Goal: Task Accomplishment & Management: Manage account settings

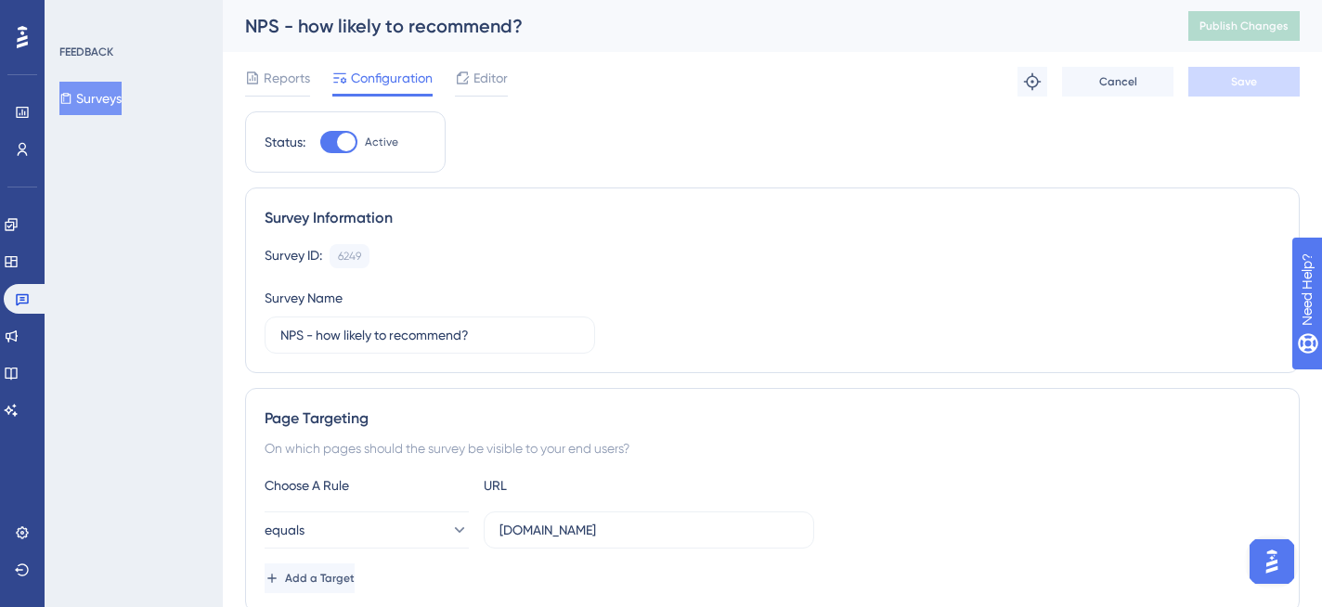
click at [277, 62] on div "Reports Configuration Editor Troubleshoot Cancel Save" at bounding box center [772, 81] width 1054 height 59
click at [276, 81] on span "Reports" at bounding box center [287, 78] width 46 height 22
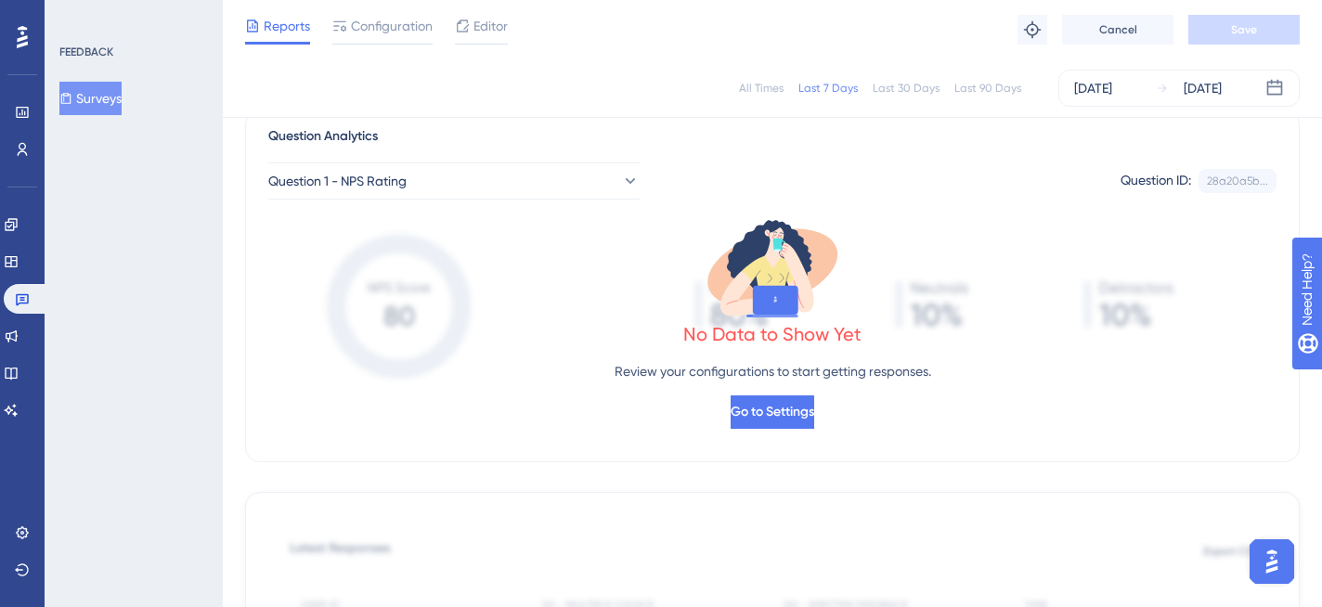
scroll to position [153, 0]
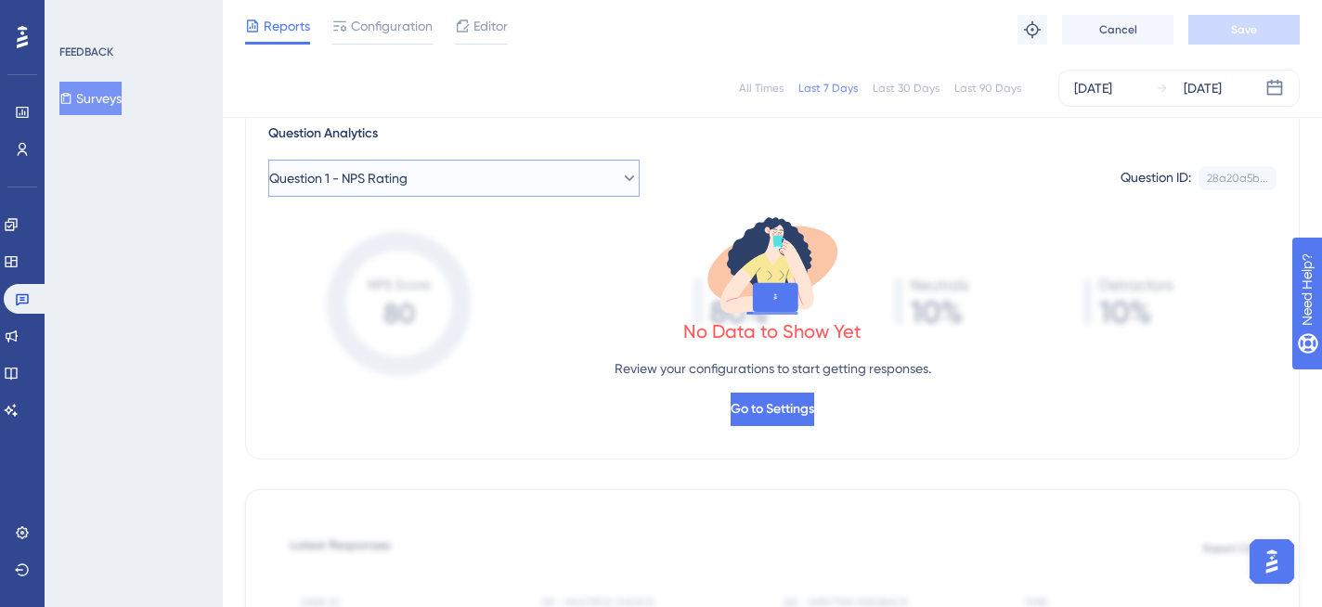
click at [535, 170] on button "Question 1 - NPS Rating" at bounding box center [453, 178] width 371 height 37
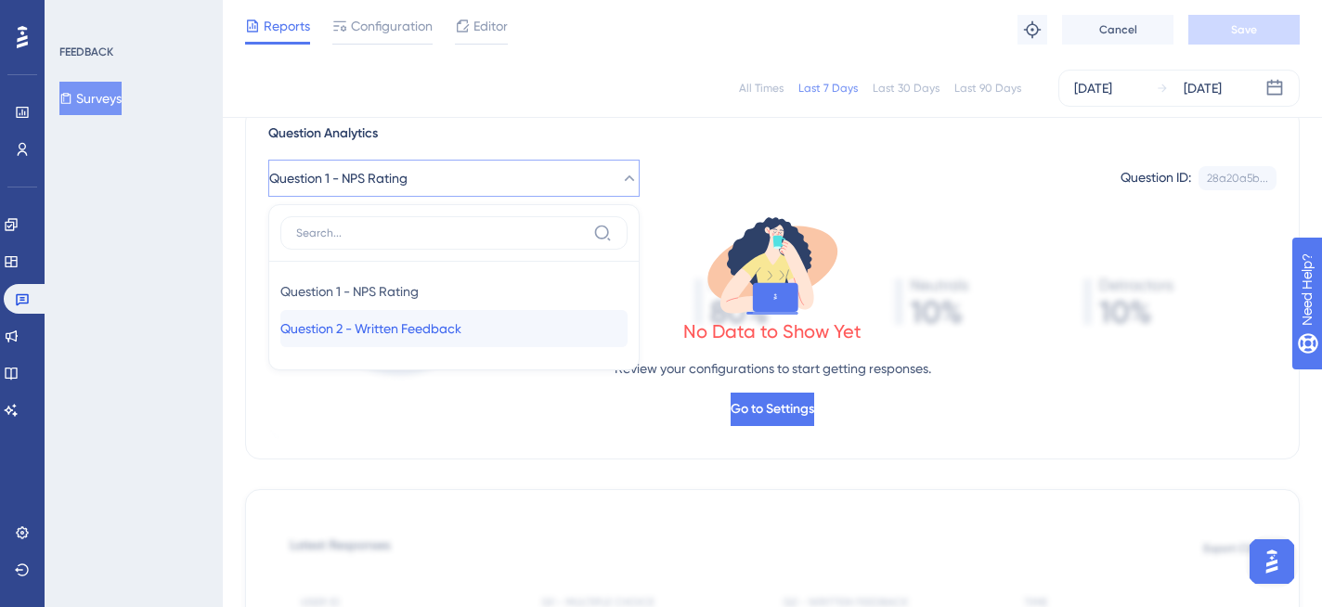
click at [480, 316] on div "Question 2 - Written Feedback Question 2 - Written Feedback" at bounding box center [453, 328] width 347 height 37
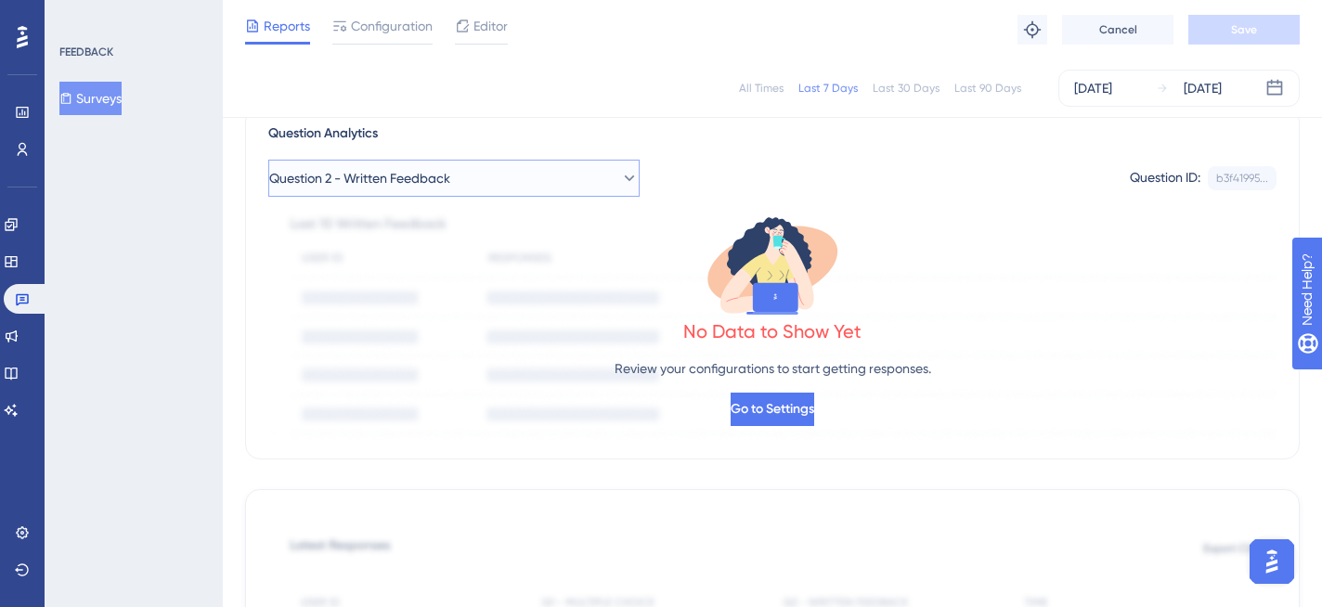
click at [519, 191] on button "Question 2 - Written Feedback" at bounding box center [453, 178] width 371 height 37
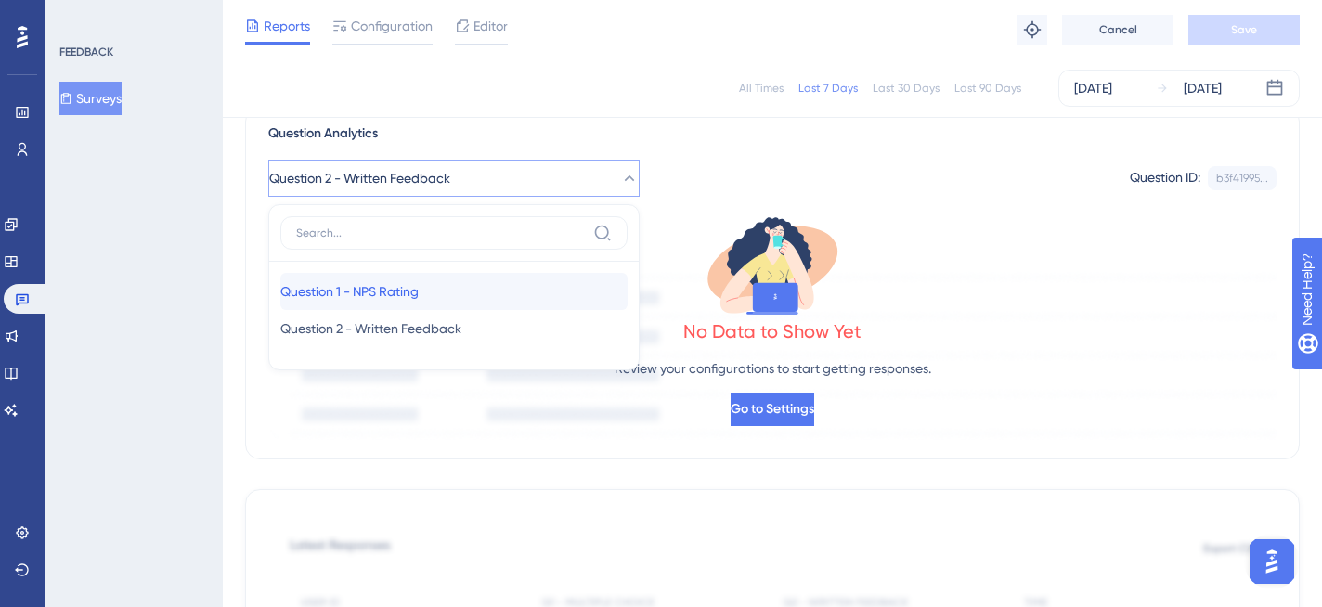
click at [465, 280] on div "Question 1 - NPS Rating Question 1 - NPS Rating" at bounding box center [453, 291] width 347 height 37
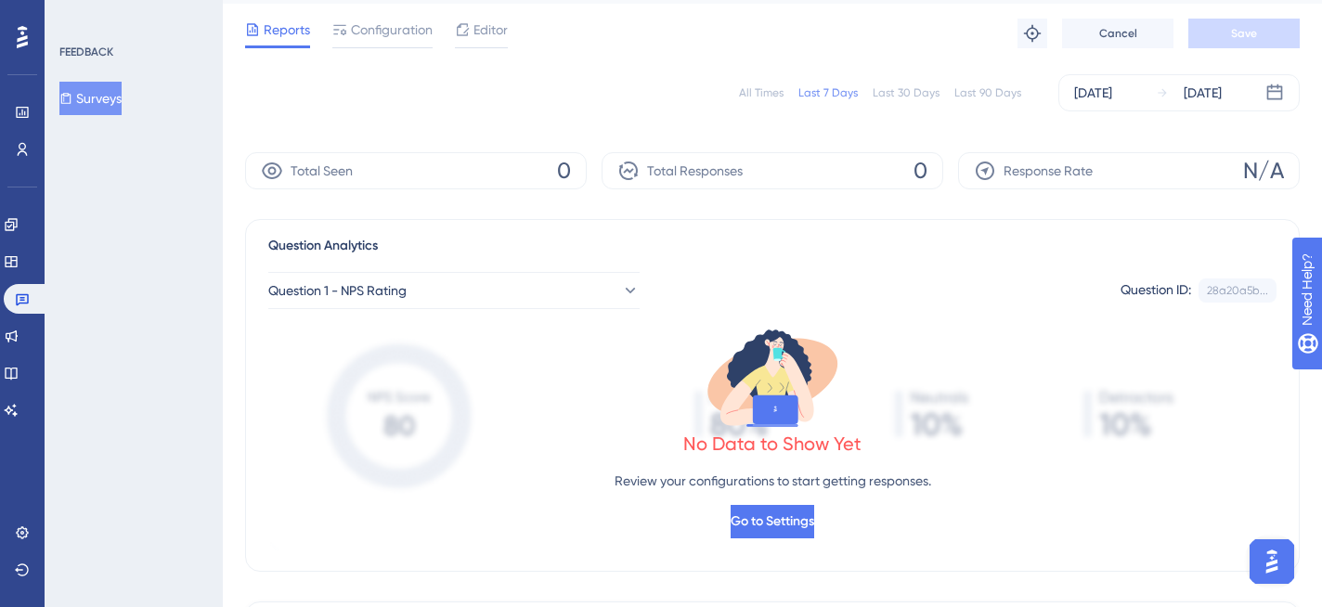
scroll to position [0, 0]
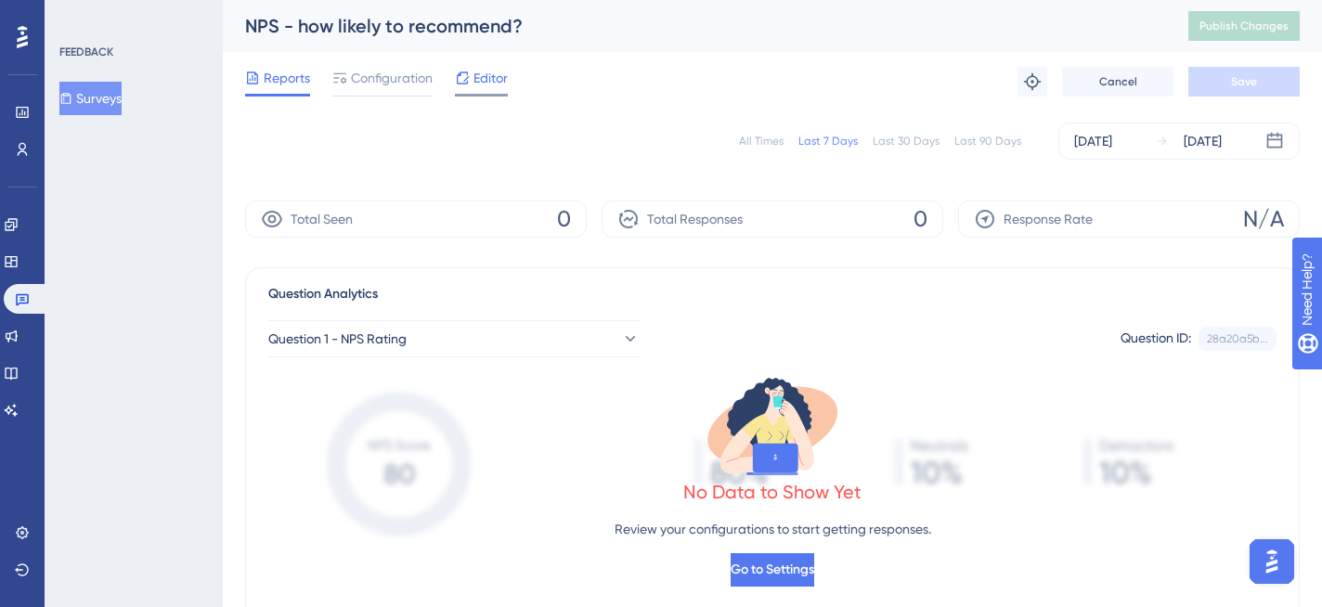
click at [492, 72] on span "Editor" at bounding box center [490, 78] width 34 height 22
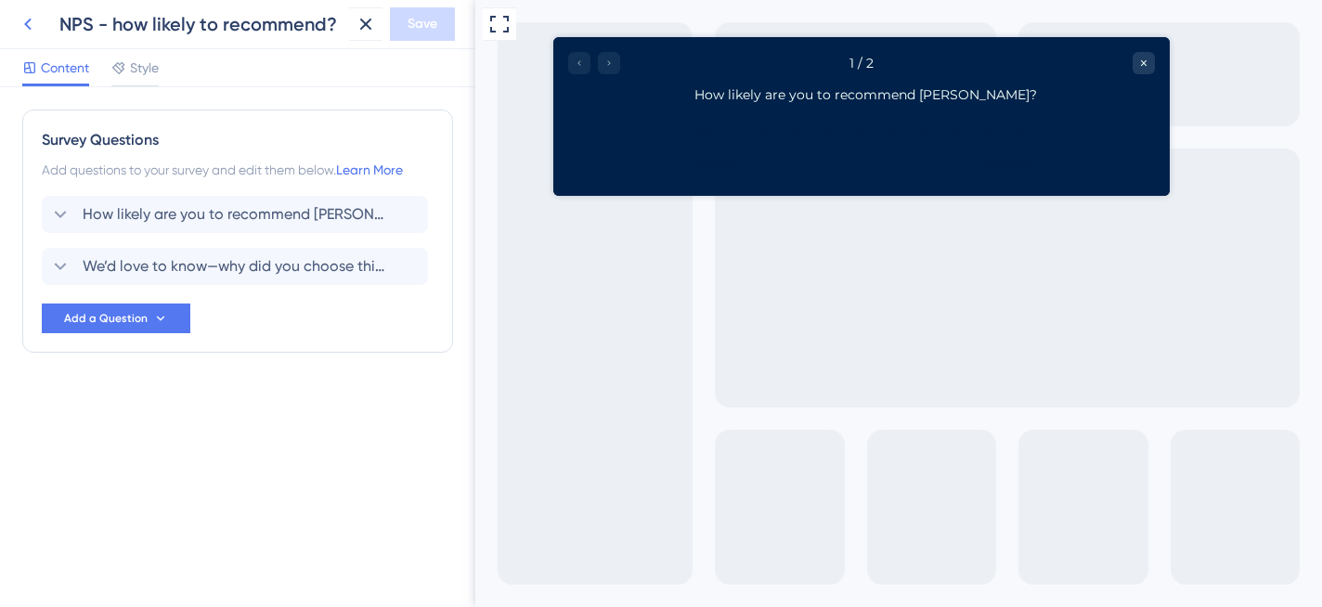
click at [24, 25] on icon at bounding box center [28, 24] width 22 height 22
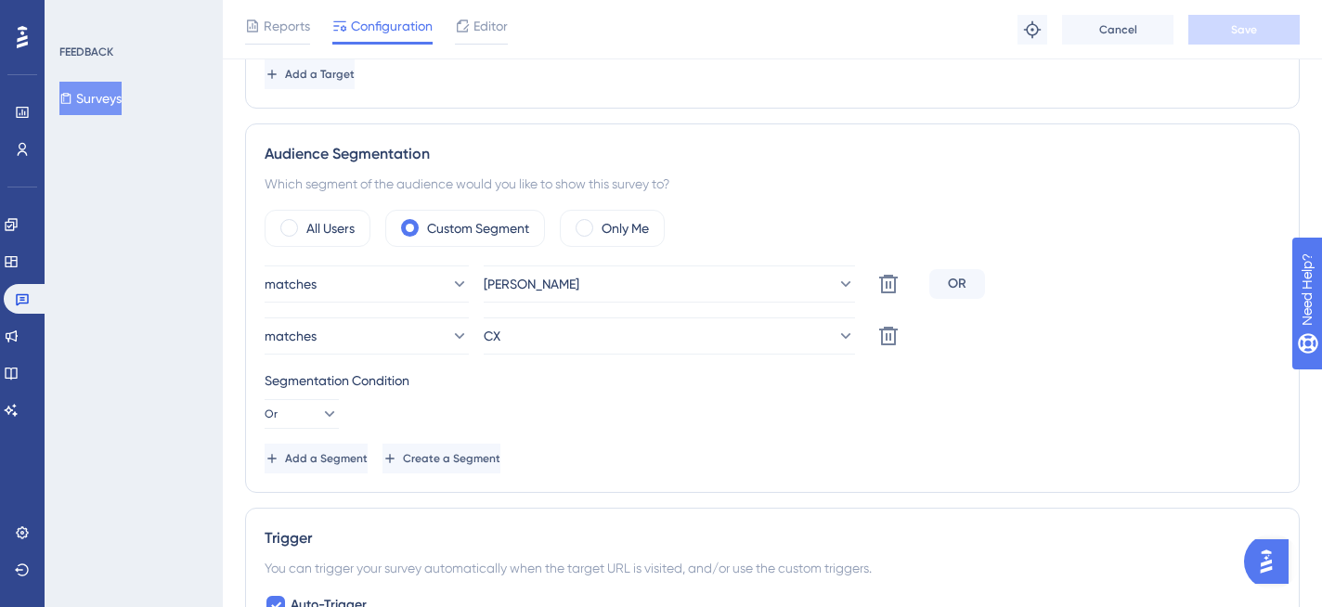
scroll to position [509, 0]
click at [790, 195] on div "Which segment of the audience would you like to show this survey to?" at bounding box center [772, 186] width 1015 height 22
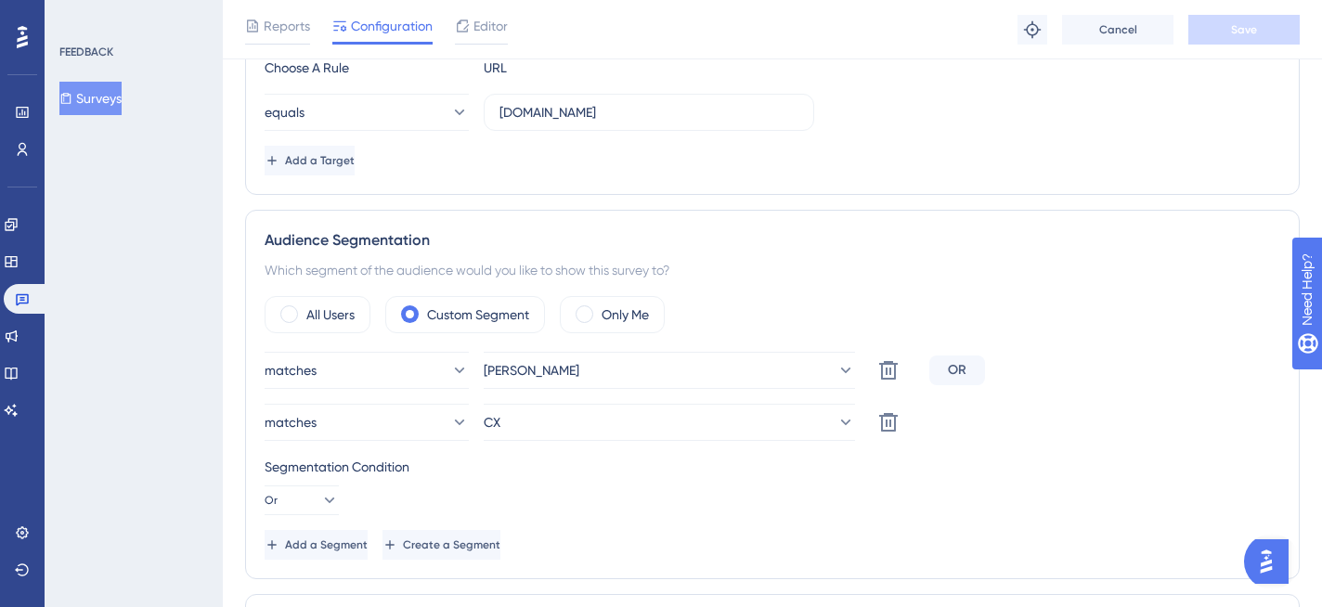
scroll to position [430, 0]
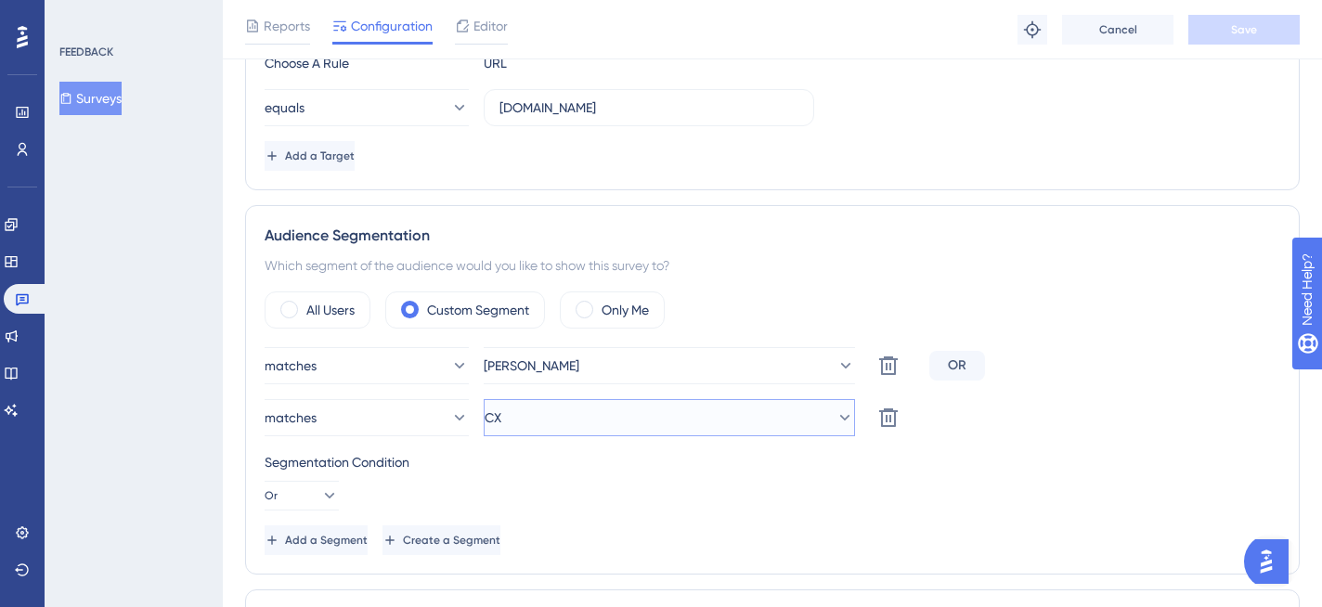
click at [597, 423] on button "CX" at bounding box center [669, 417] width 371 height 37
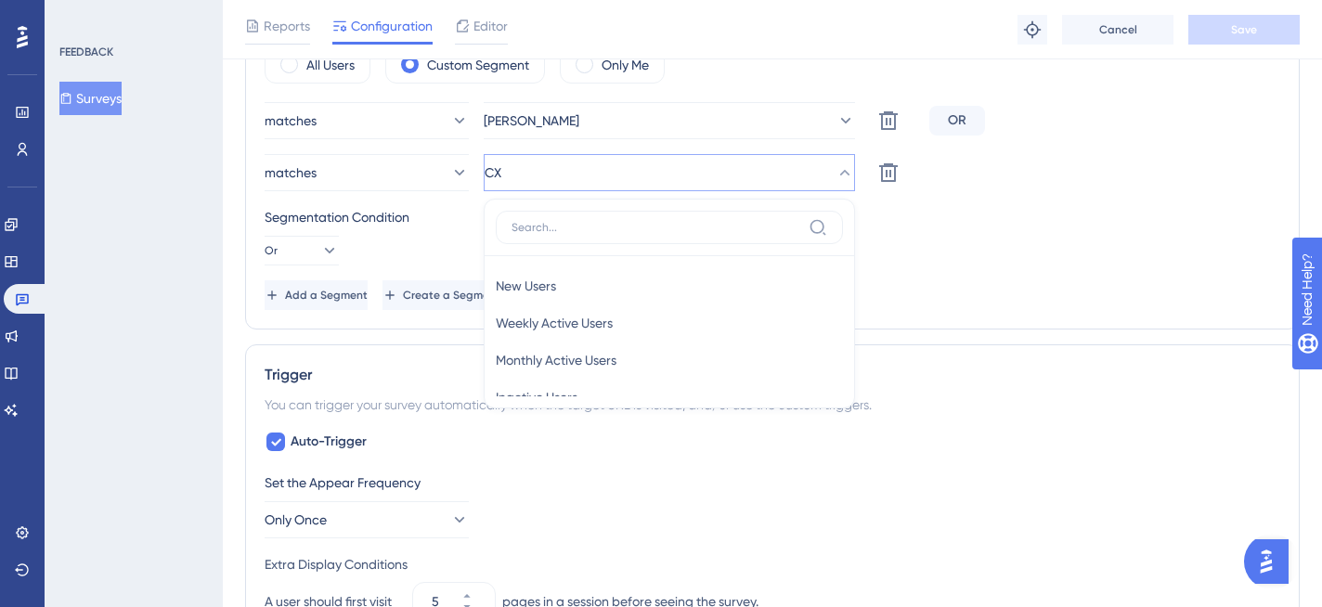
click at [966, 255] on div "Segmentation Condition Or" at bounding box center [772, 235] width 1015 height 59
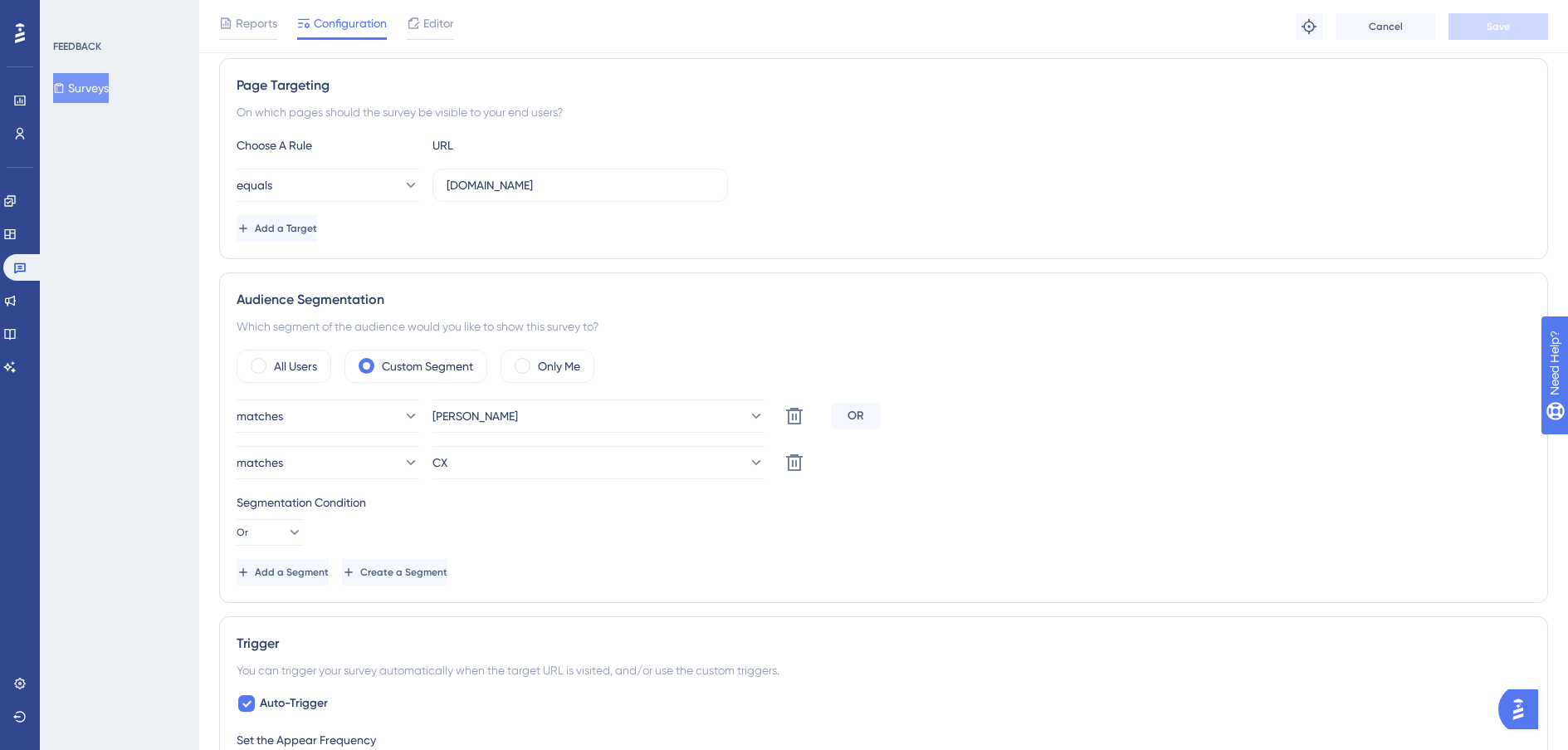
scroll to position [306, 0]
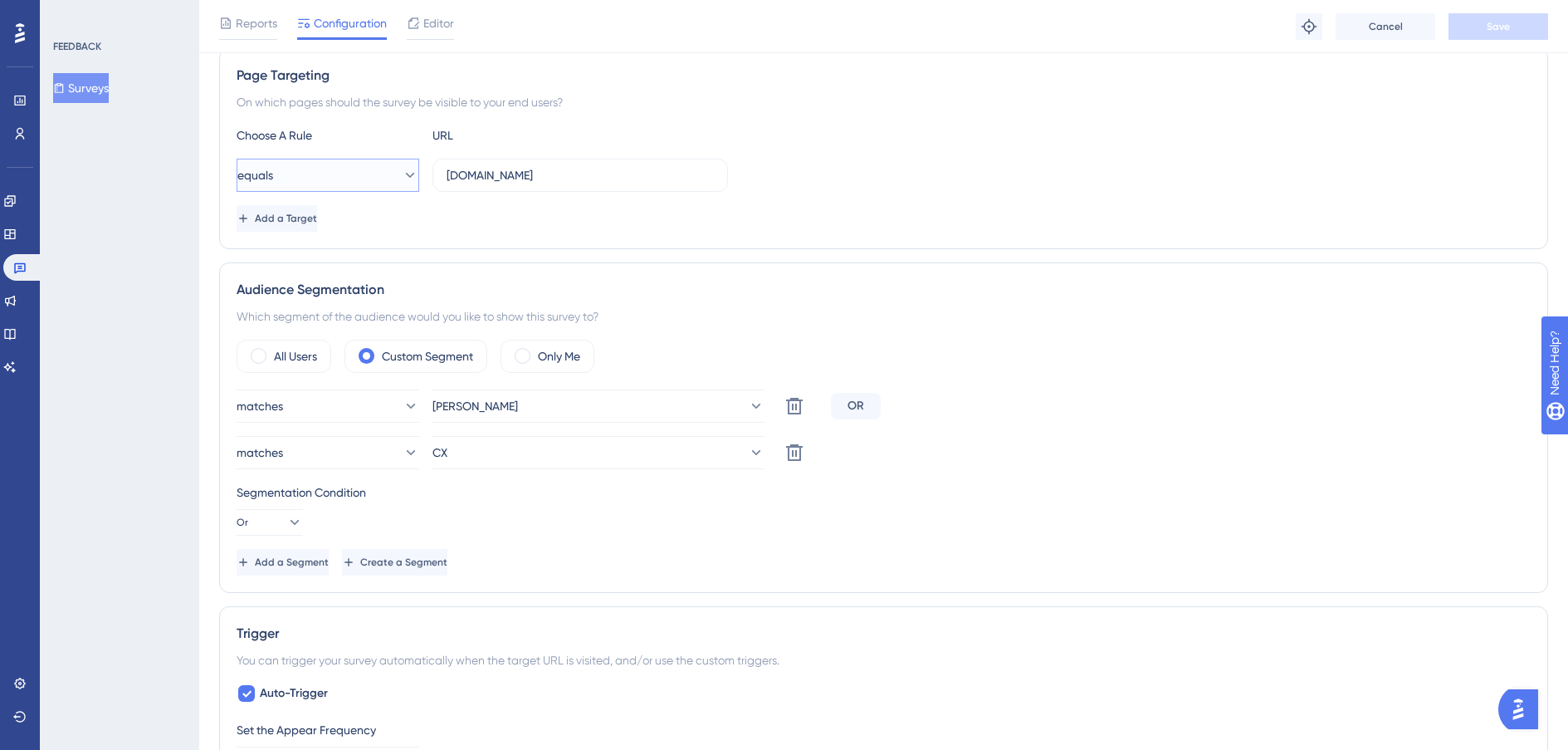
click at [370, 181] on button "equals" at bounding box center [328, 175] width 182 height 33
click at [293, 286] on span "contains" at bounding box center [270, 293] width 46 height 20
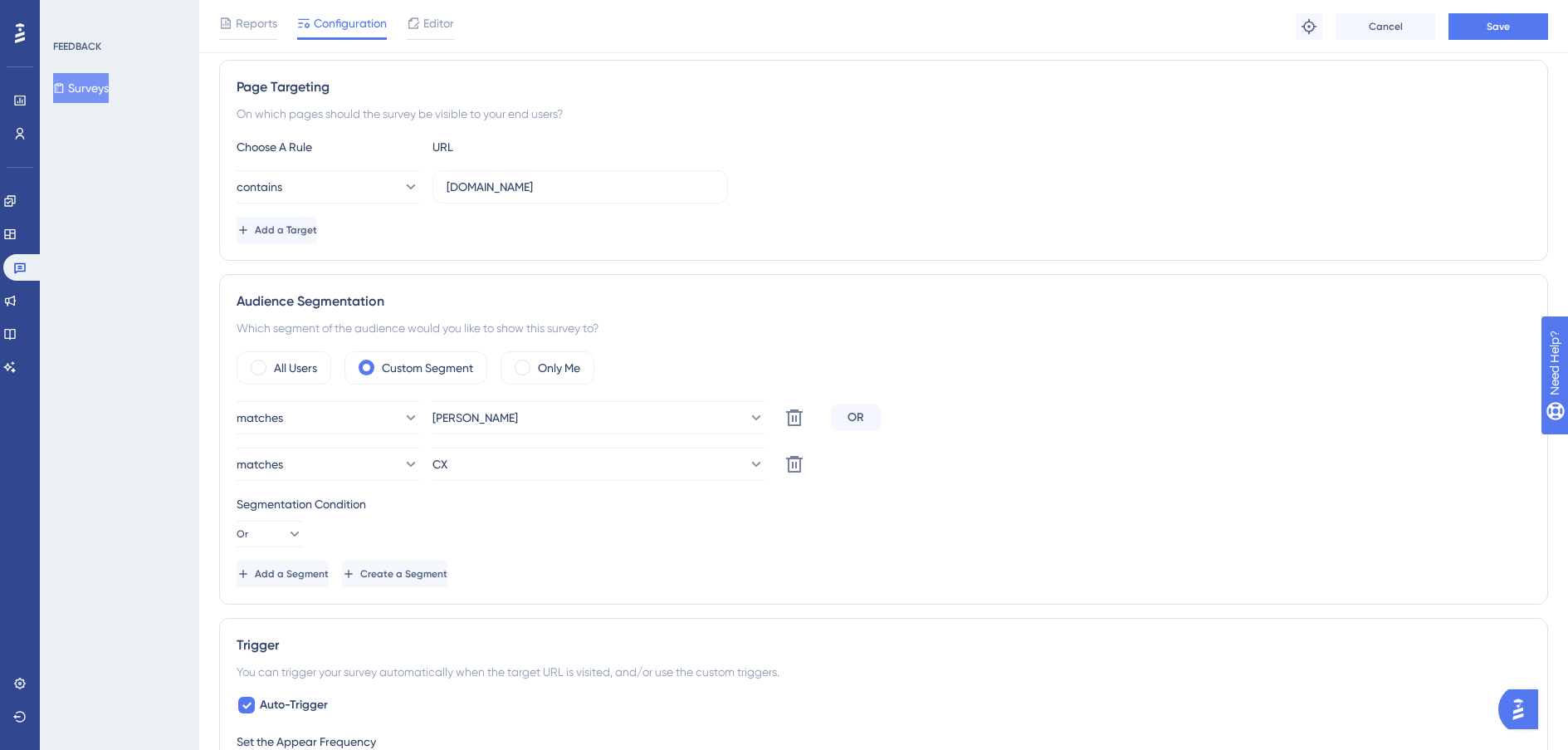
scroll to position [284, 0]
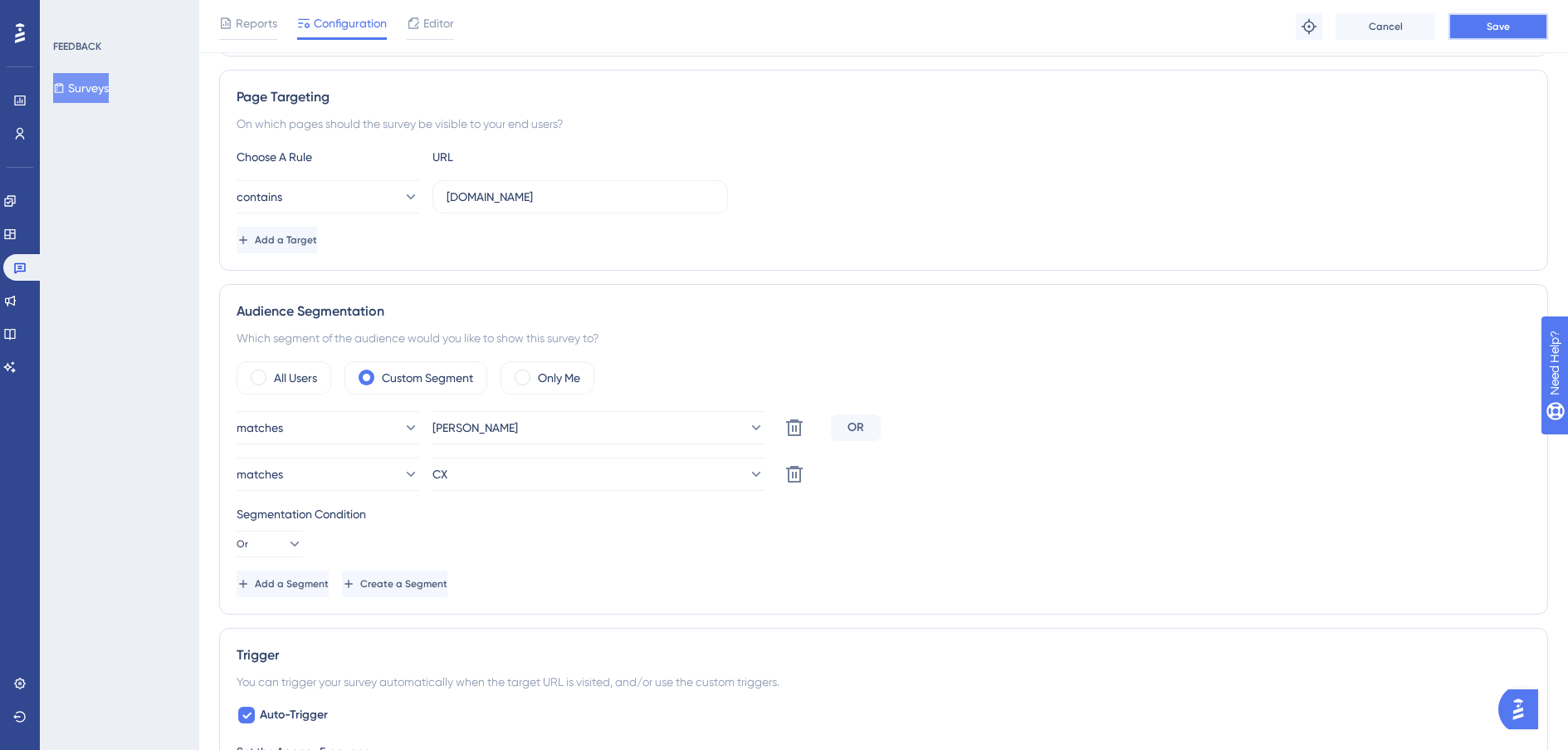
click at [1182, 34] on button "Save" at bounding box center [1497, 27] width 99 height 27
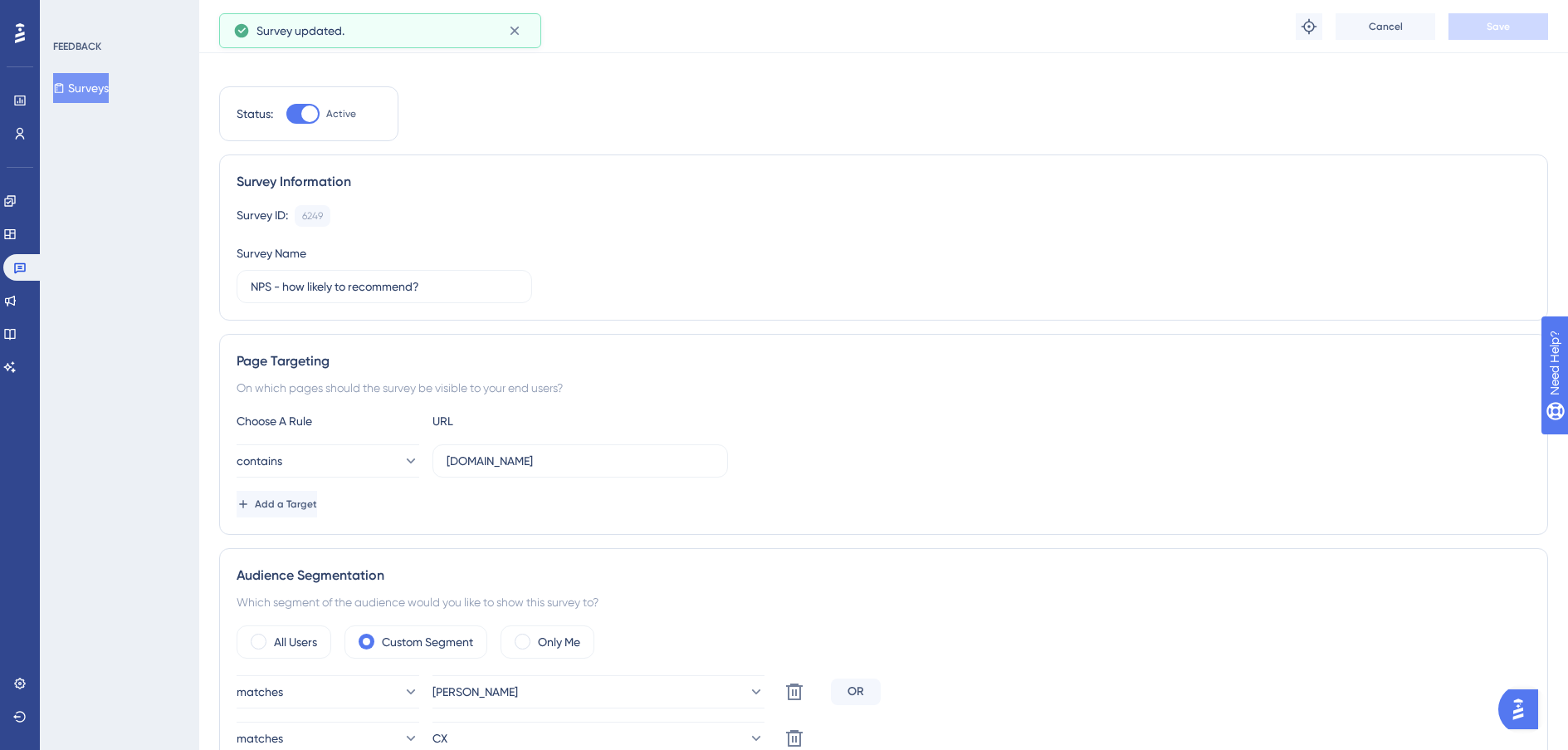
scroll to position [0, 0]
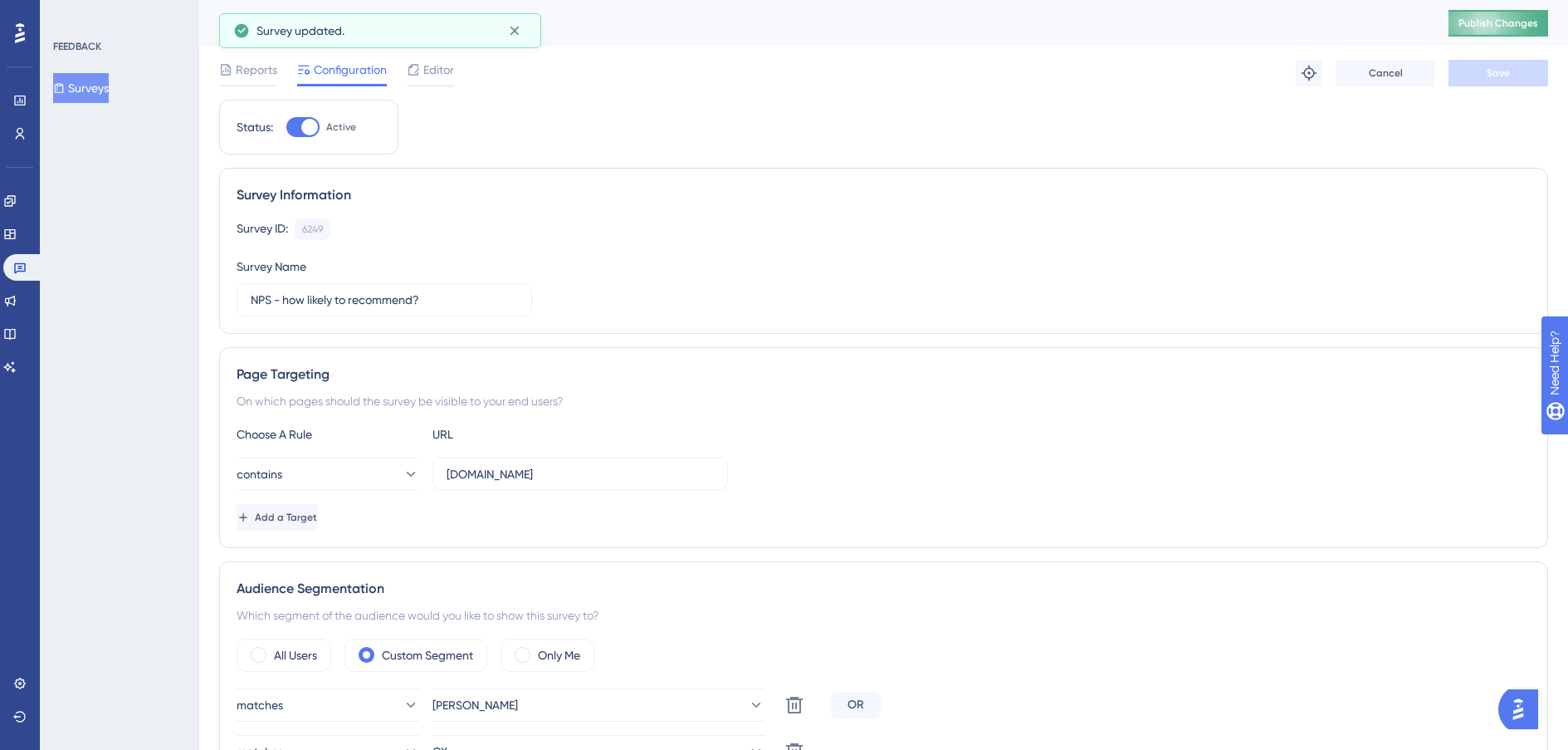
click at [1182, 24] on span "Publish Changes" at bounding box center [1498, 23] width 80 height 13
click at [17, 542] on icon at bounding box center [20, 683] width 13 height 13
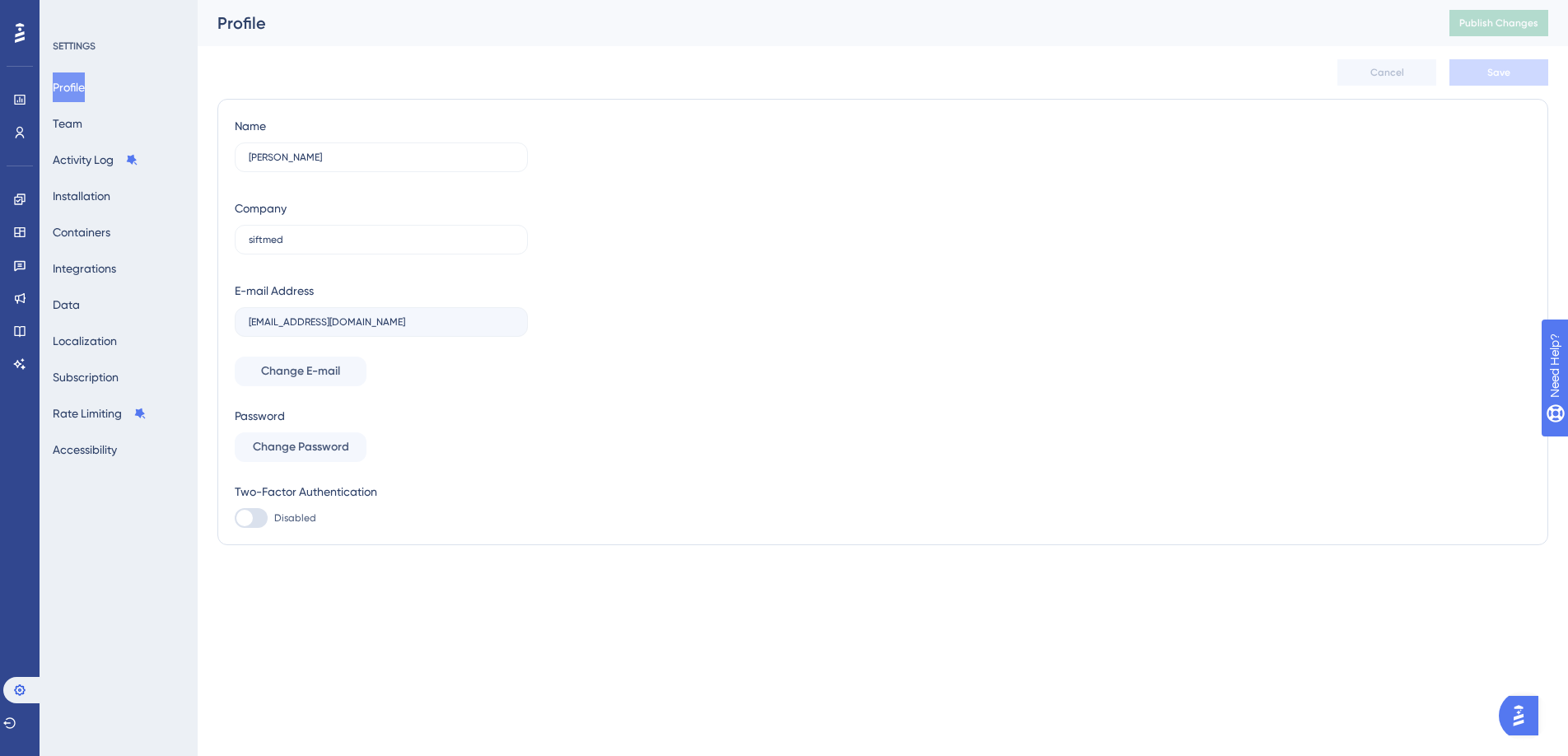
click at [75, 28] on div "SETTINGS Profile Team Activity Log Installation Containers Integrations Data Lo…" at bounding box center [119, 378] width 158 height 756
click at [99, 222] on button "Containers" at bounding box center [81, 232] width 58 height 29
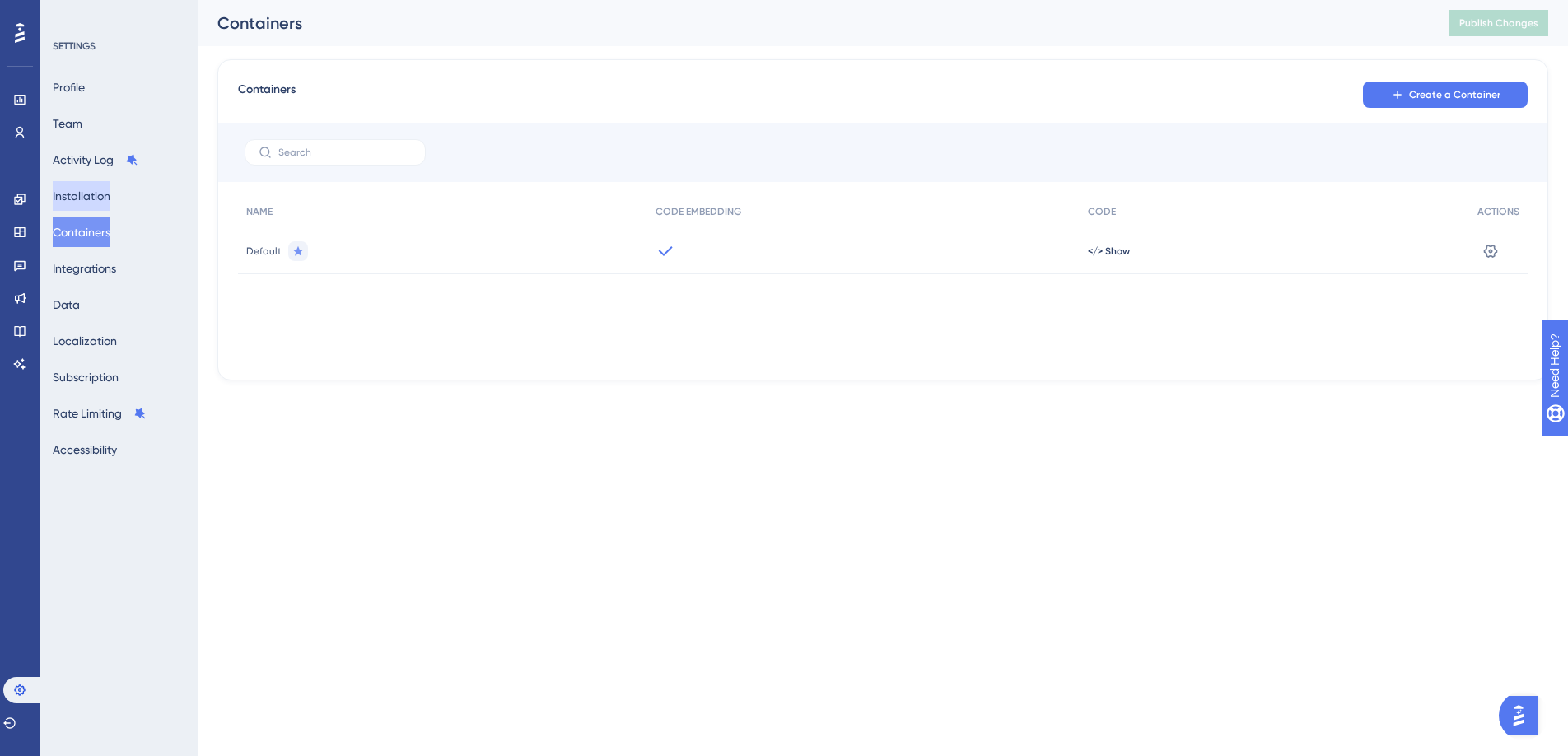
click at [96, 197] on button "Installation" at bounding box center [81, 195] width 58 height 29
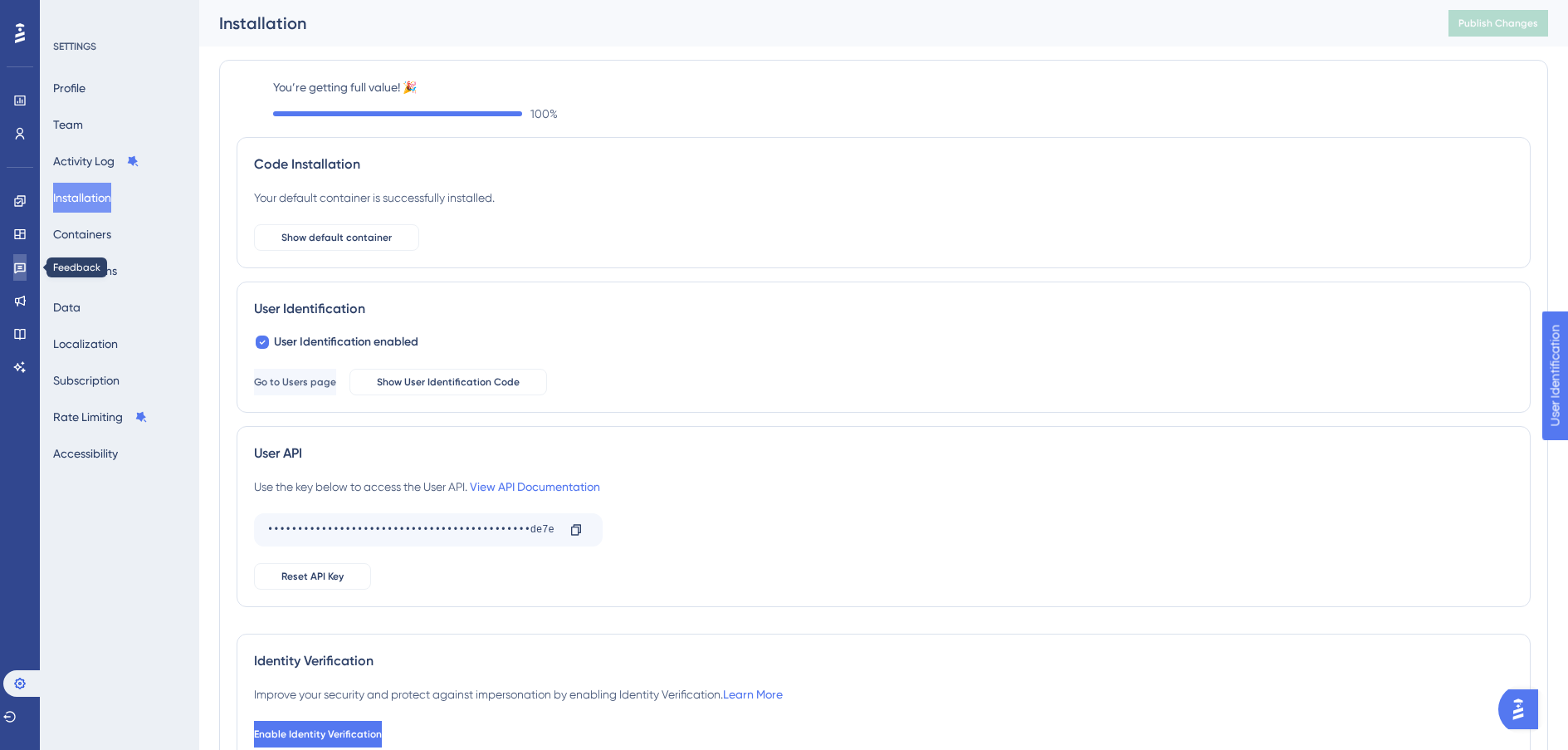
click at [16, 271] on icon at bounding box center [20, 268] width 12 height 11
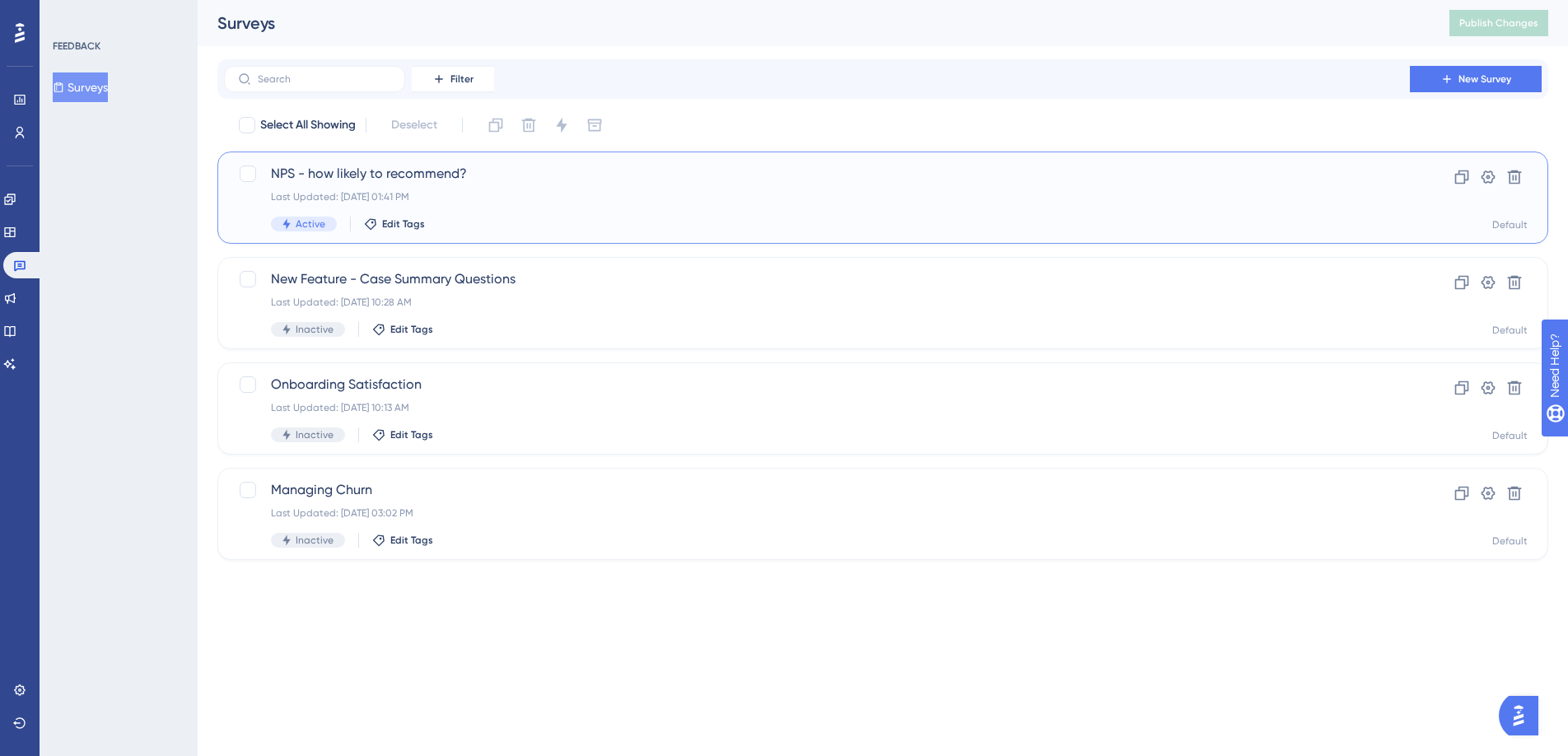
click at [494, 186] on div "NPS - how likely to recommend? Last Updated: Sep 04 2025, 01:41 PM Active Edit …" at bounding box center [816, 198] width 1092 height 67
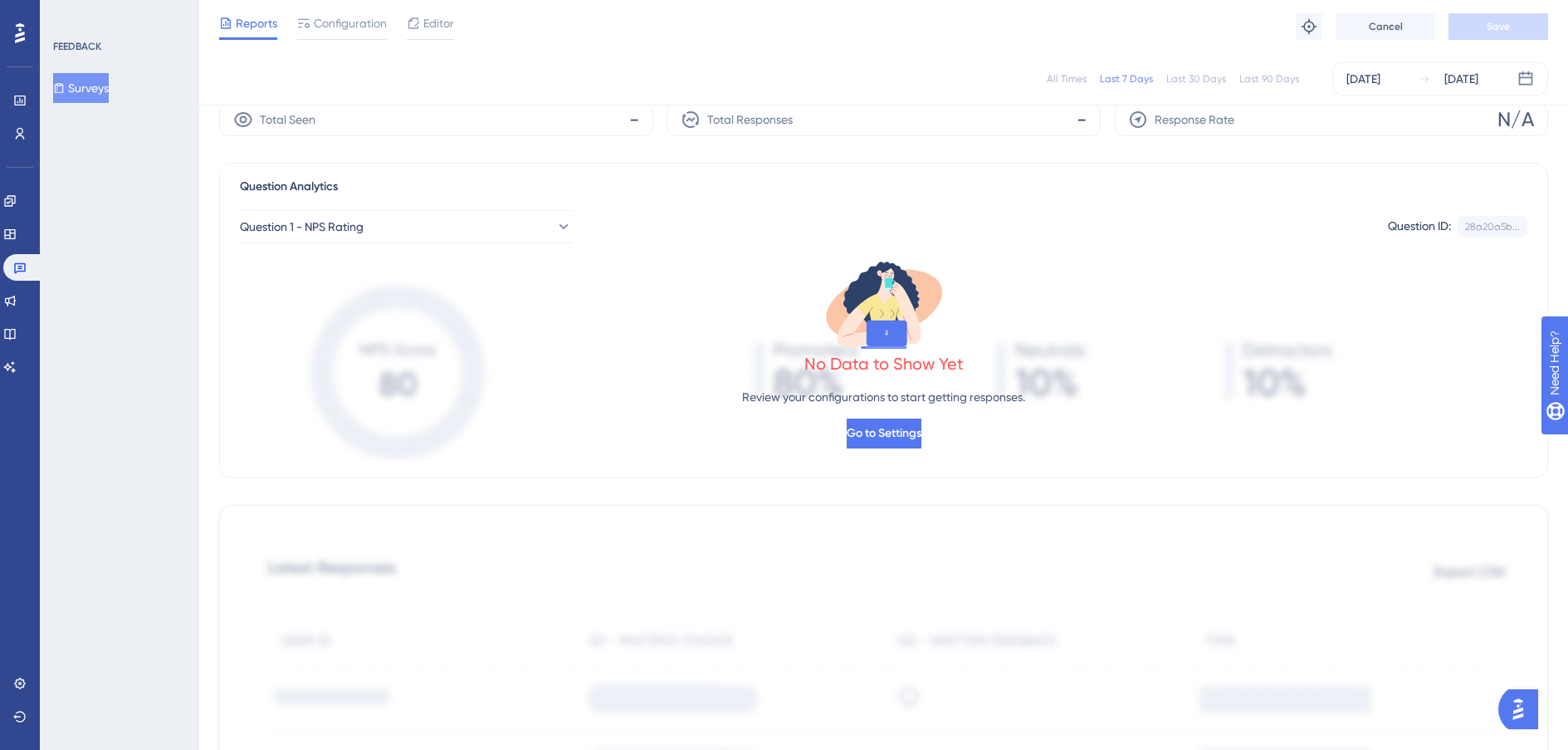
scroll to position [59, 0]
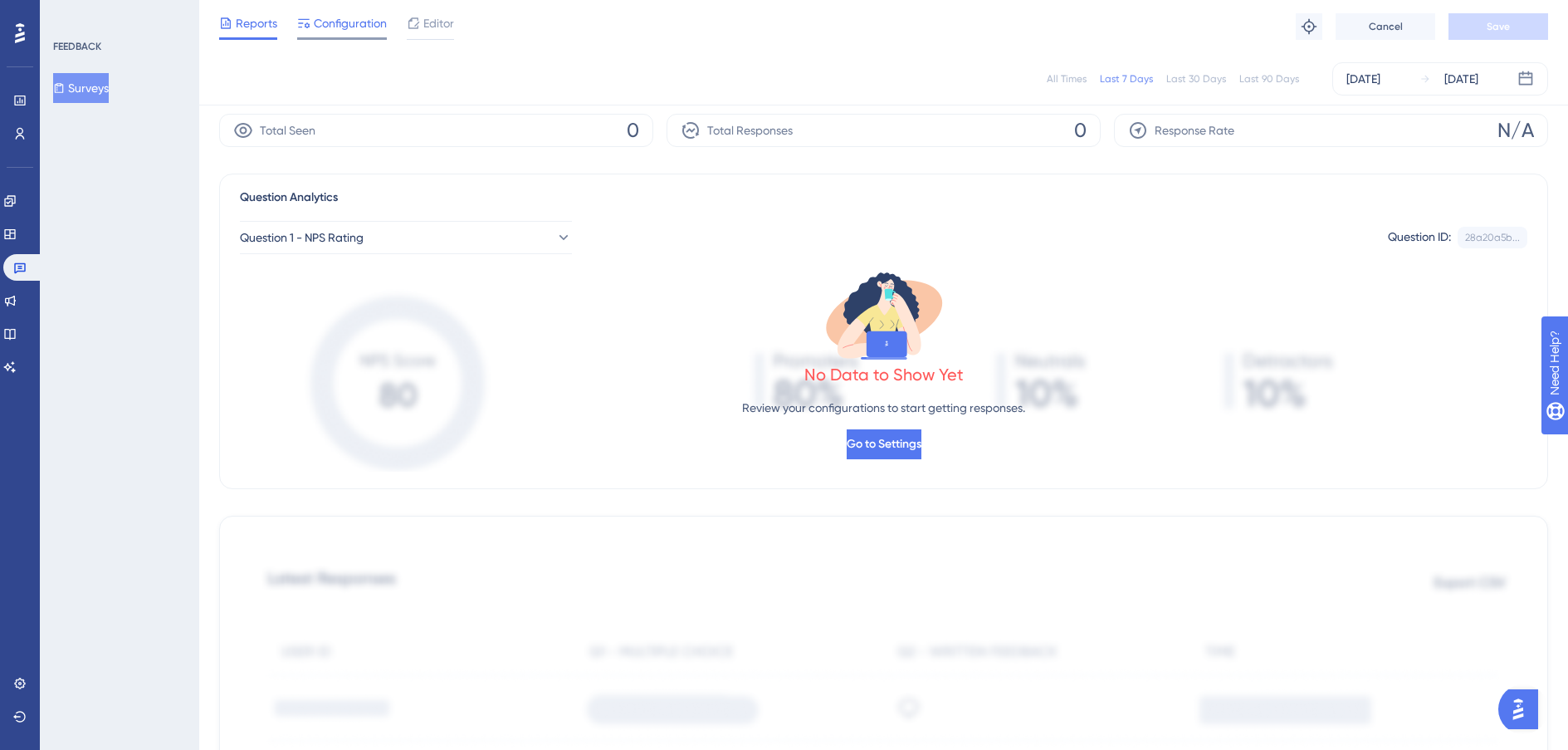
click at [326, 26] on span "Configuration" at bounding box center [351, 23] width 73 height 20
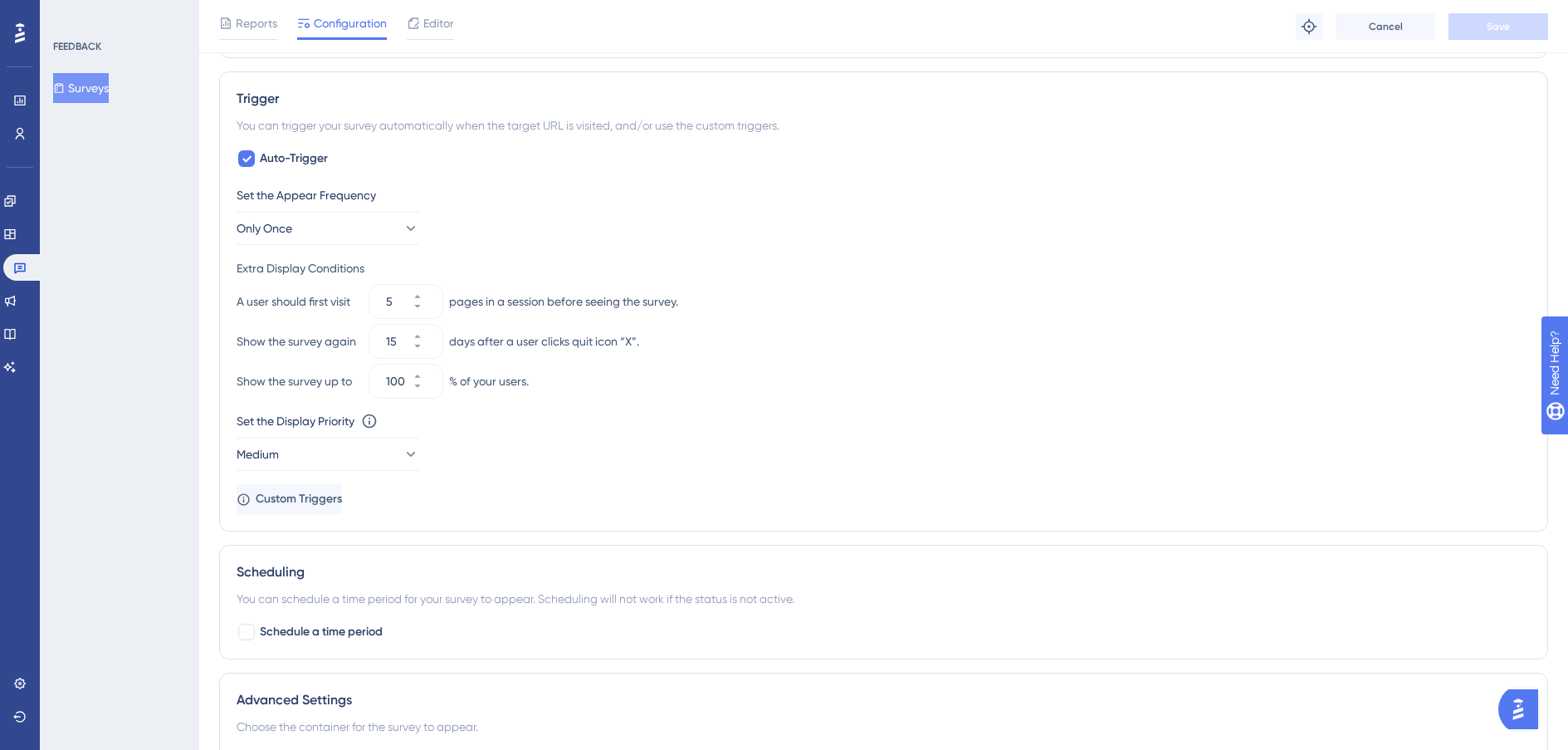
scroll to position [831, 0]
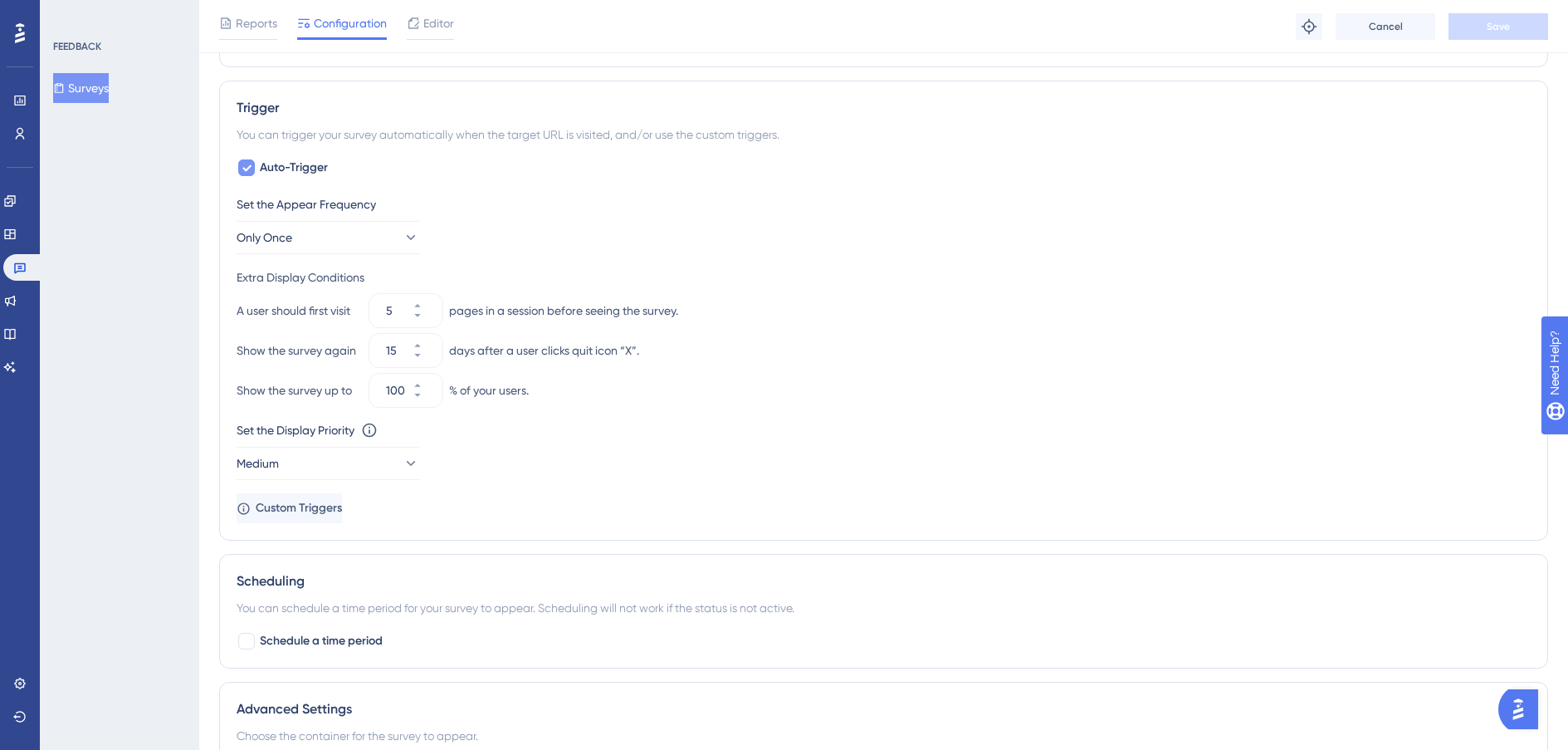
click at [245, 172] on icon at bounding box center [246, 167] width 10 height 13
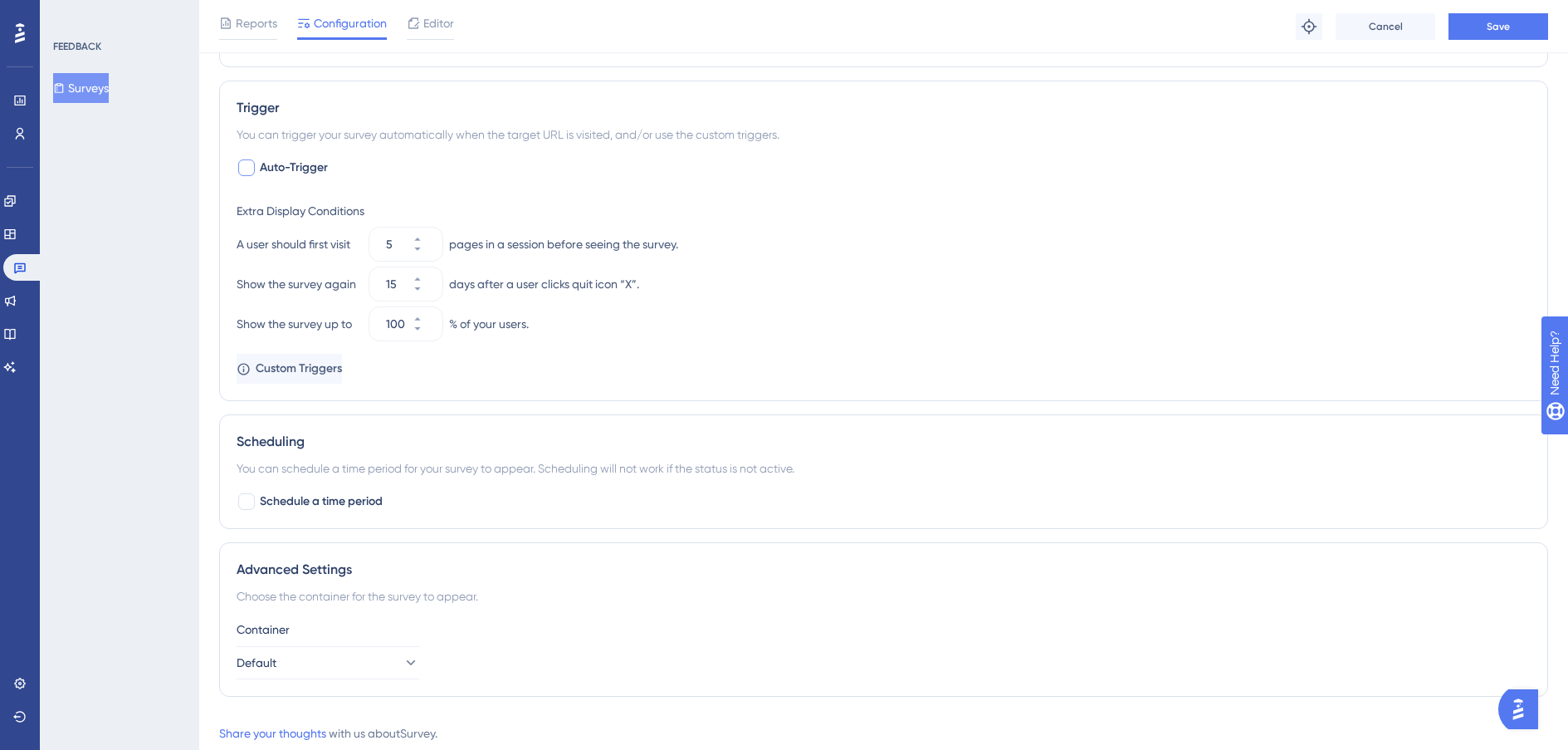
click at [245, 172] on div at bounding box center [246, 167] width 17 height 17
checkbox input "true"
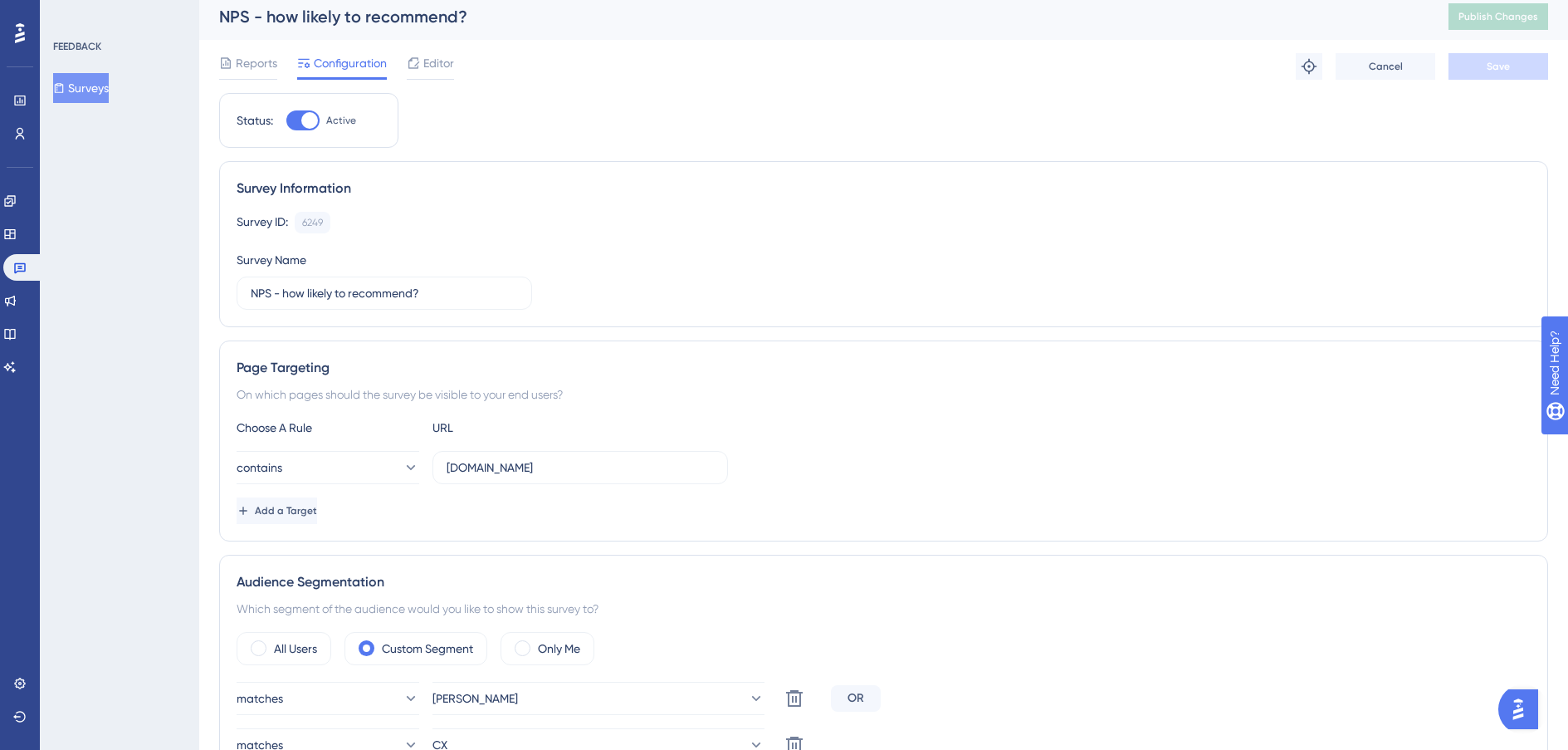
scroll to position [10, 0]
click at [423, 60] on span "Editor" at bounding box center [438, 60] width 30 height 20
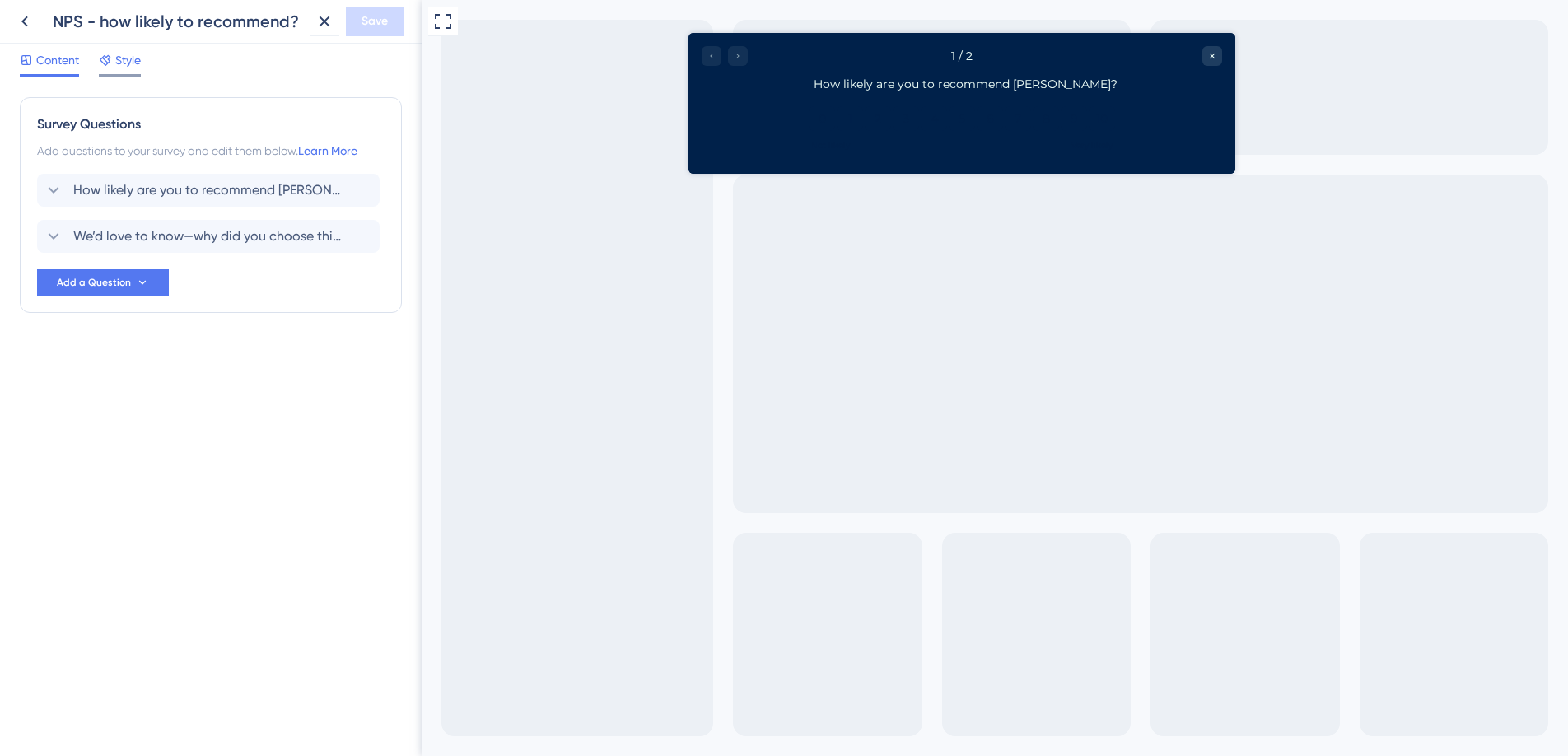
click at [126, 57] on span "Style" at bounding box center [128, 60] width 26 height 20
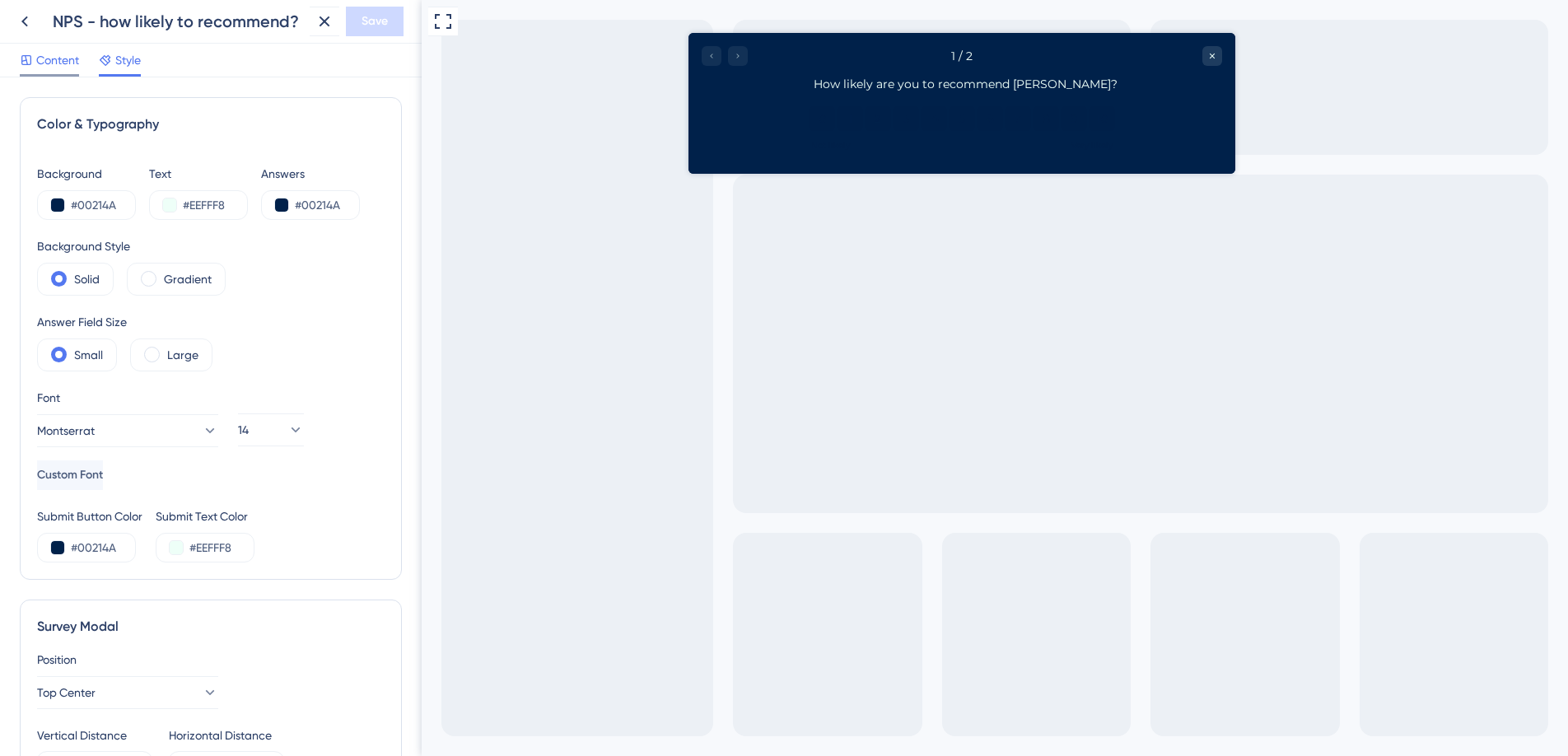
click at [34, 51] on div "Content" at bounding box center [49, 60] width 59 height 20
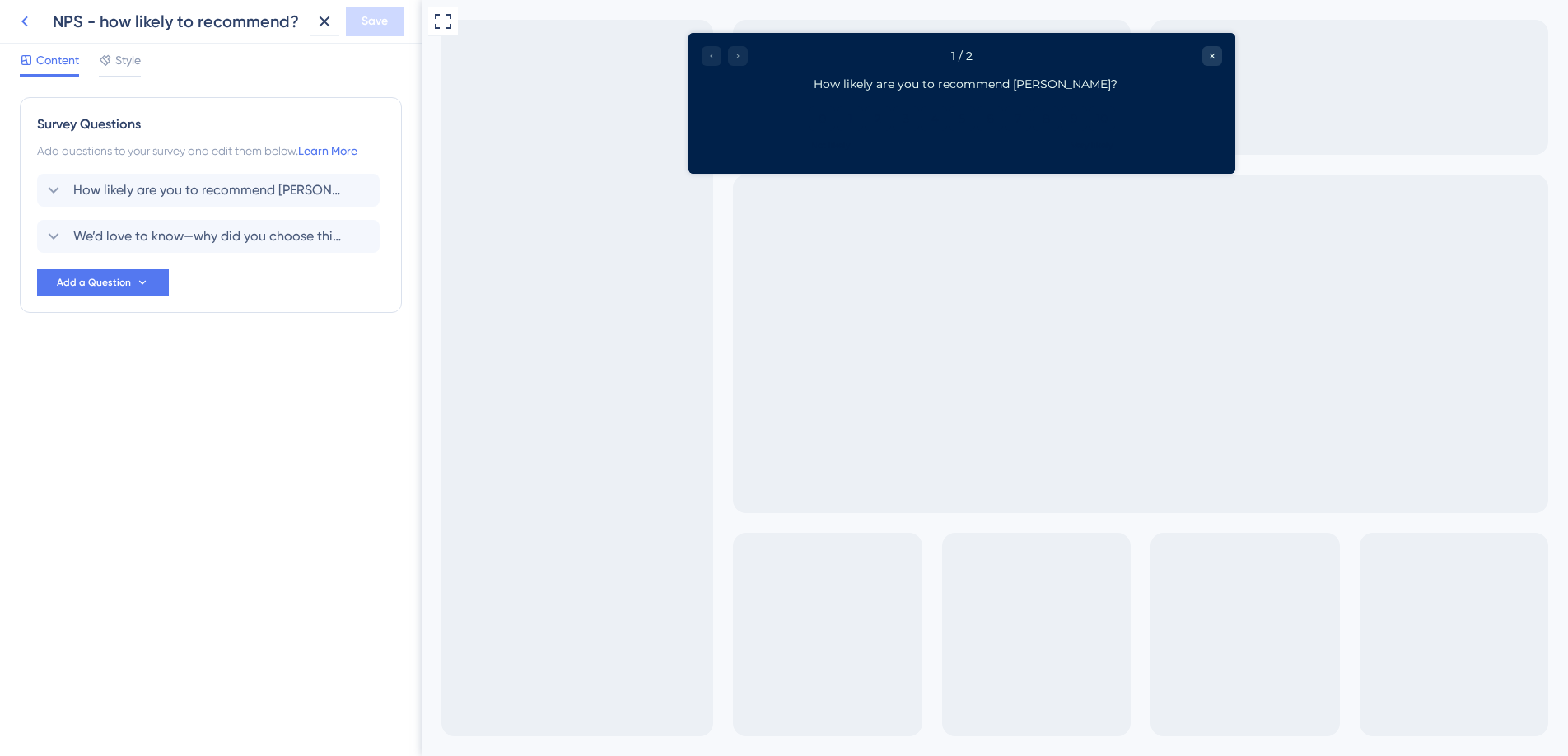
click at [28, 28] on icon at bounding box center [25, 21] width 20 height 20
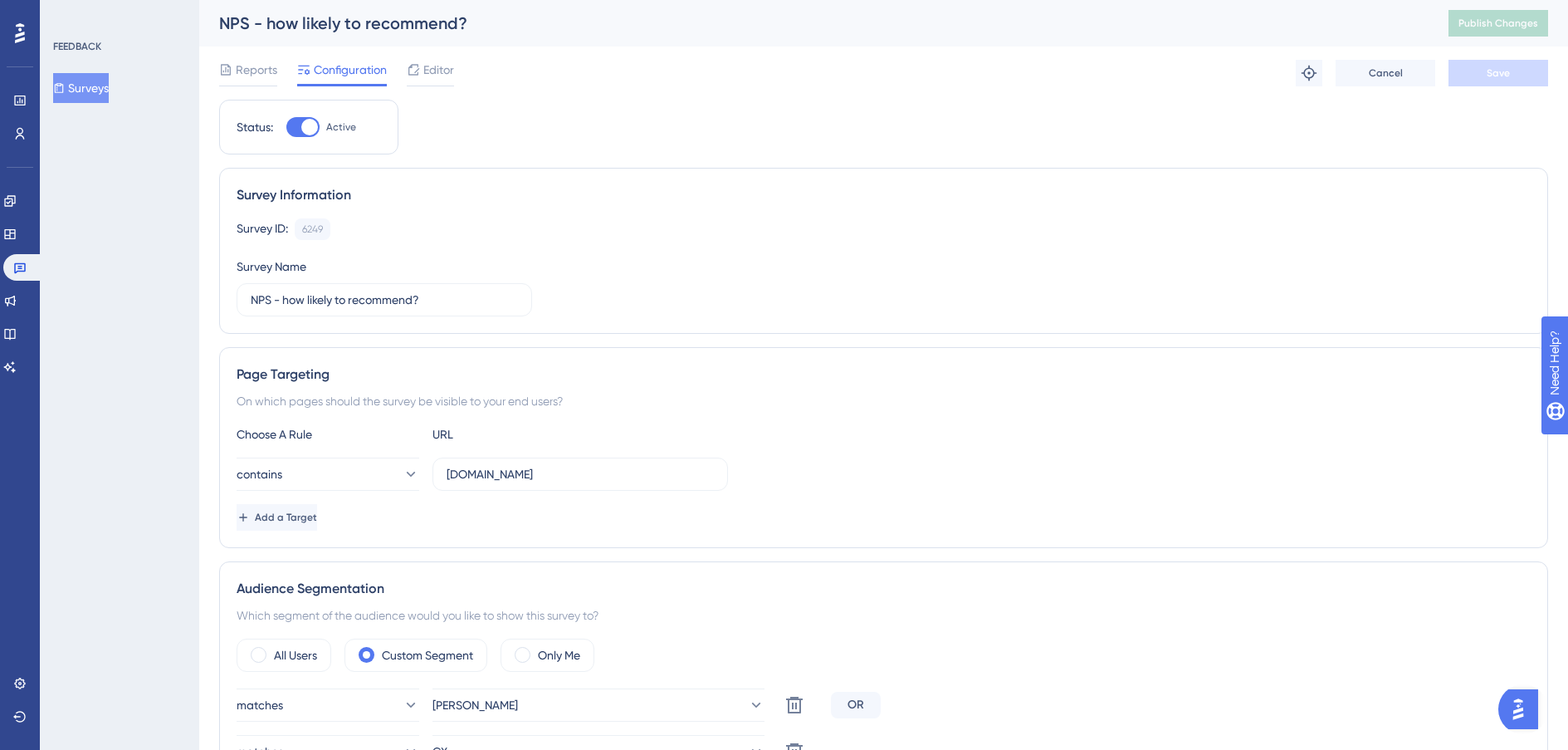
click at [301, 126] on div at bounding box center [309, 127] width 17 height 17
click at [286, 127] on input "Active" at bounding box center [285, 127] width 1 height 1
checkbox input "false"
click at [1182, 82] on button "Save" at bounding box center [1497, 73] width 99 height 27
click at [1182, 24] on span "Publish Changes" at bounding box center [1498, 23] width 80 height 13
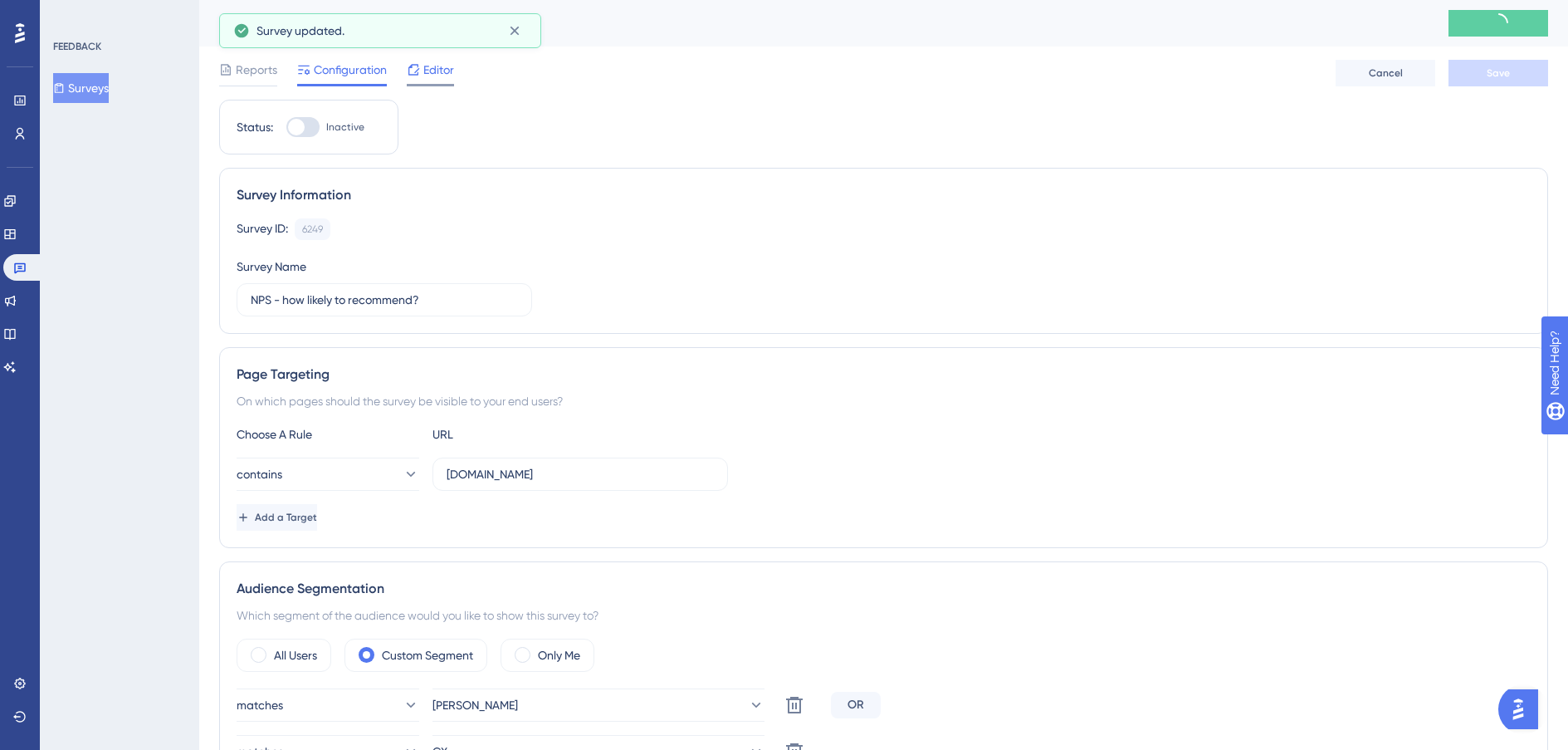
click at [431, 74] on span "Editor" at bounding box center [438, 70] width 30 height 20
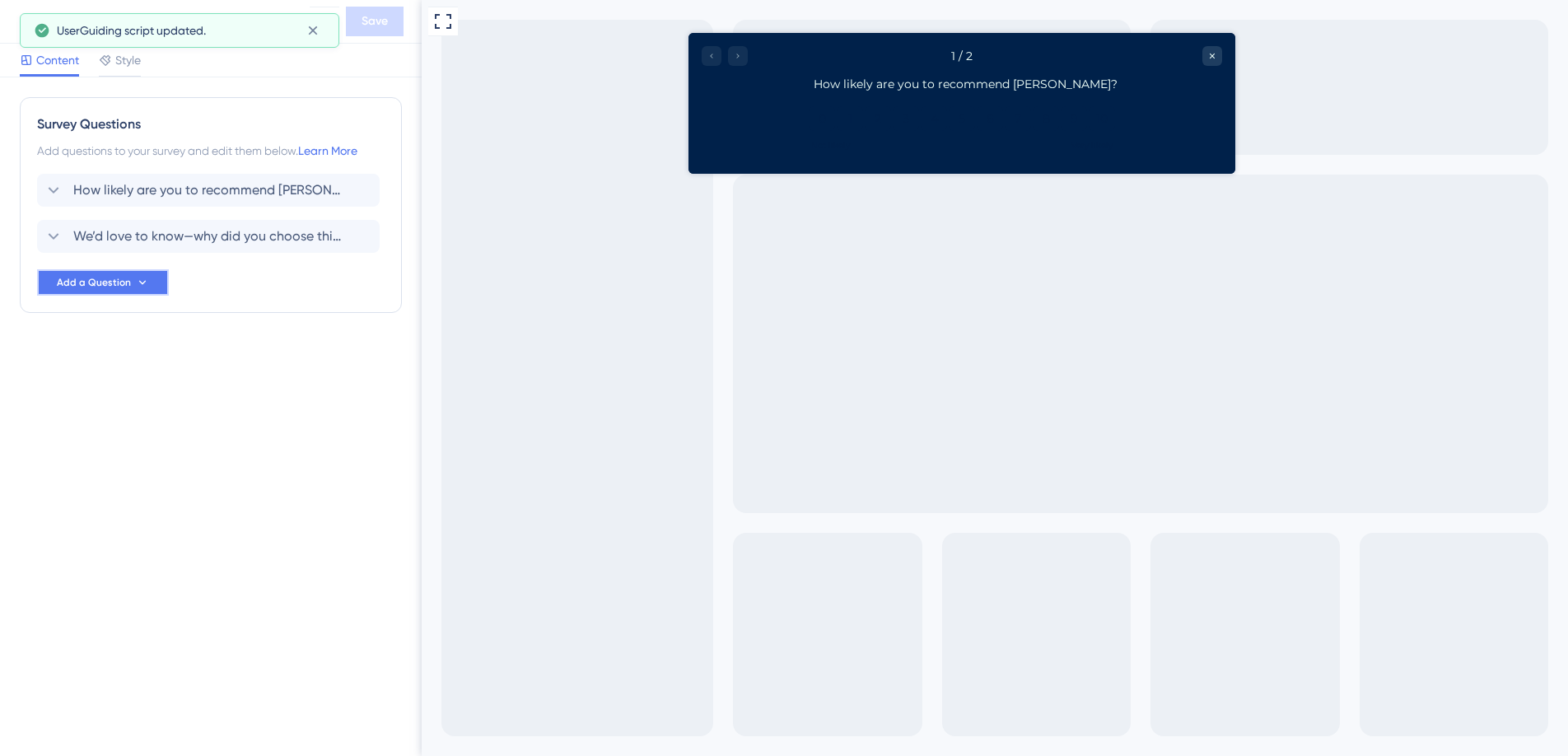
click at [117, 272] on button "Add a Question" at bounding box center [103, 282] width 131 height 27
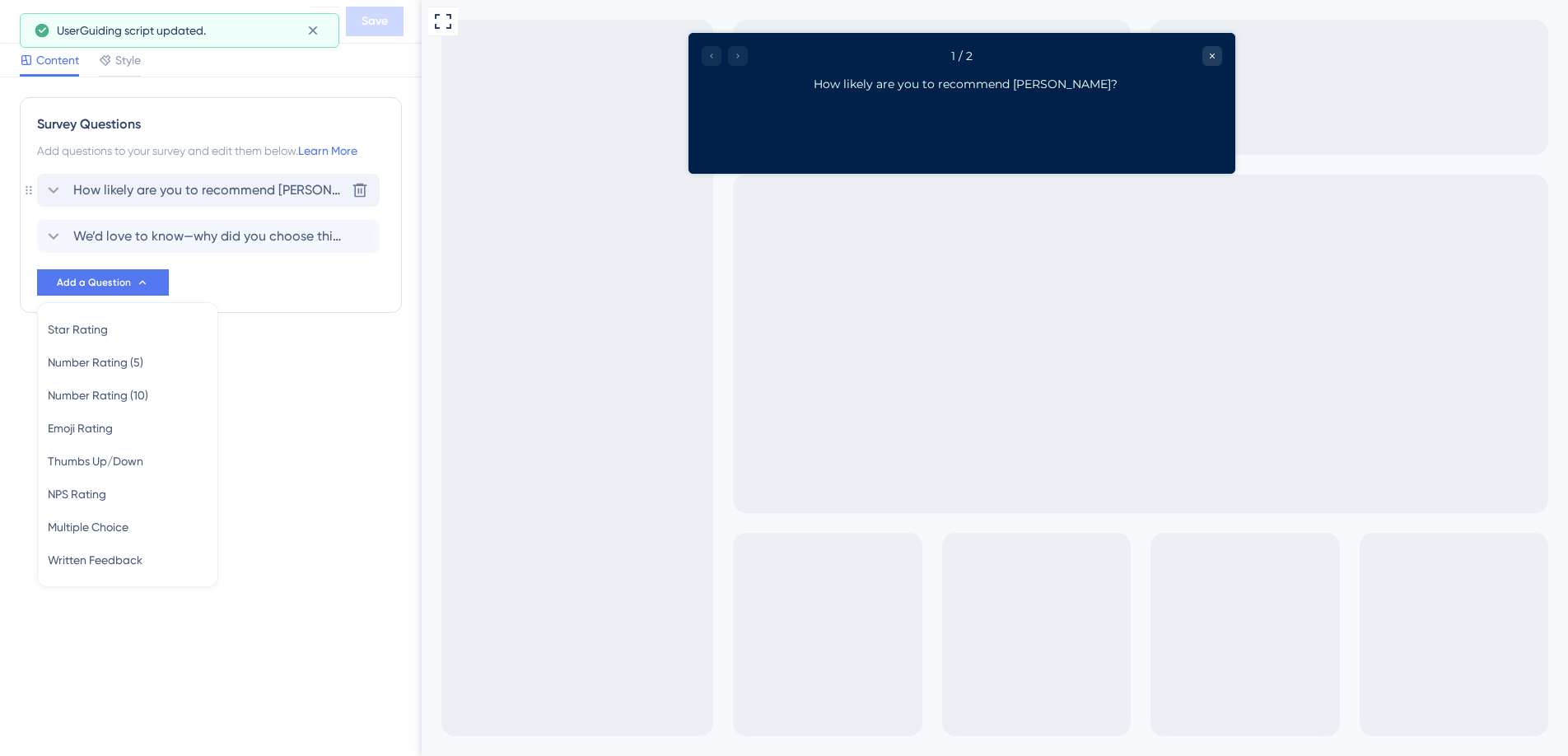
click at [221, 183] on span "How likely are you to recommend [PERSON_NAME]?" at bounding box center [209, 190] width 272 height 20
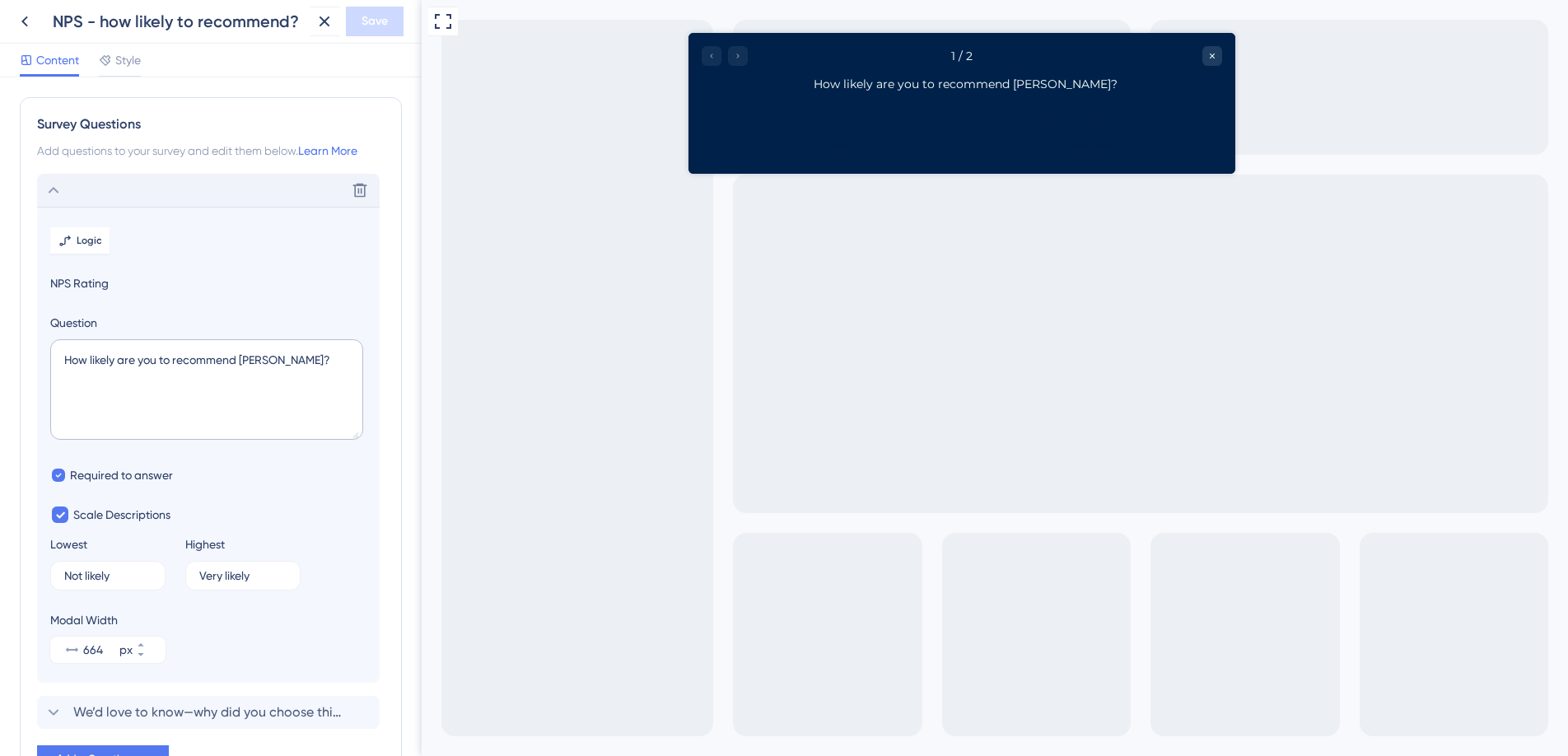
click at [117, 241] on section "Logic NPS Rating Question How likely are you to recommend SiftMed? Required to …" at bounding box center [209, 445] width 343 height 476
click at [94, 292] on span "NPS Rating" at bounding box center [209, 283] width 316 height 20
click at [77, 321] on label "Question" at bounding box center [209, 323] width 316 height 20
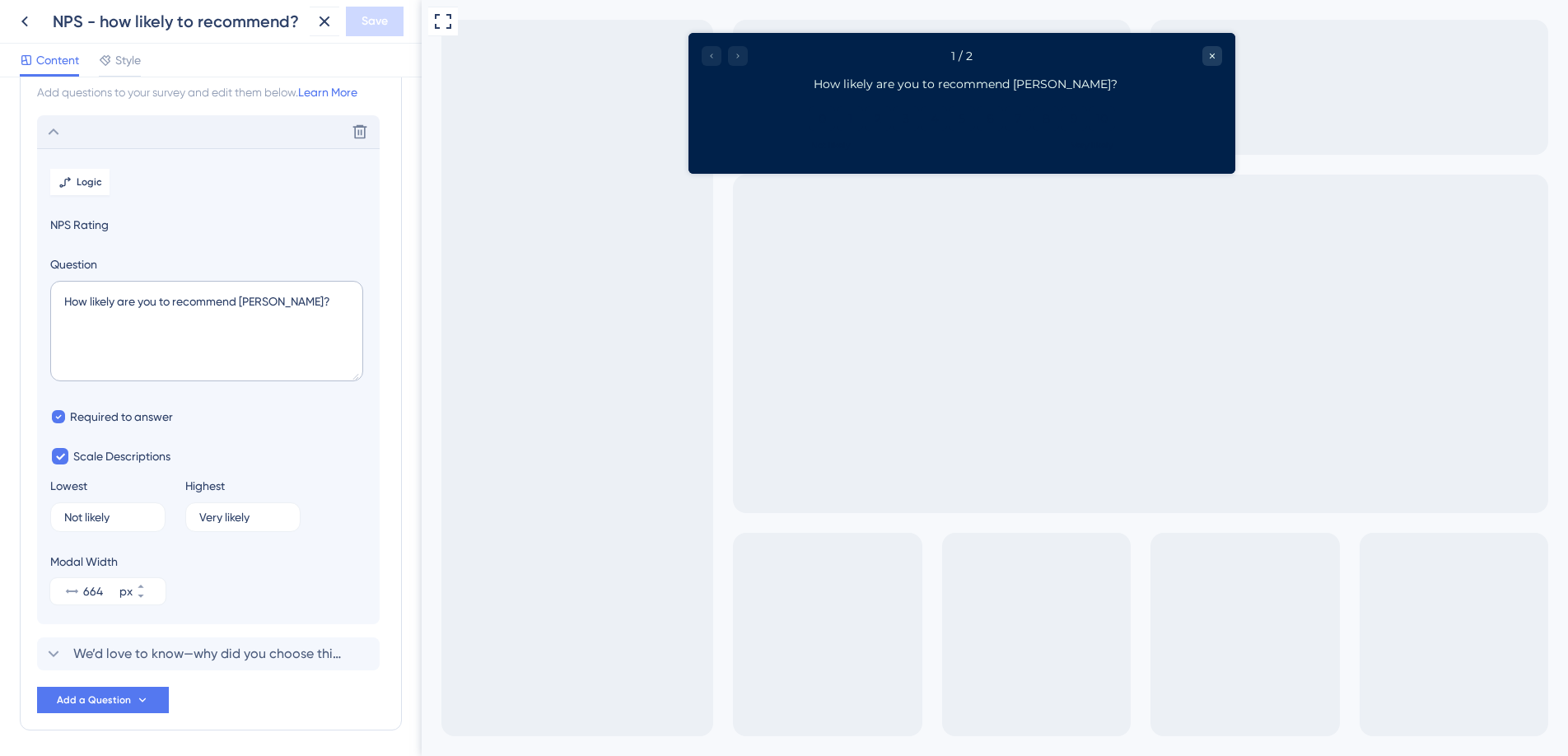
scroll to position [119, 0]
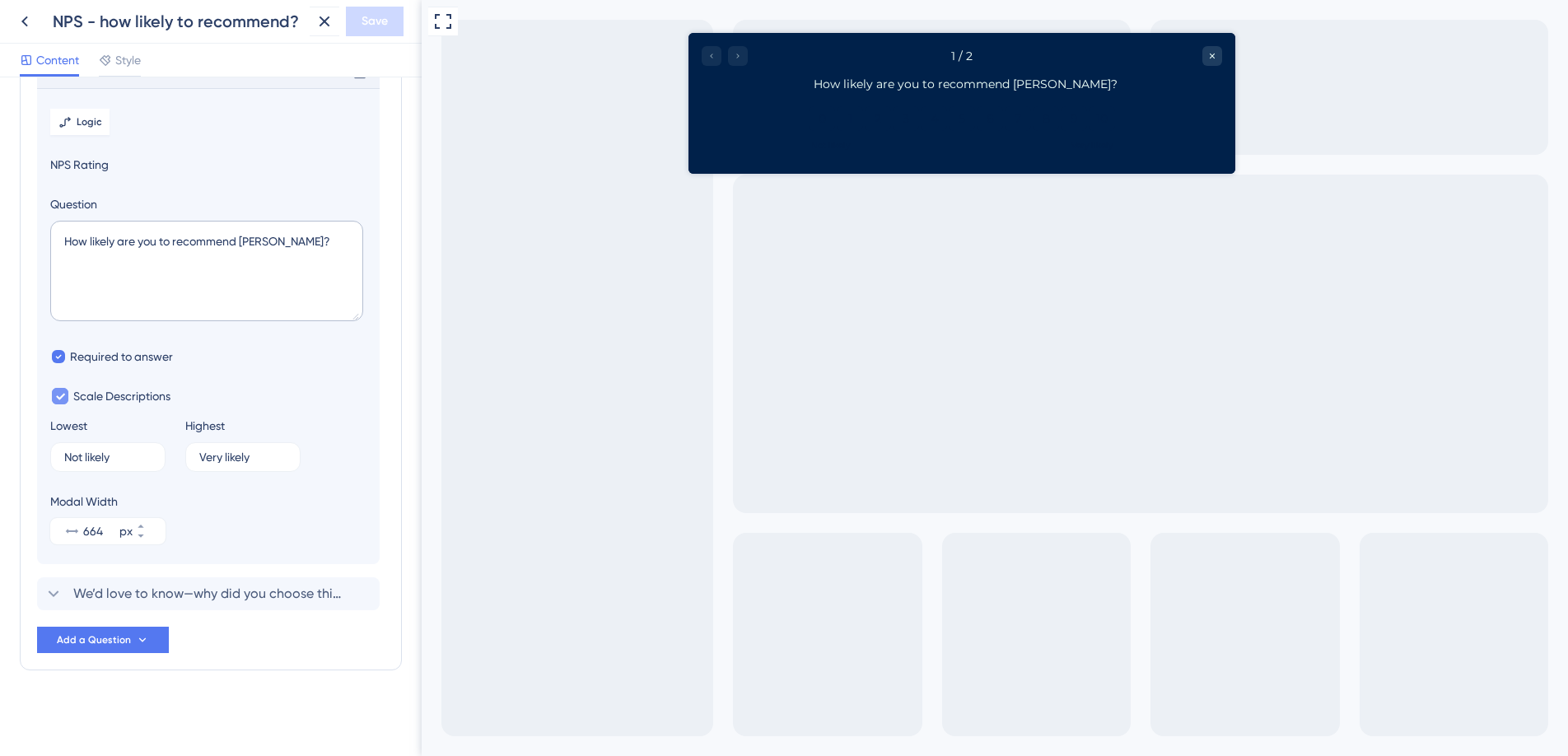
click at [93, 395] on span "Scale Descriptions" at bounding box center [122, 396] width 98 height 20
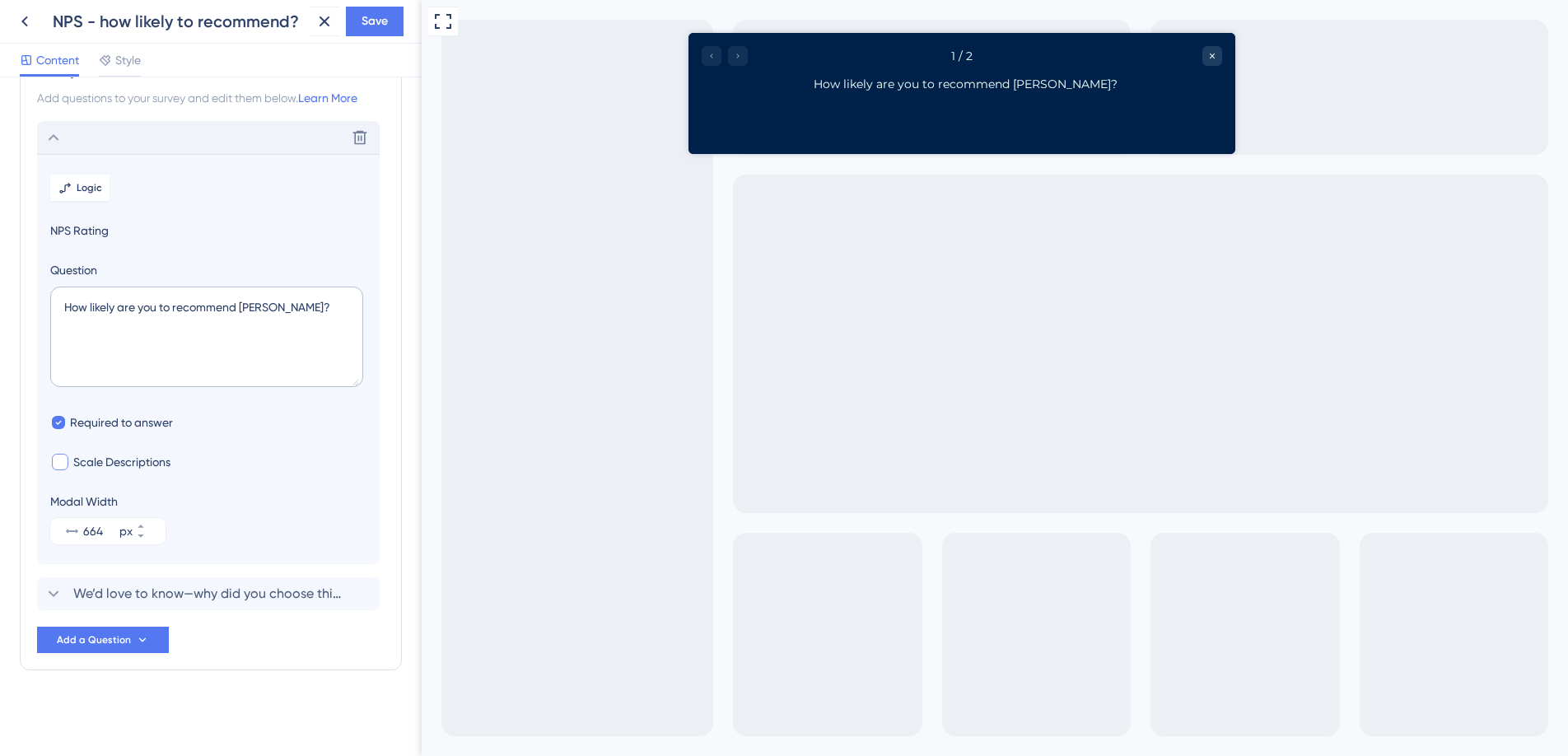
click at [91, 458] on span "Scale Descriptions" at bounding box center [122, 462] width 98 height 20
checkbox input "true"
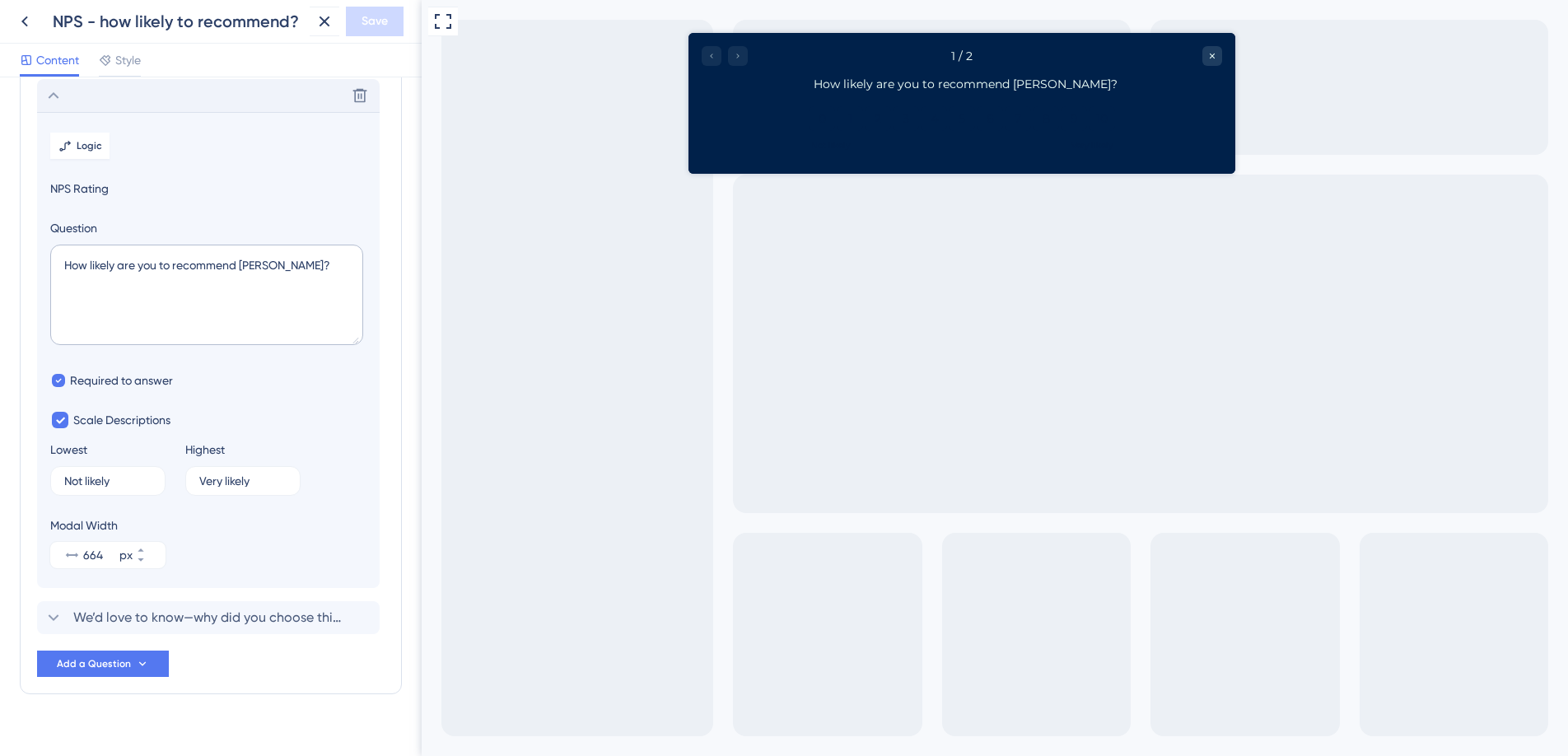
scroll to position [0, 0]
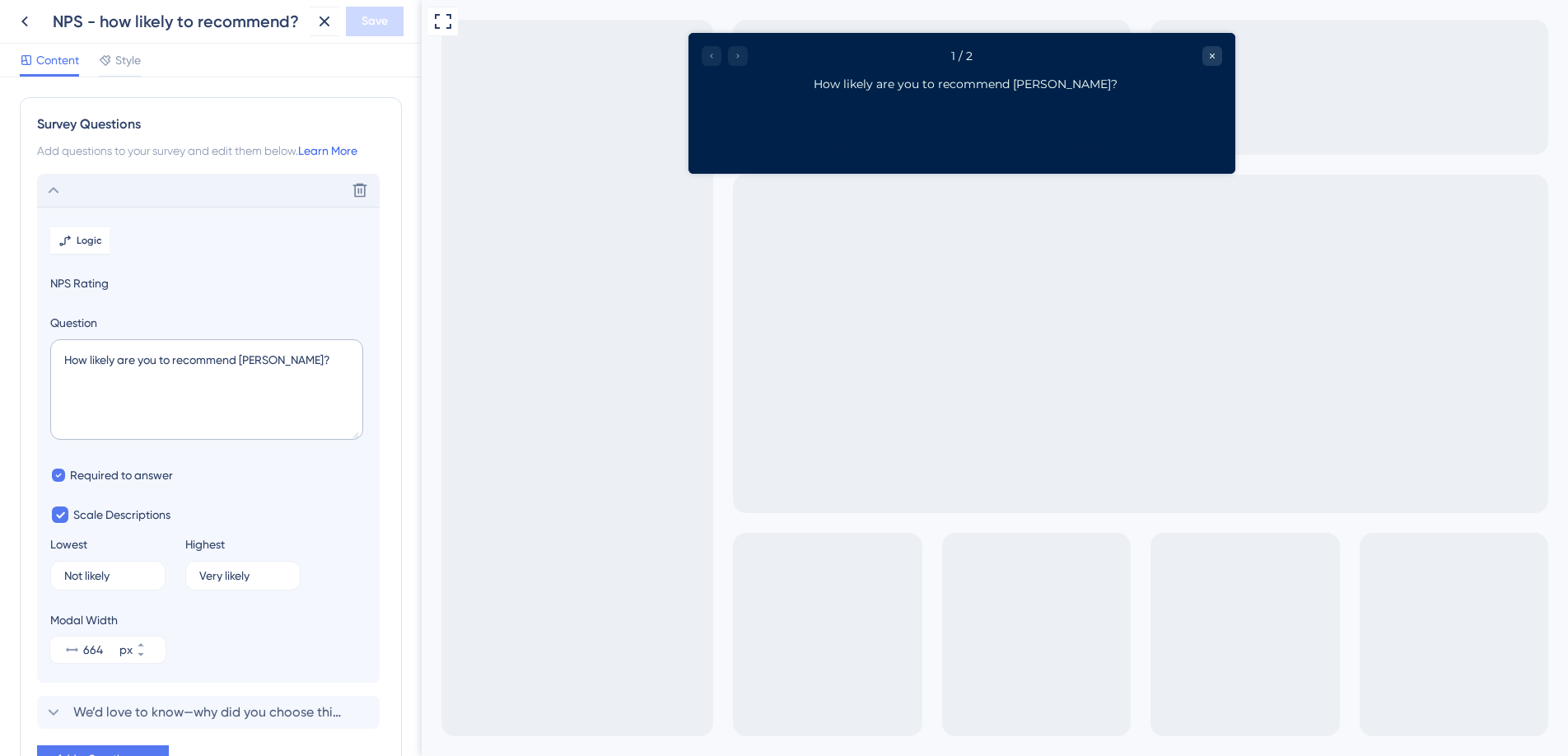
click at [327, 154] on link "Learn More" at bounding box center [327, 150] width 59 height 13
click at [120, 68] on span "Style" at bounding box center [128, 60] width 26 height 20
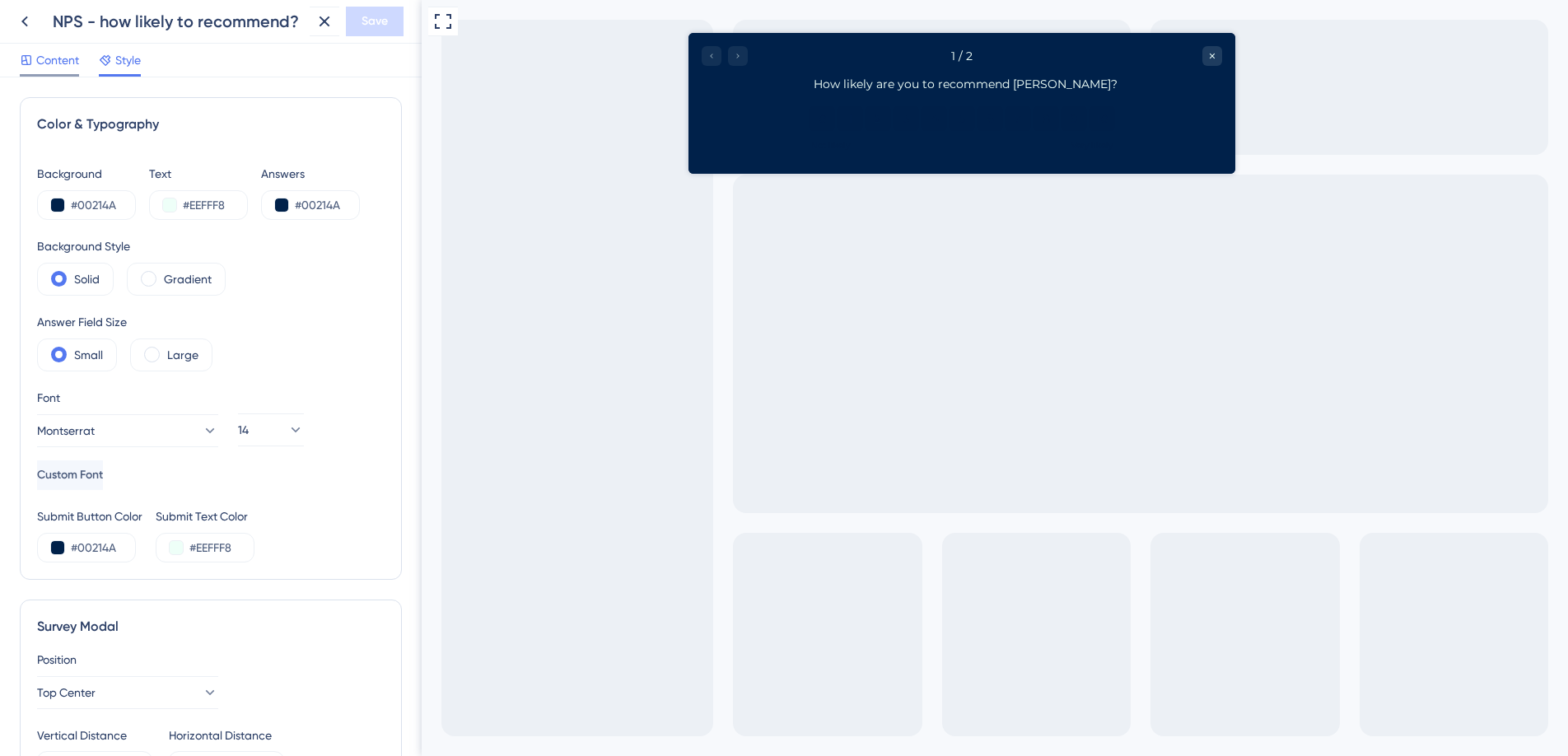
click at [52, 75] on div at bounding box center [49, 75] width 59 height 3
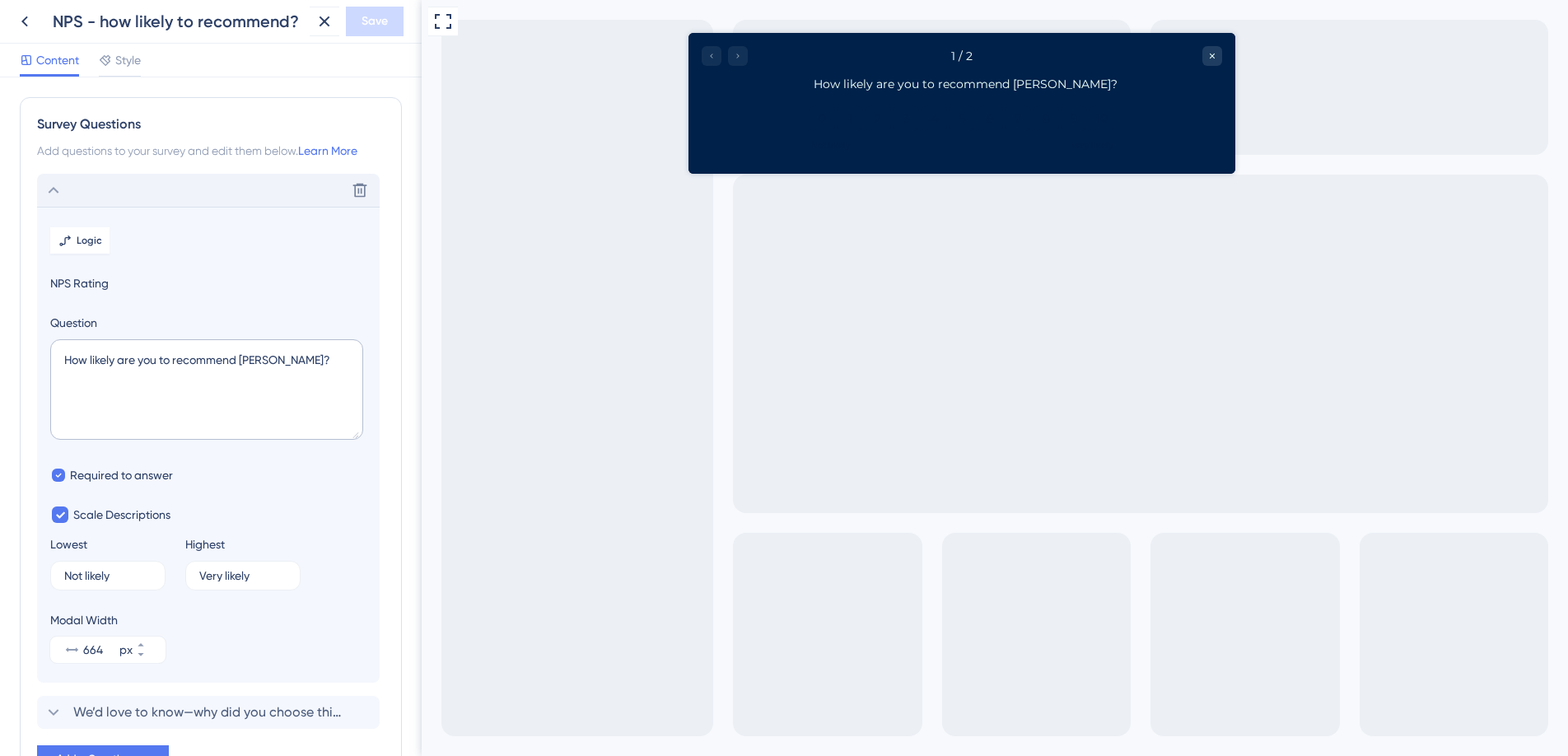
click at [49, 193] on icon at bounding box center [53, 190] width 20 height 20
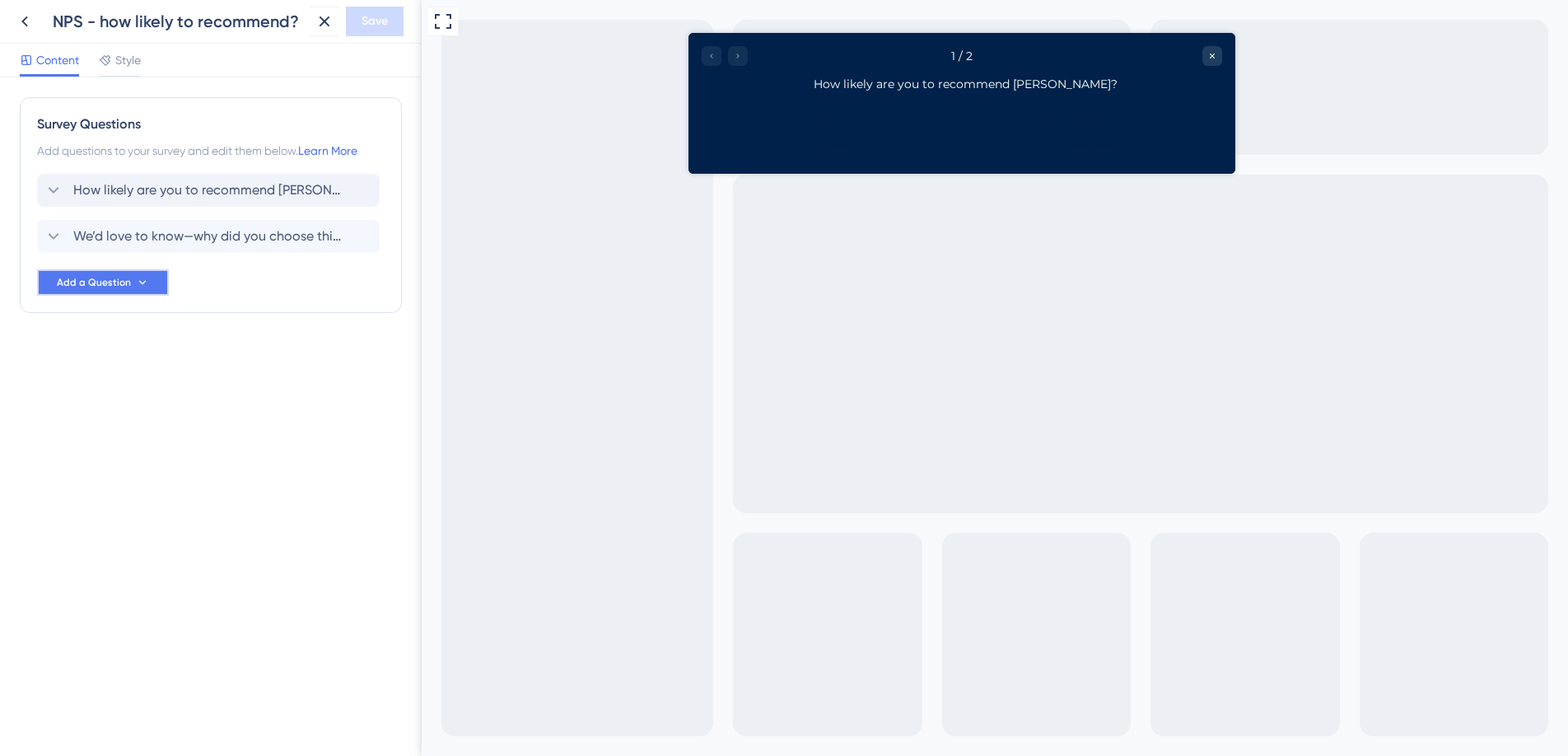
click at [153, 287] on button "Add a Question" at bounding box center [103, 282] width 131 height 27
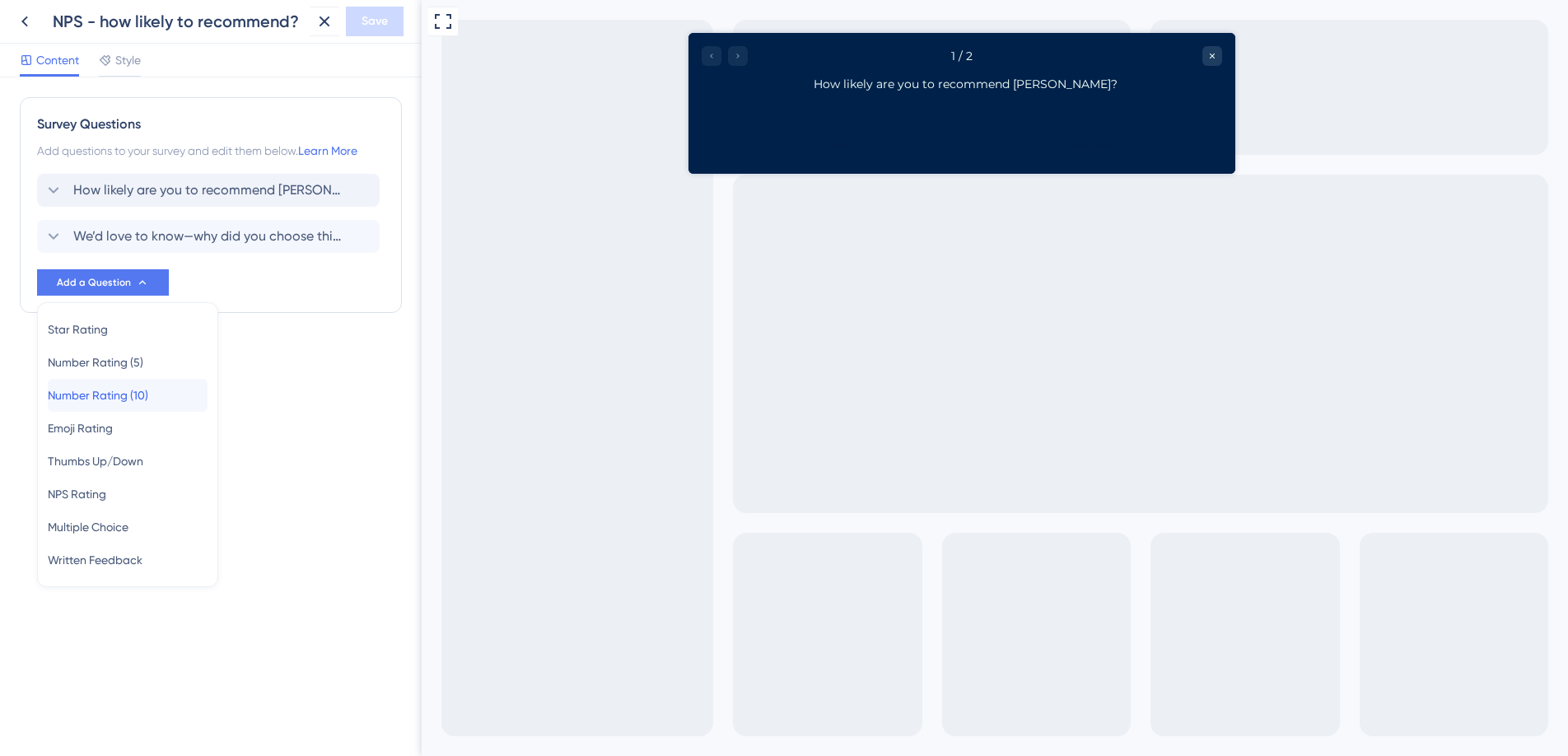
click at [131, 400] on span "Number Rating (10)" at bounding box center [98, 395] width 100 height 20
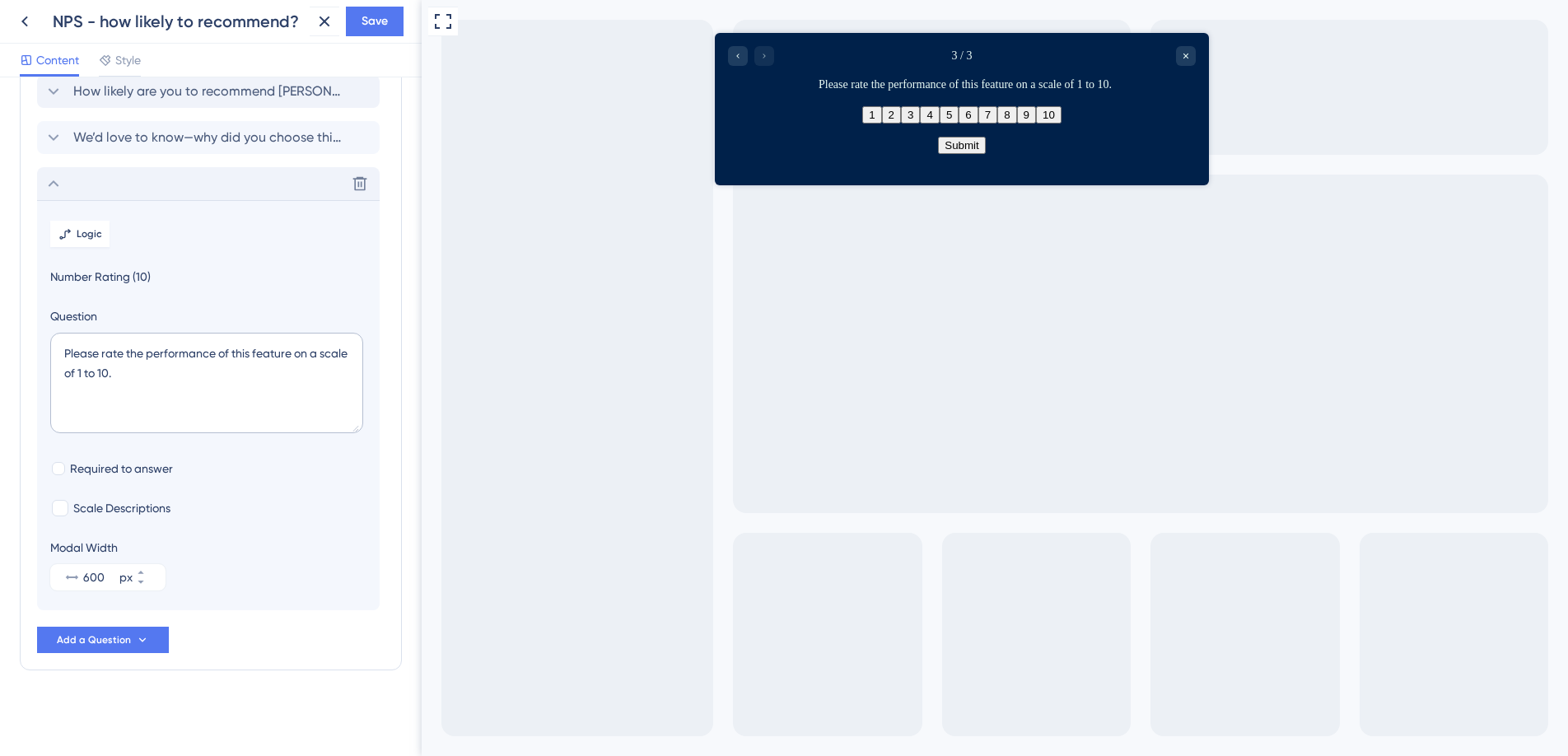
click at [240, 188] on div "Delete" at bounding box center [209, 183] width 343 height 33
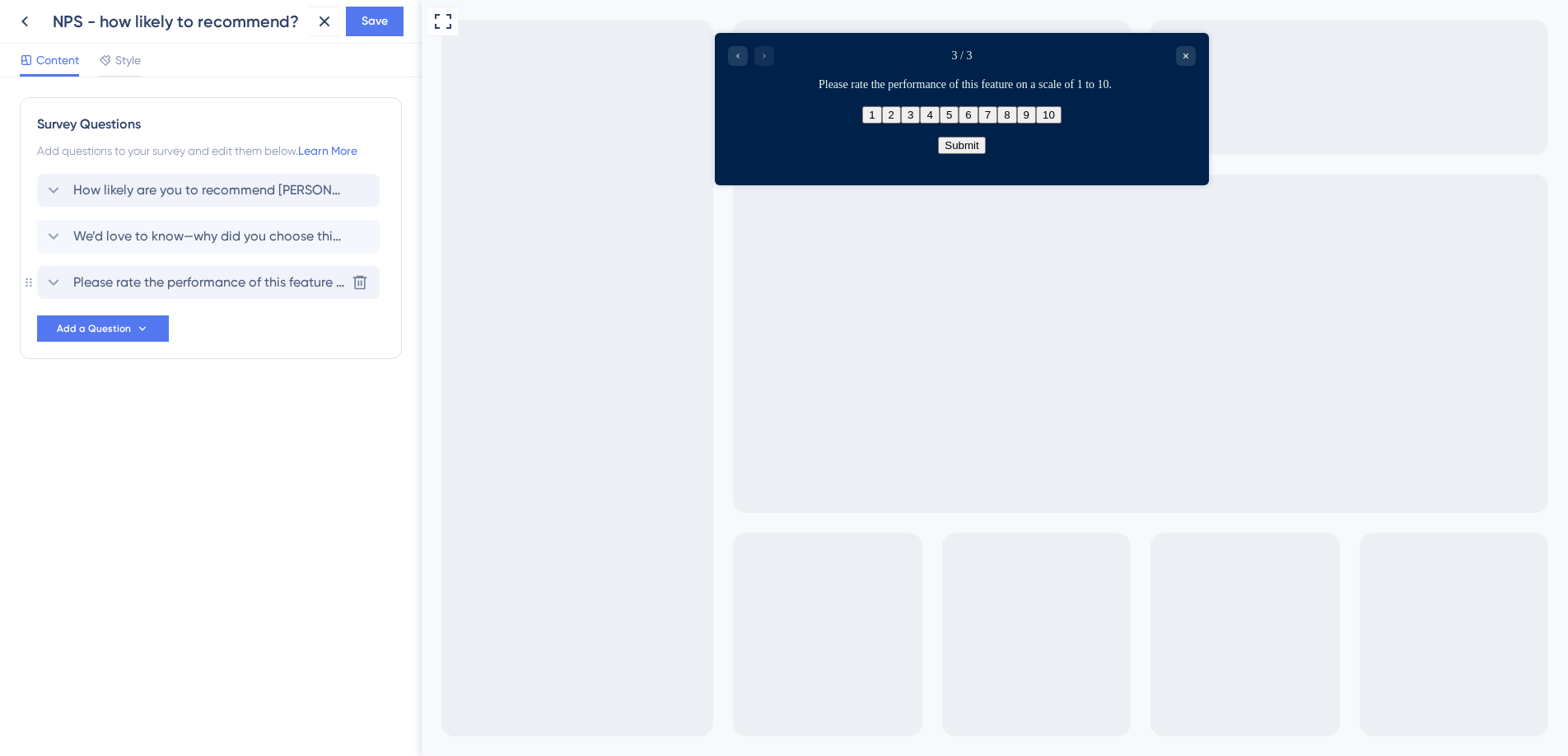
click at [240, 287] on span "Please rate the performance of this feature on a scale of 1 to 10." at bounding box center [209, 282] width 272 height 20
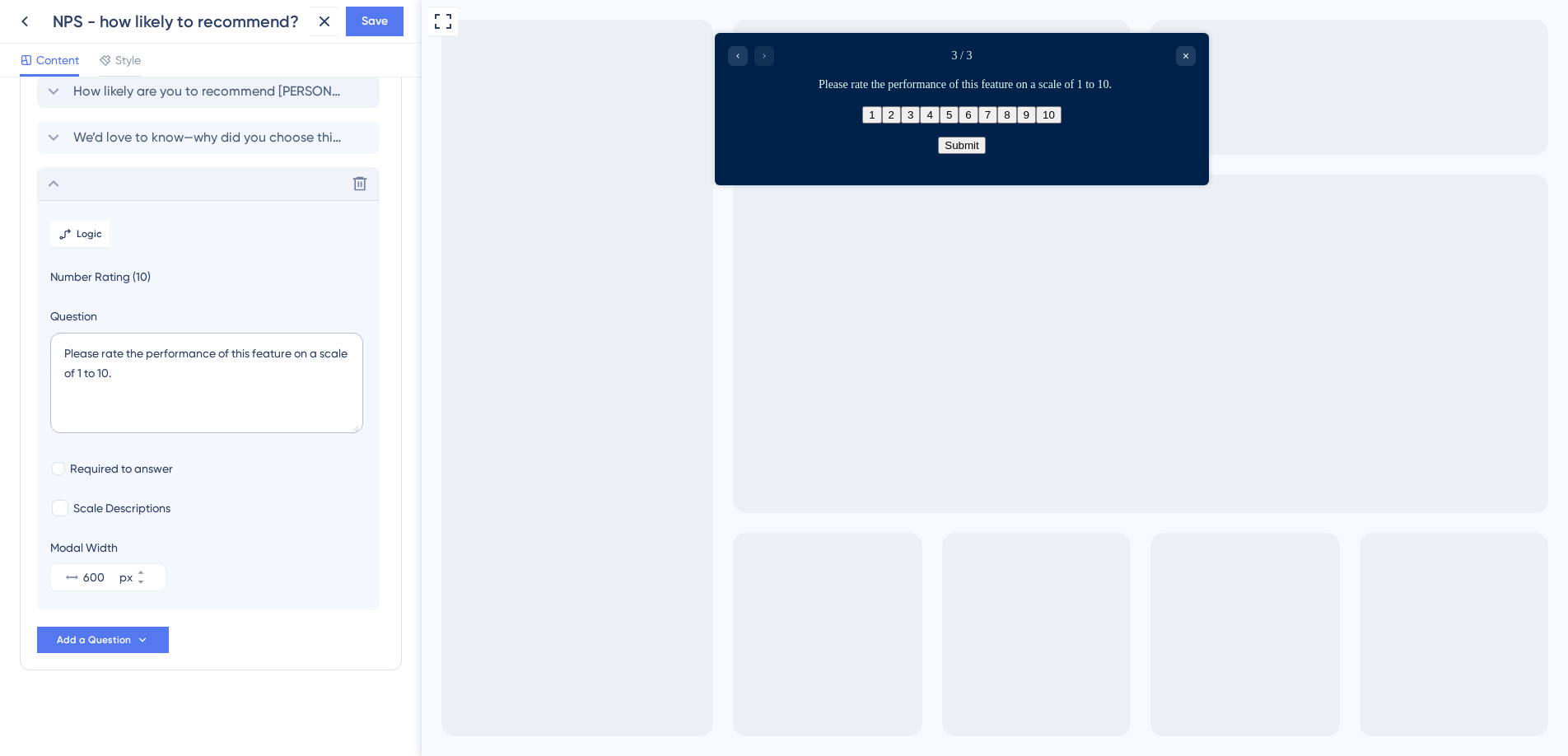
click at [1114, 76] on div "Please rate the performance of this feature on a scale of 1 to 10." at bounding box center [965, 83] width 461 height 17
click at [1084, 98] on div "3 / 3 Please rate the performance of this feature on a scale of 1 to 10." at bounding box center [962, 69] width 494 height 74
click at [360, 189] on icon at bounding box center [360, 185] width 14 height 14
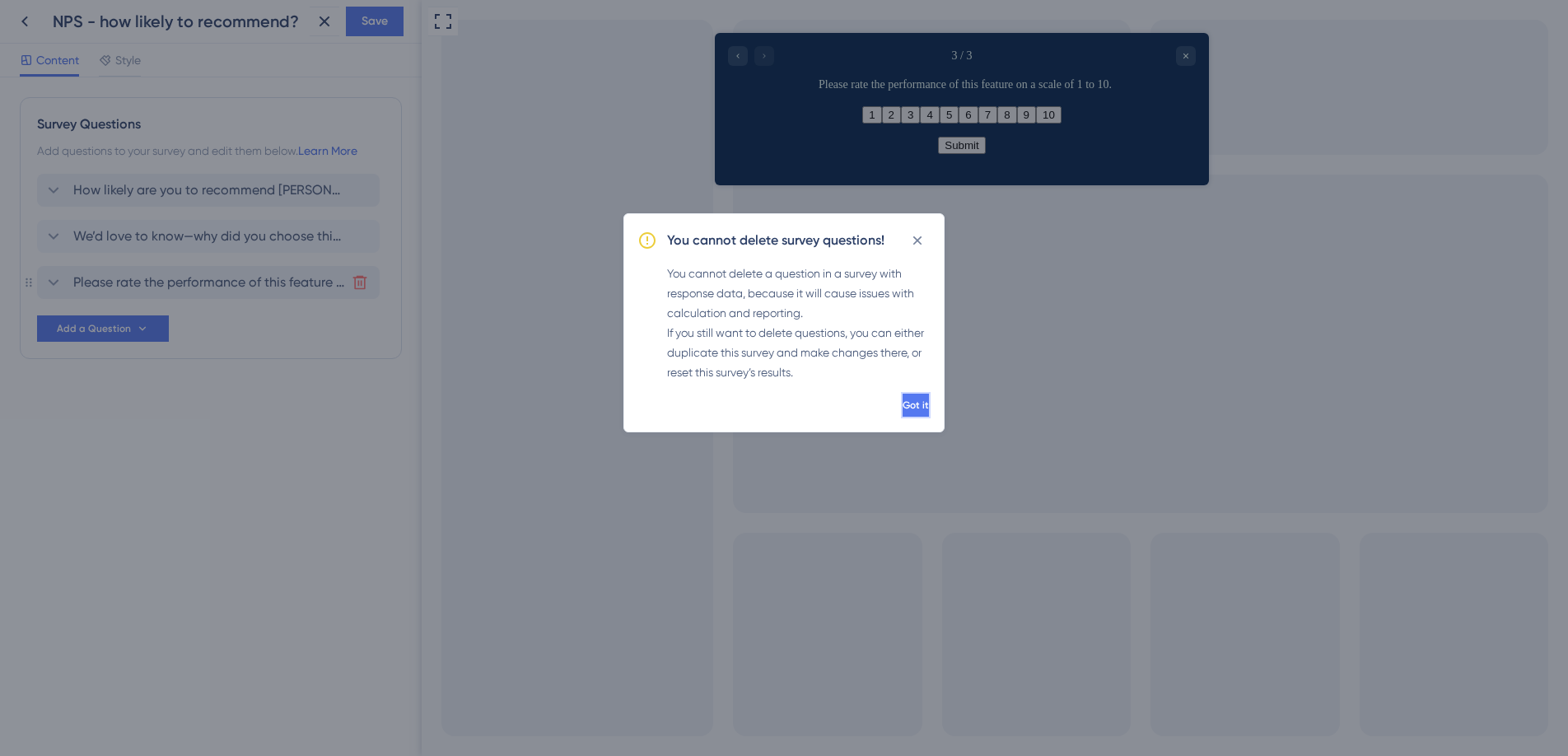
click at [902, 401] on span "Got it" at bounding box center [916, 405] width 27 height 13
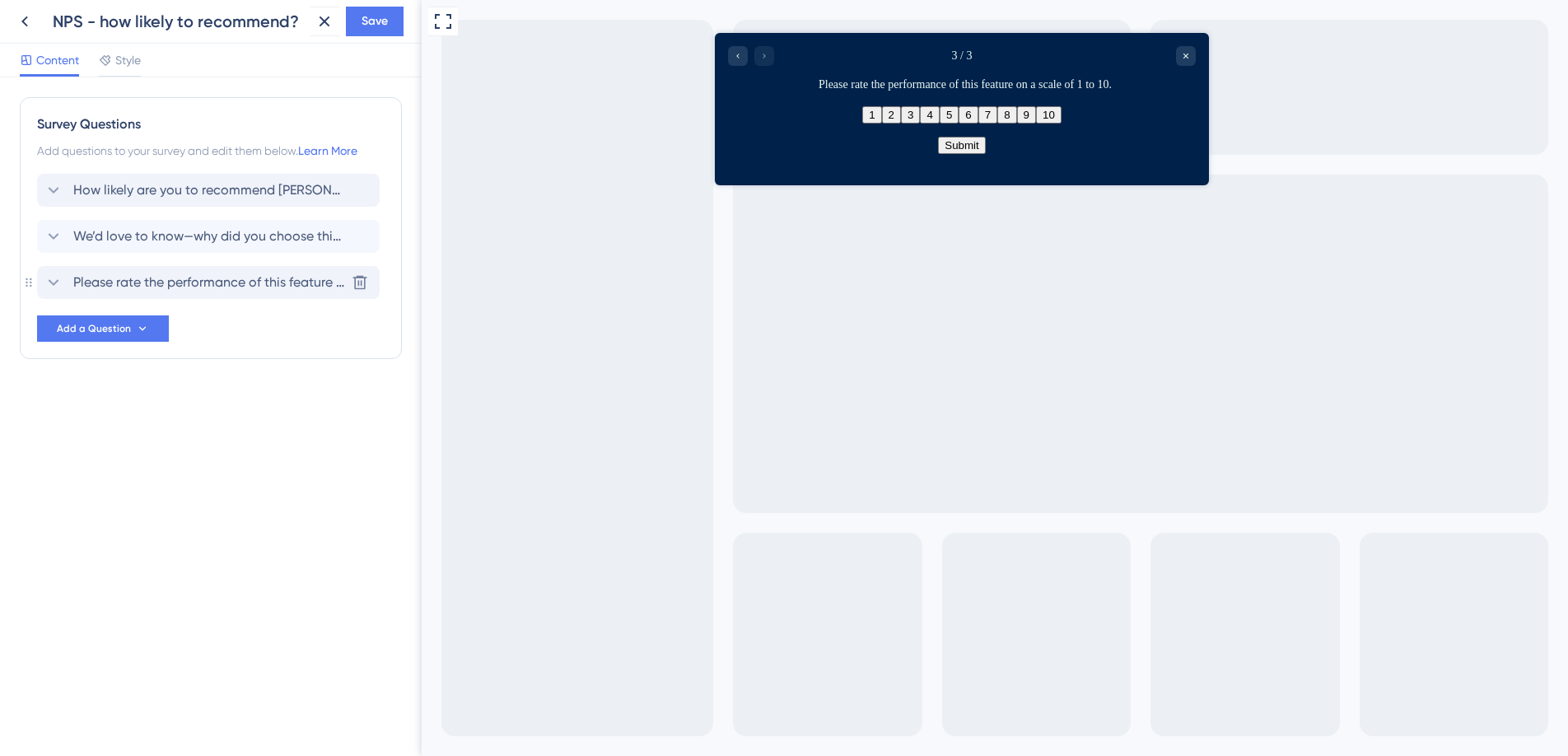
click at [60, 280] on icon at bounding box center [53, 282] width 20 height 20
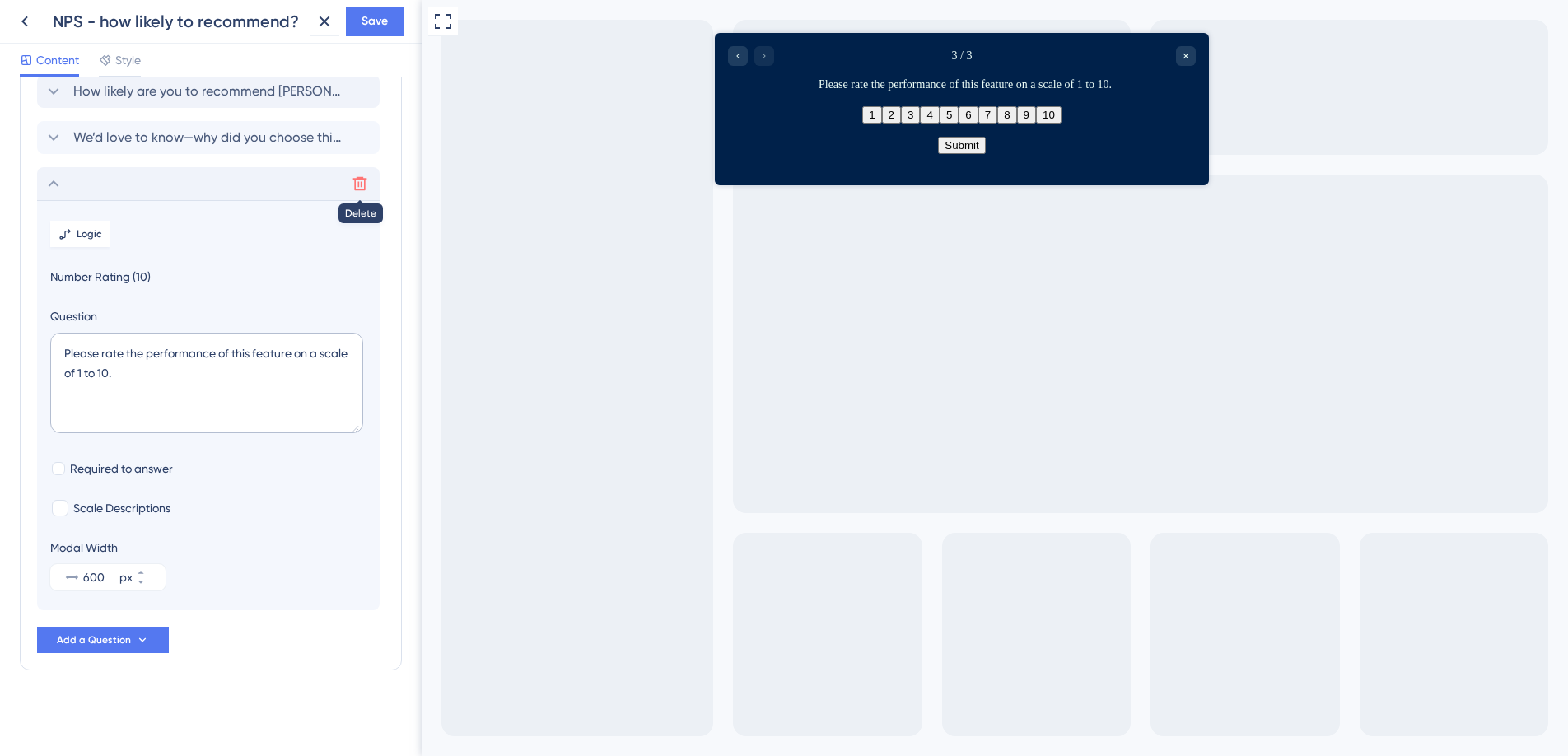
click at [351, 172] on button at bounding box center [360, 184] width 27 height 27
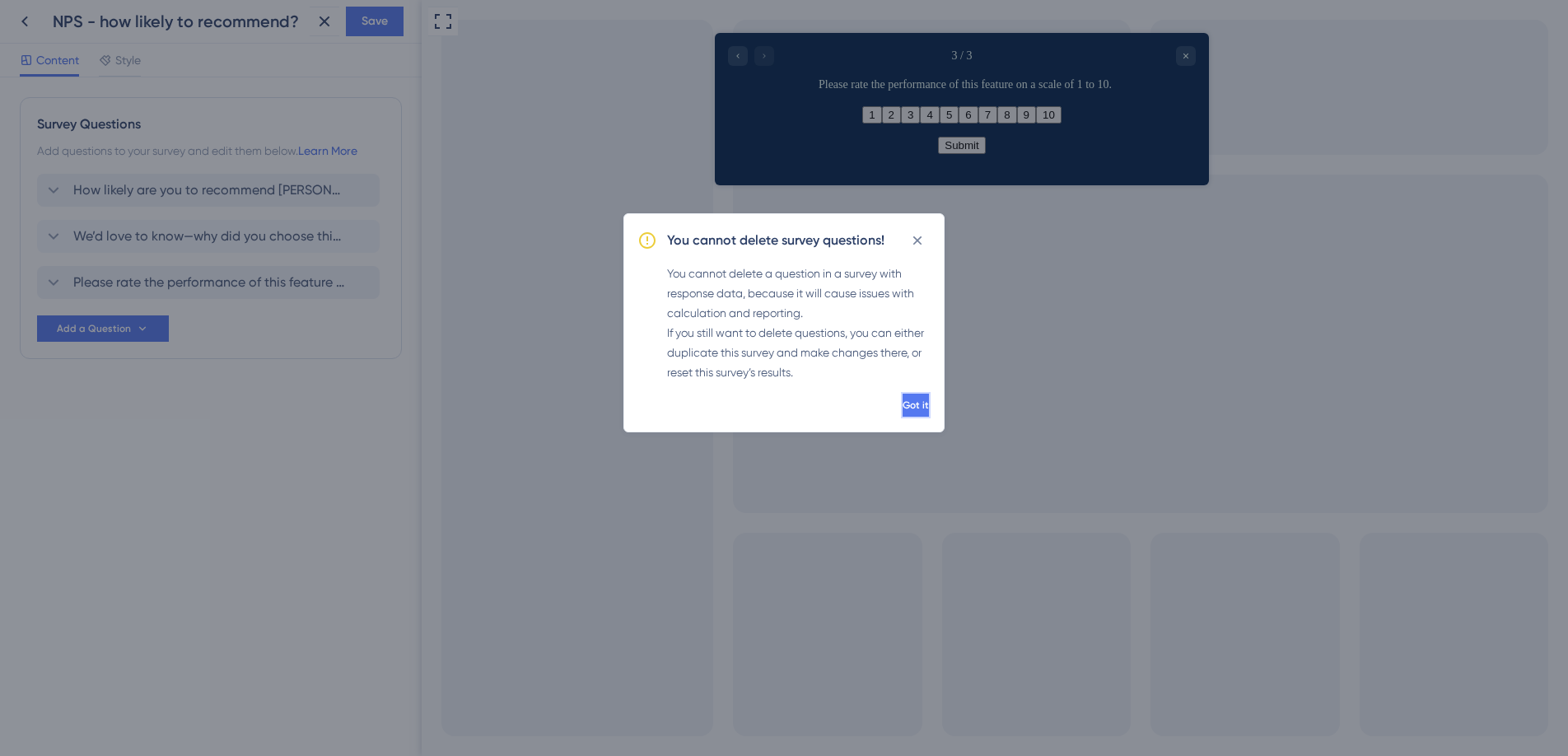
click at [902, 409] on span "Got it" at bounding box center [916, 405] width 27 height 13
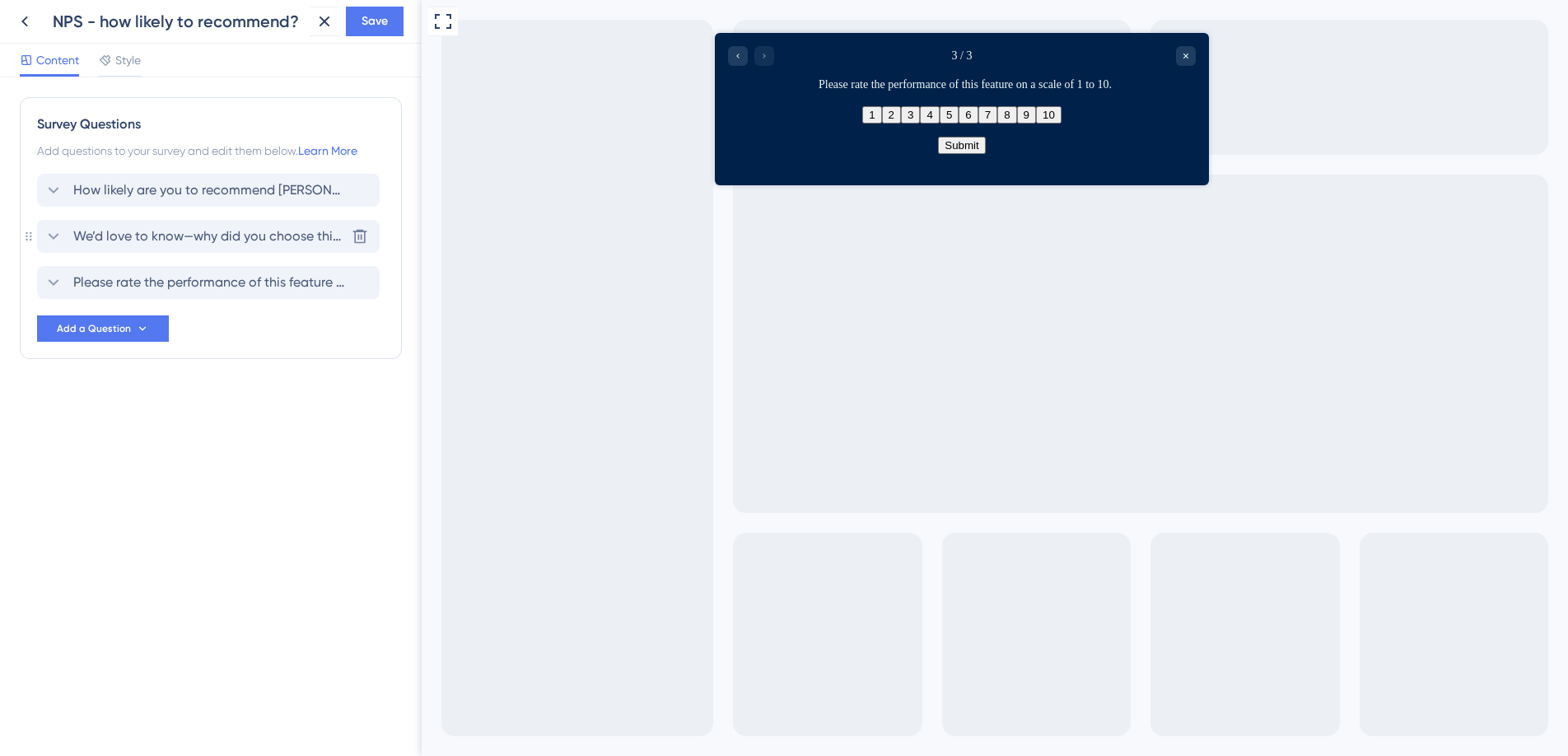
click at [184, 237] on span "We’d love to know—why did you choose this score?" at bounding box center [209, 236] width 272 height 20
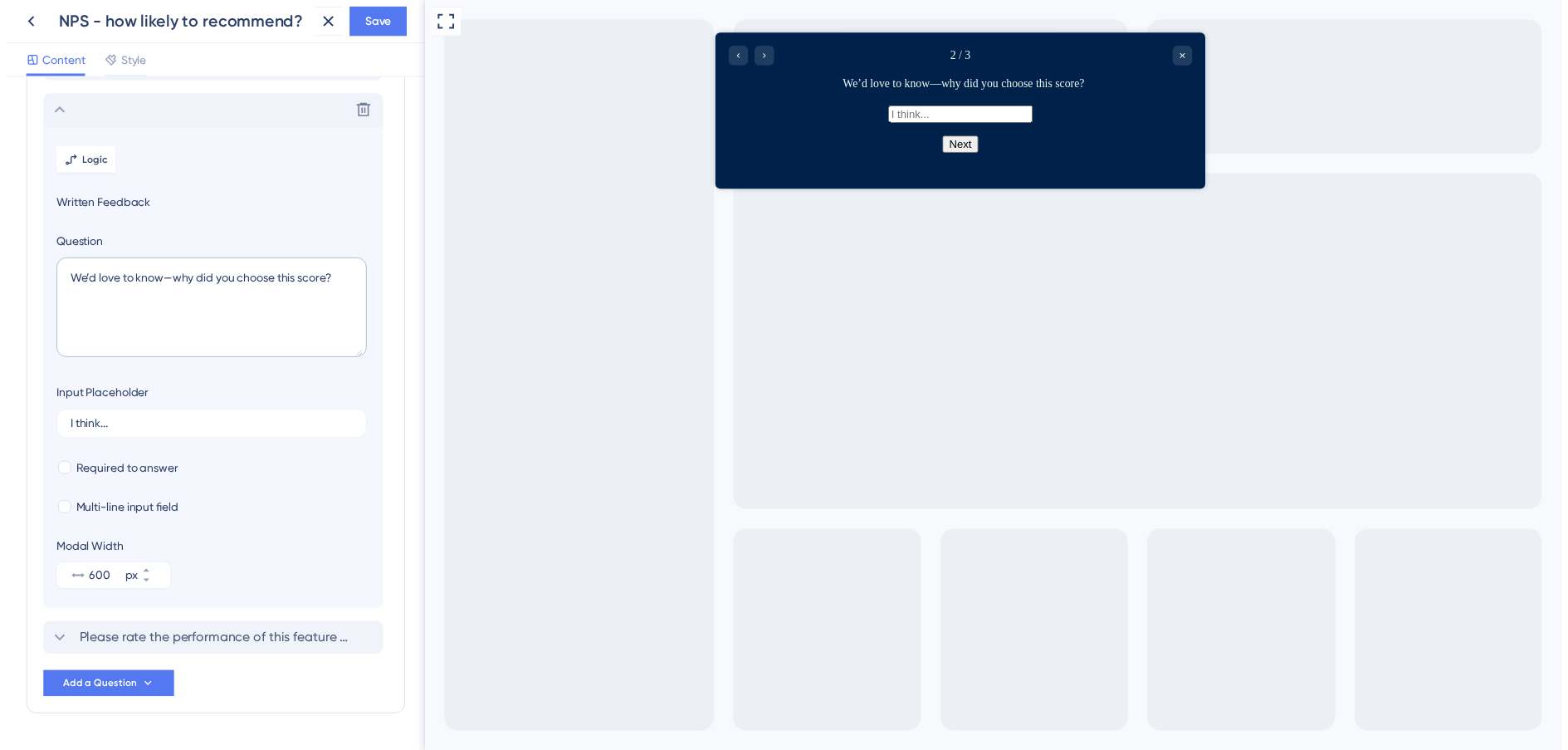
scroll to position [144, 0]
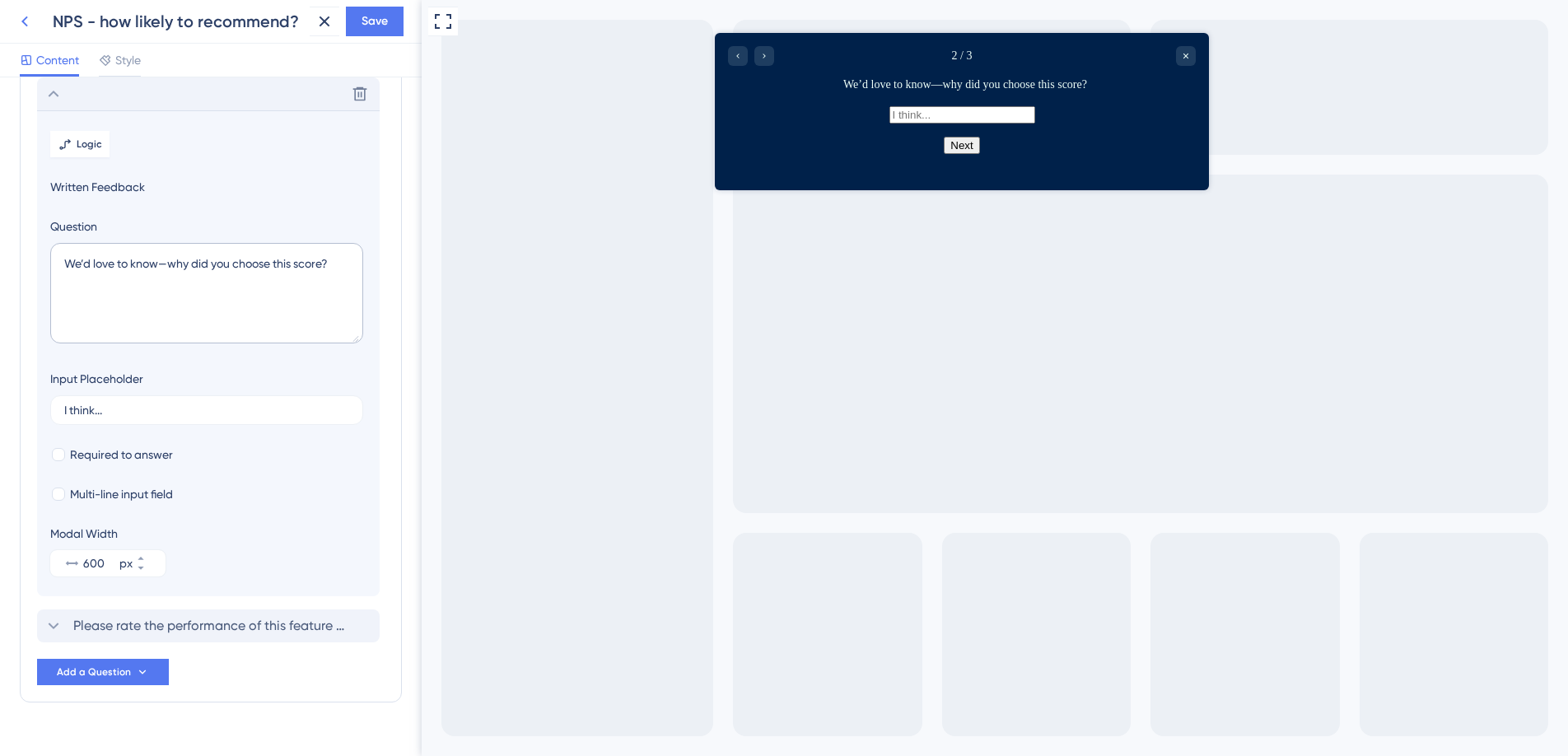
click at [23, 23] on icon at bounding box center [25, 21] width 20 height 20
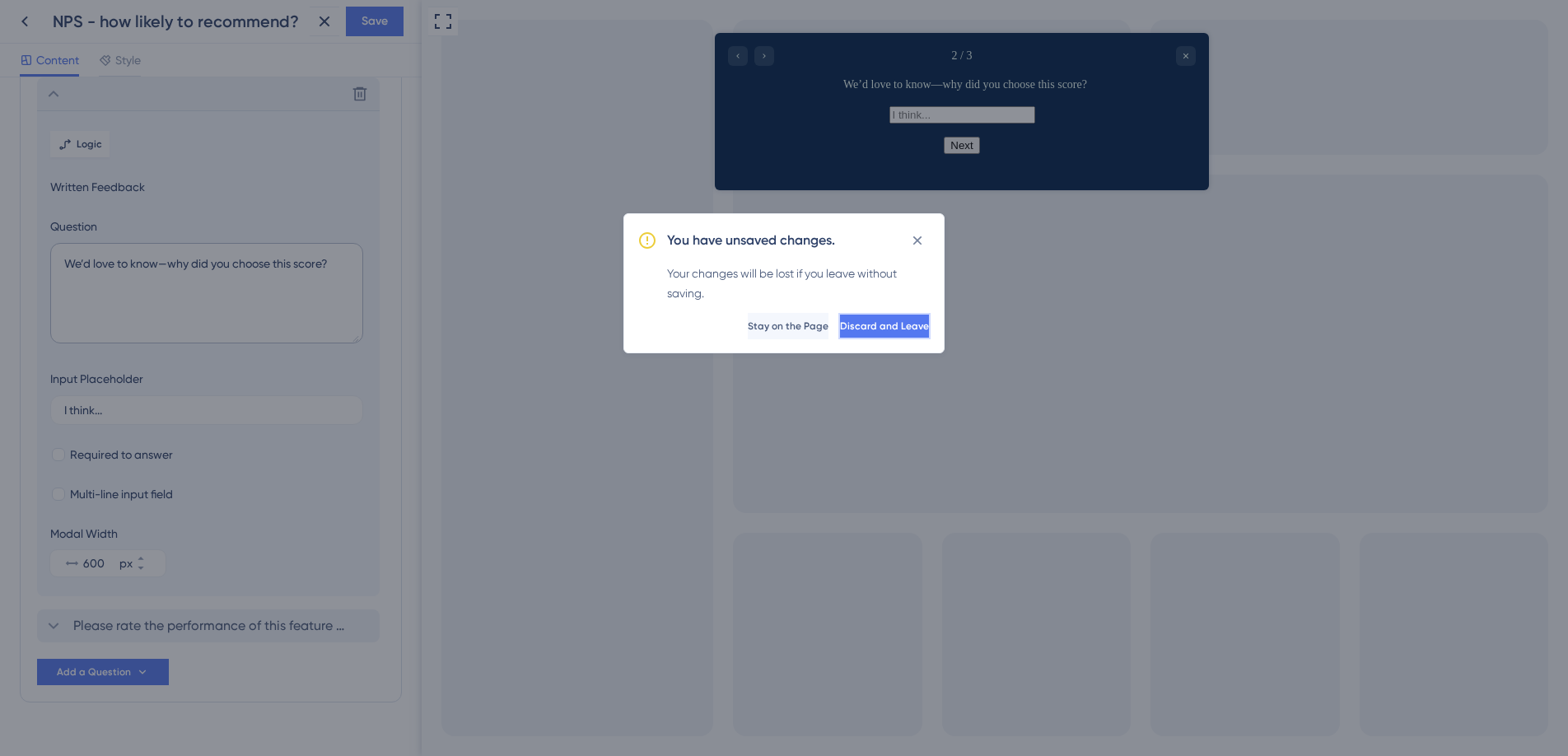
click at [859, 323] on span "Discard and Leave" at bounding box center [885, 326] width 89 height 13
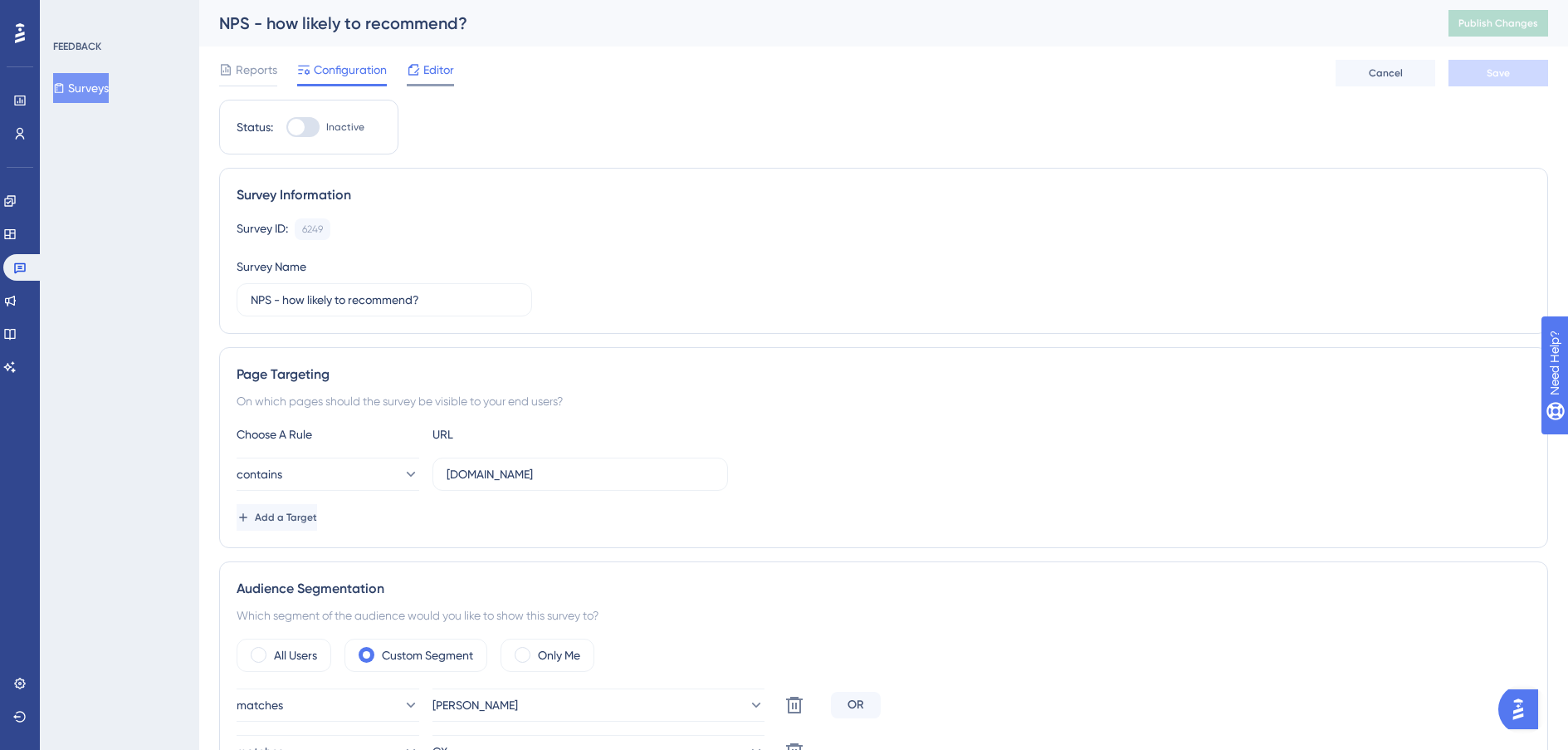
click at [437, 69] on span "Editor" at bounding box center [438, 70] width 30 height 20
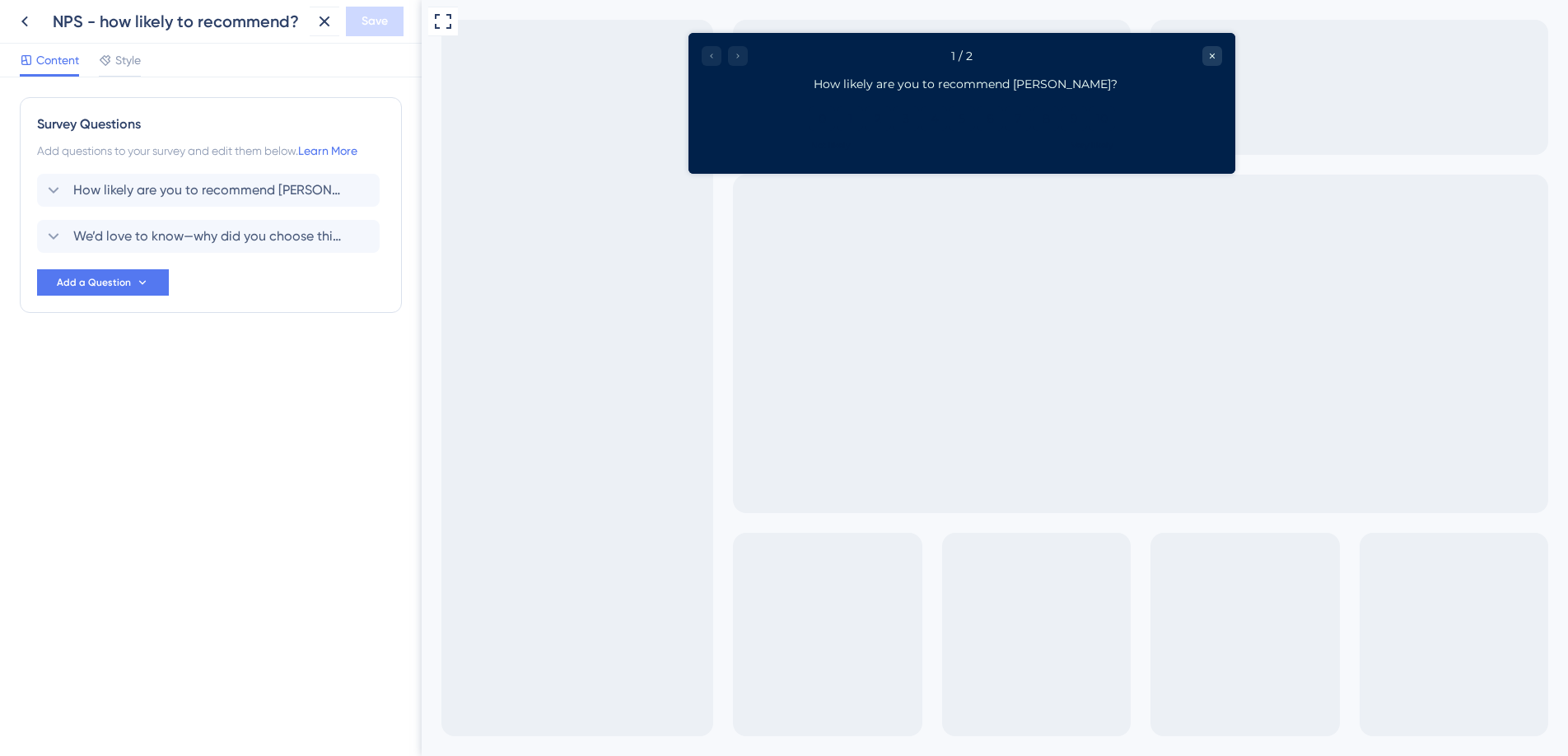
click at [1128, 114] on div "0 1 2 3 4 5 6 7 8 9 10 Not likely Very likely" at bounding box center [962, 129] width 521 height 44
click at [945, 106] on div "0 1 2 3 4 5 6 7 8 9 10" at bounding box center [961, 119] width 308 height 25
click at [941, 90] on div "How likely are you to recommend [PERSON_NAME]?" at bounding box center [965, 83] width 514 height 17
drag, startPoint x: 941, startPoint y: 90, endPoint x: 936, endPoint y: 98, distance: 9.4
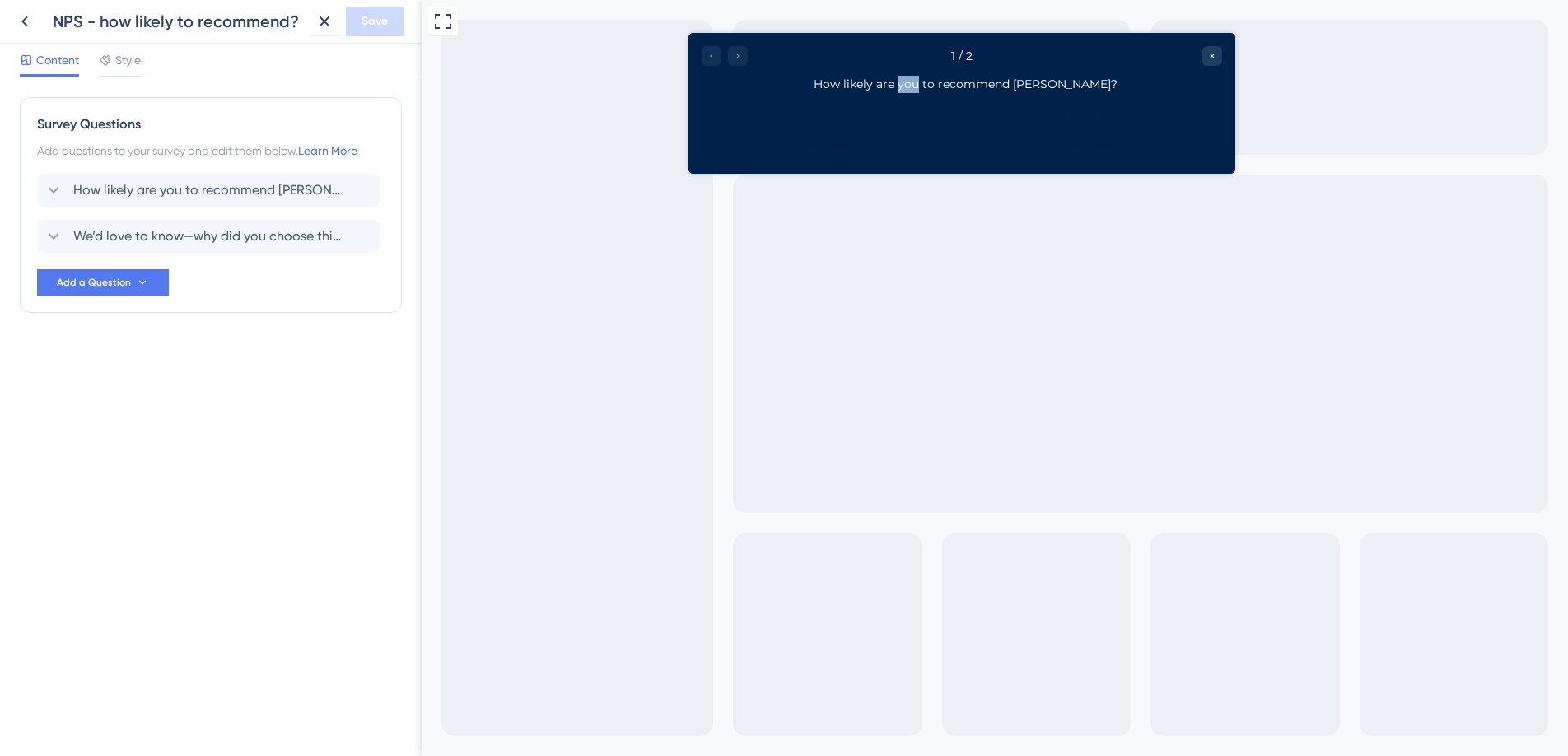
click at [941, 90] on div "How likely are you to recommend [PERSON_NAME]?" at bounding box center [965, 83] width 514 height 17
click at [927, 111] on button "4" at bounding box center [934, 119] width 27 height 25
click at [926, 112] on button "4" at bounding box center [934, 119] width 20 height 25
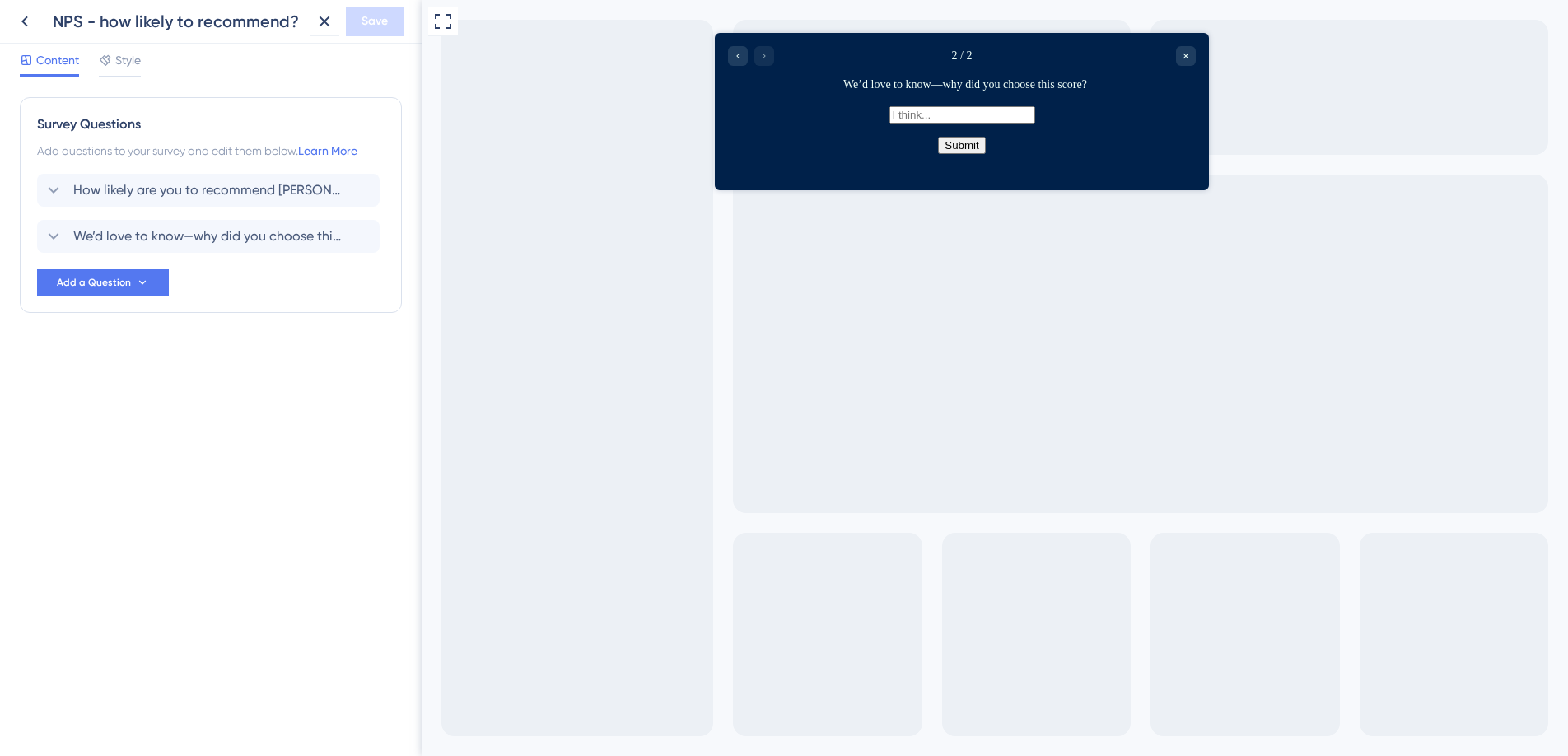
drag, startPoint x: 713, startPoint y: 117, endPoint x: 422, endPoint y: 83, distance: 293.0
click at [713, 117] on div "Full Screen Preview" at bounding box center [995, 378] width 1146 height 756
click at [738, 46] on div "Go to Question 1" at bounding box center [737, 56] width 20 height 20
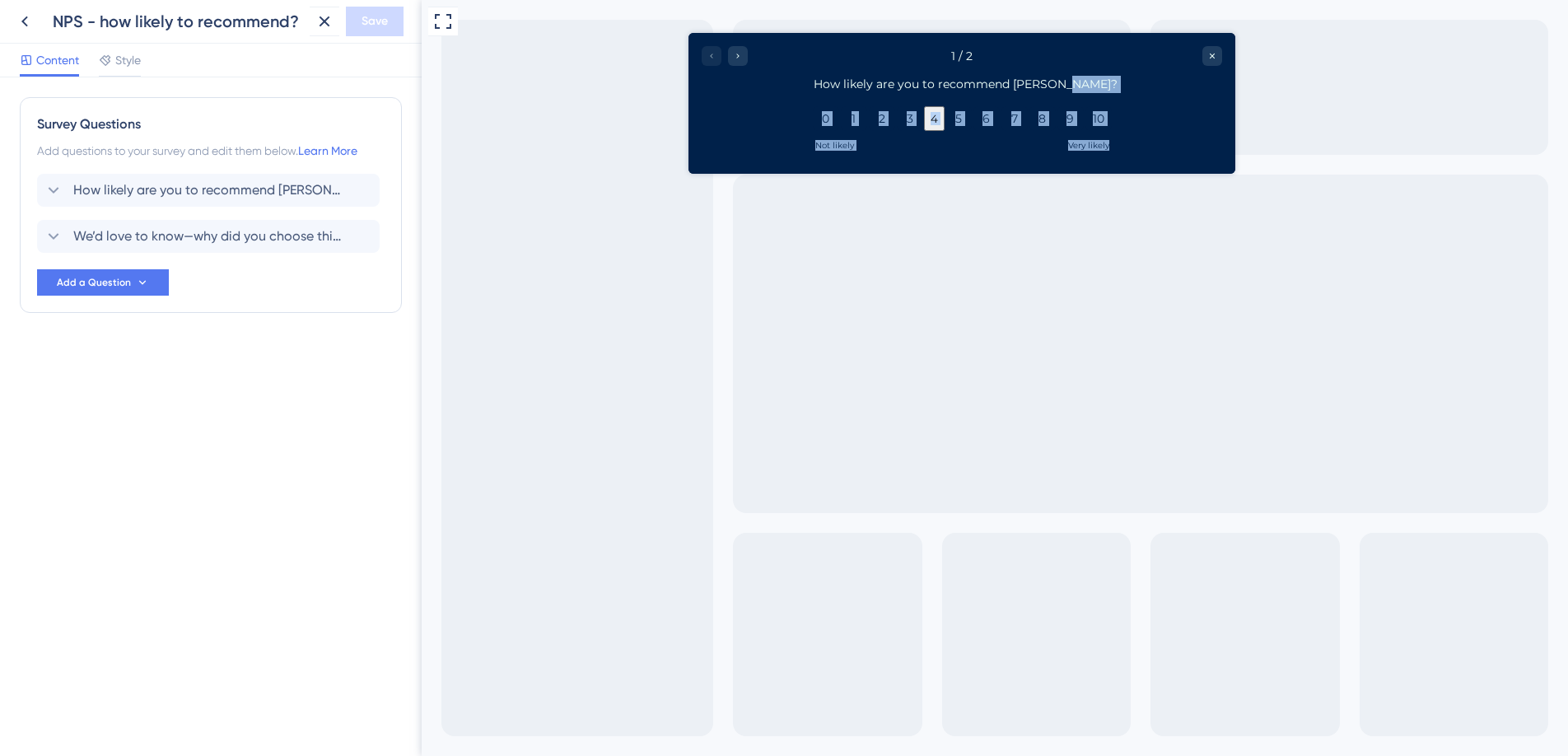
drag, startPoint x: 1030, startPoint y: 154, endPoint x: 757, endPoint y: 98, distance: 278.7
click at [757, 98] on div "1 / 2 How likely are you to recommend SiftMed? 0 1 2 3 4 5 6 7 8 9 10 Not likel…" at bounding box center [962, 103] width 547 height 141
click at [115, 53] on span "Style" at bounding box center [128, 60] width 26 height 20
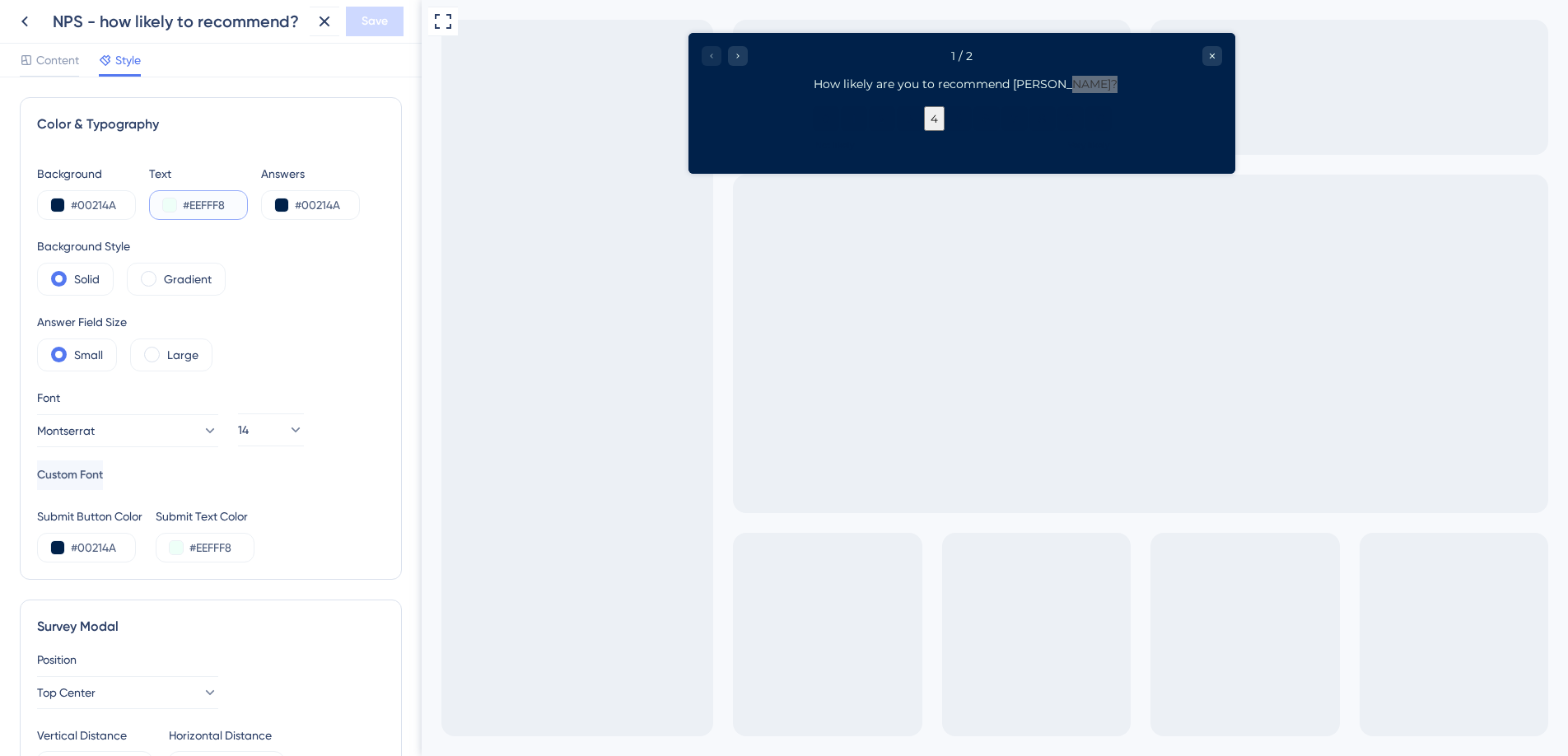
drag, startPoint x: 240, startPoint y: 210, endPoint x: 160, endPoint y: 200, distance: 80.6
click at [161, 200] on div "#EEFFF8" at bounding box center [198, 204] width 98 height 29
click at [332, 205] on input "#00214A" at bounding box center [328, 205] width 67 height 20
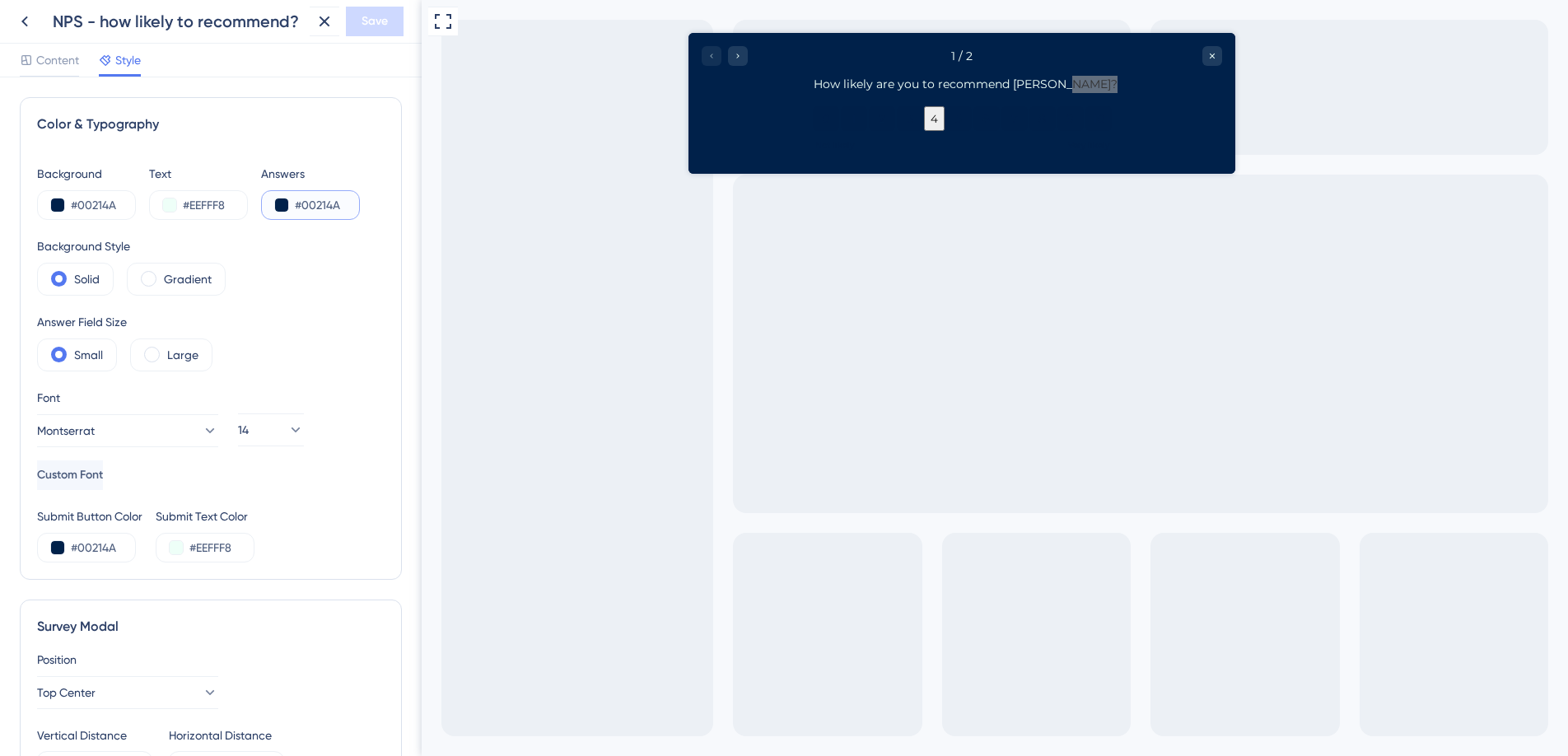
paste input "EEFFF8"
type input "#EEFFF8"
click at [383, 22] on span "Save" at bounding box center [374, 21] width 27 height 20
click at [331, 17] on icon at bounding box center [325, 21] width 20 height 20
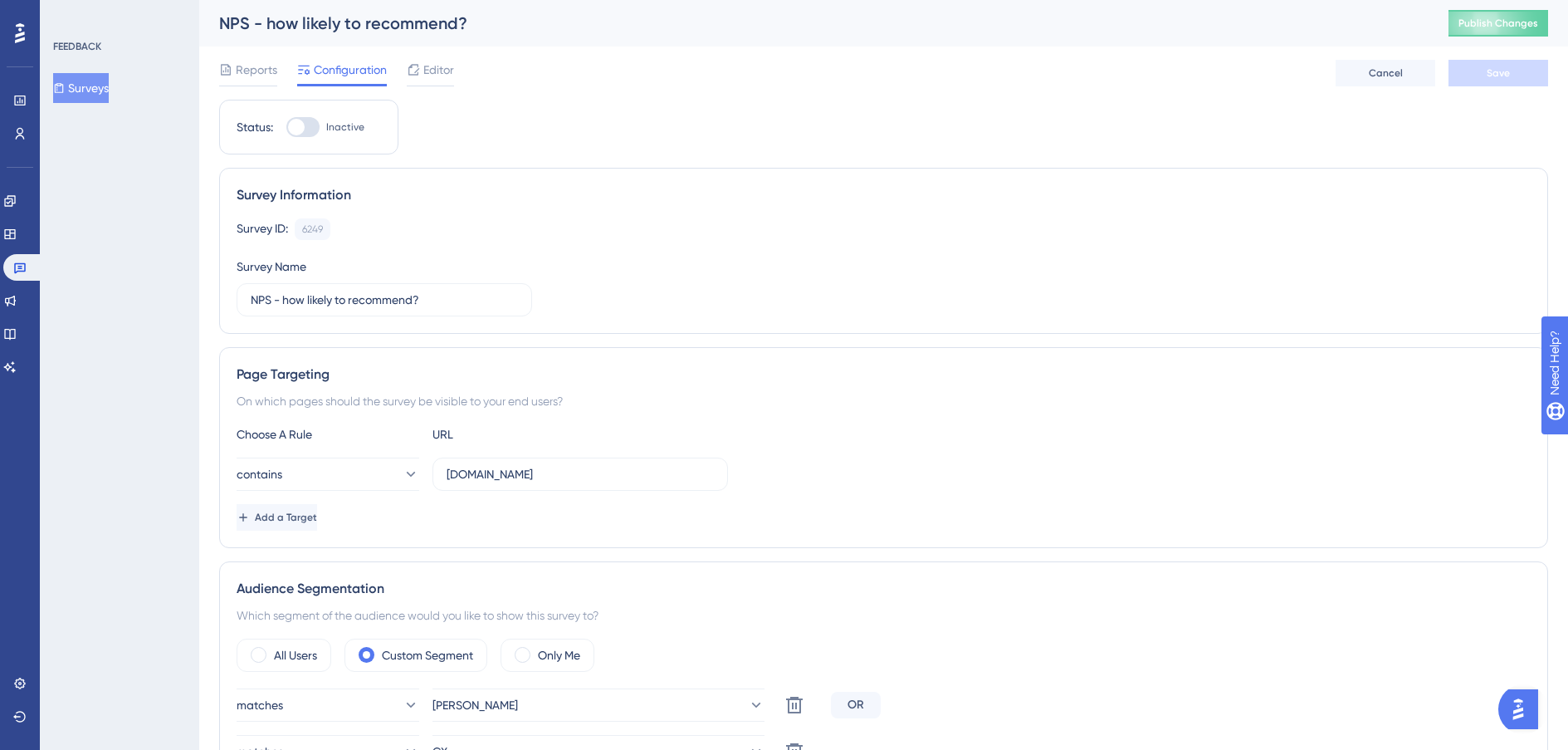
click at [306, 132] on div at bounding box center [302, 127] width 33 height 20
click at [286, 128] on input "Inactive" at bounding box center [285, 127] width 1 height 1
checkbox input "true"
click at [1182, 74] on span "Save" at bounding box center [1498, 72] width 23 height 13
click at [1182, 24] on button "Publish Changes" at bounding box center [1497, 23] width 99 height 27
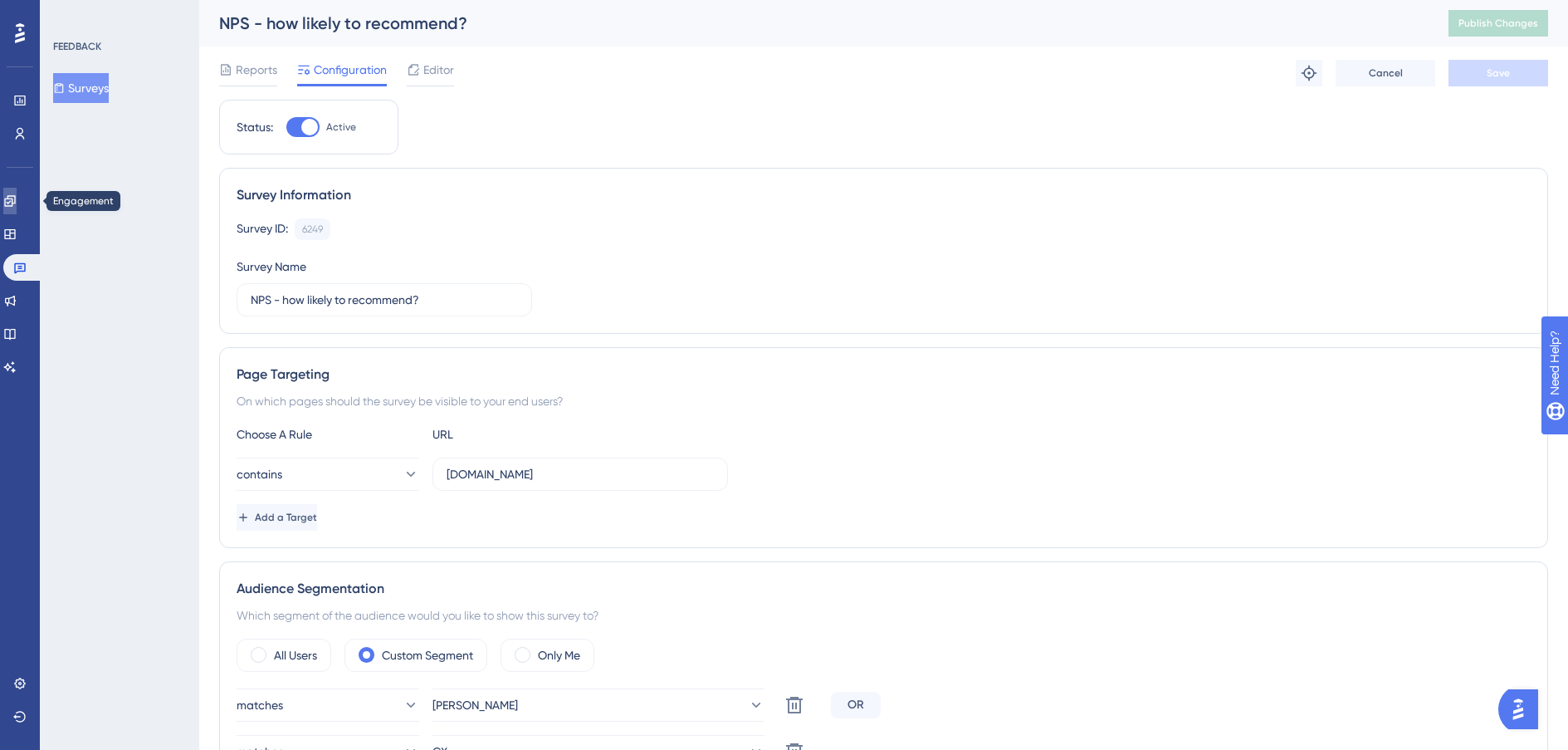
click at [17, 209] on link at bounding box center [10, 201] width 13 height 27
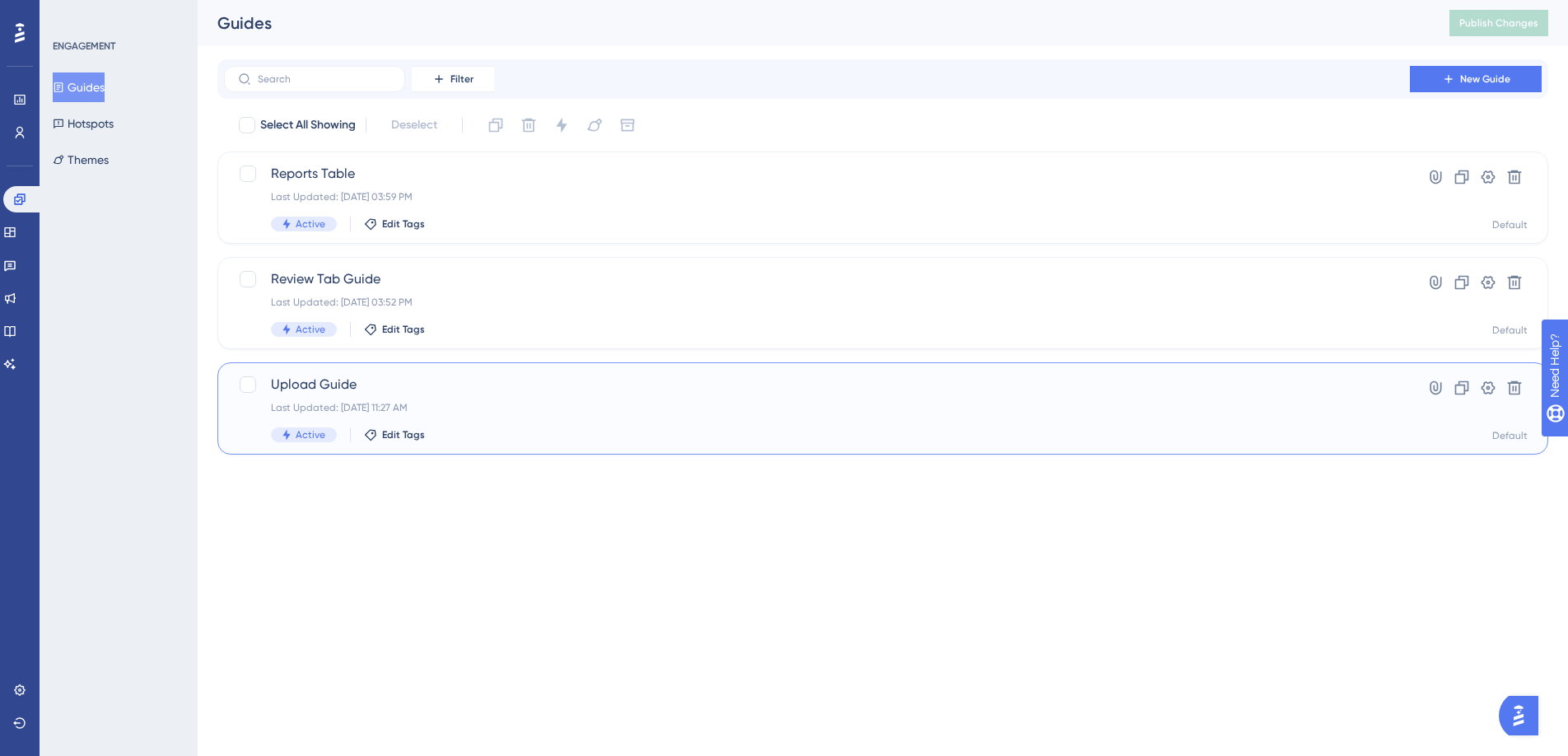
click at [603, 395] on div "Upload Guide Last Updated: Sep 02 2025, 11:27 AM Active Edit Tags" at bounding box center [816, 408] width 1092 height 67
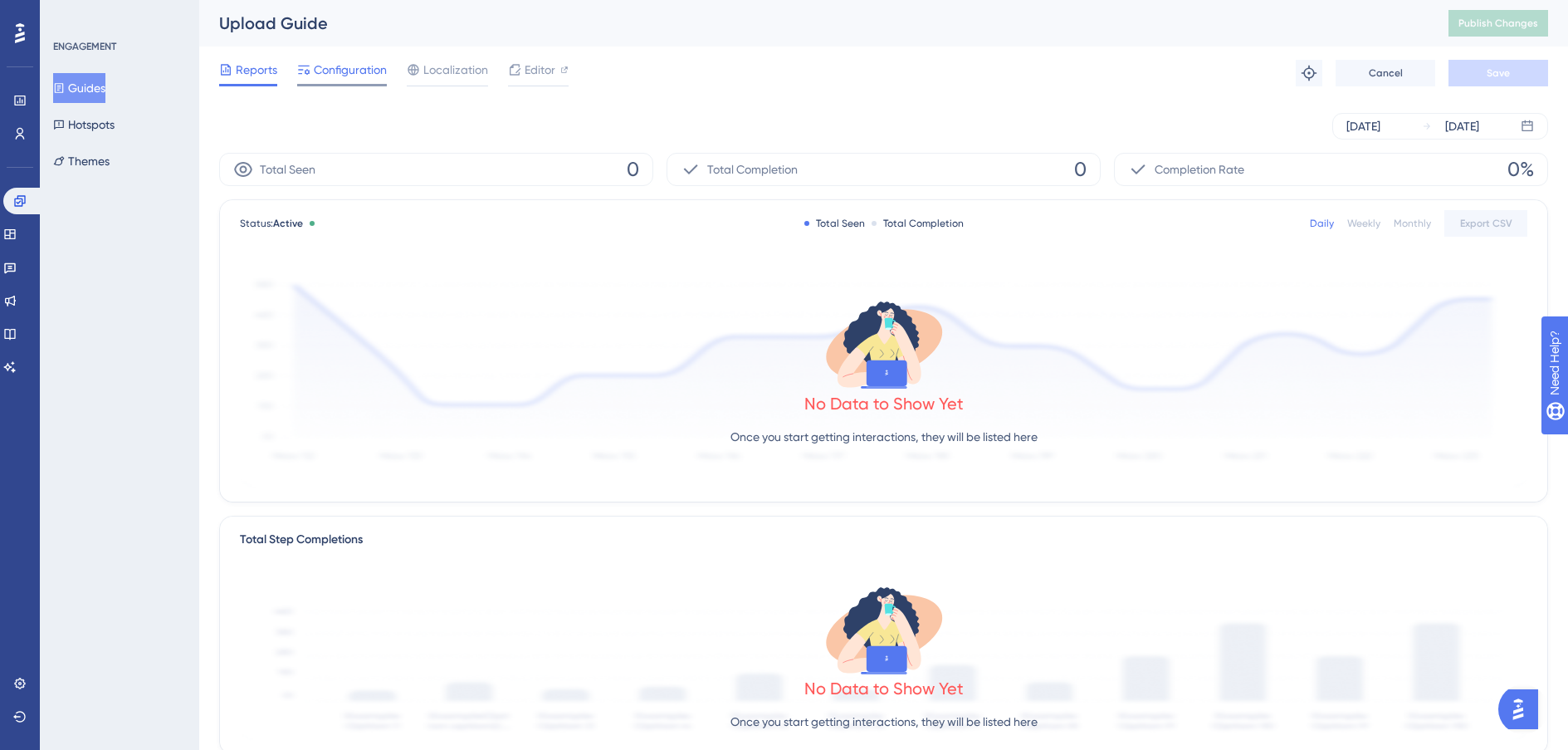
click at [356, 72] on span "Configuration" at bounding box center [351, 70] width 73 height 20
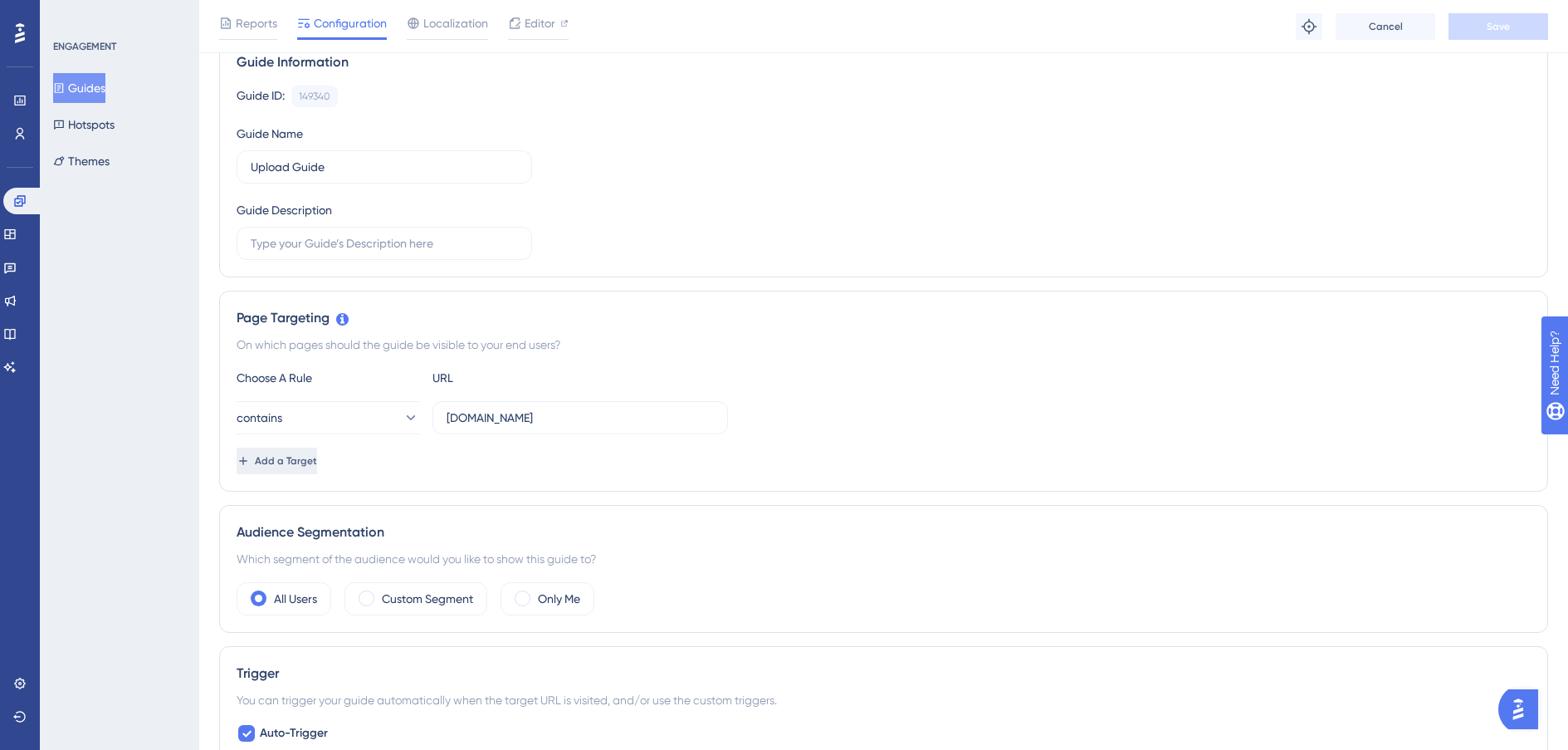
scroll to position [133, 0]
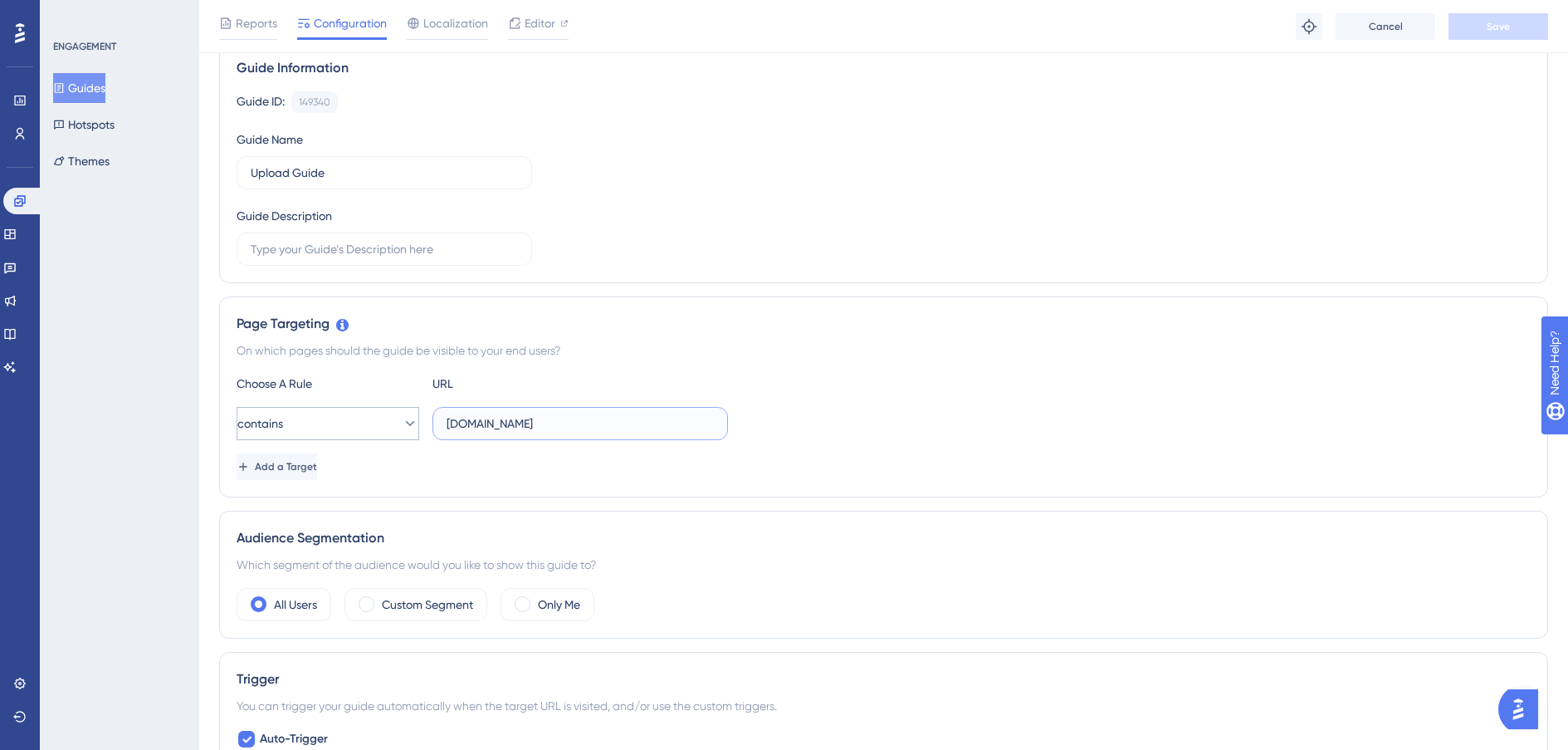
drag, startPoint x: 487, startPoint y: 423, endPoint x: 394, endPoint y: 425, distance: 93.0
click at [394, 425] on div "contains staging.siftmed.ca" at bounding box center [482, 423] width 491 height 33
type input "app.siftmed.ca"
click at [318, 465] on span "Add a Target" at bounding box center [288, 466] width 63 height 13
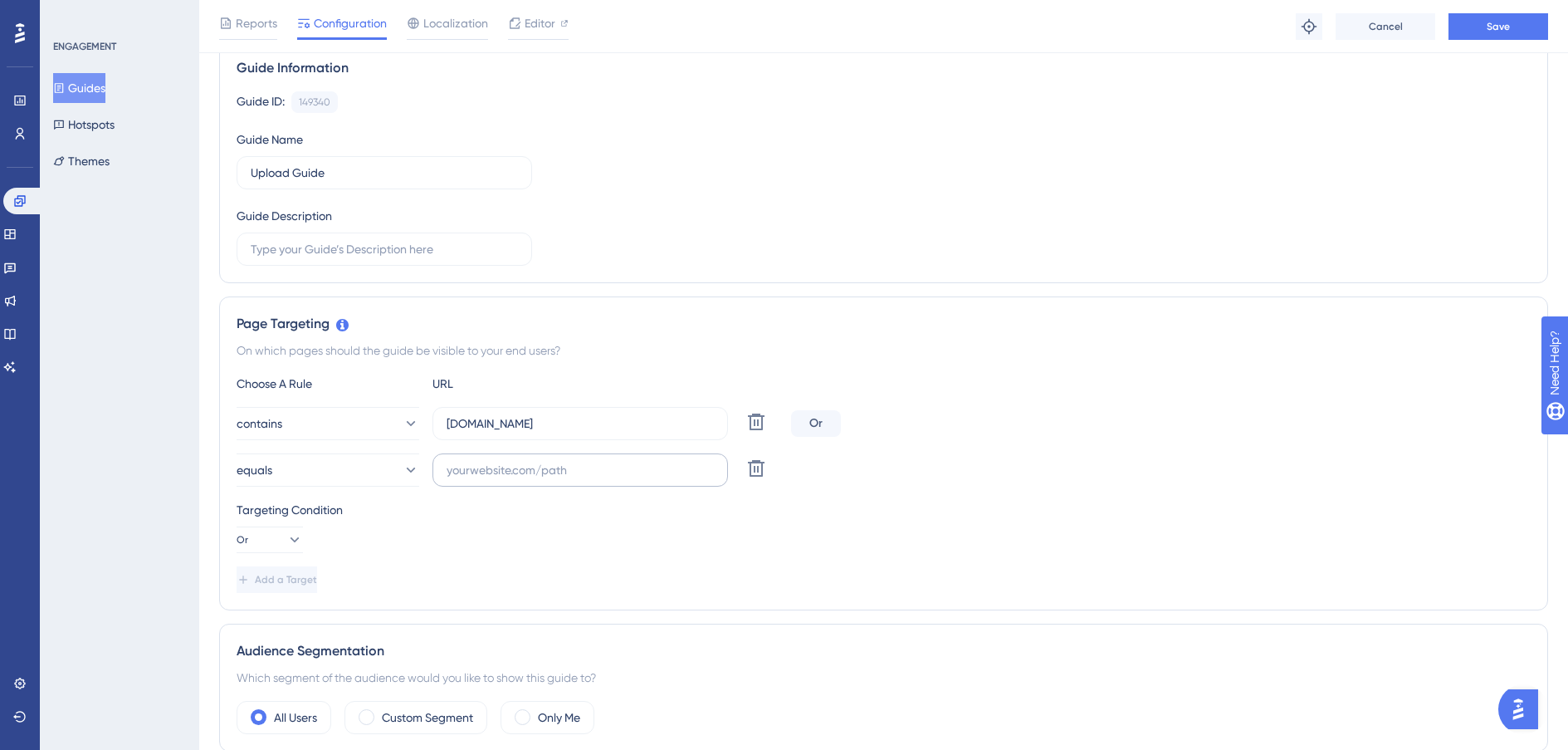
click at [524, 479] on label at bounding box center [581, 470] width 295 height 33
click at [524, 479] on input "text" at bounding box center [580, 470] width 267 height 18
click at [756, 480] on button at bounding box center [756, 468] width 30 height 30
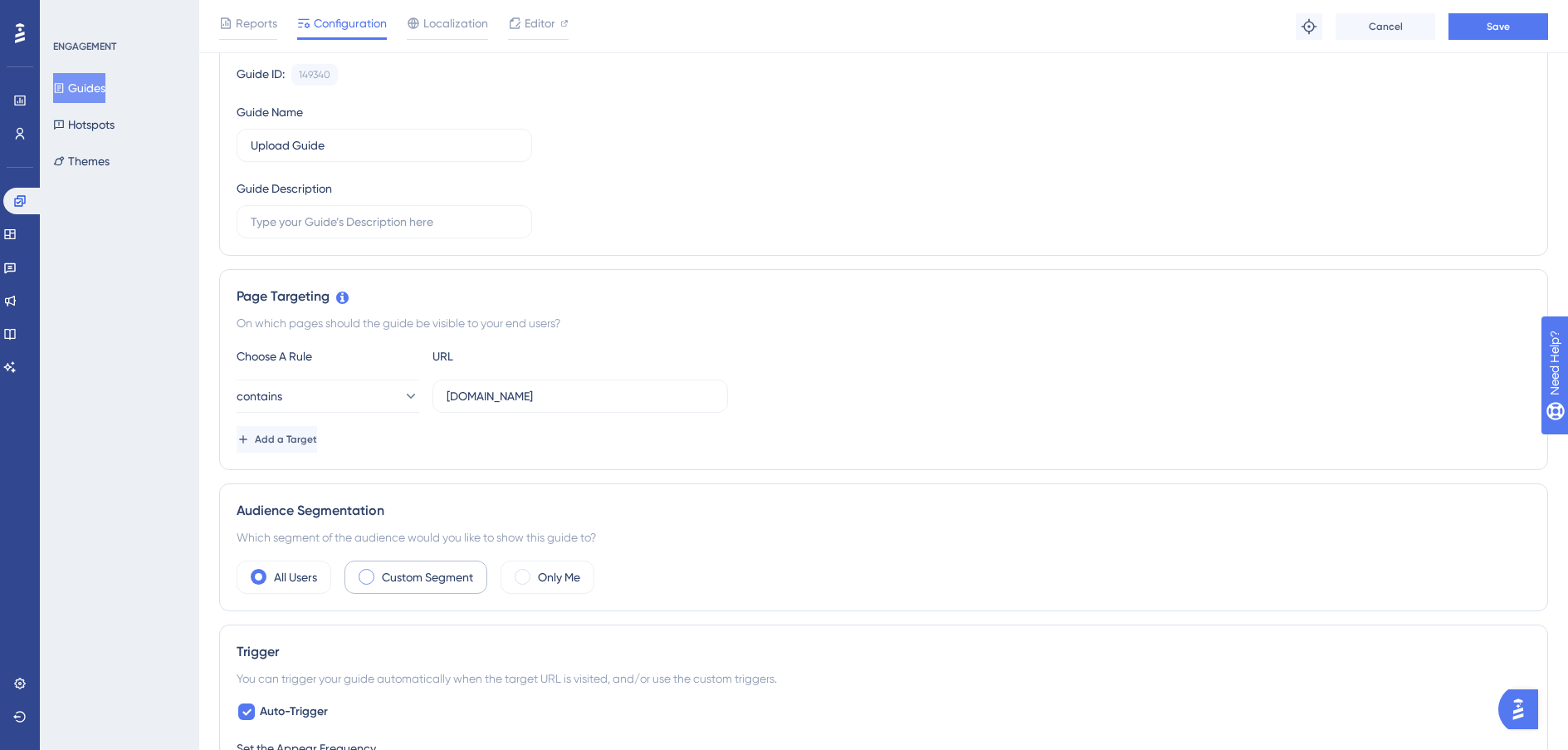
click at [428, 542] on label "Custom Segment" at bounding box center [428, 577] width 91 height 20
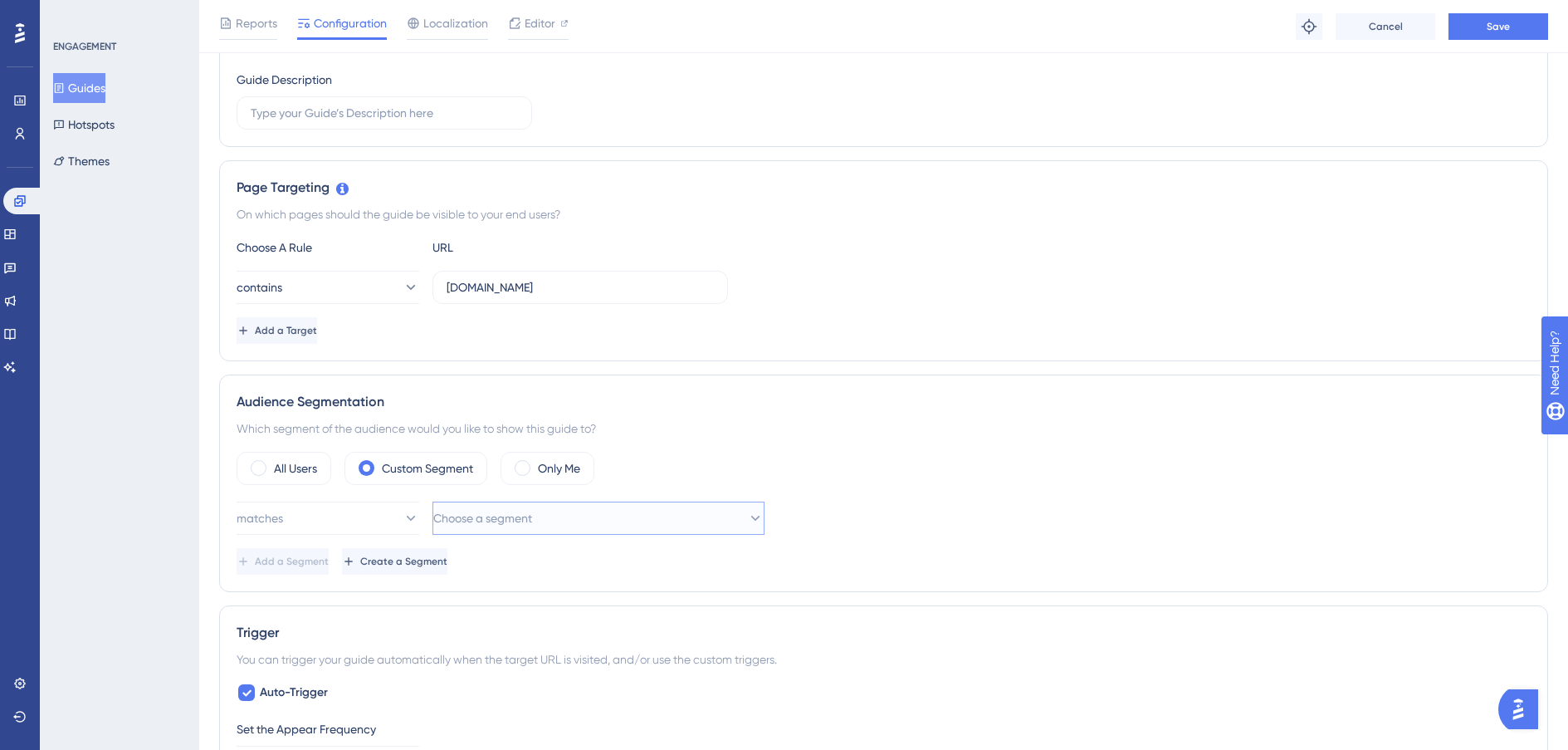
click at [481, 525] on span "Choose a segment" at bounding box center [482, 518] width 98 height 20
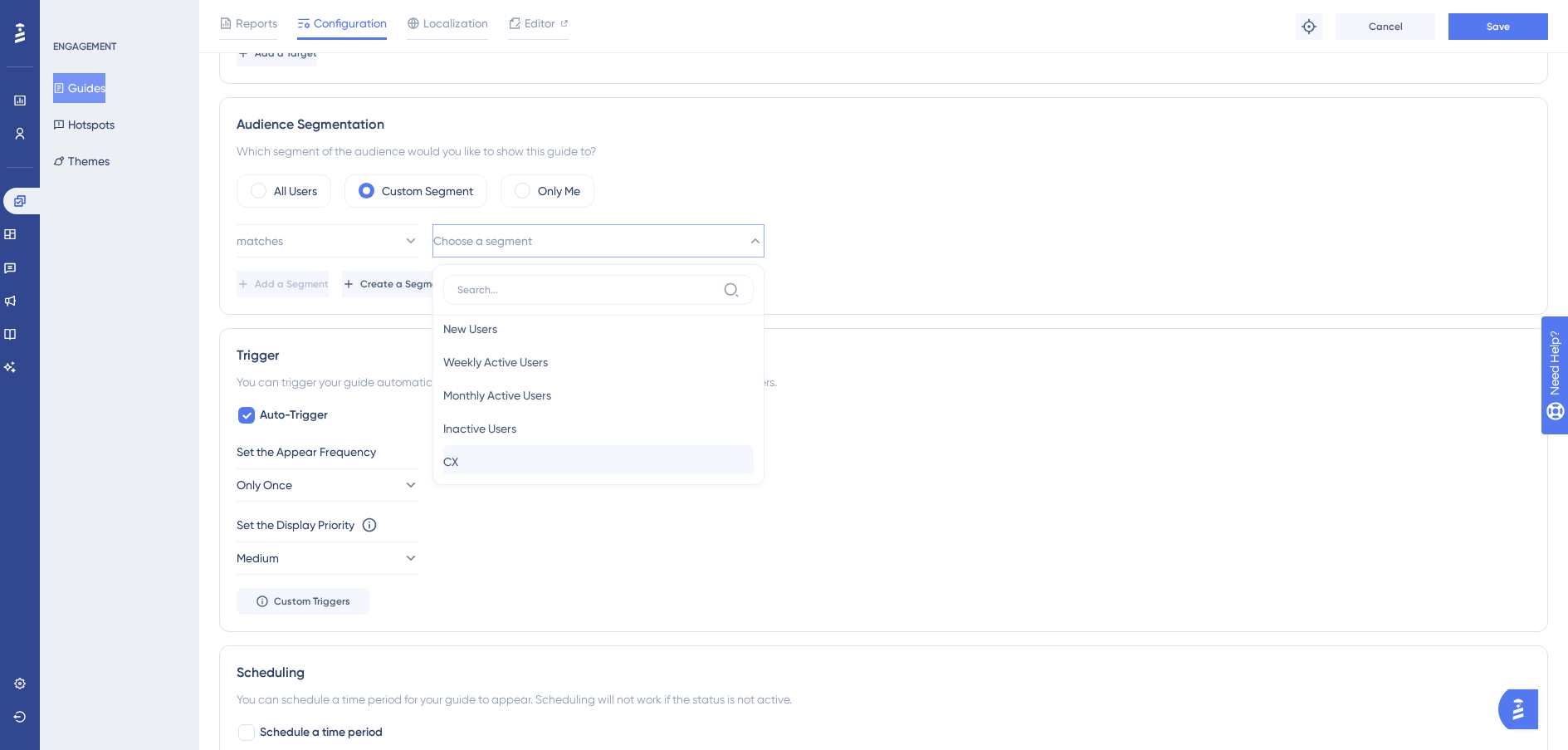
scroll to position [34, 0]
click at [513, 442] on div "CX CX" at bounding box center [598, 440] width 310 height 33
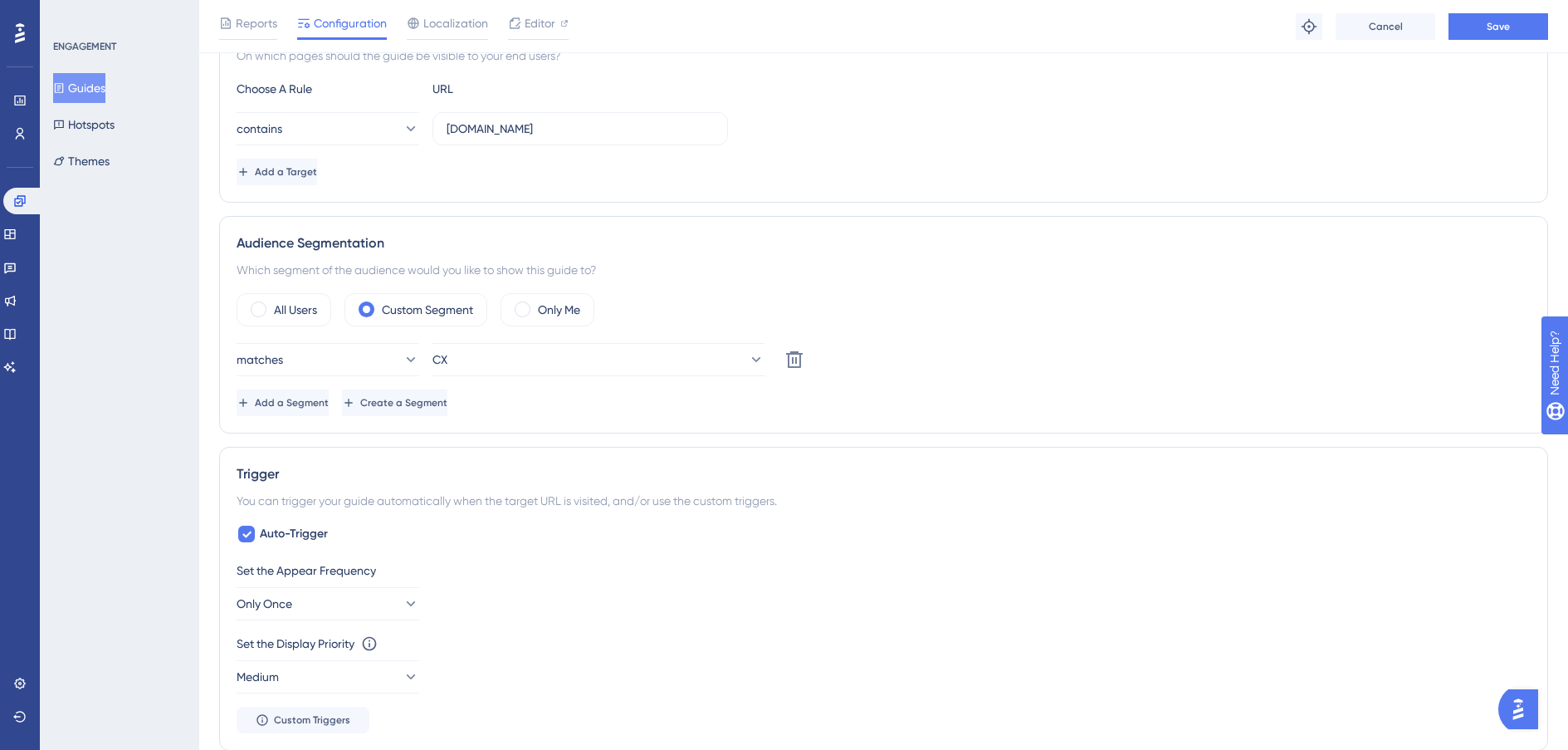
scroll to position [428, 0]
click at [449, 405] on span "Create a Segment" at bounding box center [405, 404] width 87 height 13
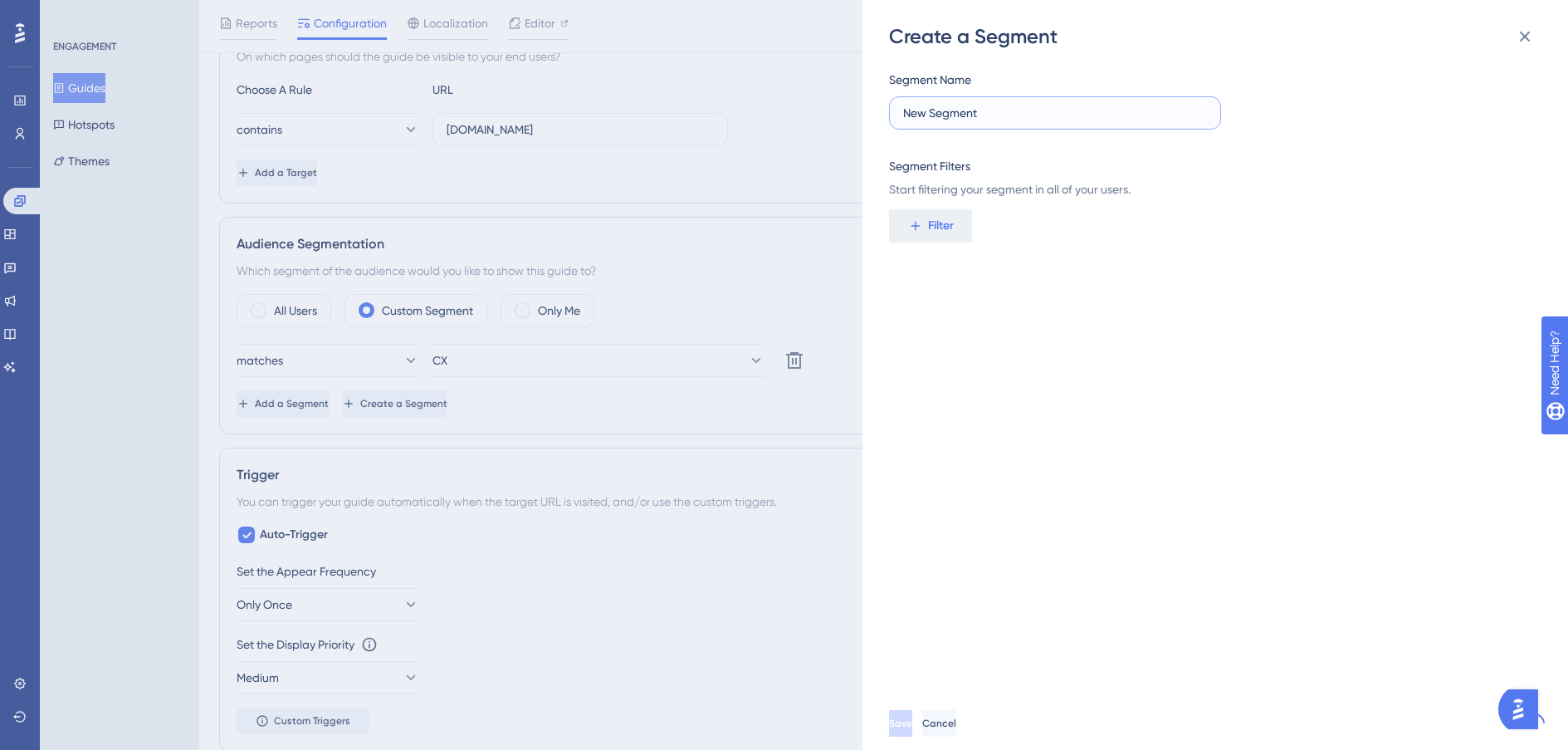
click at [1028, 109] on input "New Segment" at bounding box center [1055, 113] width 304 height 18
drag, startPoint x: 1028, startPoint y: 109, endPoint x: 860, endPoint y: 116, distance: 168.1
click at [859, 117] on div "Create a Segment Segment Name New Segment Segment Filters Start filtering your …" at bounding box center [784, 375] width 1568 height 750
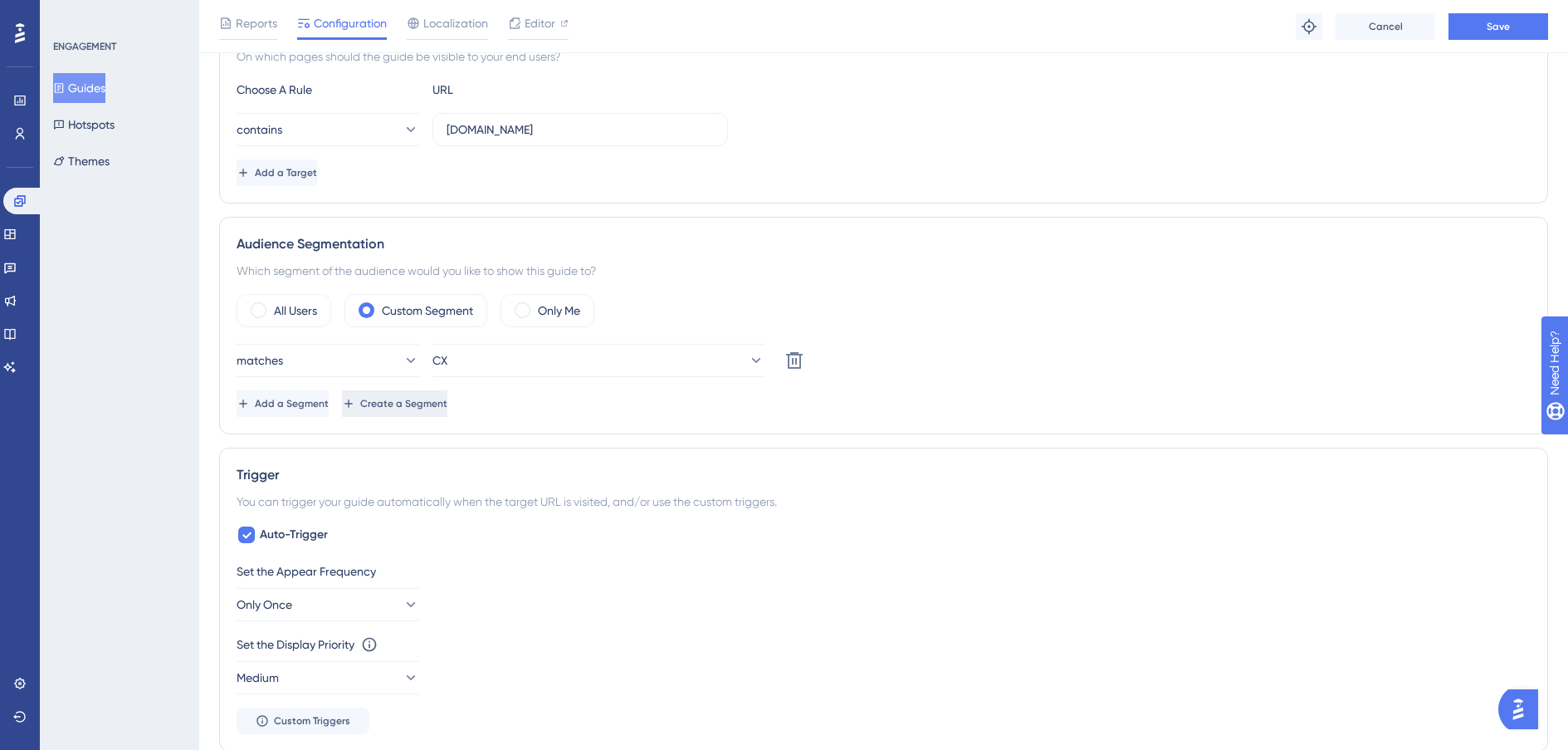
click at [447, 402] on button "Create a Segment" at bounding box center [394, 404] width 106 height 27
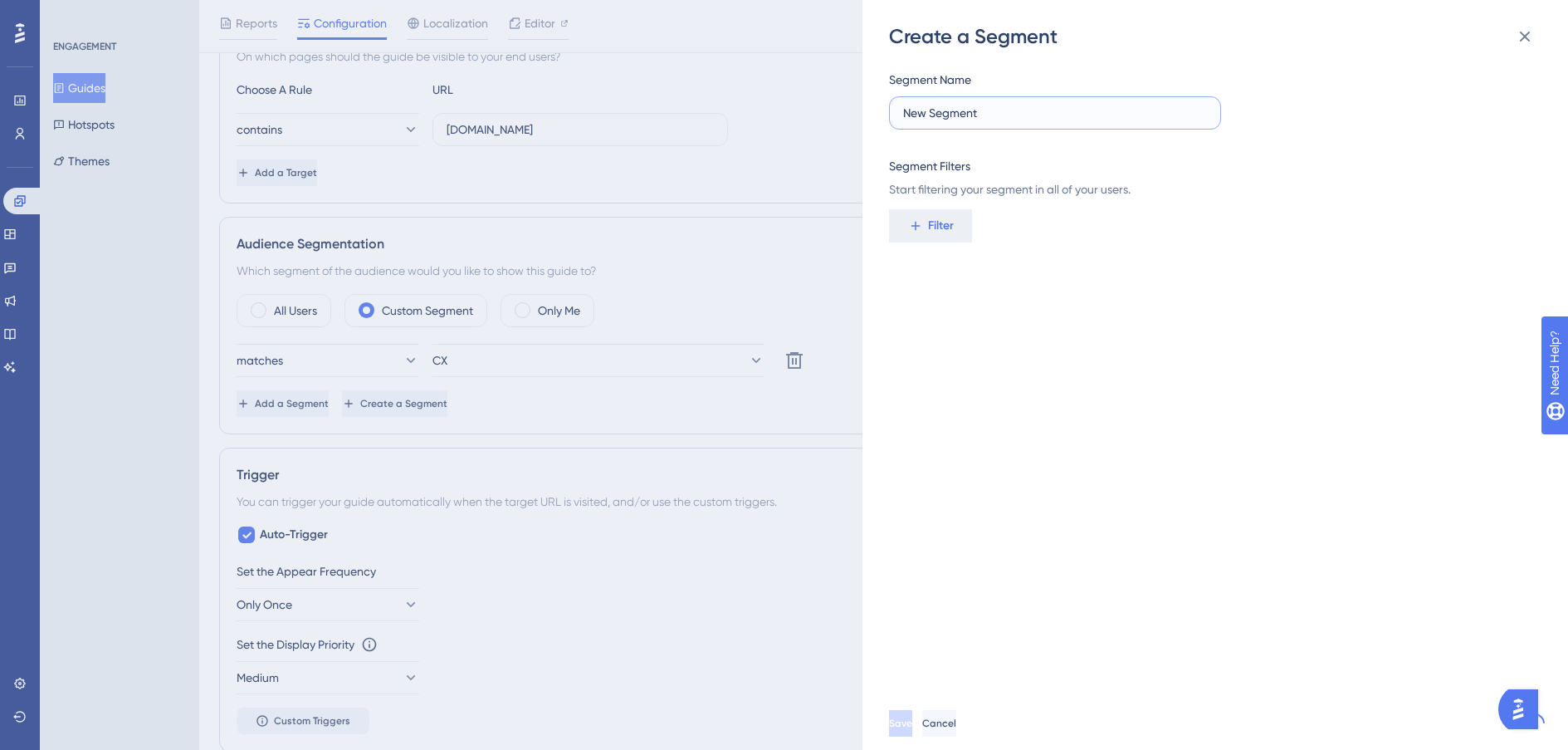
click at [1005, 116] on input "New Segment" at bounding box center [1055, 113] width 304 height 18
type input "Peel"
click at [958, 226] on button "Filter" at bounding box center [930, 226] width 83 height 33
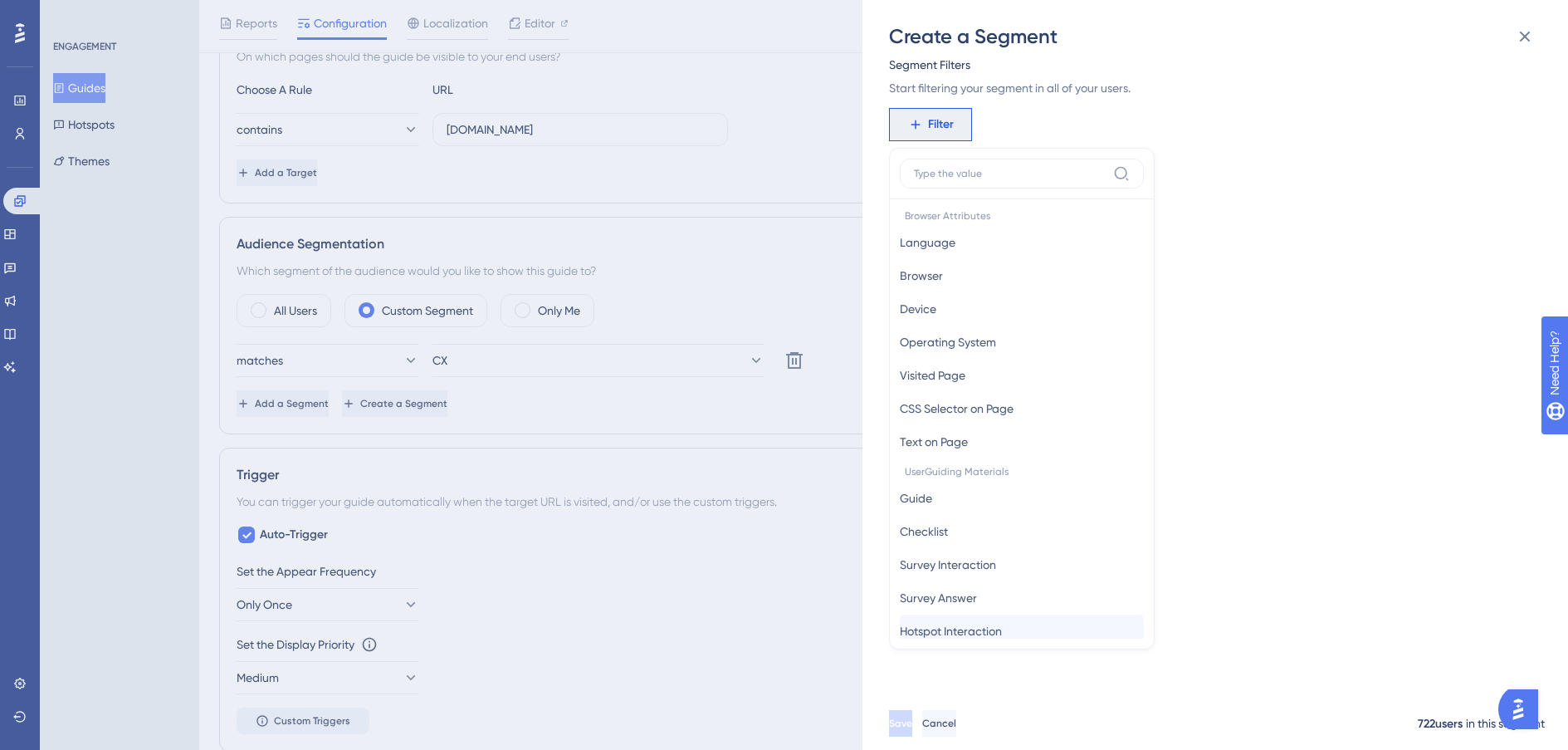
scroll to position [737, 0]
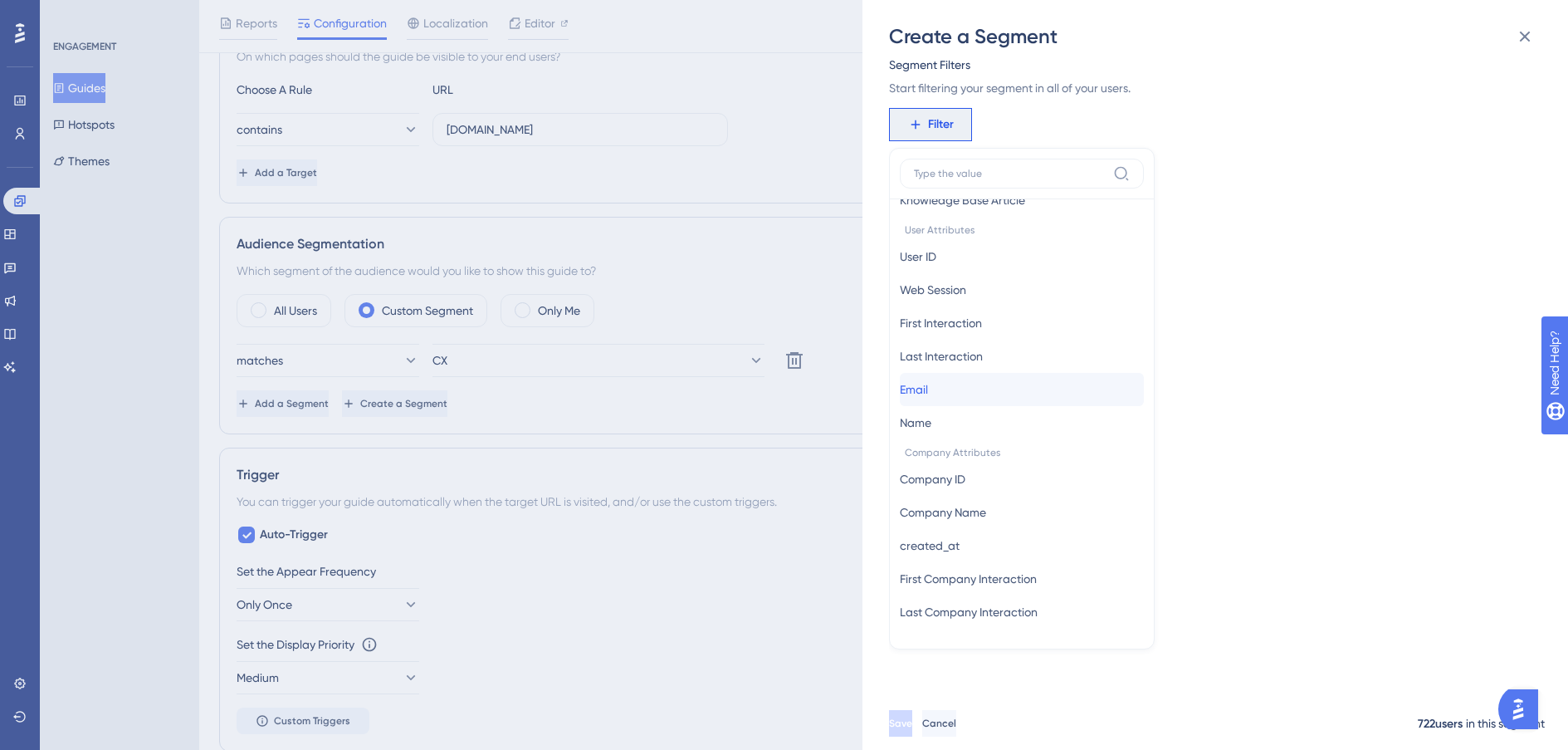
click at [958, 393] on button "Email Email" at bounding box center [1021, 389] width 244 height 33
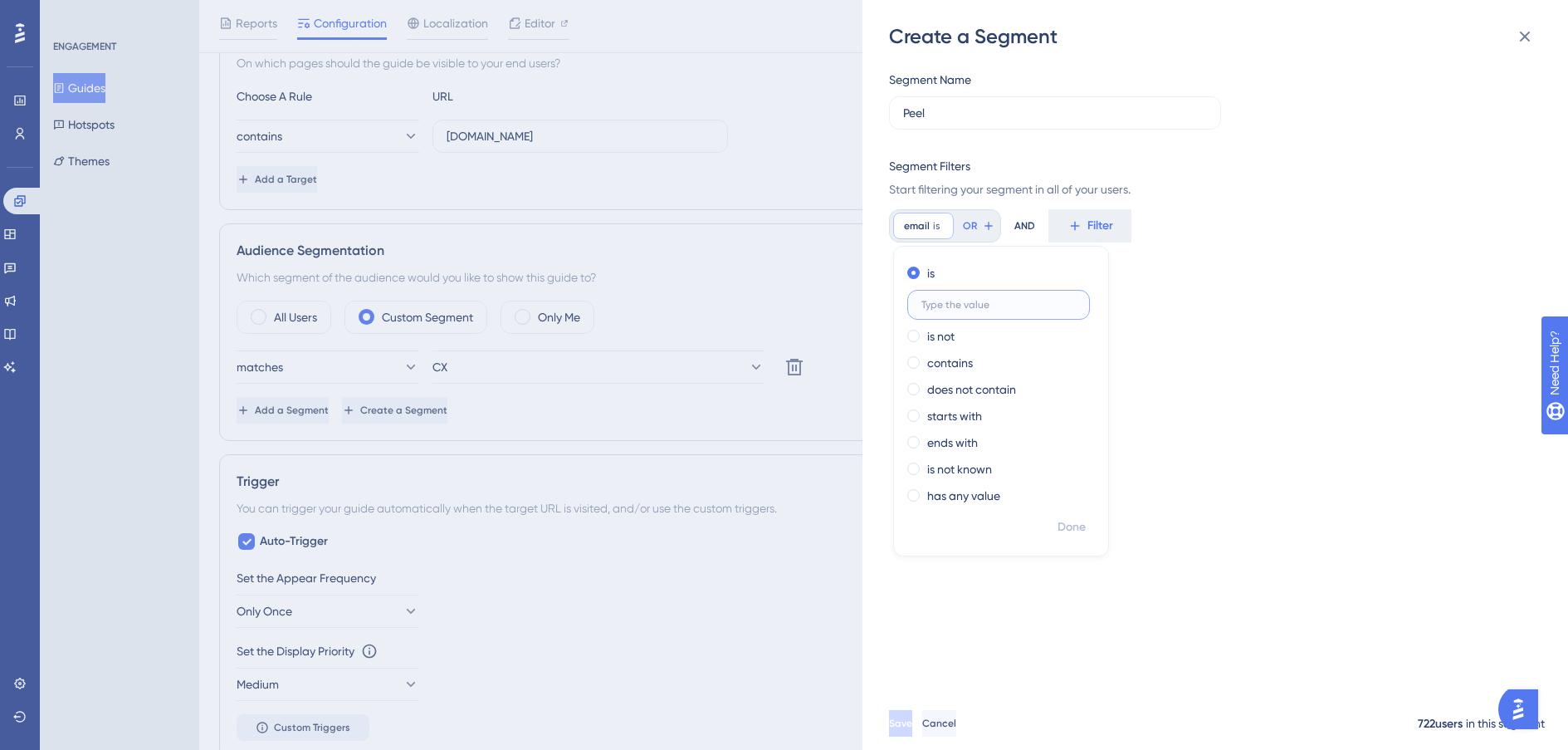
scroll to position [413, 0]
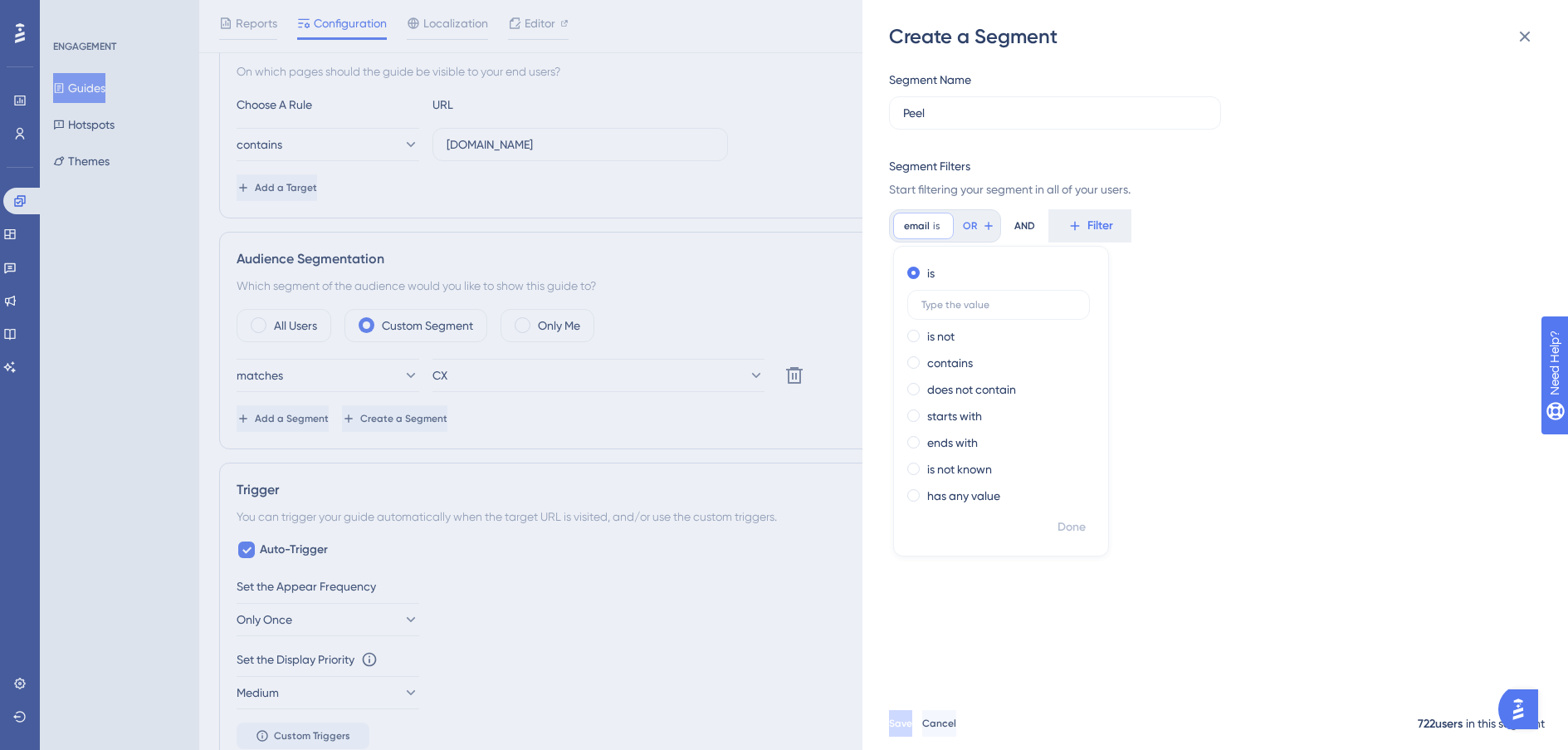
click at [456, 147] on div "Create a Segment Segment Name Peel Segment Filters Start filtering your segment…" at bounding box center [784, 375] width 1568 height 750
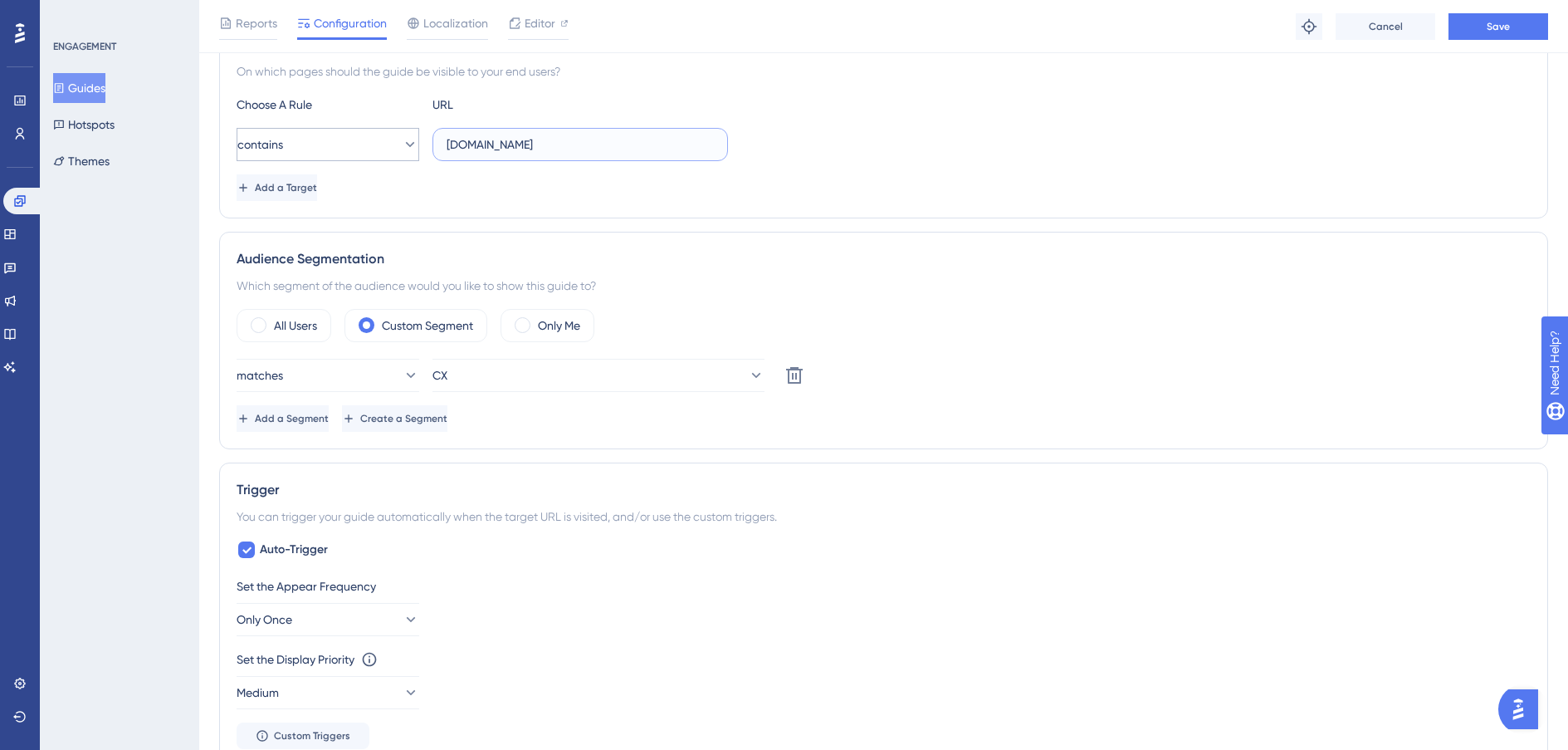
drag, startPoint x: 468, startPoint y: 145, endPoint x: 396, endPoint y: 138, distance: 72.3
click at [396, 138] on div "contains app.siftmed.ca" at bounding box center [482, 144] width 491 height 33
type input "peel.siftmed.ca"
click at [264, 331] on div "All Users" at bounding box center [284, 325] width 95 height 33
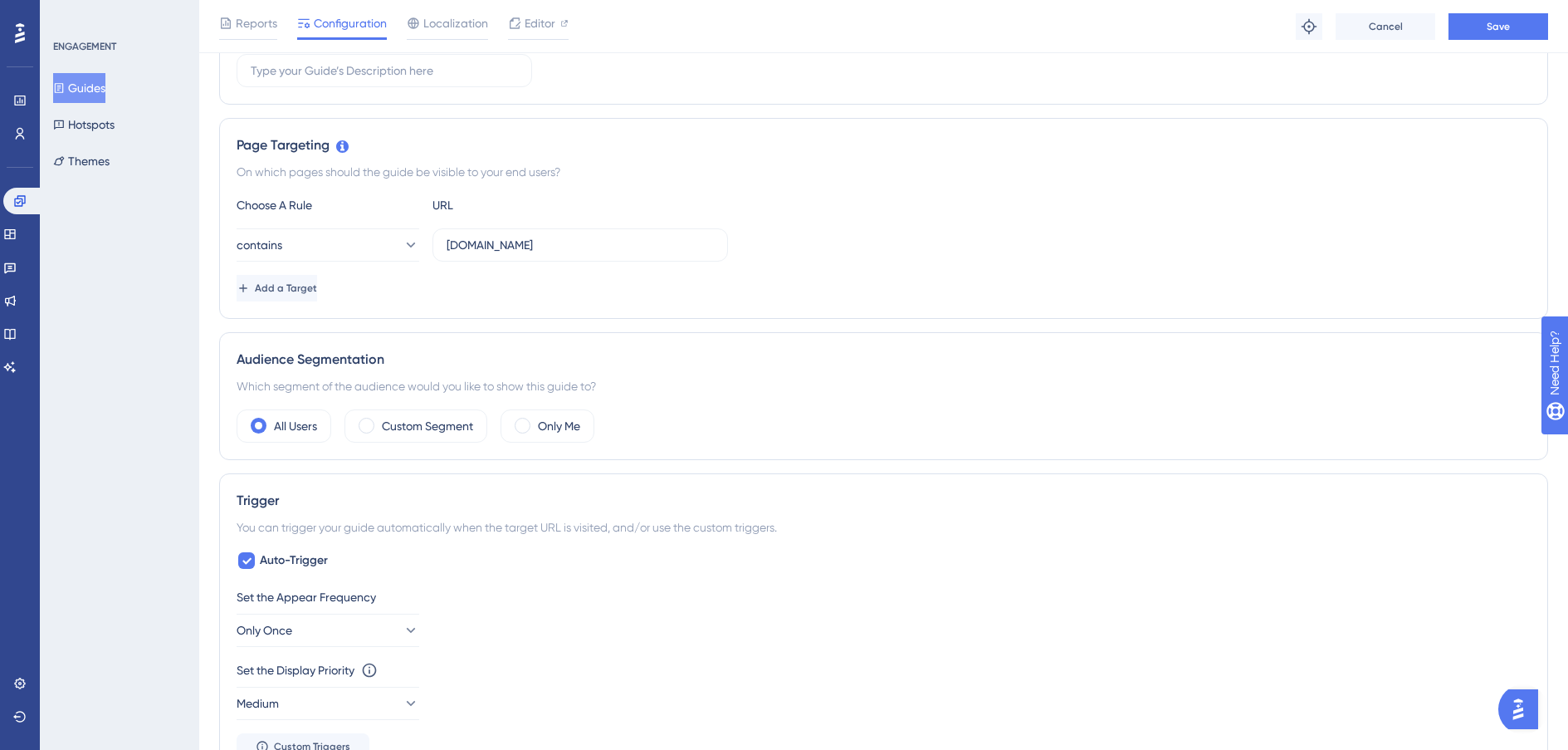
scroll to position [99, 0]
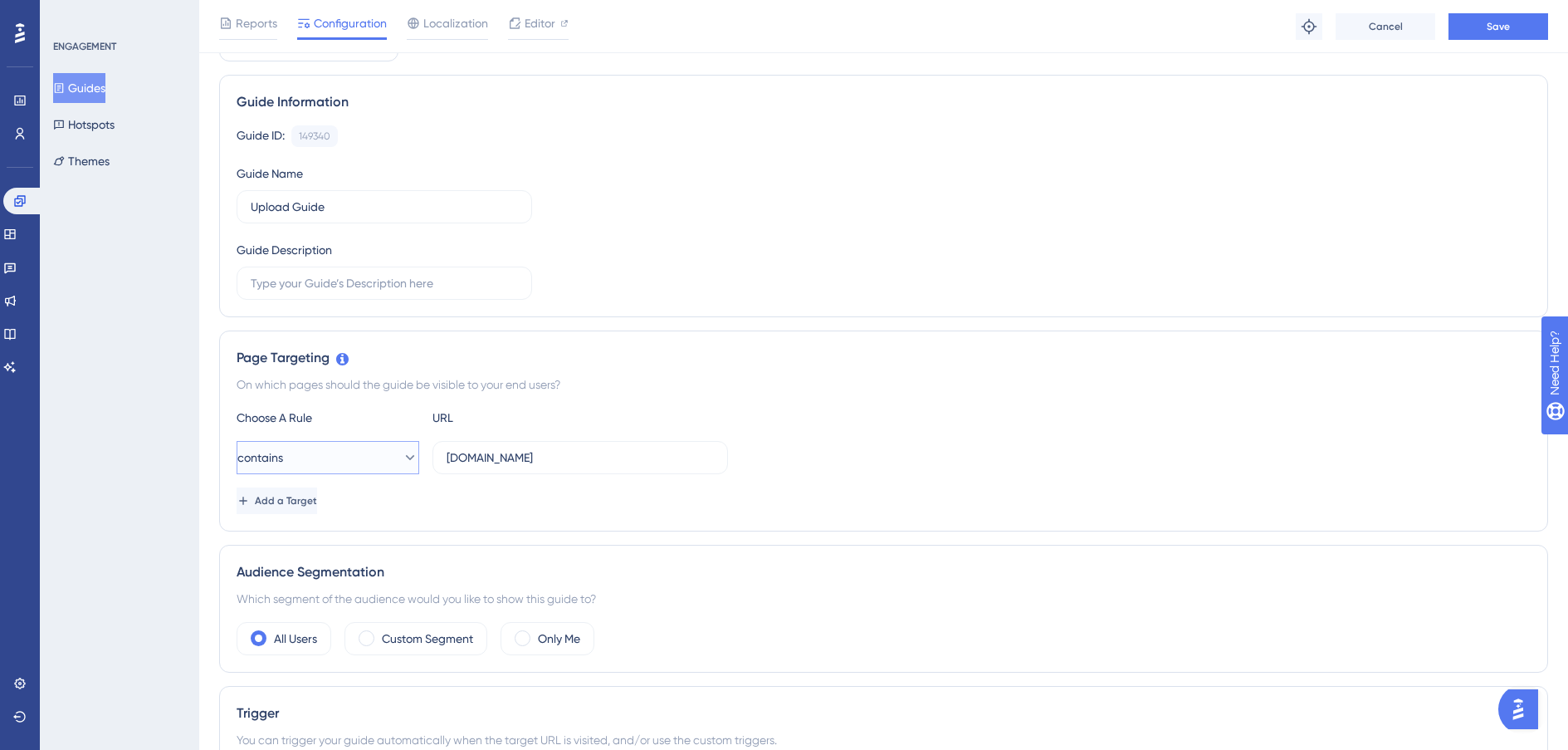
click at [278, 459] on span "contains" at bounding box center [259, 457] width 46 height 20
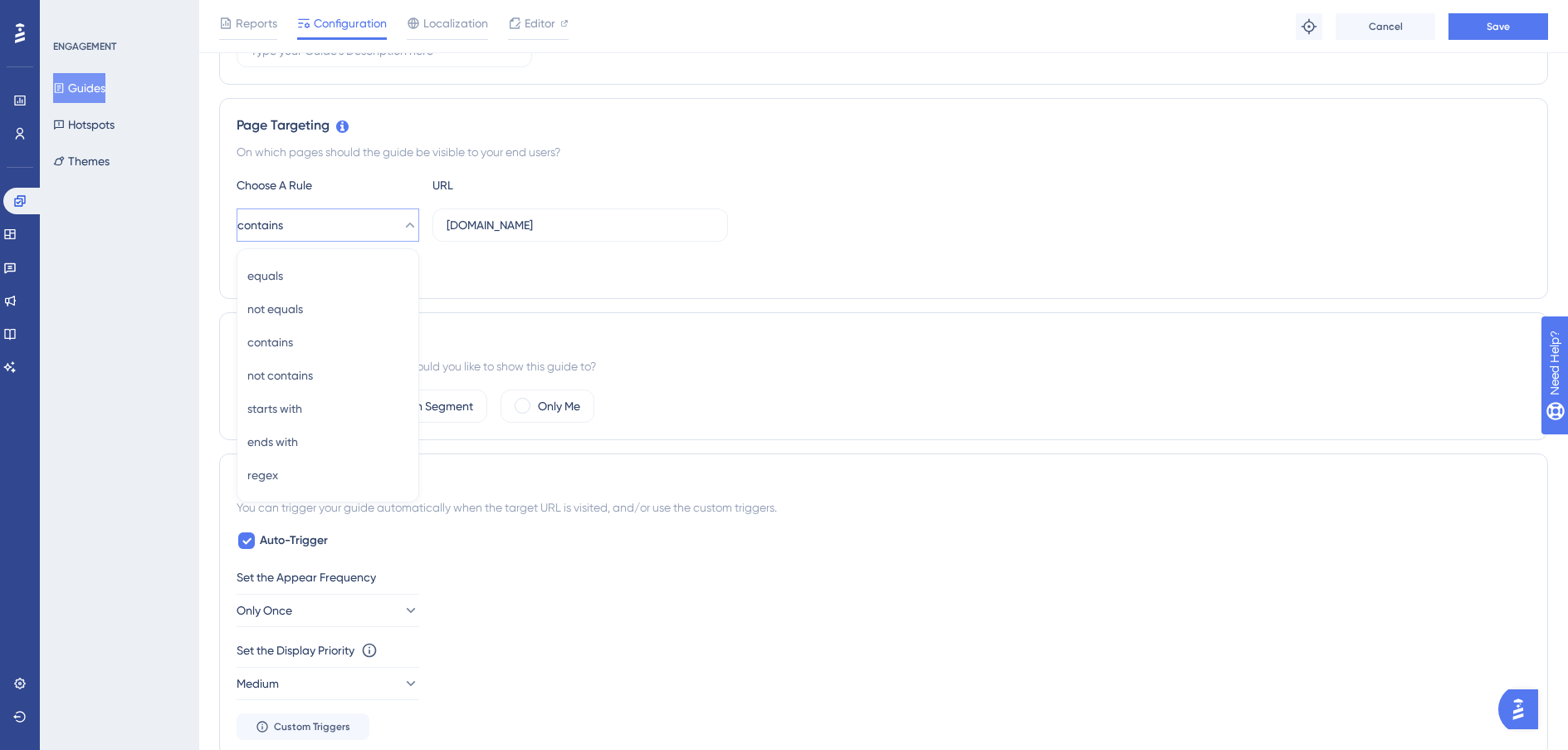
click at [199, 242] on div "Performance Users Engagement Widgets Feedback Product Updates Knowledge Base AI…" at bounding box center [884, 482] width 1369 height 1630
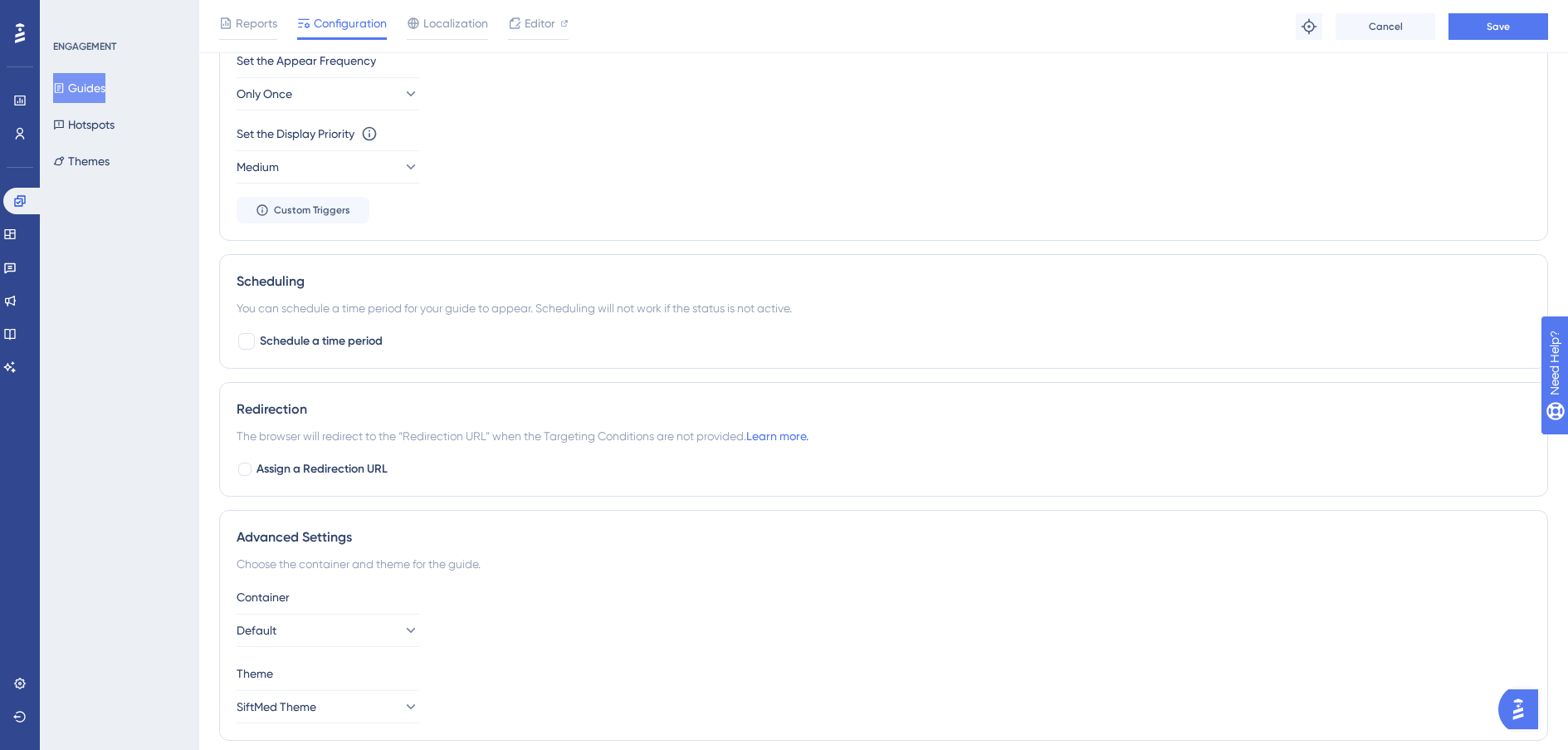
scroll to position [907, 0]
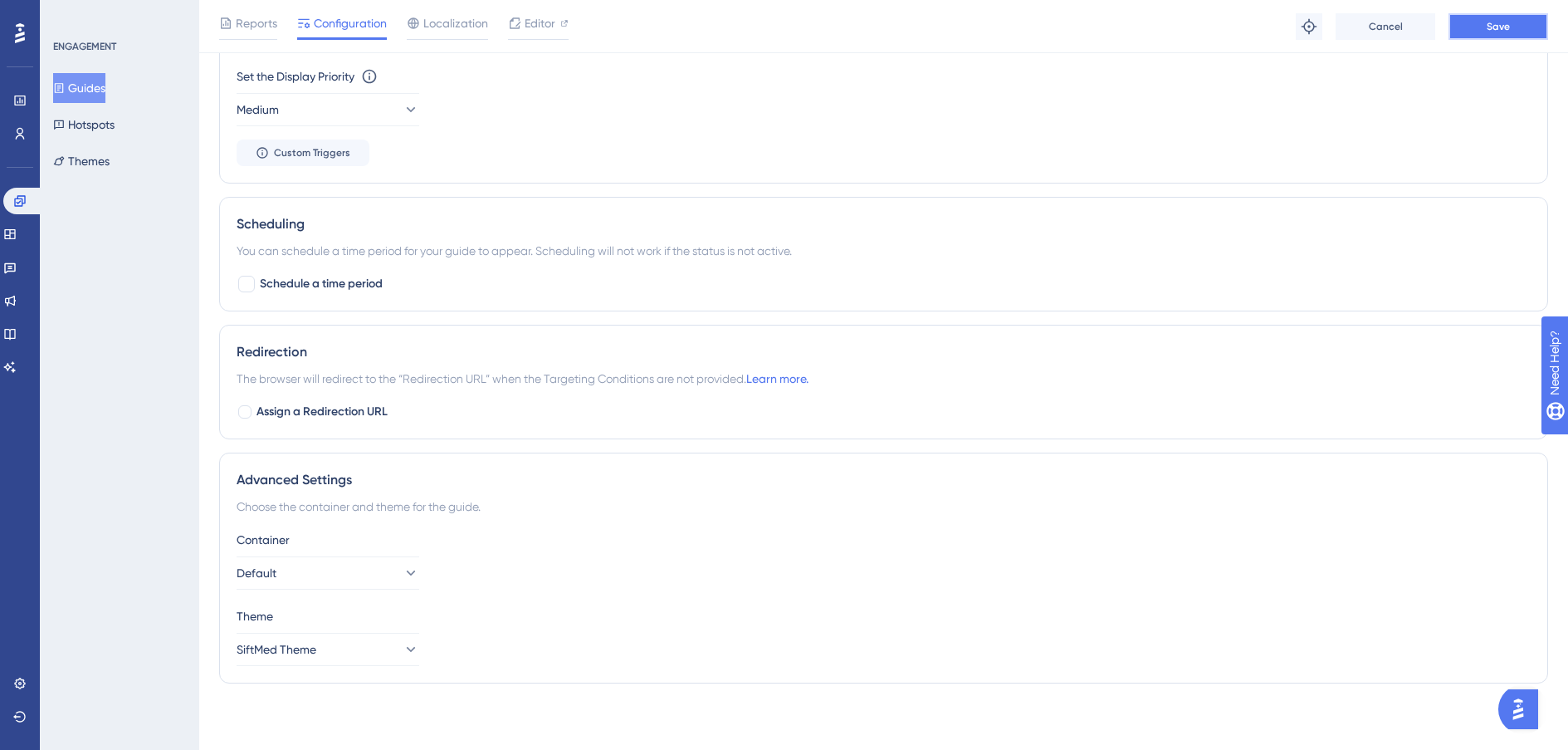
click at [1182, 29] on span "Save" at bounding box center [1498, 26] width 23 height 13
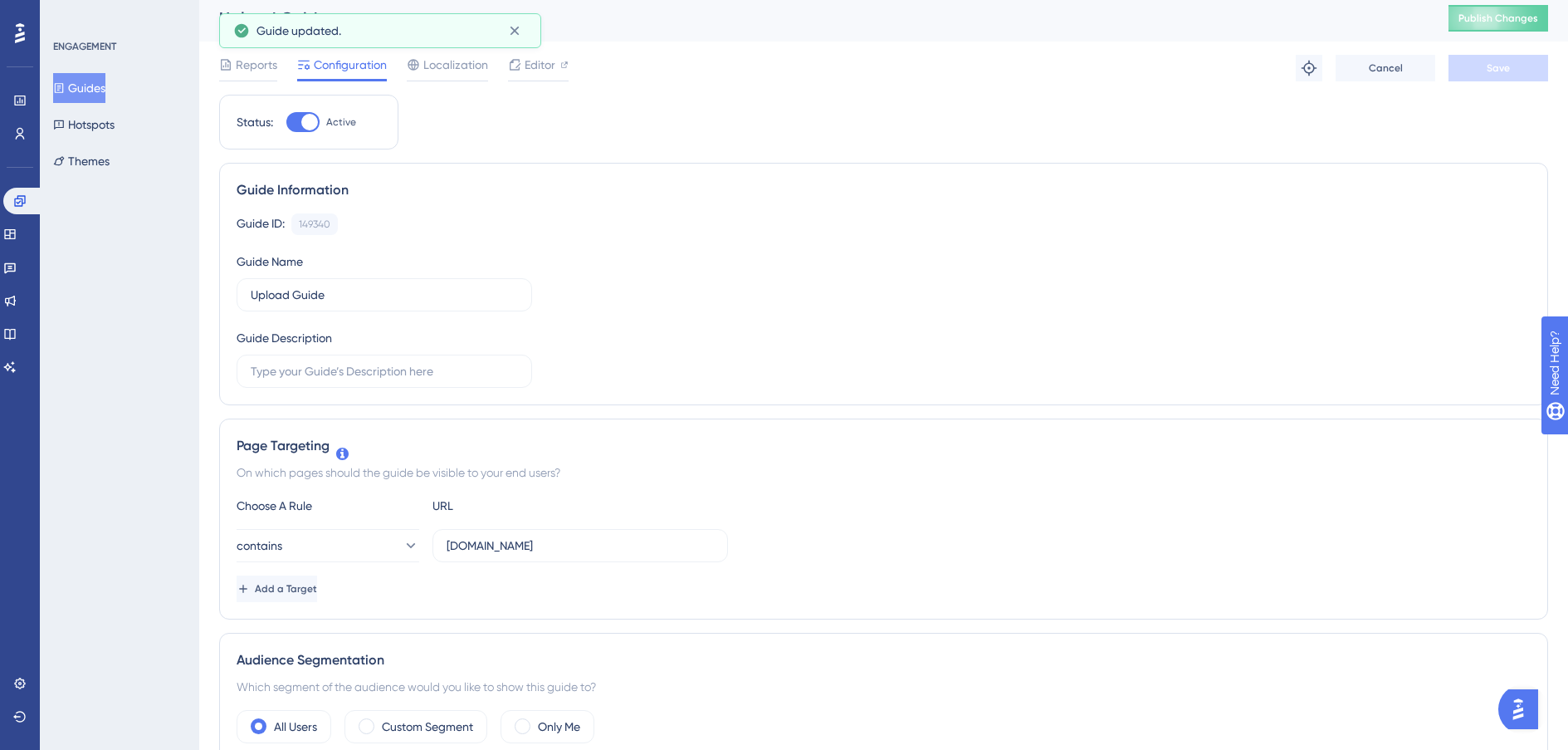
scroll to position [0, 0]
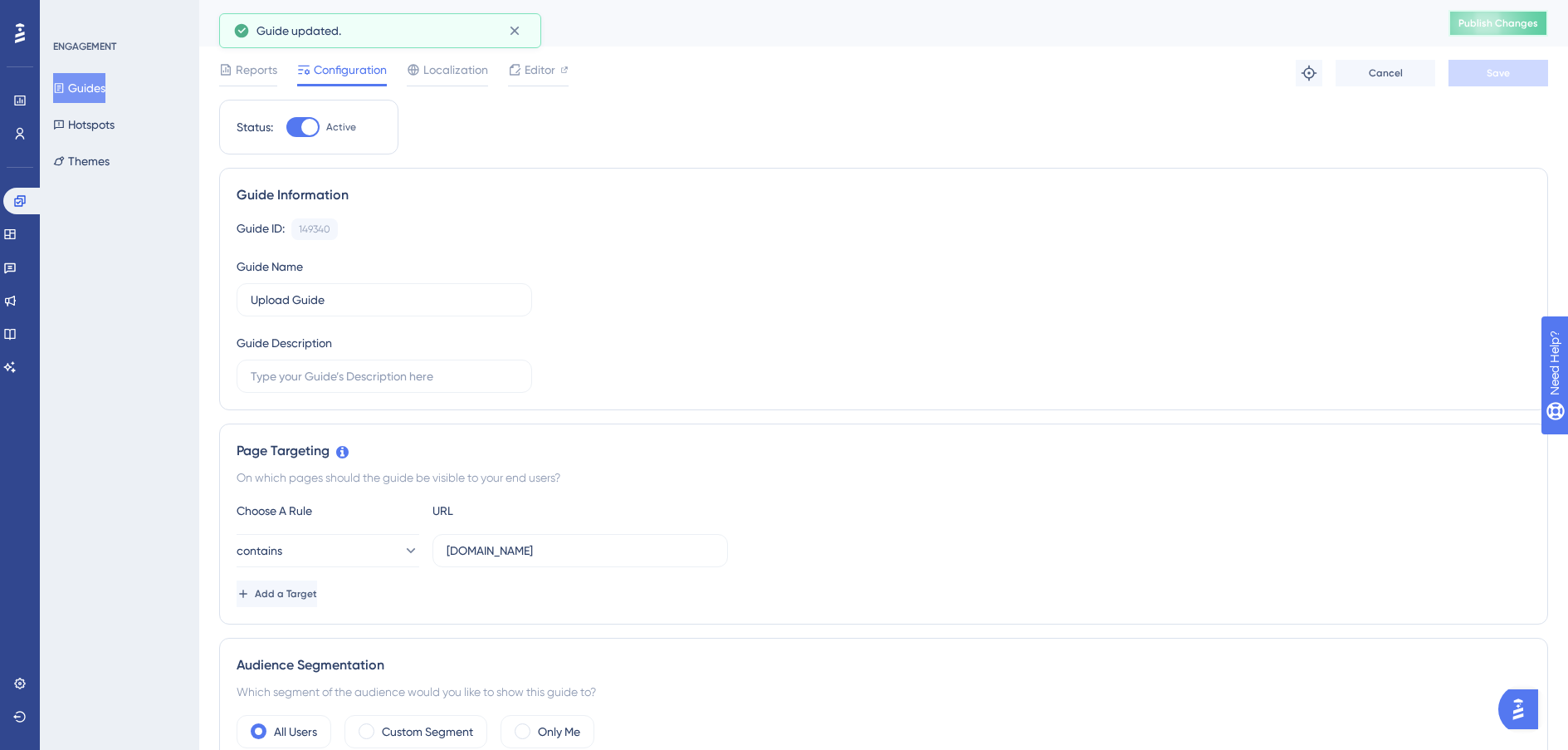
click at [1182, 22] on span "Publish Changes" at bounding box center [1498, 23] width 80 height 13
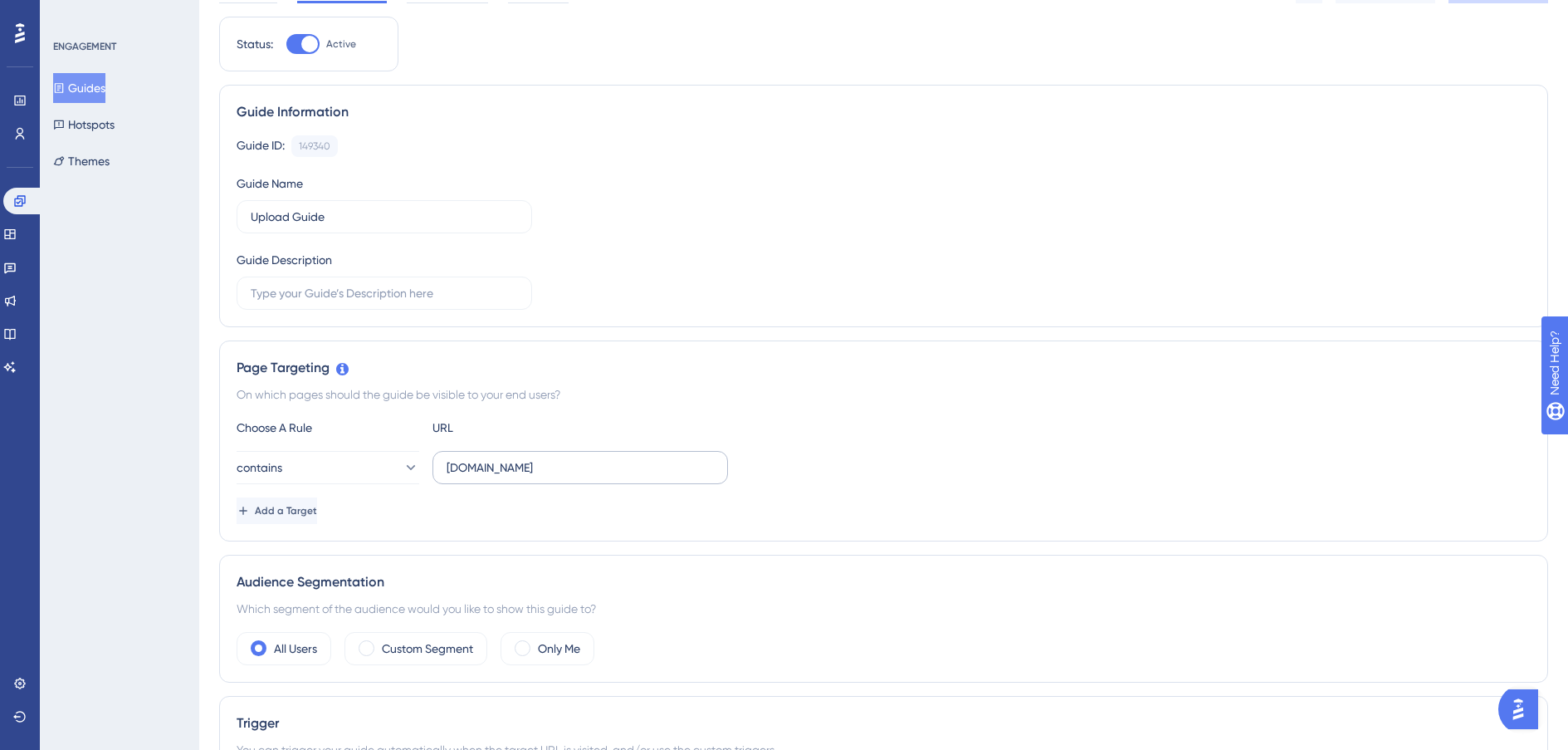
scroll to position [100, 0]
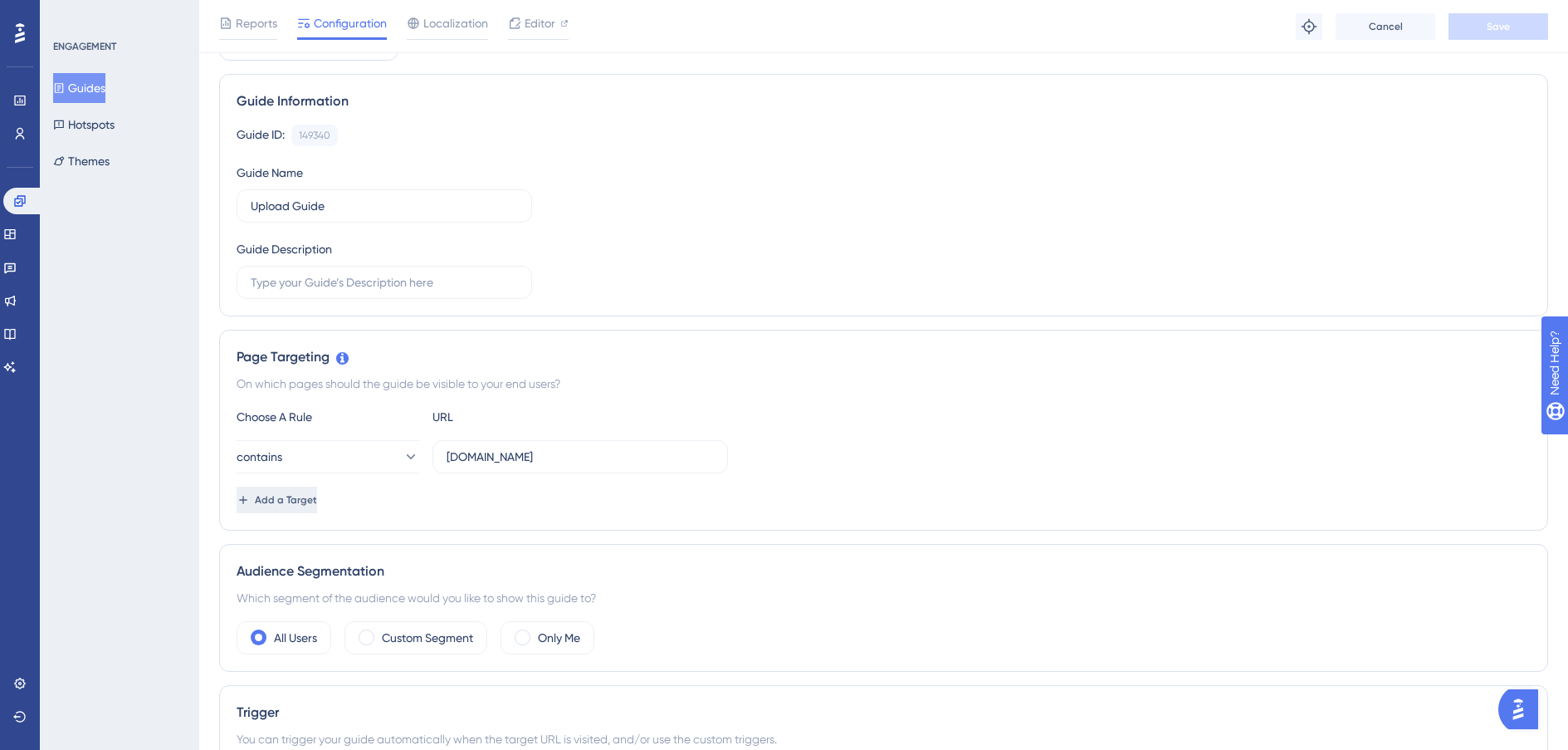
click at [282, 494] on button "Add a Target" at bounding box center [277, 500] width 81 height 27
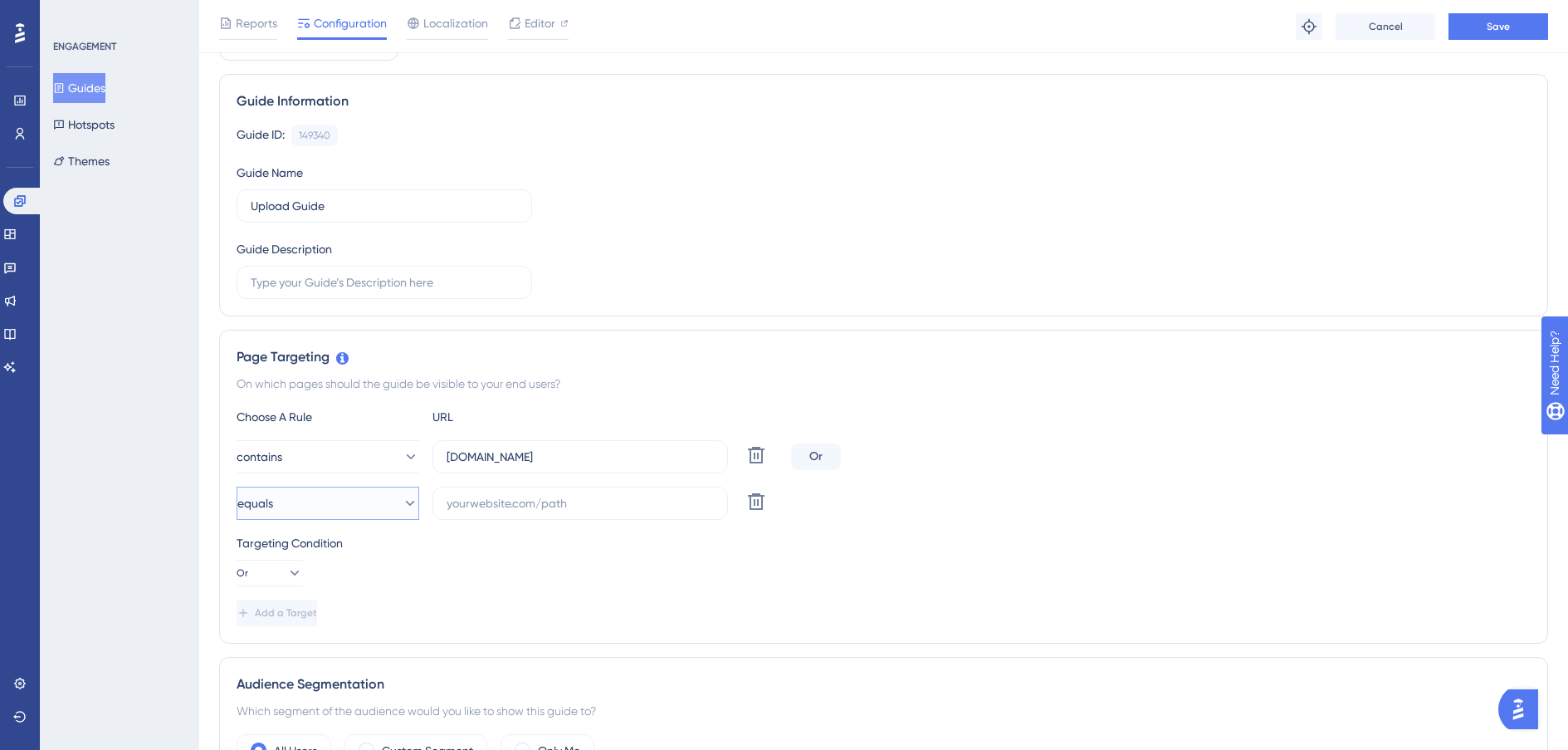
click at [326, 508] on button "equals" at bounding box center [328, 503] width 182 height 33
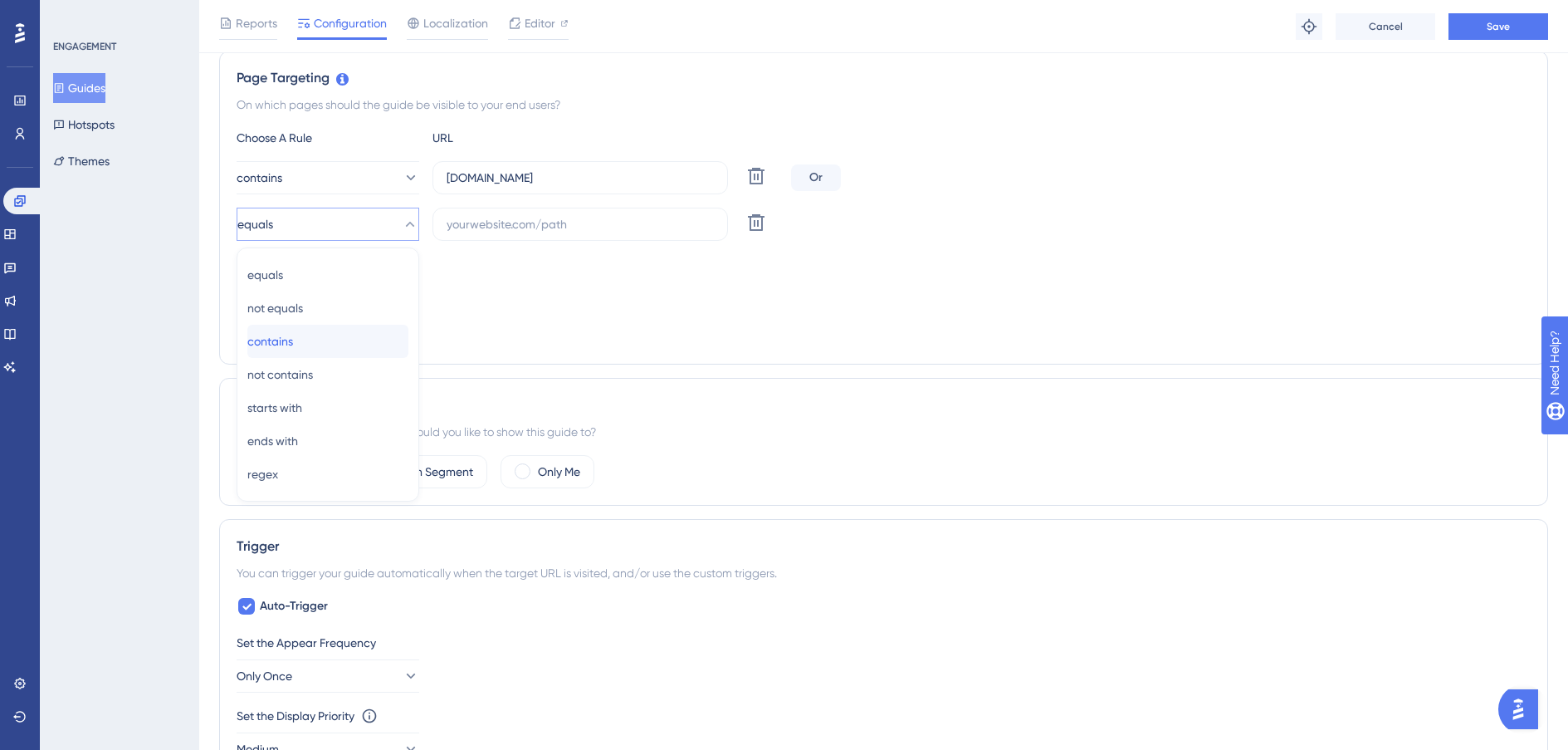
click at [292, 351] on span "contains" at bounding box center [270, 341] width 46 height 20
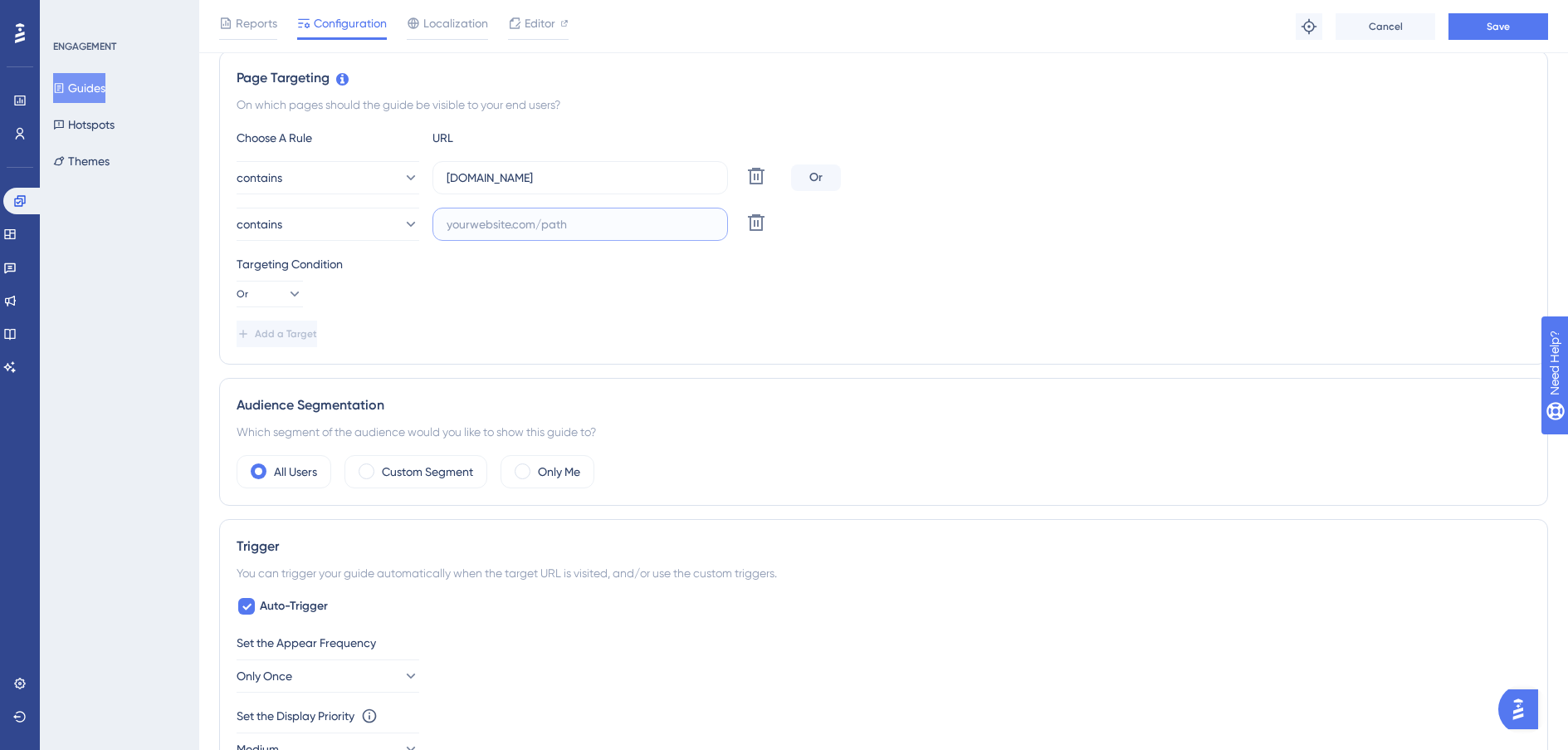
click at [472, 232] on input "text" at bounding box center [580, 224] width 267 height 18
type input "app.siftmed.ca"
click at [1182, 30] on button "Save" at bounding box center [1497, 27] width 99 height 27
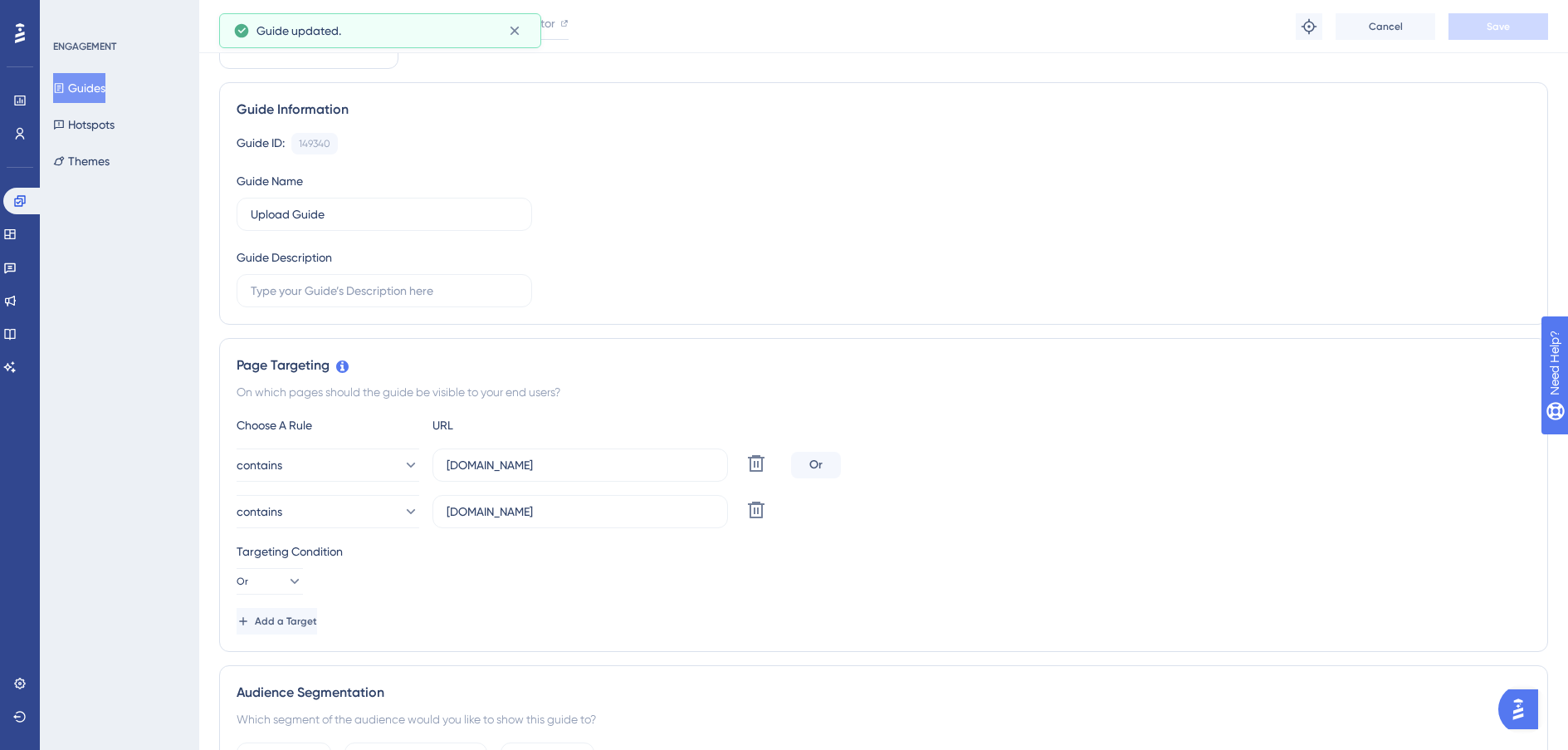
scroll to position [0, 0]
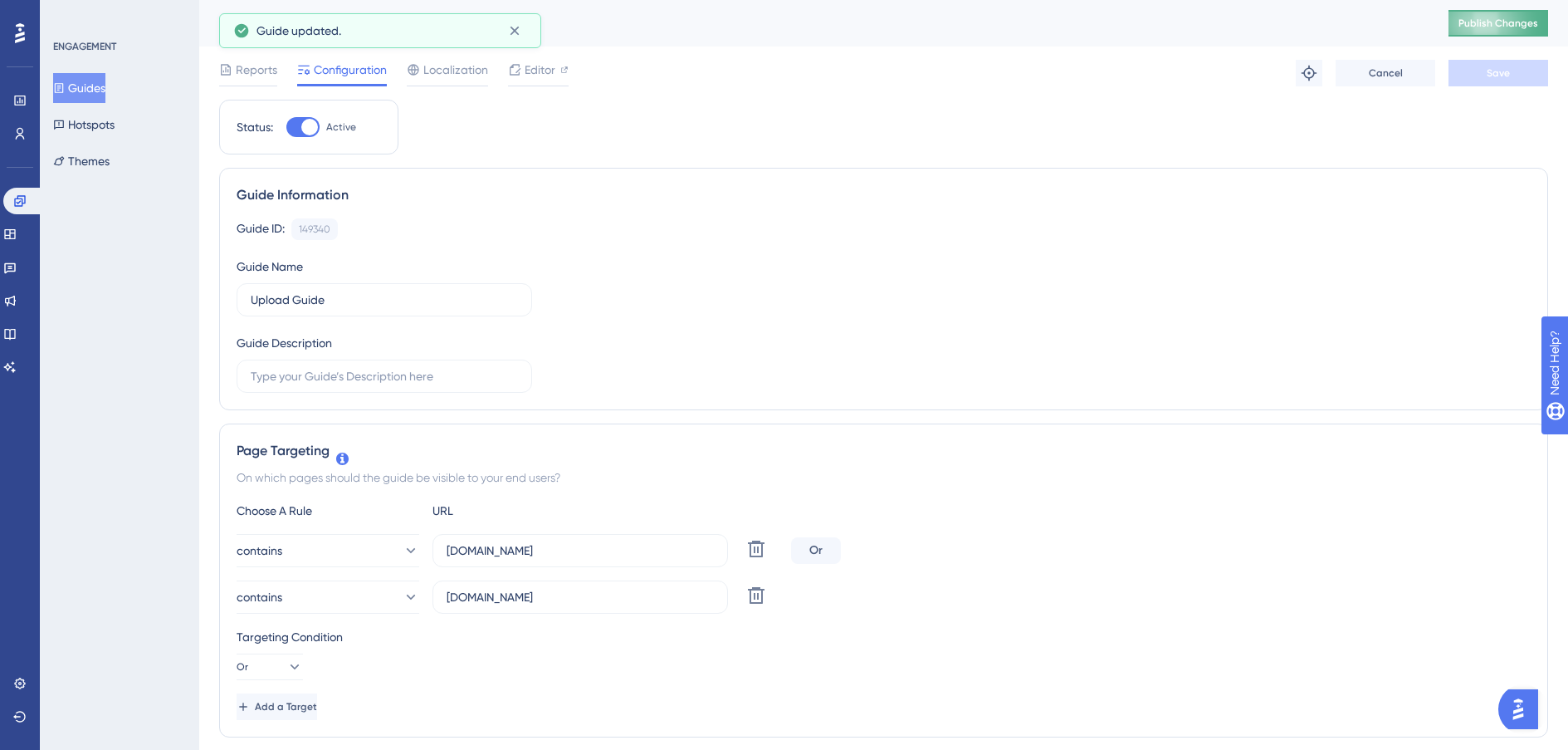
click at [1182, 27] on span "Publish Changes" at bounding box center [1498, 23] width 80 height 13
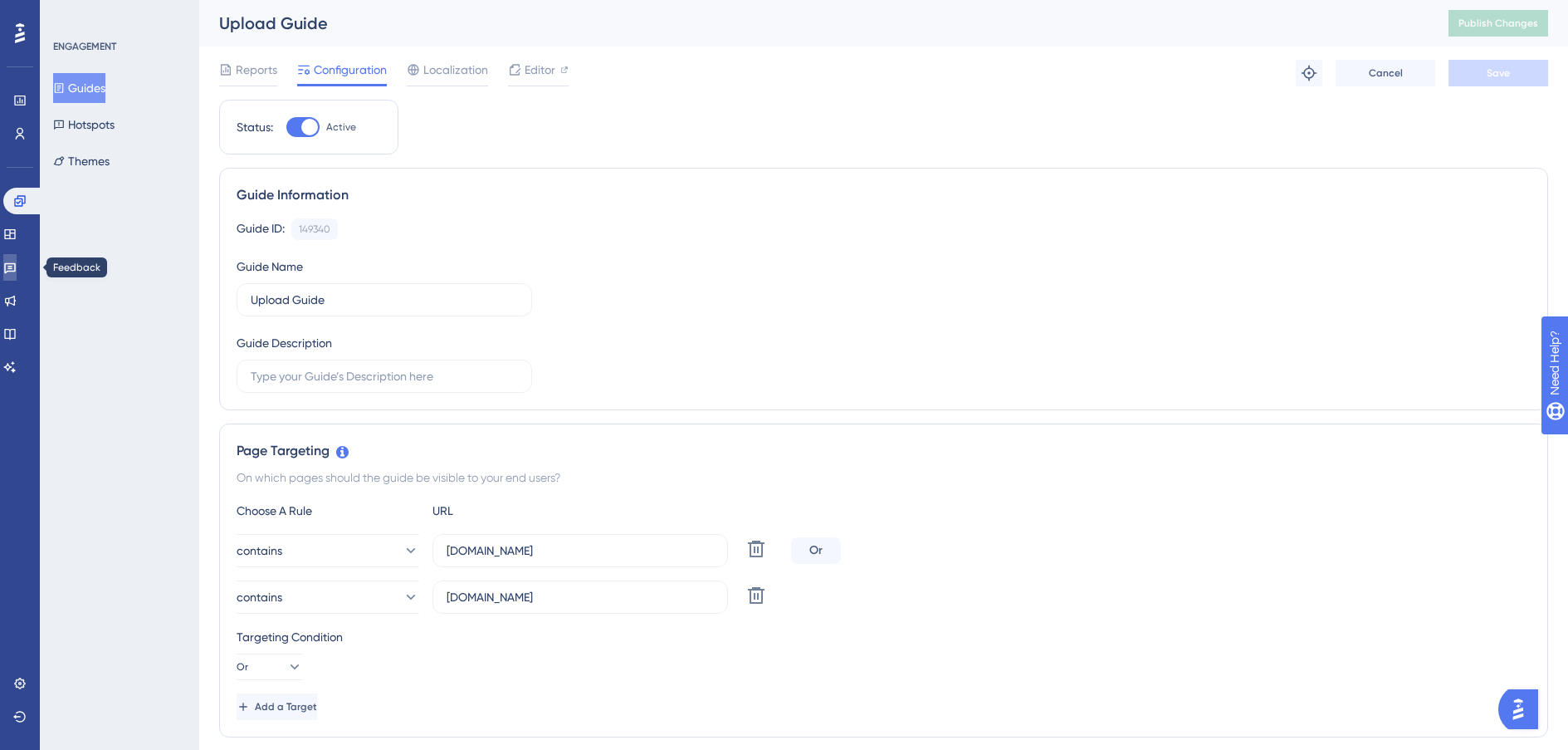
click at [17, 271] on icon at bounding box center [10, 267] width 13 height 13
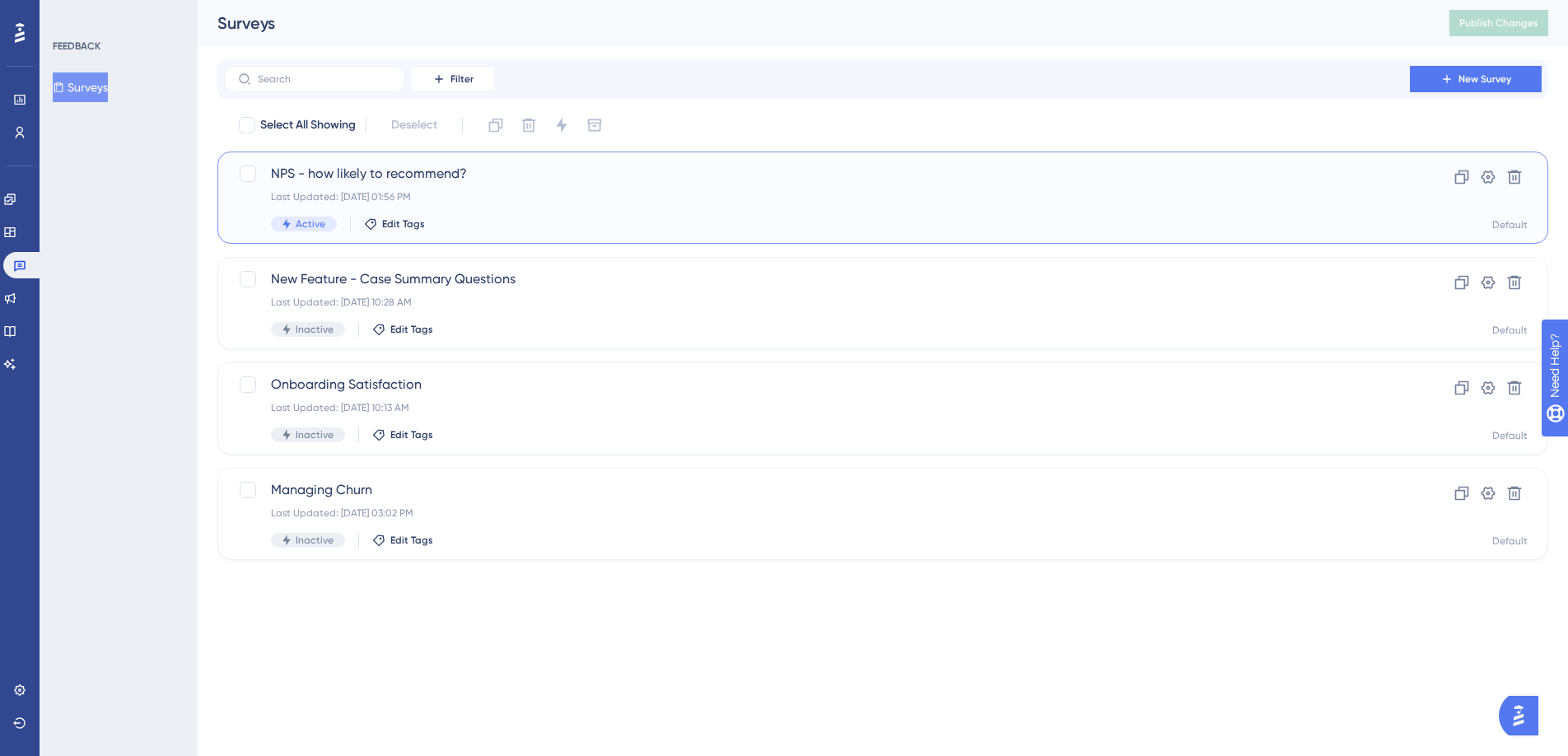
click at [598, 207] on div "NPS - how likely to recommend? Last Updated: Sep 04 2025, 01:56 PM Active Edit …" at bounding box center [816, 198] width 1092 height 67
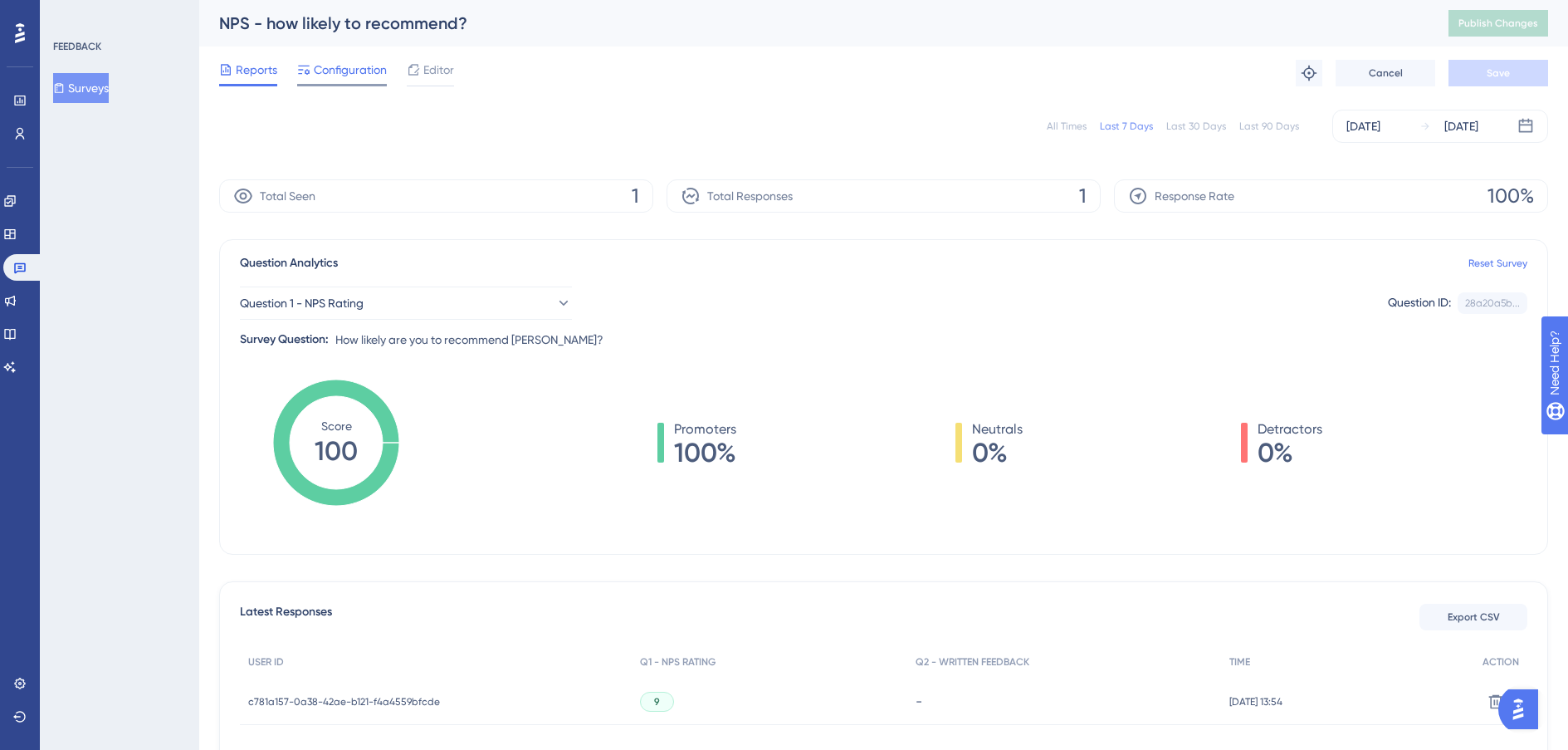
click at [343, 75] on span "Configuration" at bounding box center [351, 70] width 73 height 20
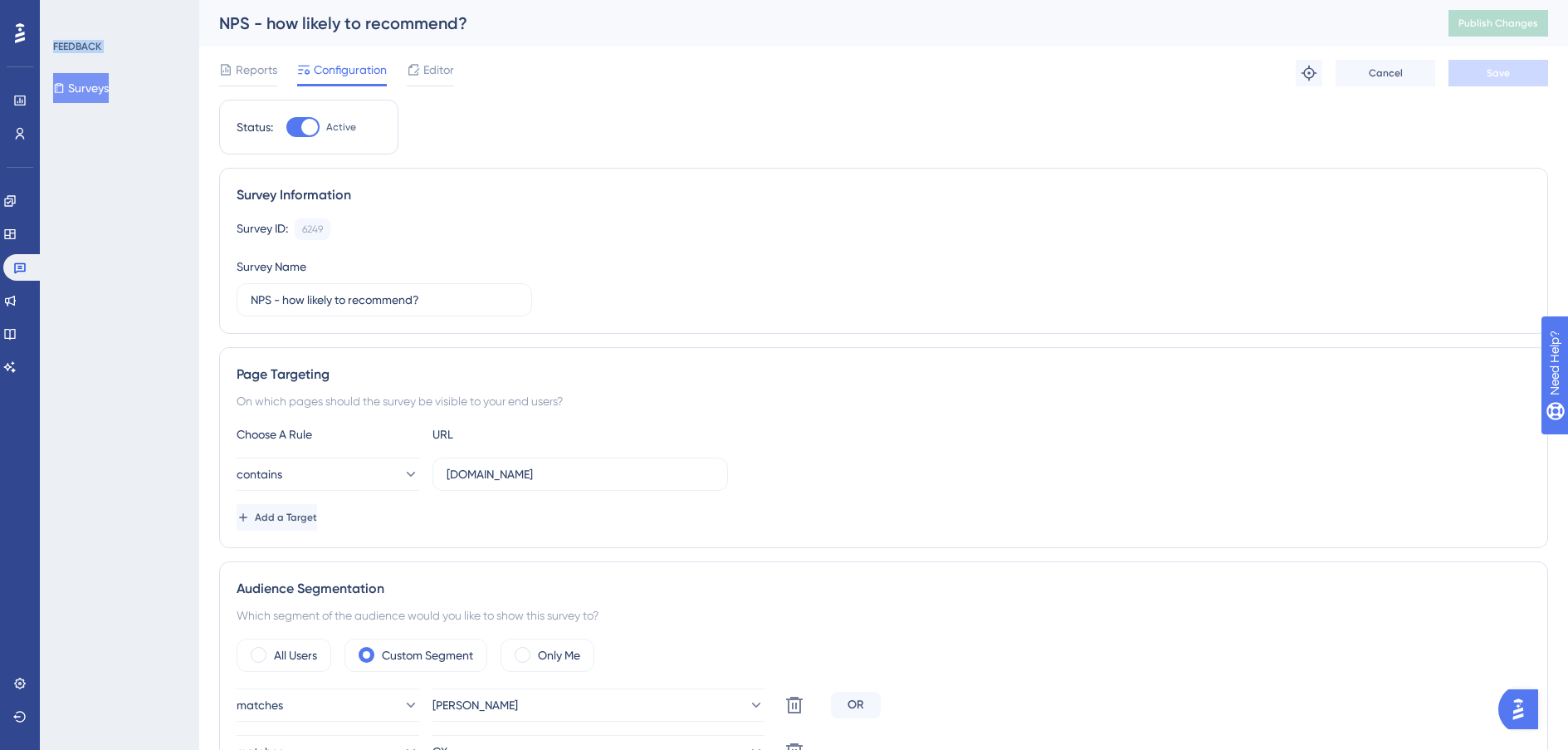
drag, startPoint x: 39, startPoint y: 75, endPoint x: 110, endPoint y: 82, distance: 71.3
click at [121, 260] on div "FEEDBACK Surveys" at bounding box center [120, 375] width 159 height 750
click at [19, 542] on icon at bounding box center [20, 683] width 13 height 13
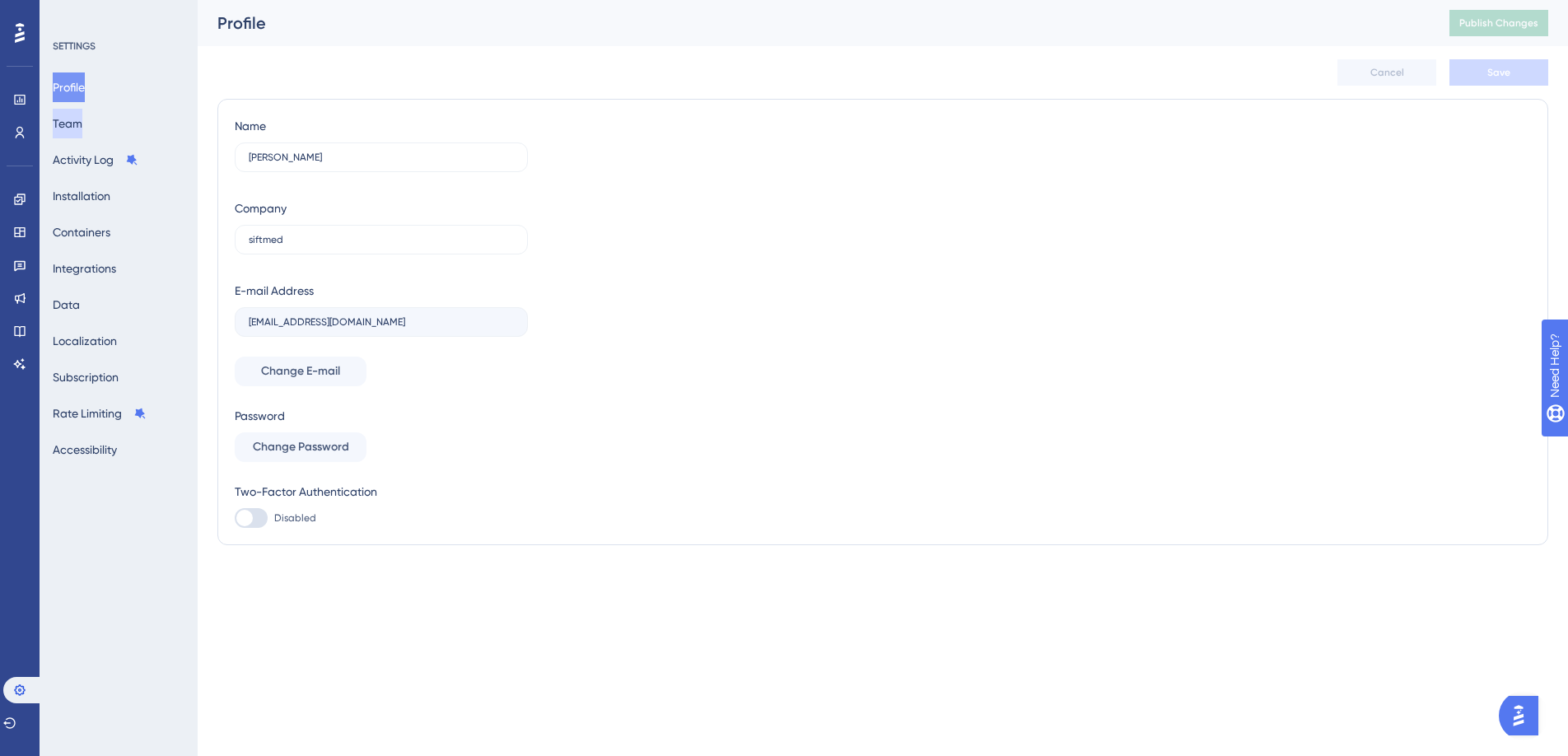
click at [83, 117] on button "Team" at bounding box center [67, 123] width 29 height 29
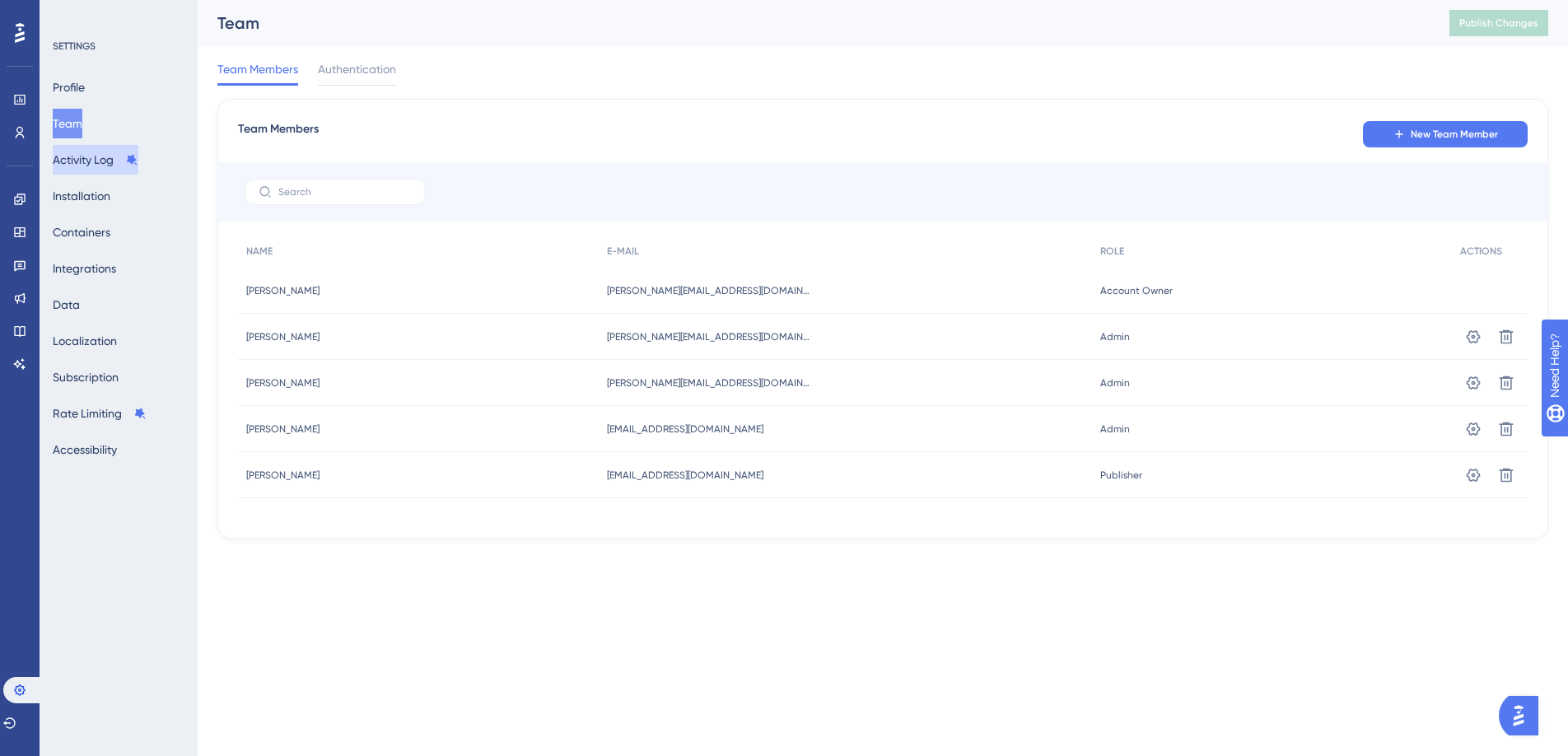
click at [105, 160] on button "Activity Log" at bounding box center [95, 159] width 86 height 29
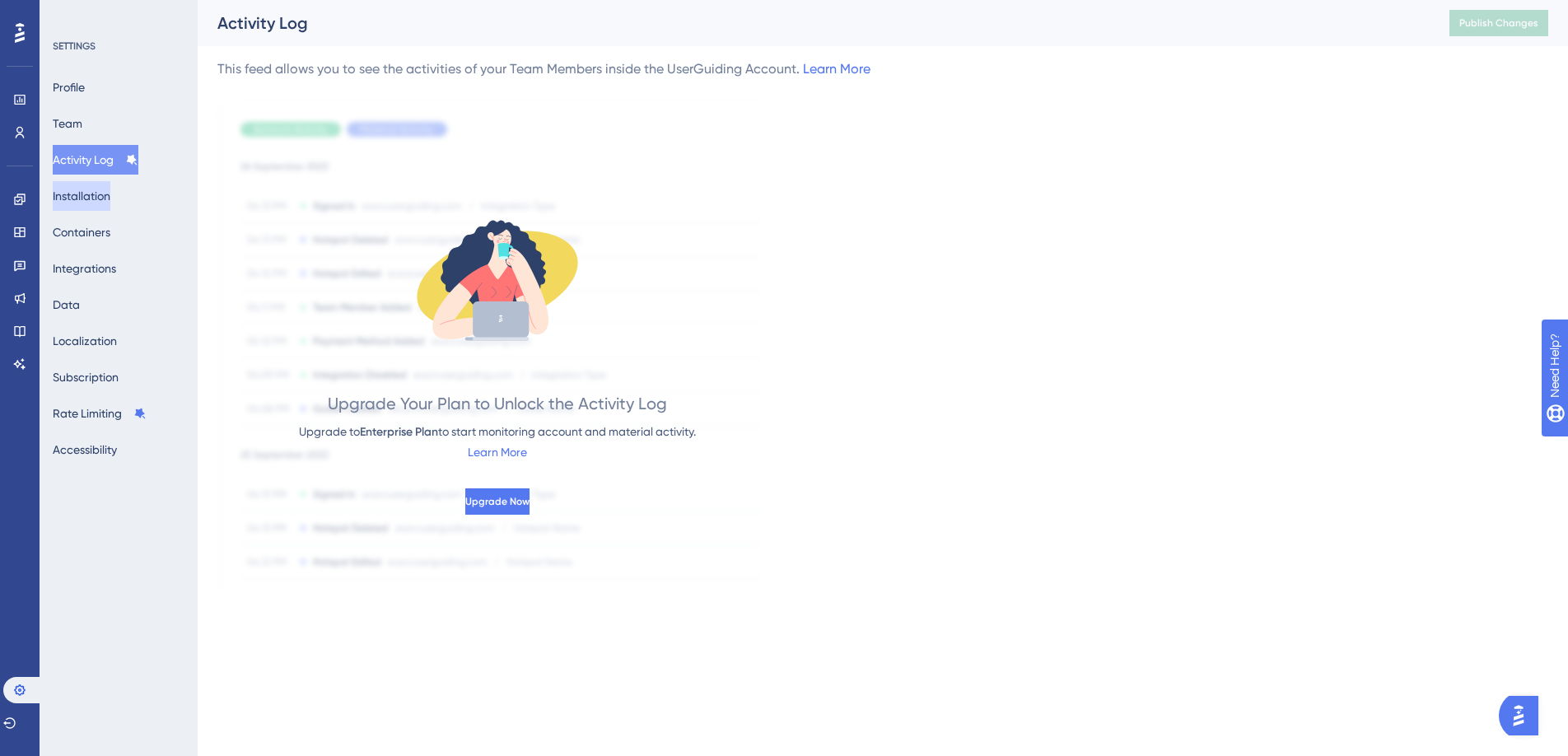
click at [98, 193] on button "Installation" at bounding box center [81, 195] width 58 height 29
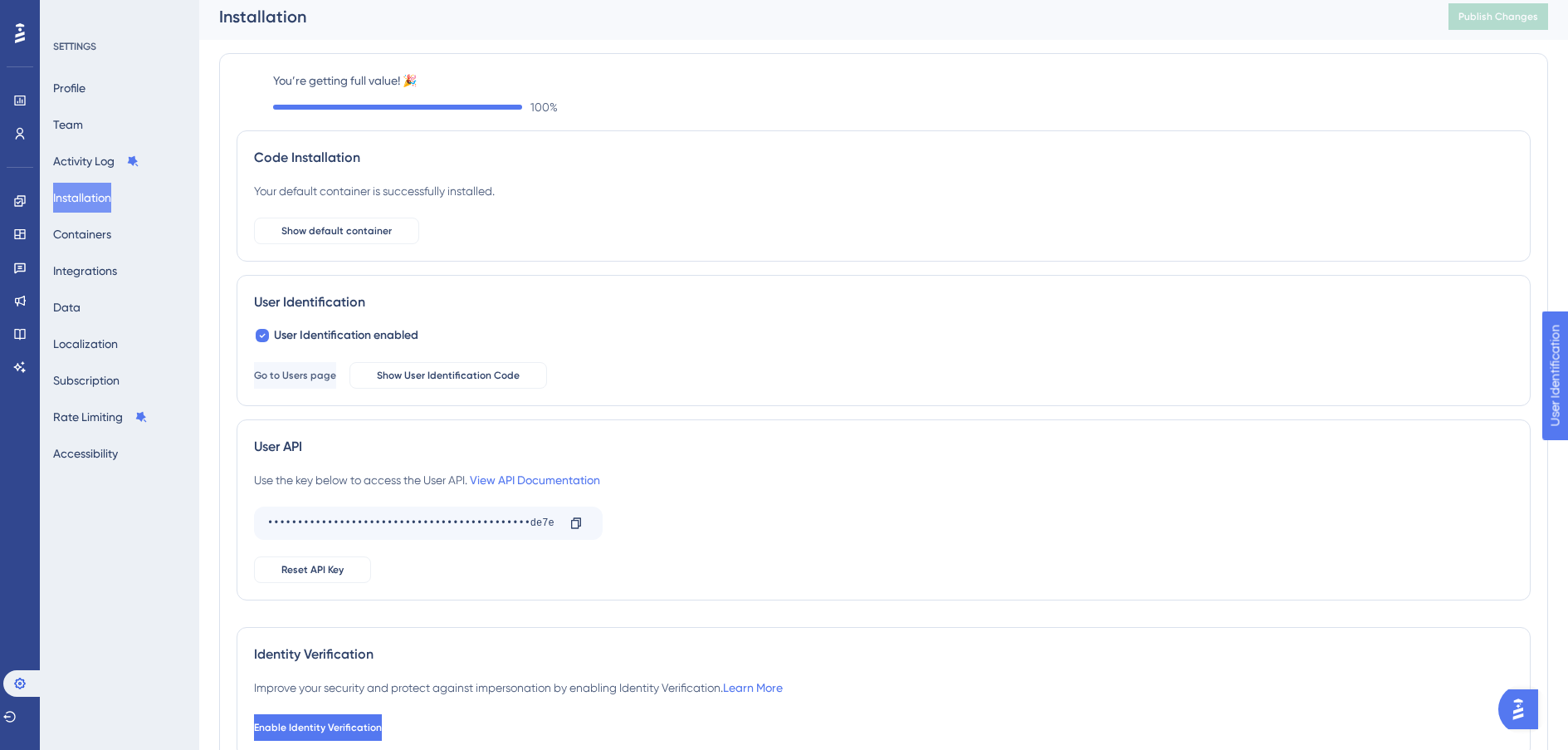
scroll to position [10, 0]
click at [117, 267] on button "Integrations" at bounding box center [84, 270] width 64 height 30
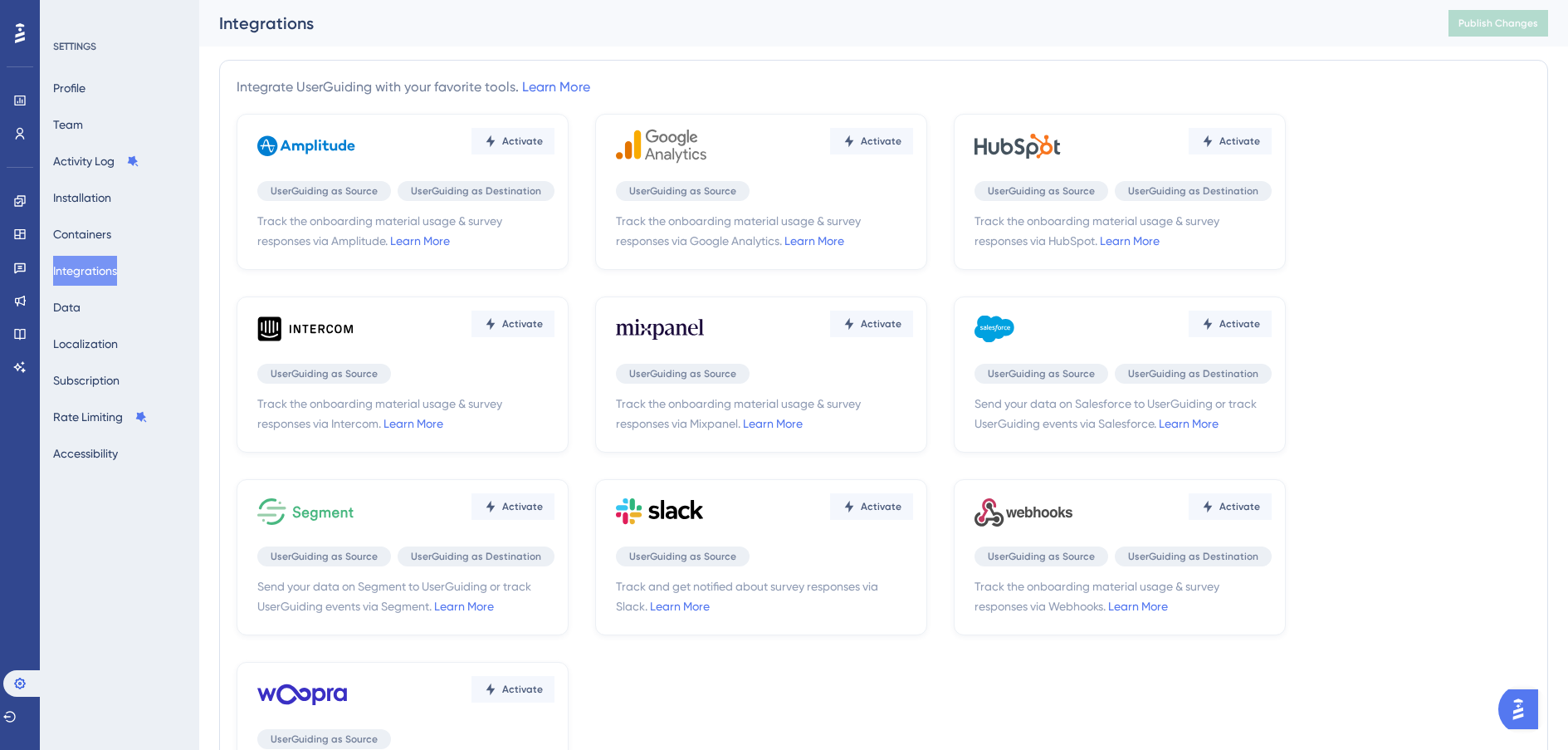
click at [110, 304] on div "Profile Team Activity Log Installation Containers Integrations Data Localizatio…" at bounding box center [120, 271] width 134 height 396
click at [72, 302] on button "Data" at bounding box center [66, 307] width 28 height 30
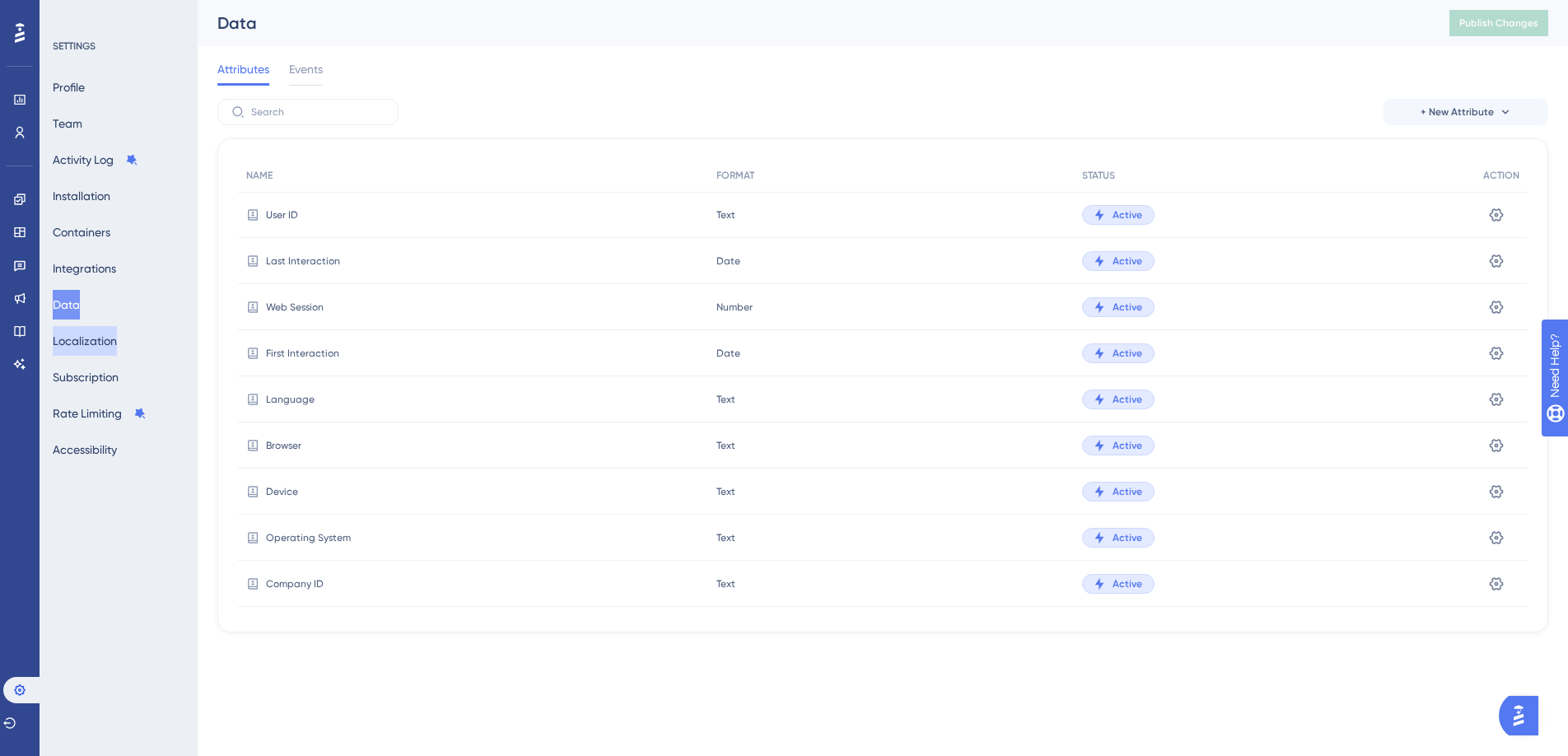
click at [102, 338] on button "Localization" at bounding box center [84, 341] width 64 height 29
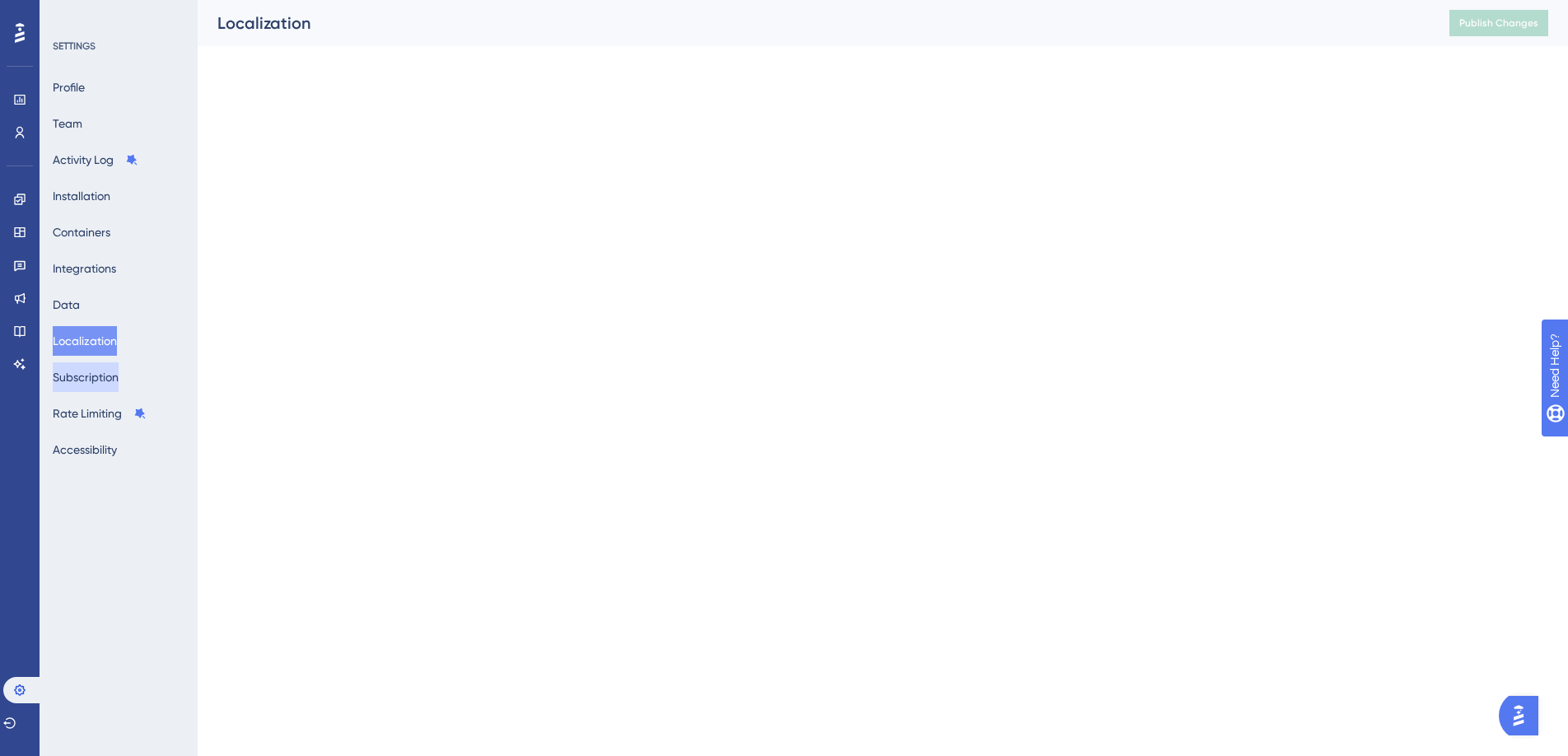
click at [96, 375] on button "Subscription" at bounding box center [85, 376] width 66 height 29
click at [23, 402] on div "Performance Users Engagement Widgets Feedback Product Updates Knowledge Base AI…" at bounding box center [20, 378] width 40 height 756
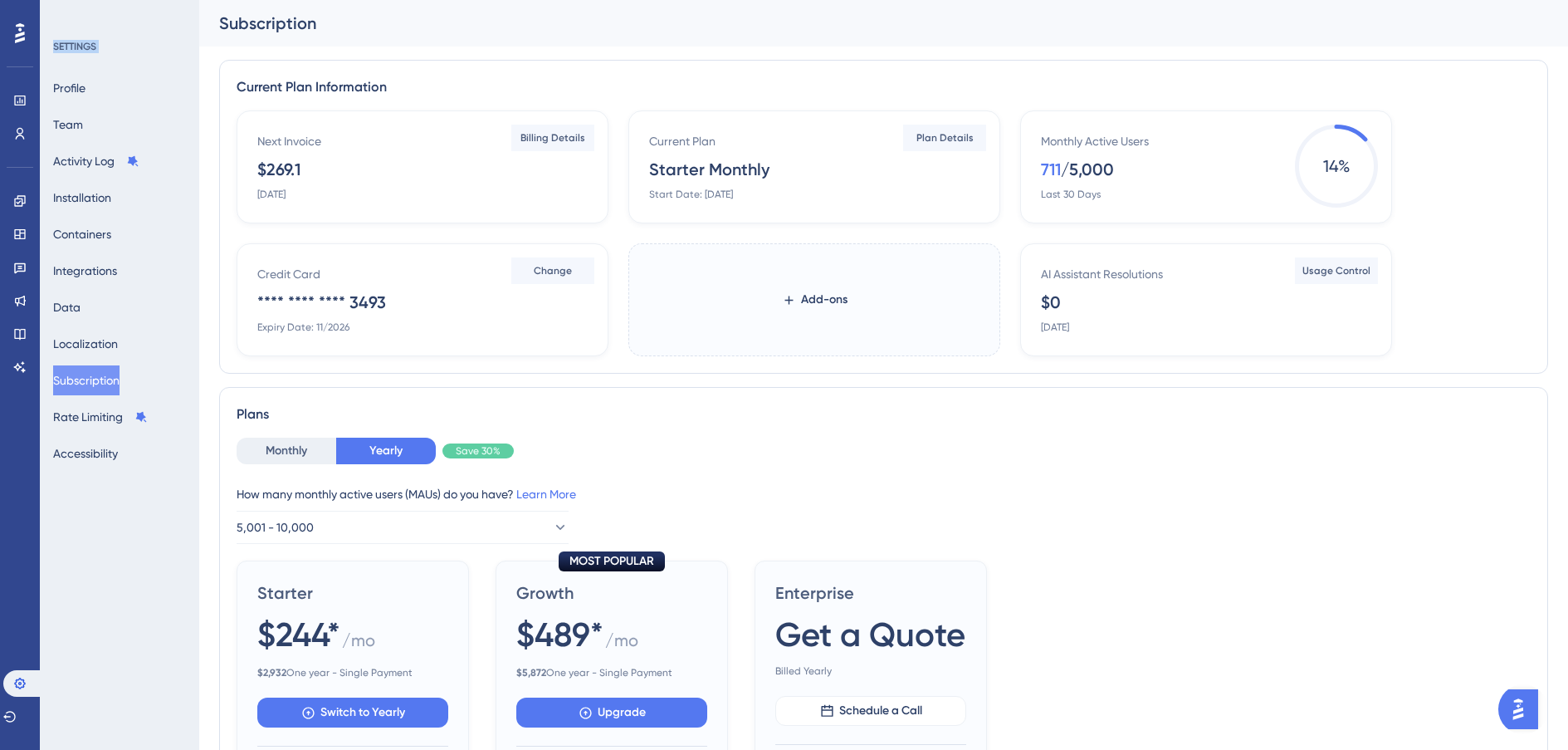
drag, startPoint x: 38, startPoint y: 399, endPoint x: 57, endPoint y: 398, distance: 19.0
click at [199, 398] on div "Performance Users Engagement Widgets Feedback Product Updates Knowledge Base AI…" at bounding box center [884, 619] width 1369 height 1239
click at [27, 274] on link at bounding box center [20, 268] width 13 height 27
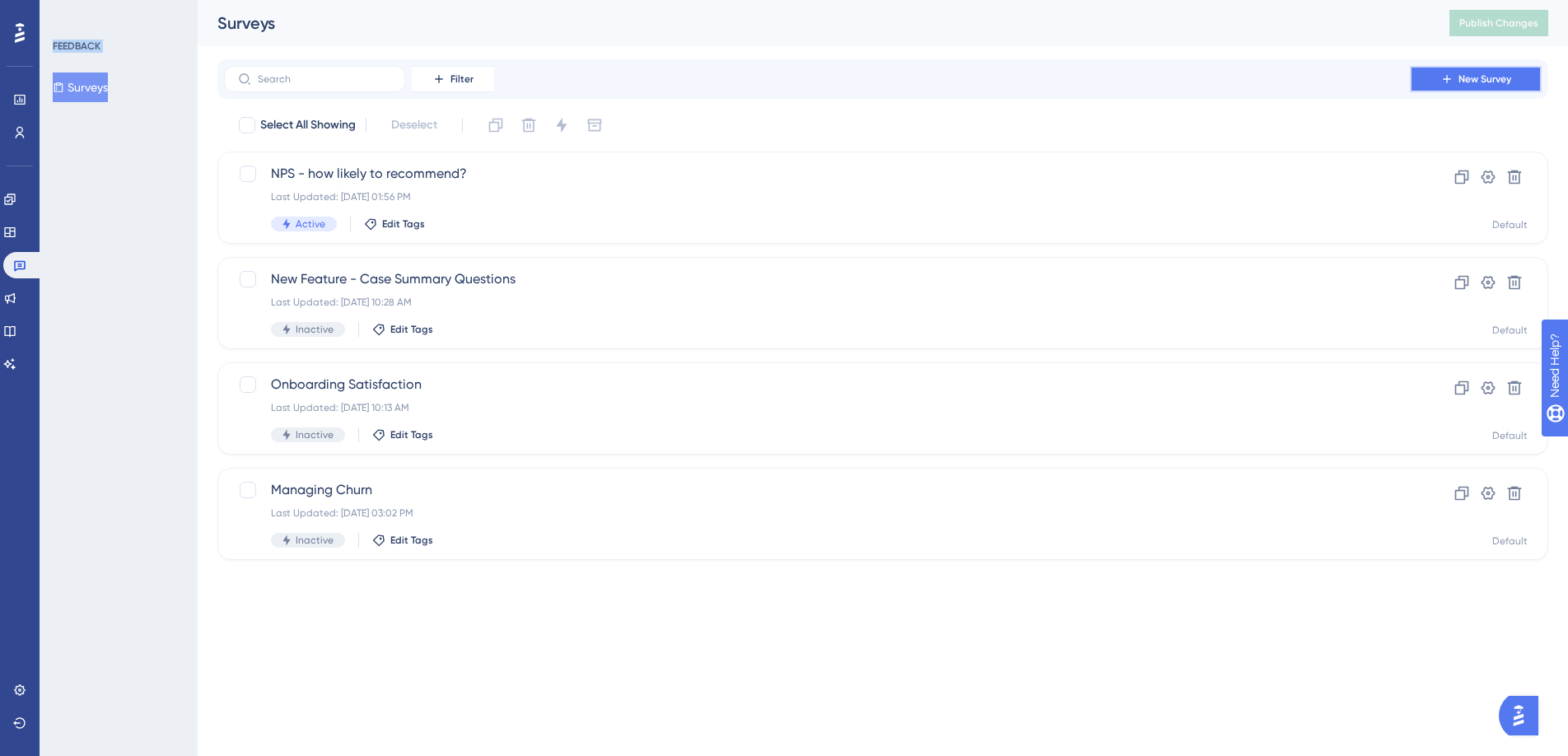
click at [1172, 76] on icon at bounding box center [1446, 79] width 13 height 13
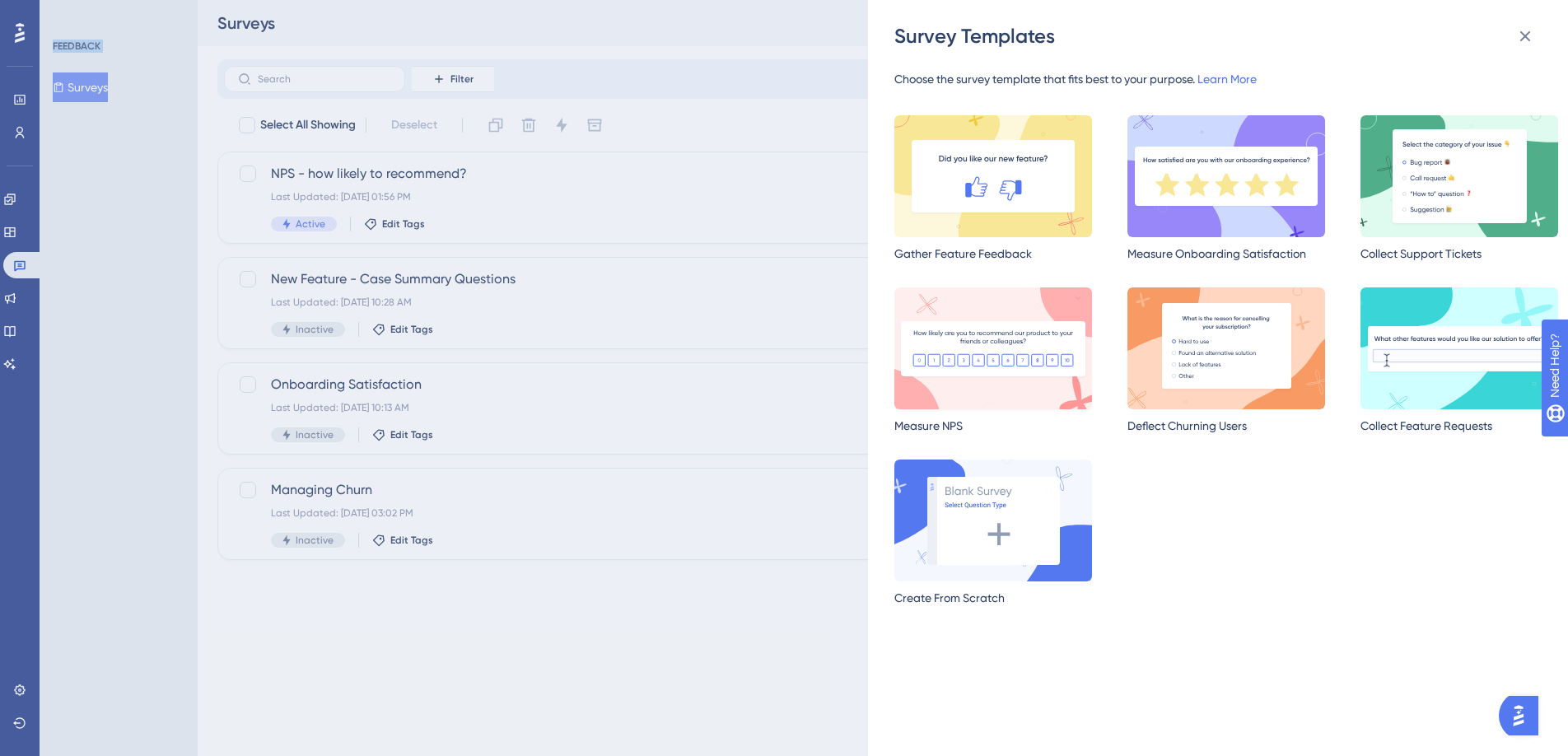
click at [1016, 374] on img at bounding box center [993, 348] width 198 height 122
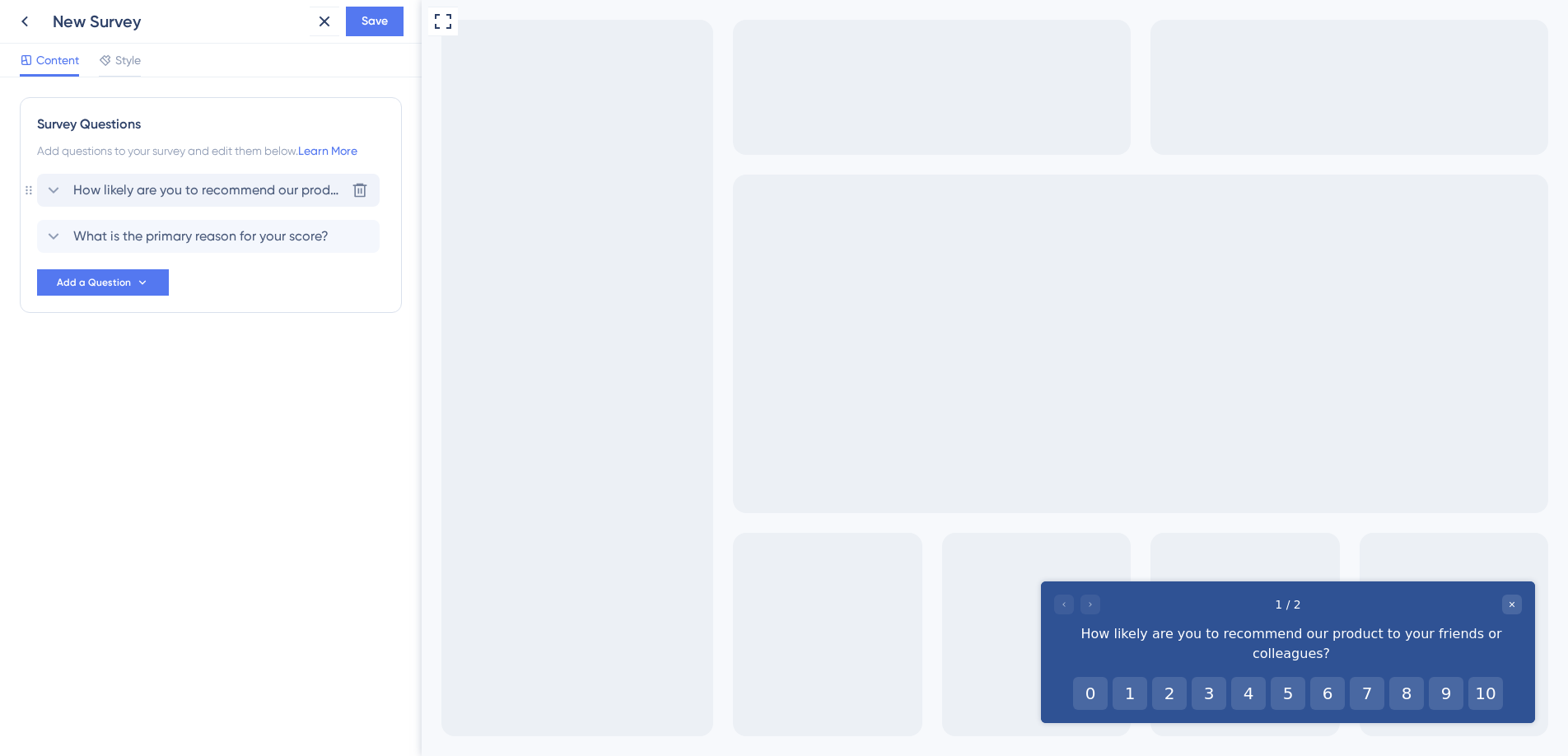
click at [232, 193] on span "How likely are you to recommend our product to your friends or colleagues?" at bounding box center [209, 190] width 272 height 20
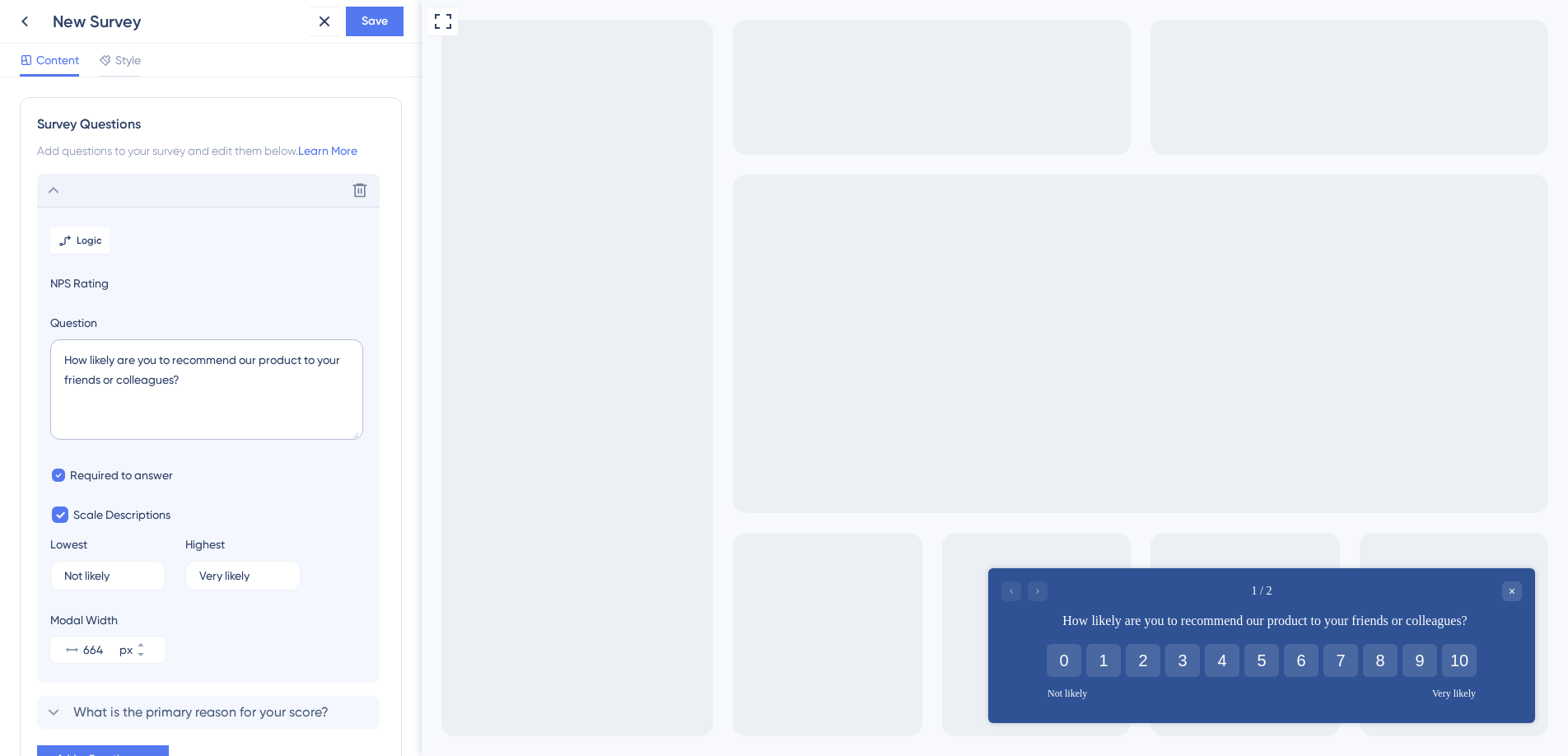
scroll to position [97, 0]
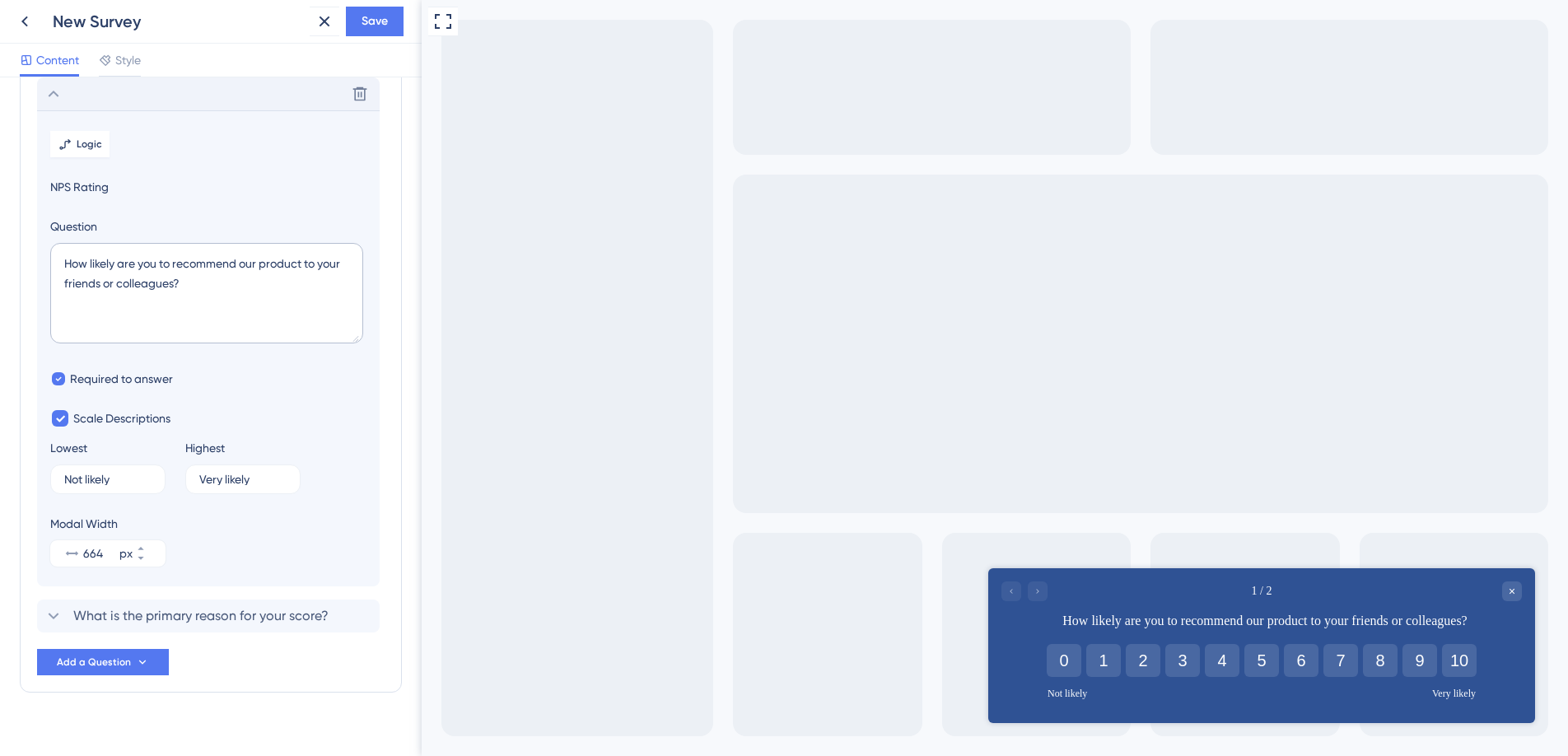
click at [86, 191] on span "NPS Rating" at bounding box center [209, 187] width 316 height 20
click at [75, 221] on label "Question" at bounding box center [209, 226] width 316 height 20
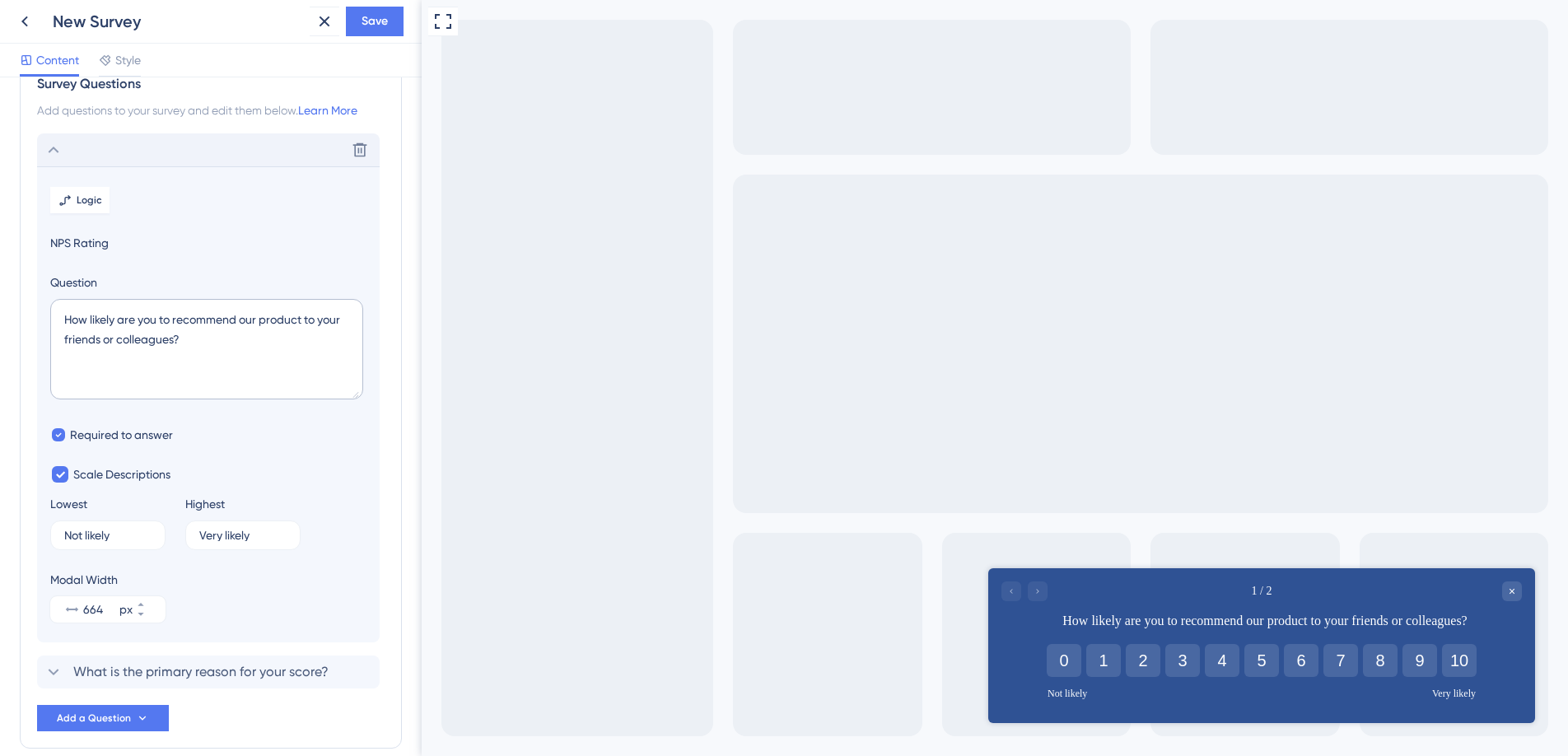
scroll to position [0, 0]
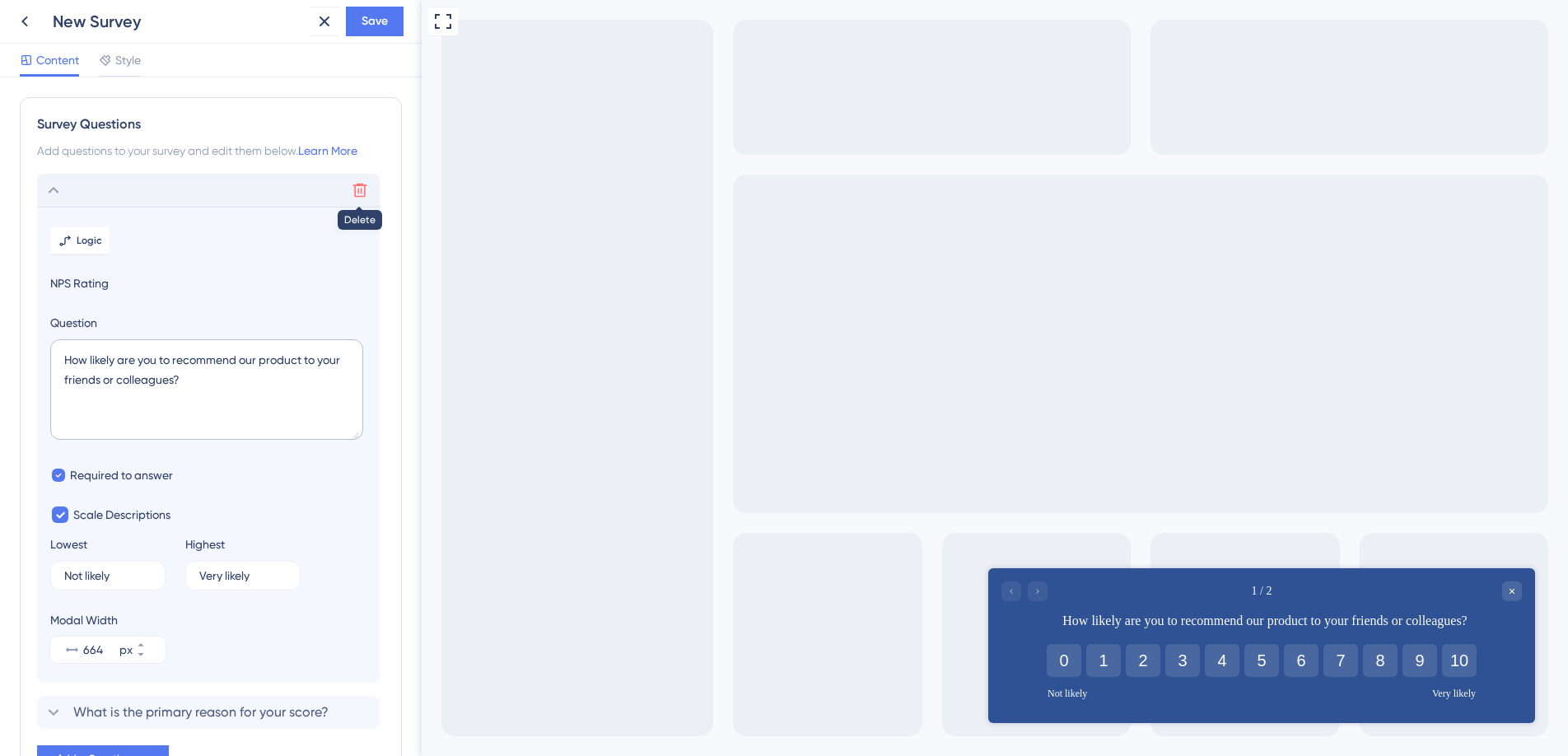
click at [365, 195] on icon at bounding box center [359, 190] width 17 height 17
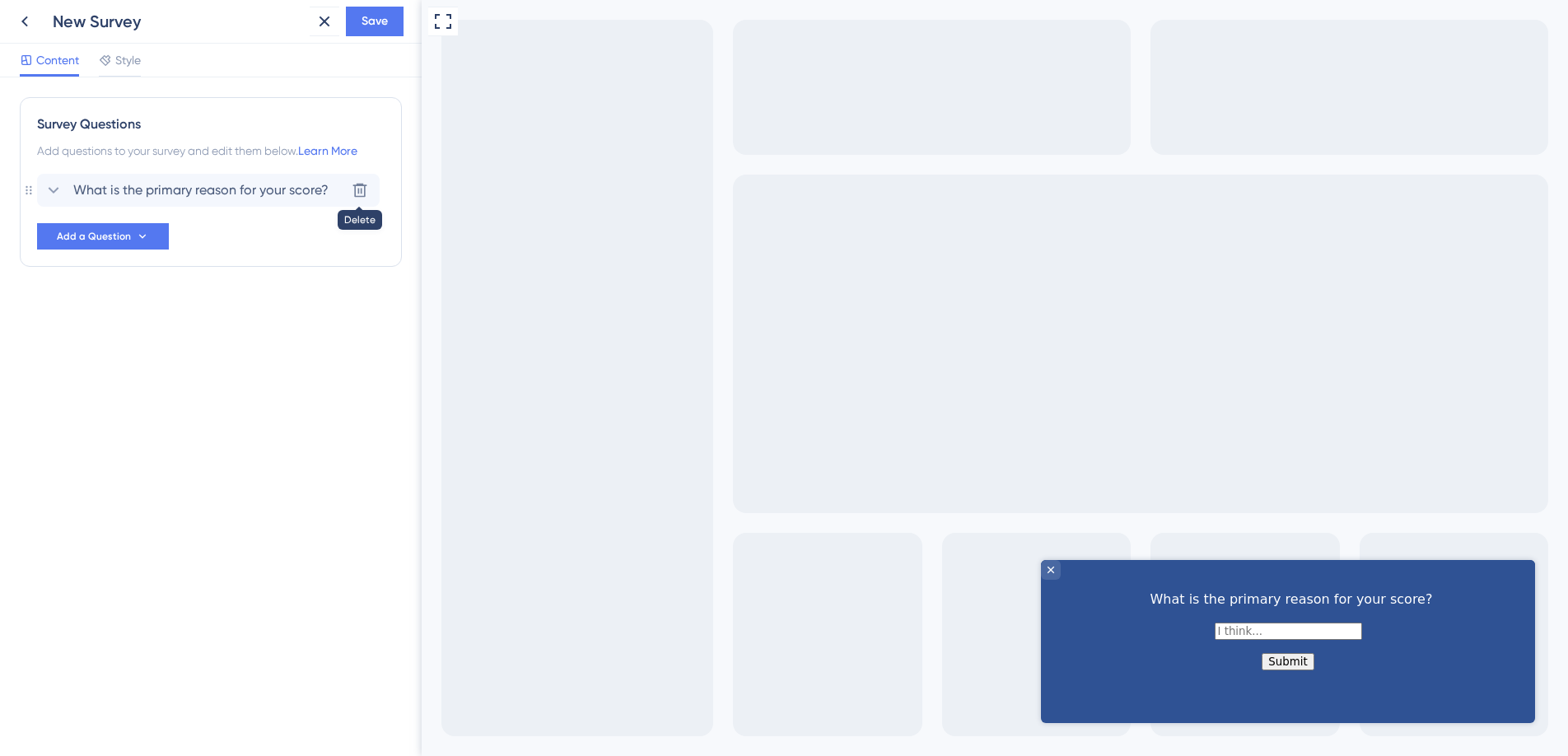
click at [365, 195] on icon at bounding box center [359, 190] width 17 height 17
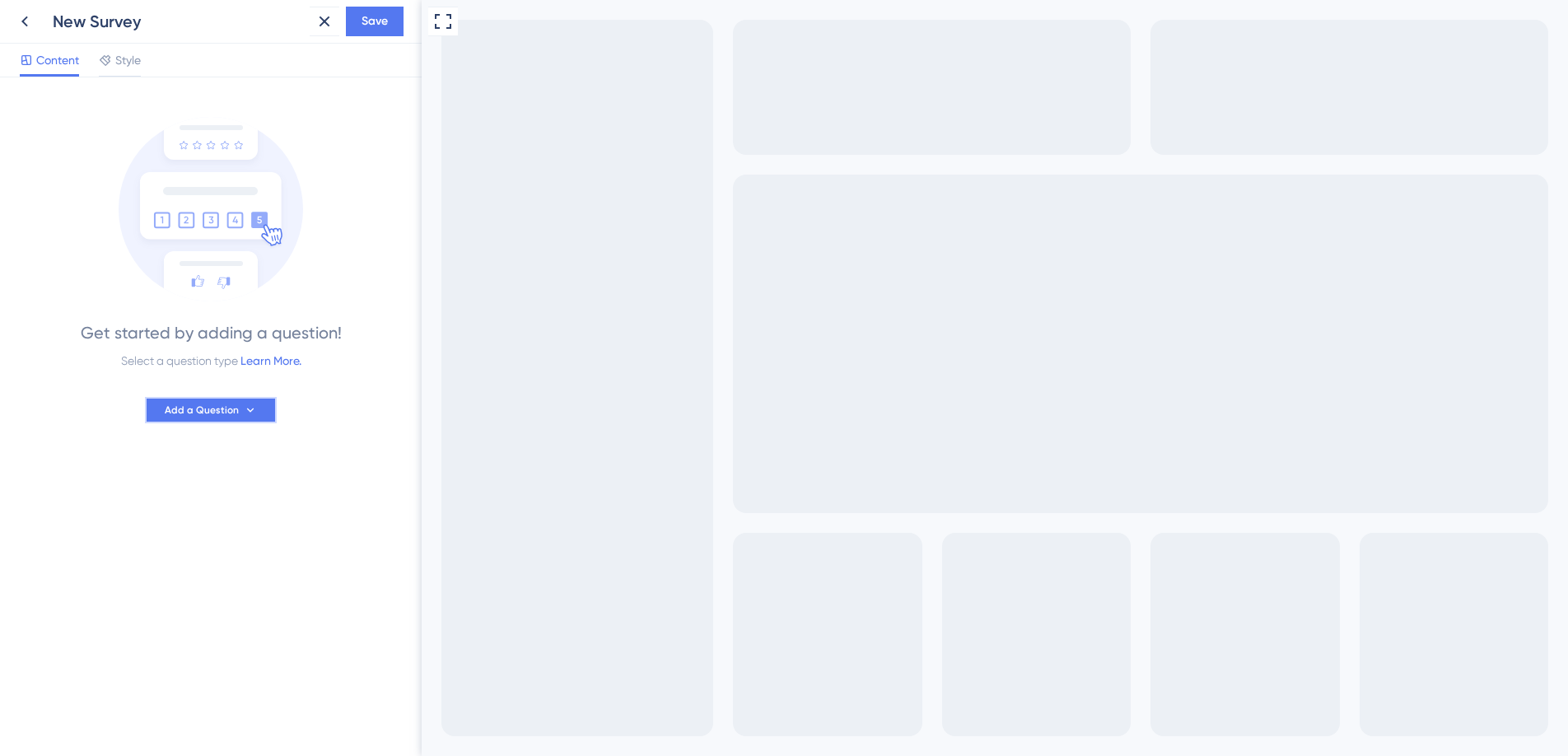
click at [216, 421] on button "Add a Question" at bounding box center [210, 410] width 131 height 27
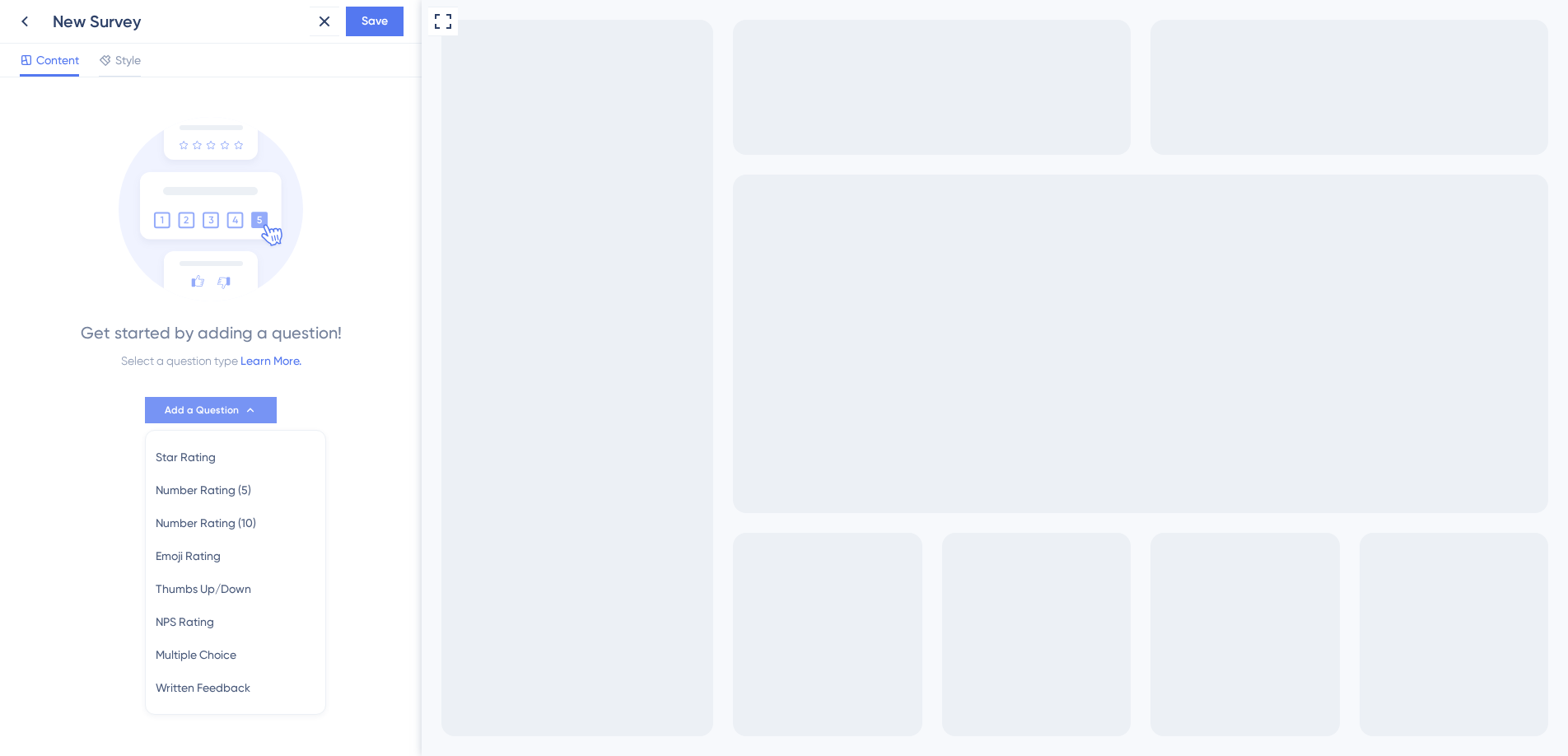
scroll to position [25, 0]
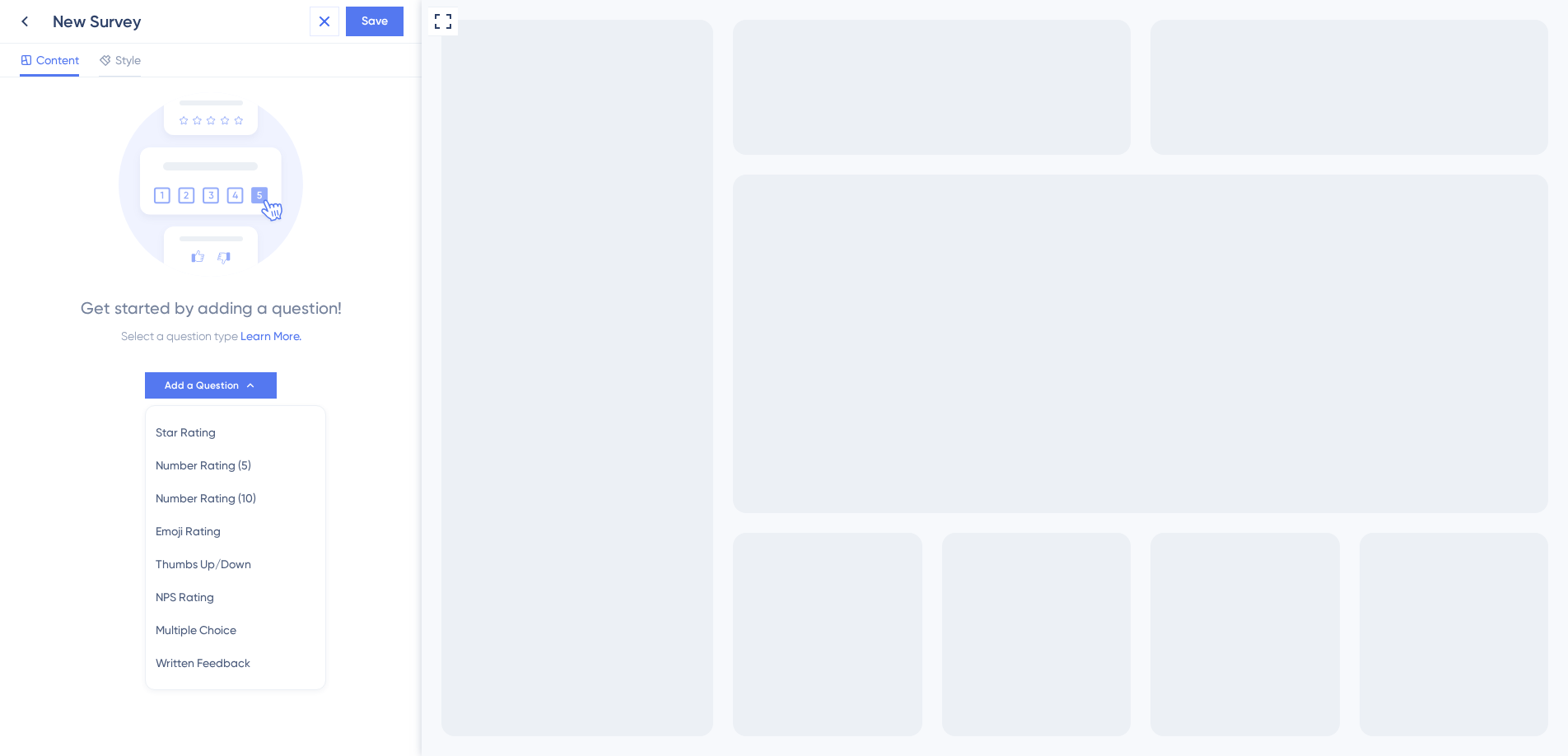
click at [326, 21] on icon at bounding box center [325, 22] width 11 height 11
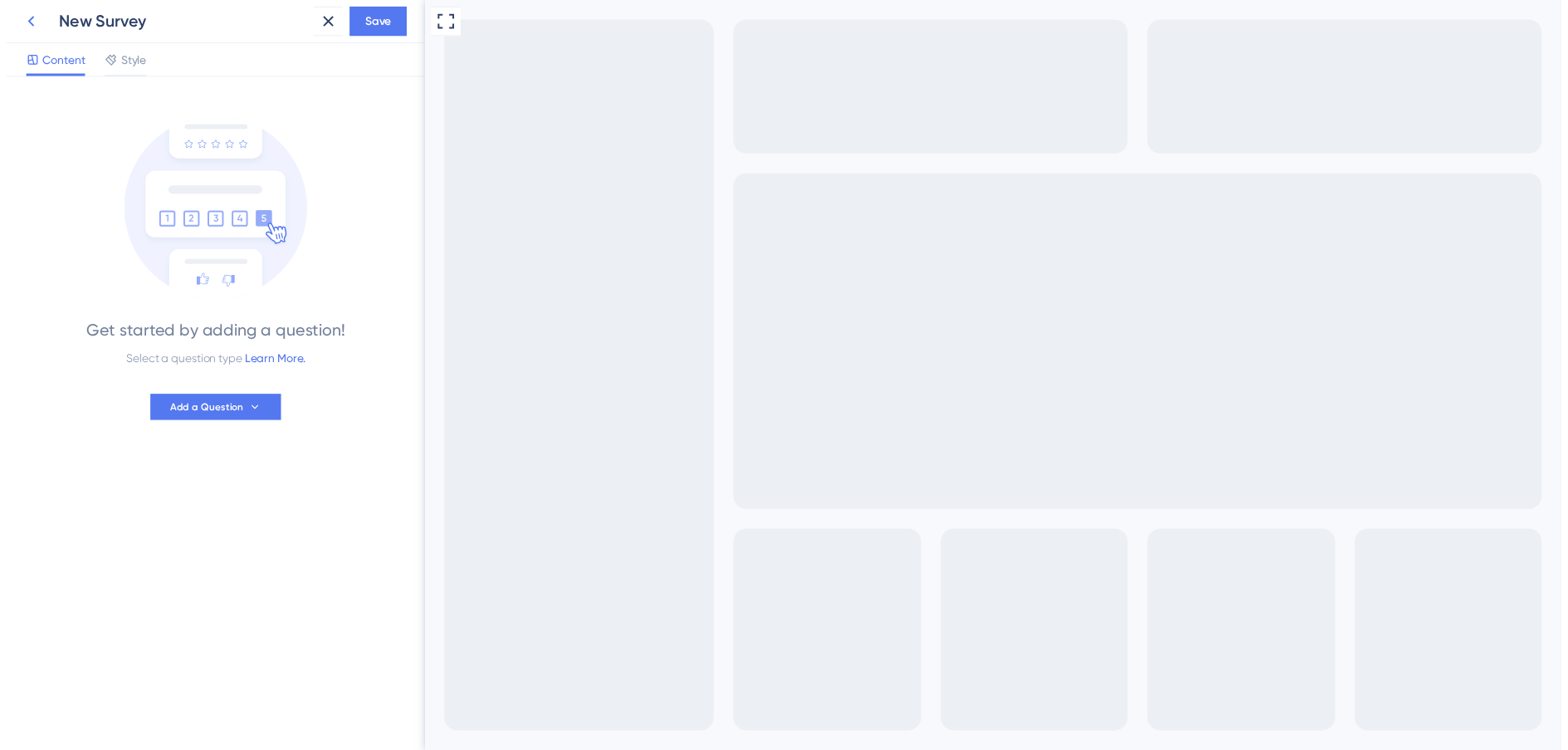
scroll to position [0, 0]
click at [23, 22] on icon at bounding box center [24, 22] width 6 height 11
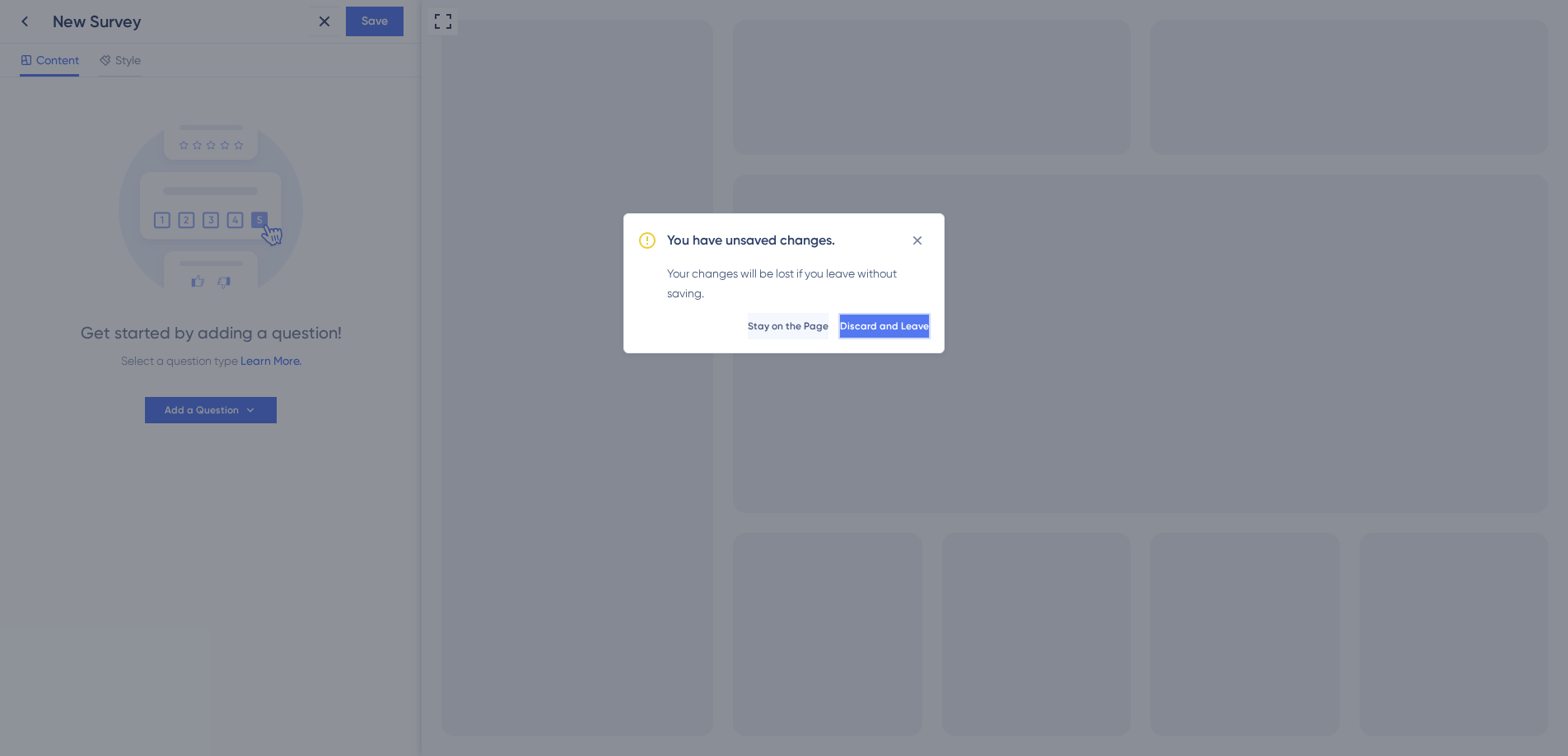
click at [868, 315] on button "Discard and Leave" at bounding box center [885, 327] width 92 height 27
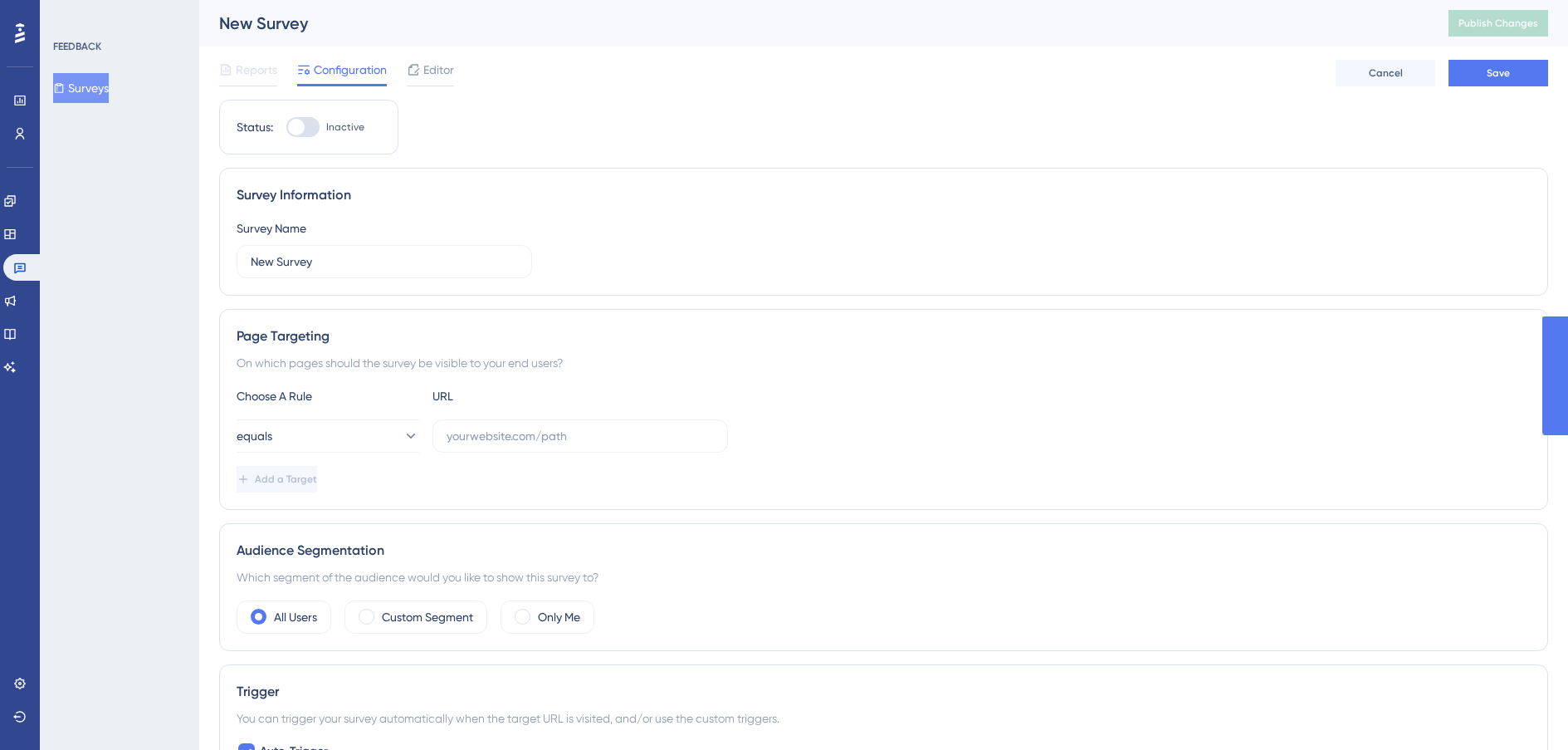
click at [109, 90] on button "Surveys" at bounding box center [81, 88] width 55 height 30
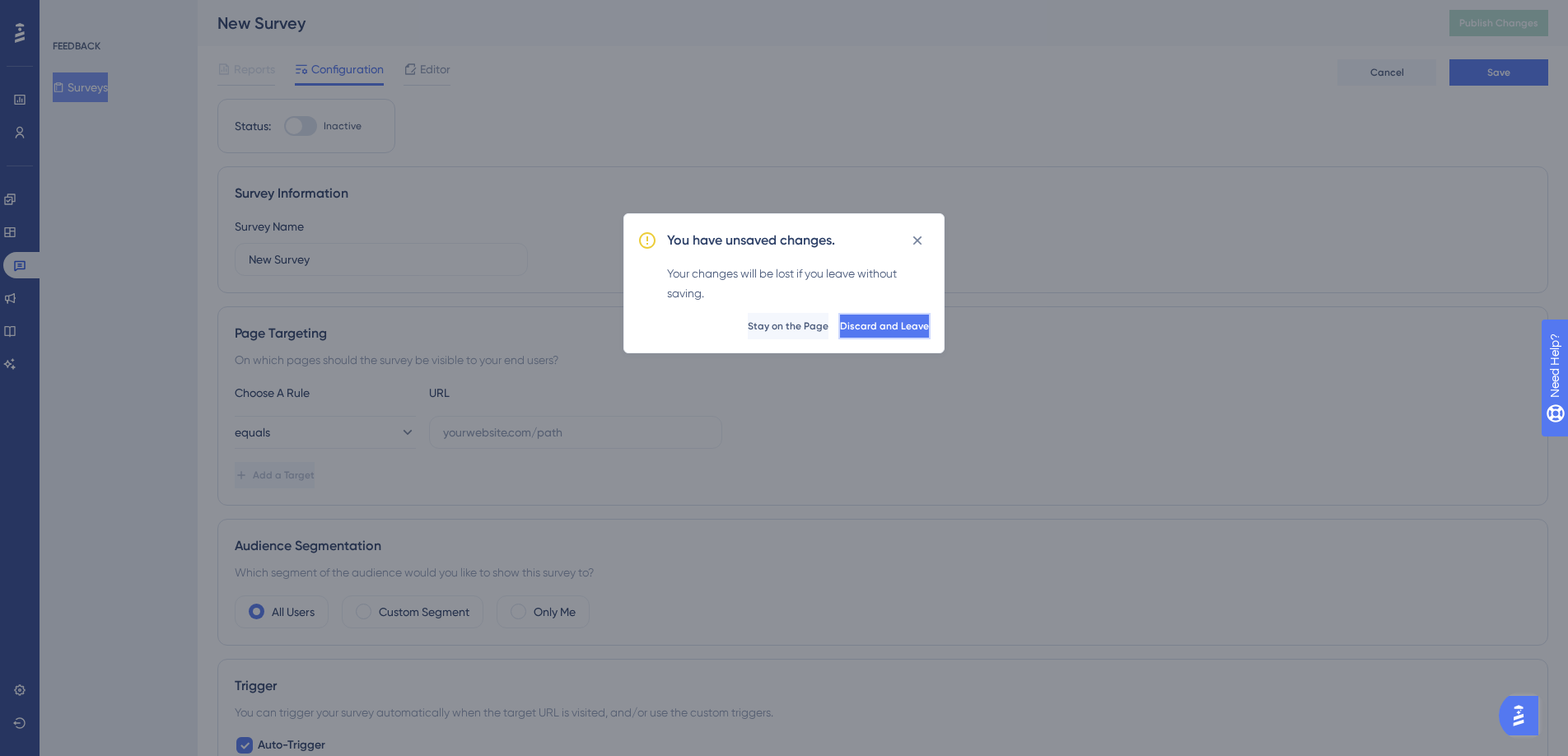
click at [871, 322] on span "Discard and Leave" at bounding box center [885, 326] width 89 height 13
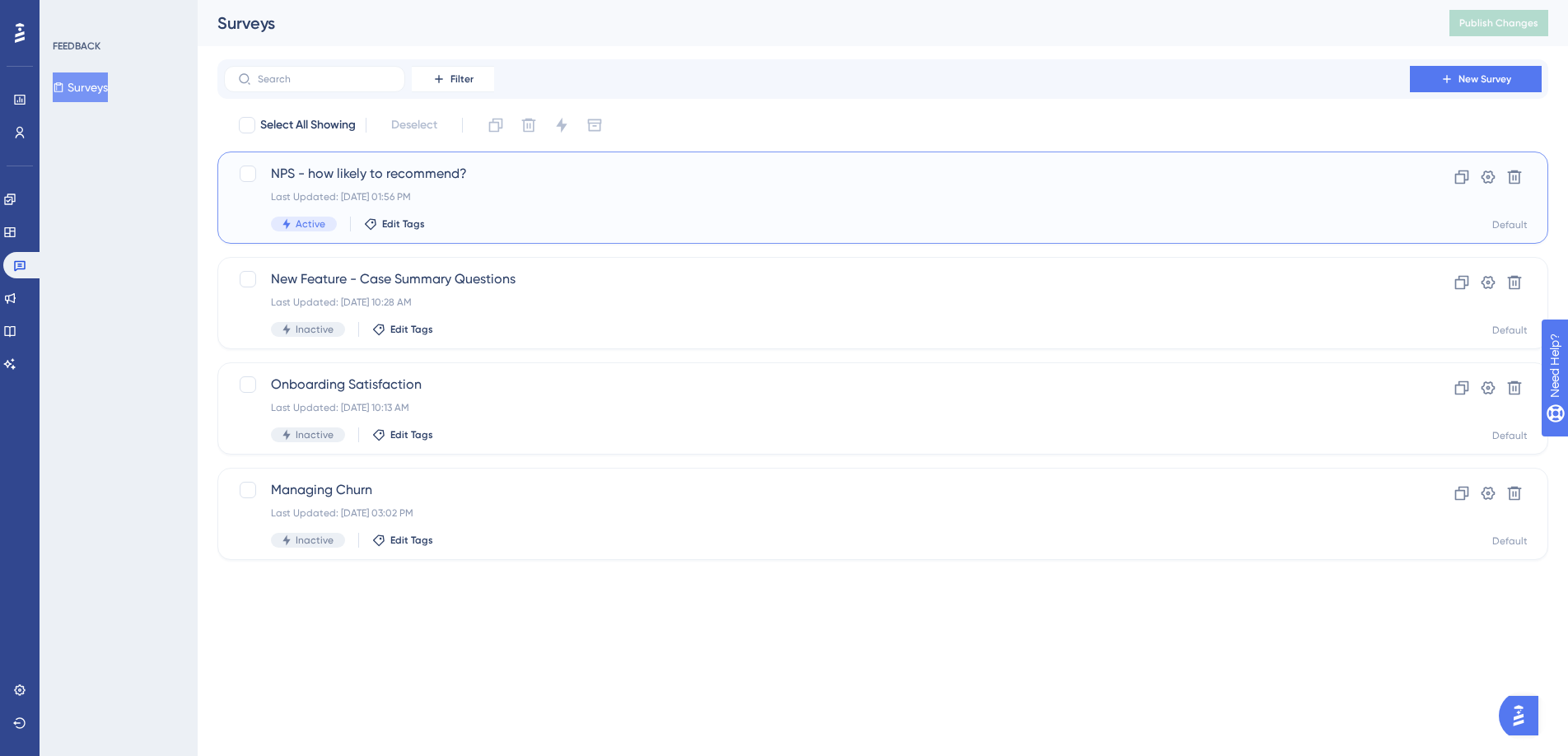
click at [455, 176] on span "NPS - how likely to recommend?" at bounding box center [816, 174] width 1092 height 20
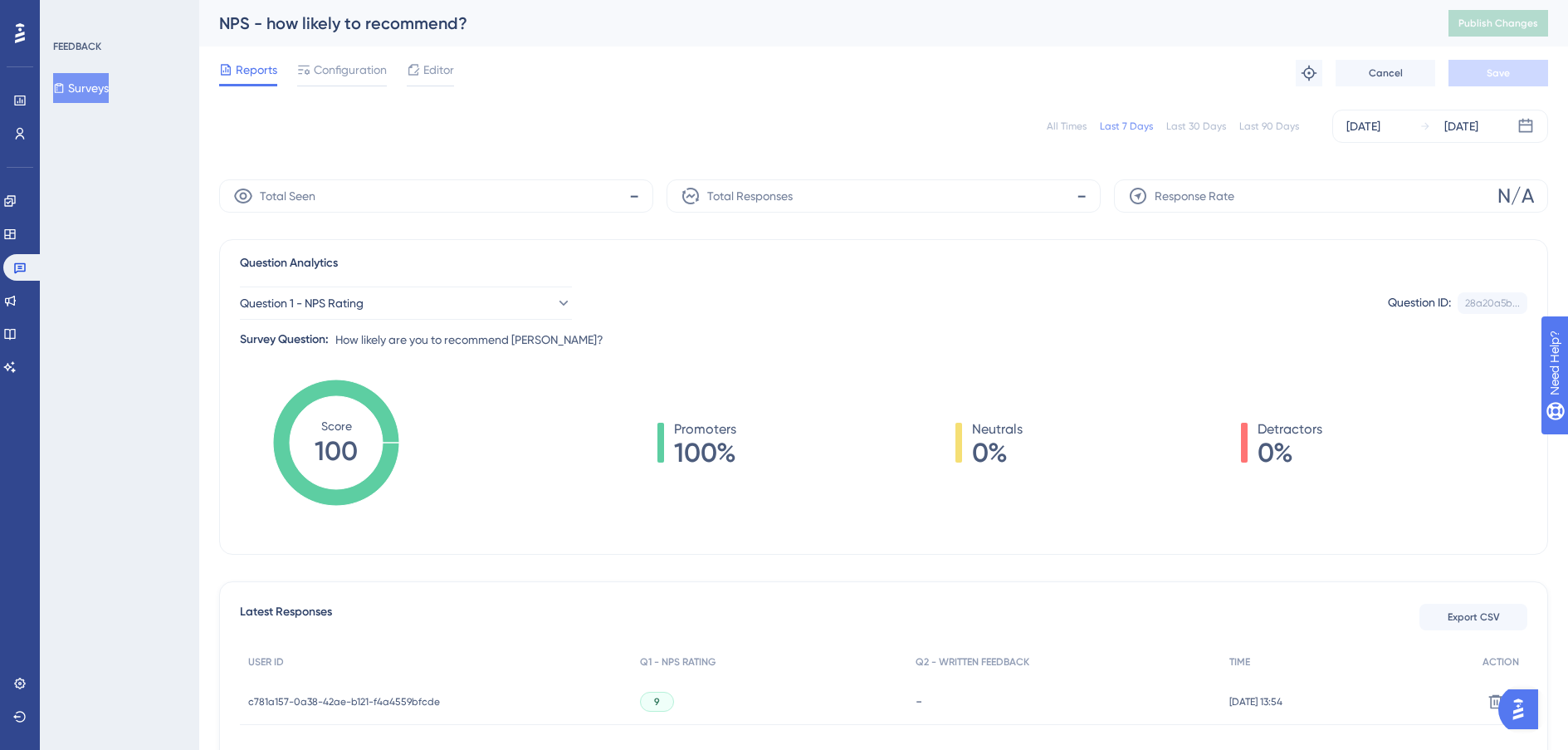
scroll to position [162, 0]
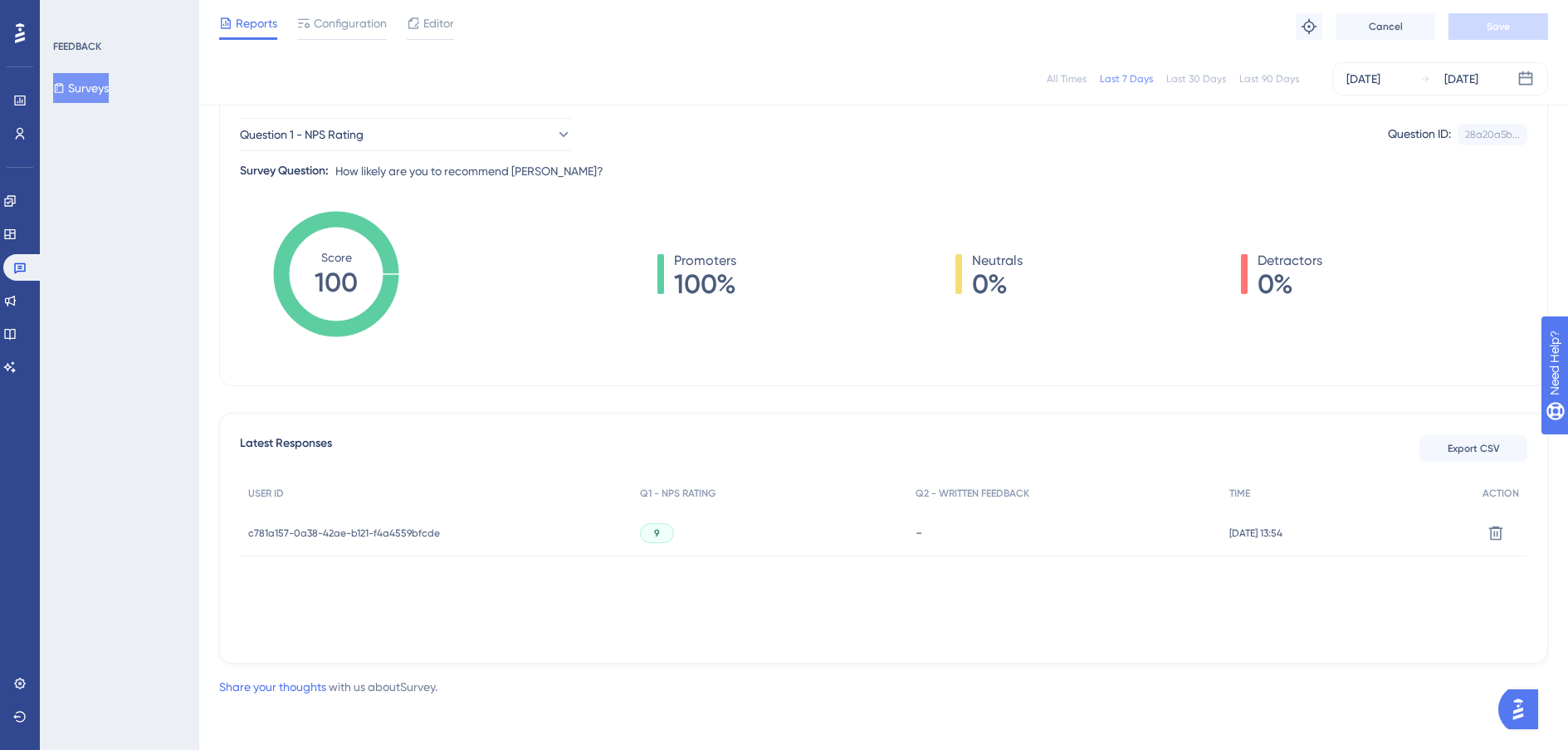
click at [418, 533] on span "c781a157-0a38-42ae-b121-f4a4559bfcde" at bounding box center [343, 533] width 191 height 13
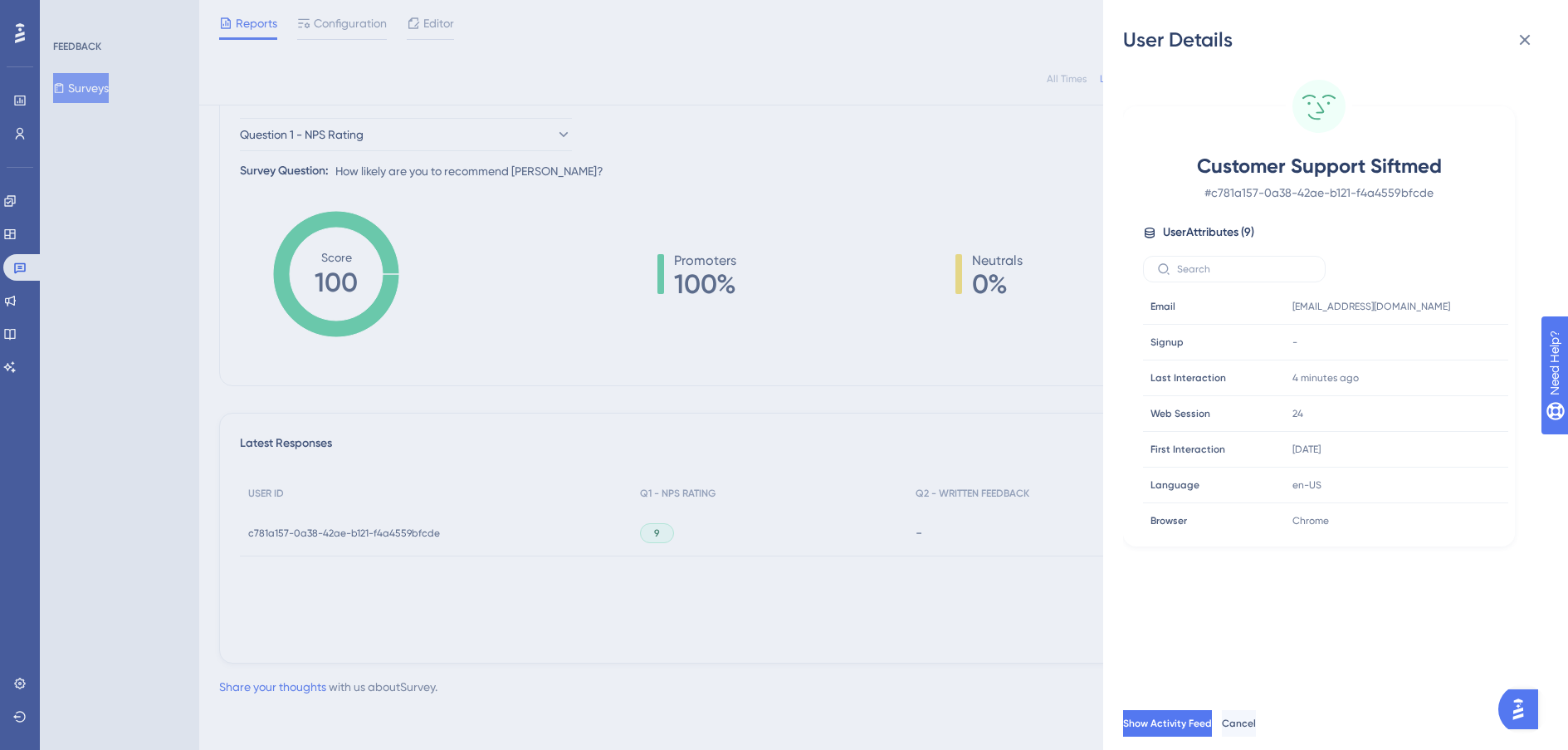
click at [903, 394] on div "User Details Customer Support Siftmed # c781a157-0a38-42ae-b121-f4a4559bfcde Us…" at bounding box center [784, 375] width 1568 height 750
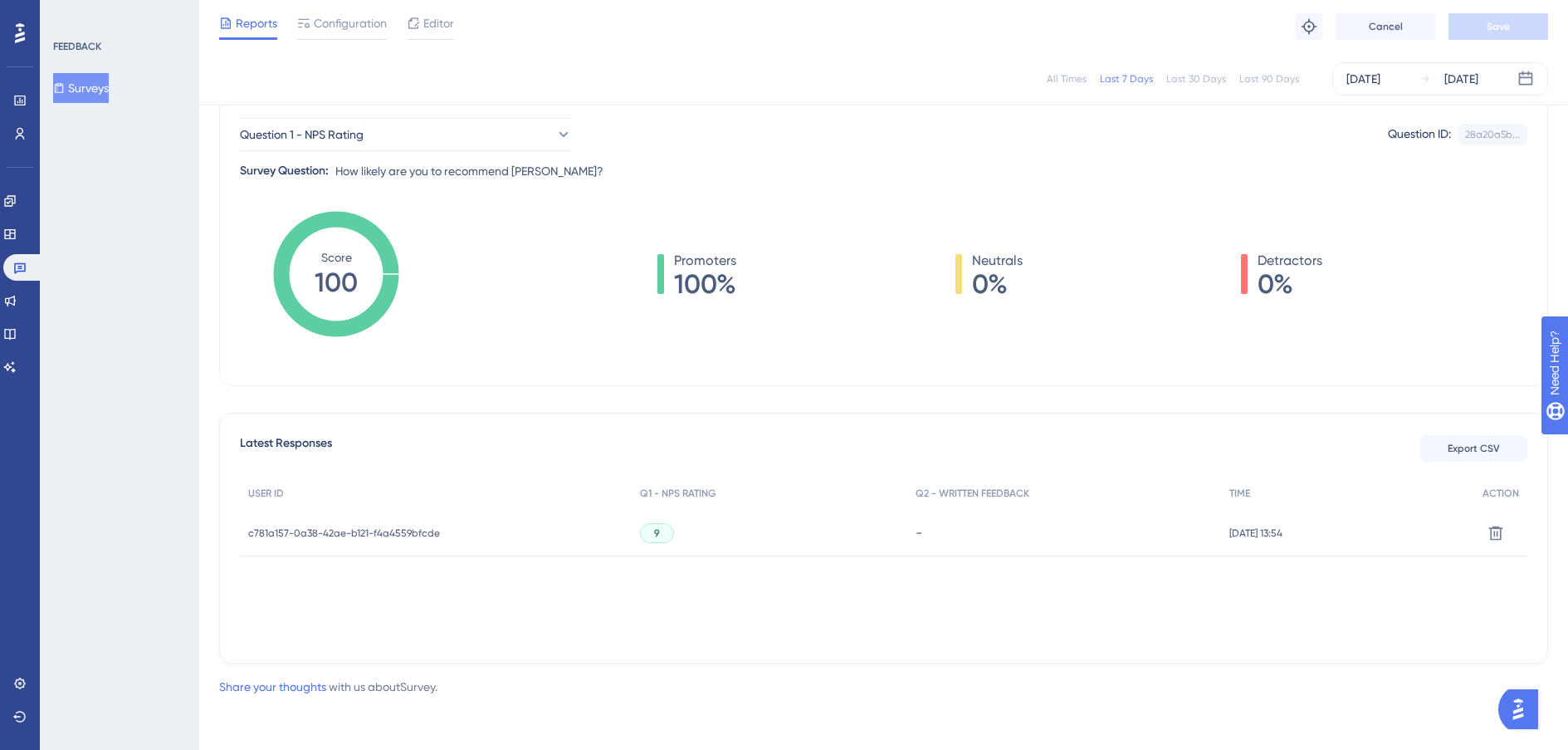
click at [651, 530] on div "9" at bounding box center [657, 533] width 34 height 20
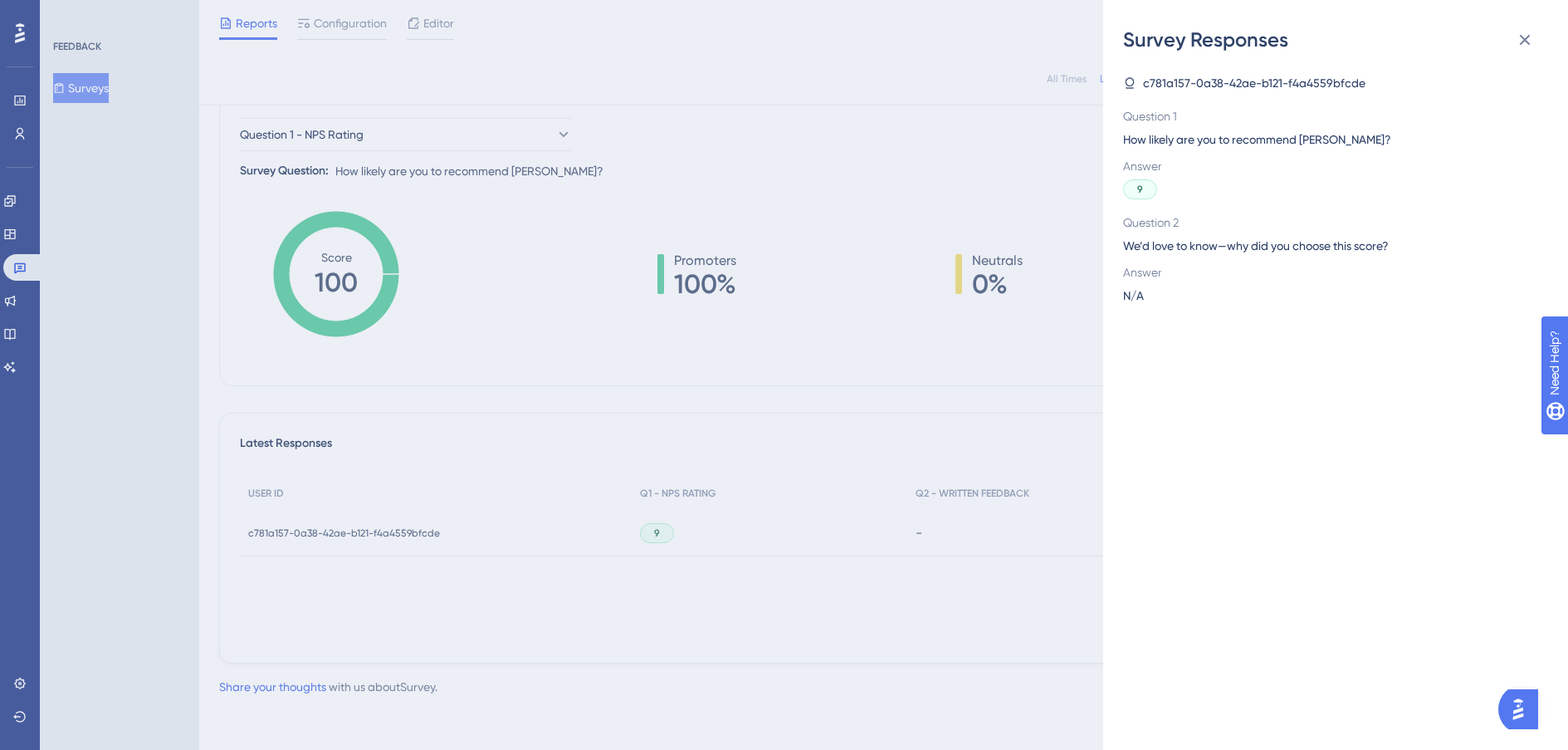
click at [1141, 133] on span "How likely are you to recommend [PERSON_NAME]?" at bounding box center [1329, 140] width 411 height 20
click at [1132, 85] on icon at bounding box center [1130, 82] width 9 height 11
click at [1182, 83] on span "c781a157-0a38-42ae-b121-f4a4559bfcde" at bounding box center [1254, 83] width 223 height 20
click at [1182, 31] on icon at bounding box center [1525, 39] width 20 height 20
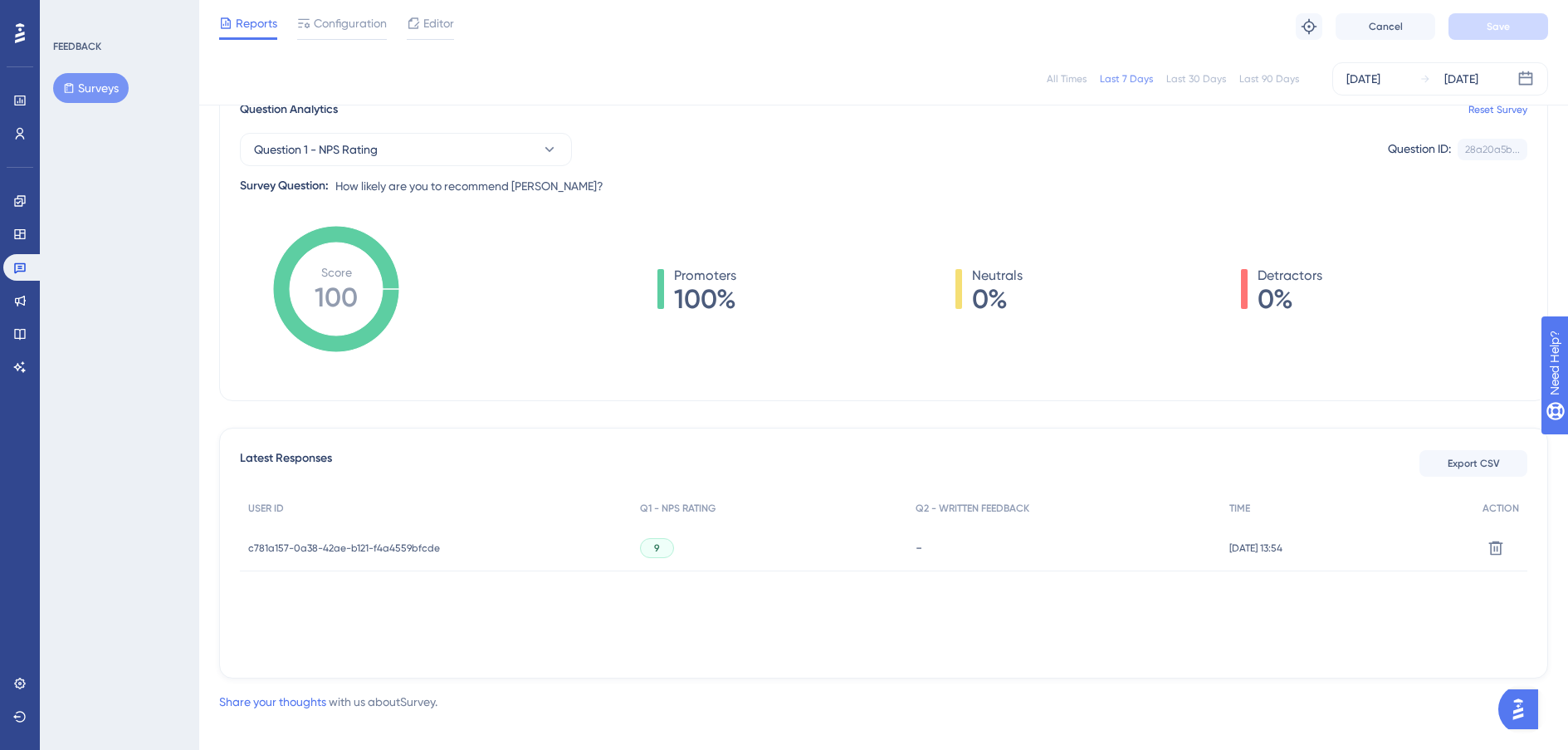
scroll to position [162, 0]
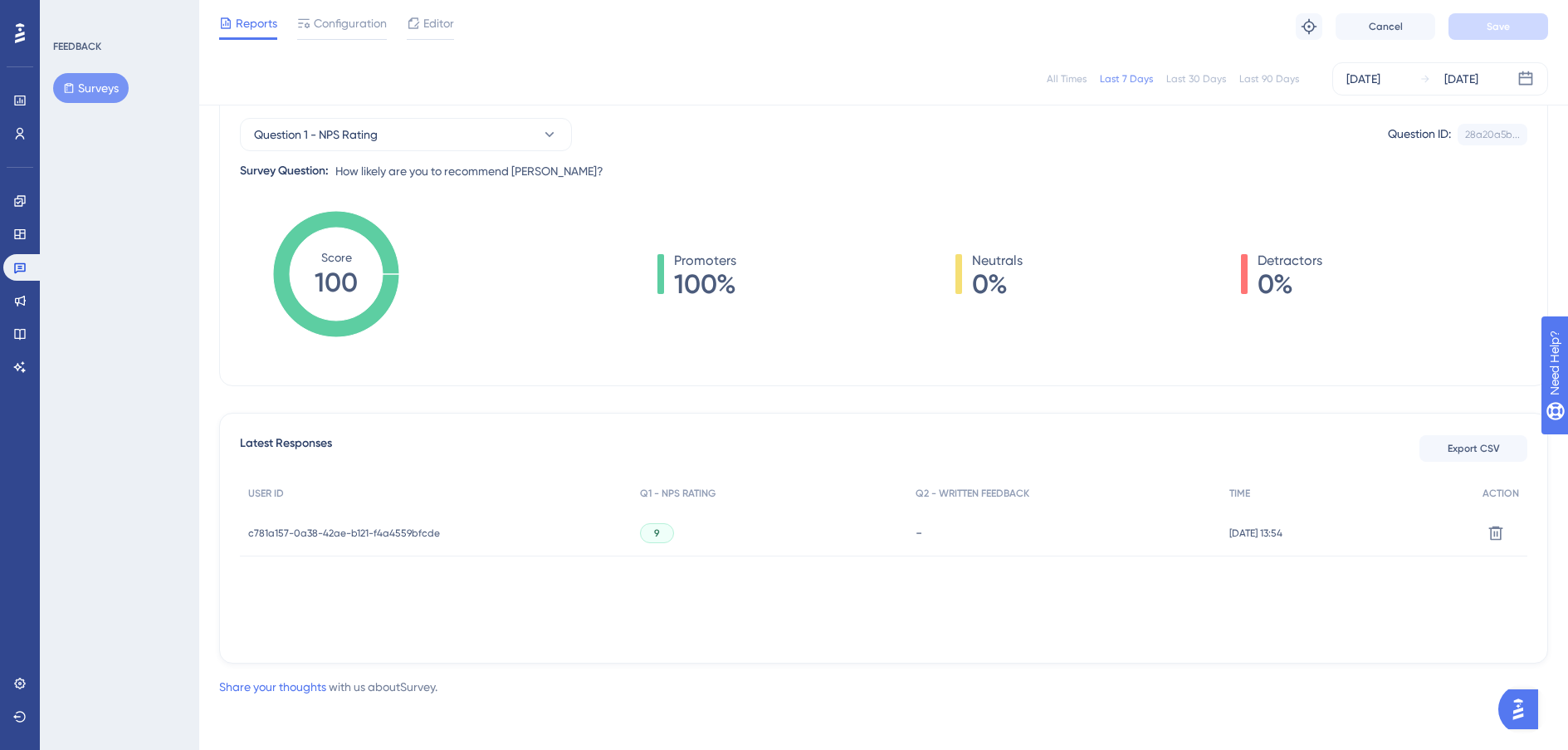
click at [1240, 530] on span "[DATE] 13:54" at bounding box center [1255, 533] width 53 height 13
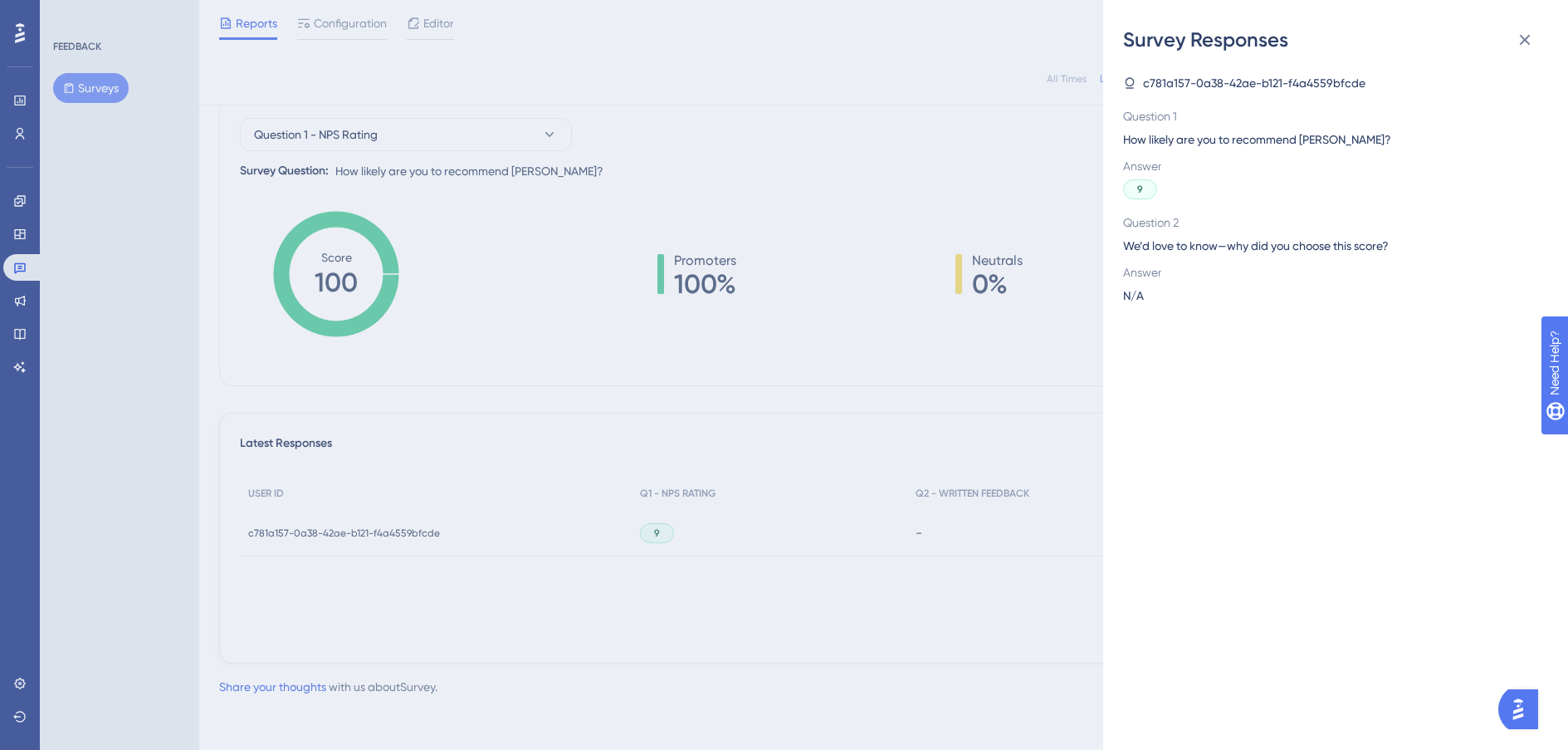
click at [1206, 255] on span "We’d love to know—why did you choose this score?" at bounding box center [1329, 246] width 411 height 20
click at [1126, 295] on span "N/A" at bounding box center [1133, 295] width 21 height 20
click at [1140, 255] on span "We’d love to know—why did you choose this score?" at bounding box center [1329, 246] width 411 height 20
click at [1151, 191] on div "9" at bounding box center [1140, 189] width 34 height 20
click at [1148, 188] on div "9" at bounding box center [1140, 189] width 34 height 20
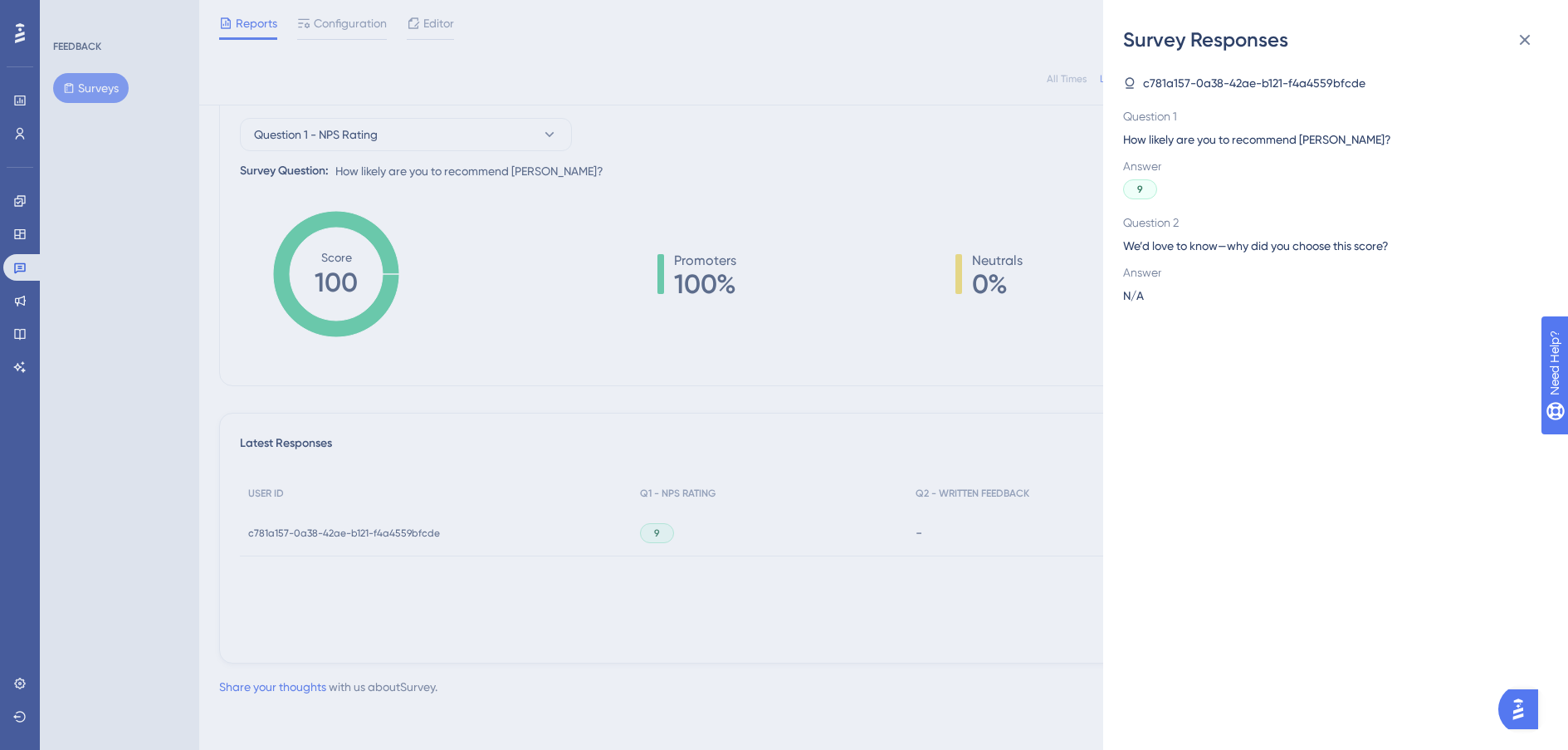
click at [1148, 162] on span "Answer" at bounding box center [1329, 166] width 411 height 20
click at [1153, 130] on span "How likely are you to recommend [PERSON_NAME]?" at bounding box center [1329, 140] width 411 height 20
click at [1154, 93] on div "c781a157-0a38-42ae-b121-f4a4559bfcde Question 1 How likely are you to recommend…" at bounding box center [1329, 190] width 411 height 233
click at [1158, 85] on span "c781a157-0a38-42ae-b121-f4a4559bfcde" at bounding box center [1254, 83] width 223 height 20
click at [1528, 44] on icon at bounding box center [1525, 39] width 20 height 20
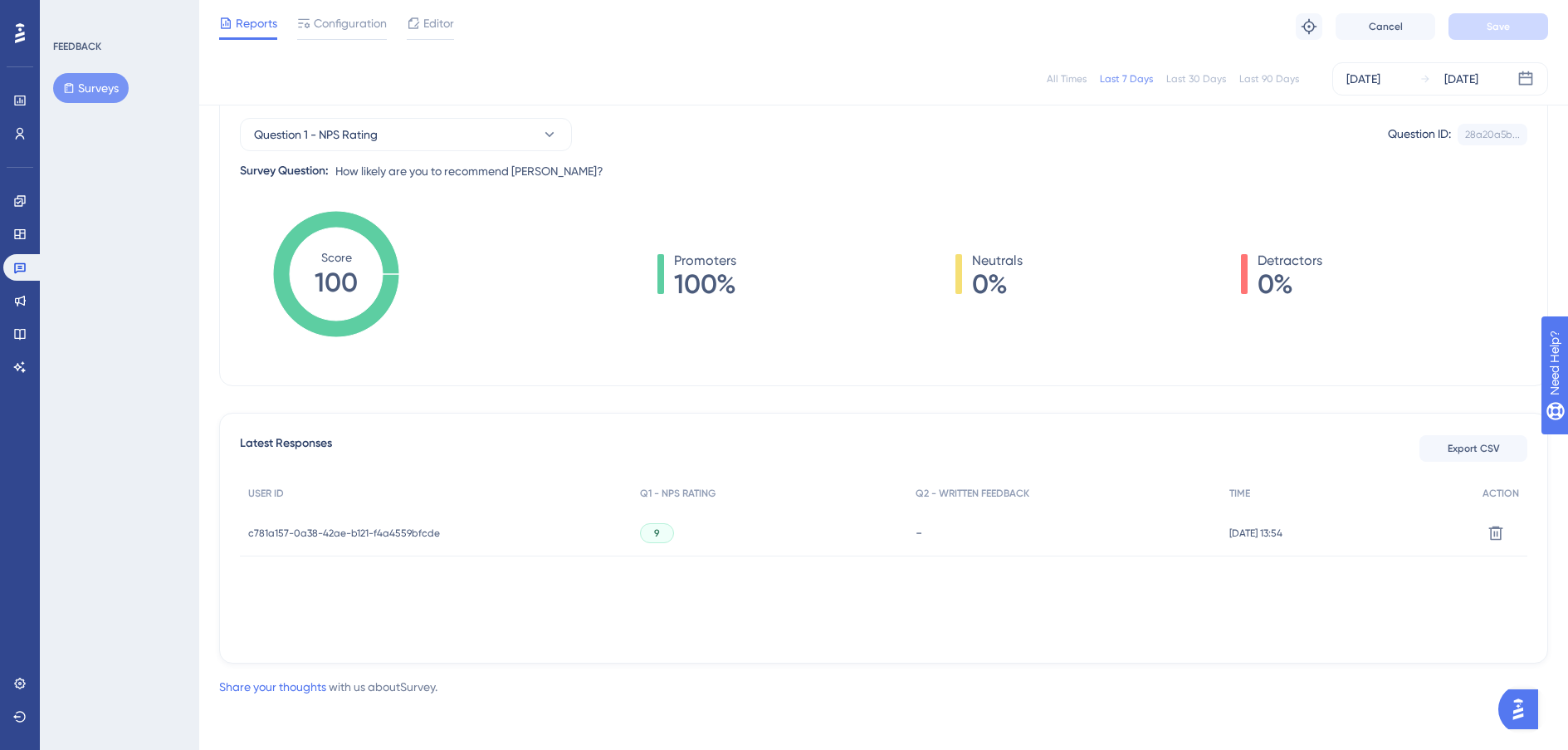
click at [346, 526] on span "c781a157-0a38-42ae-b121-f4a4559bfcde" at bounding box center [343, 533] width 191 height 13
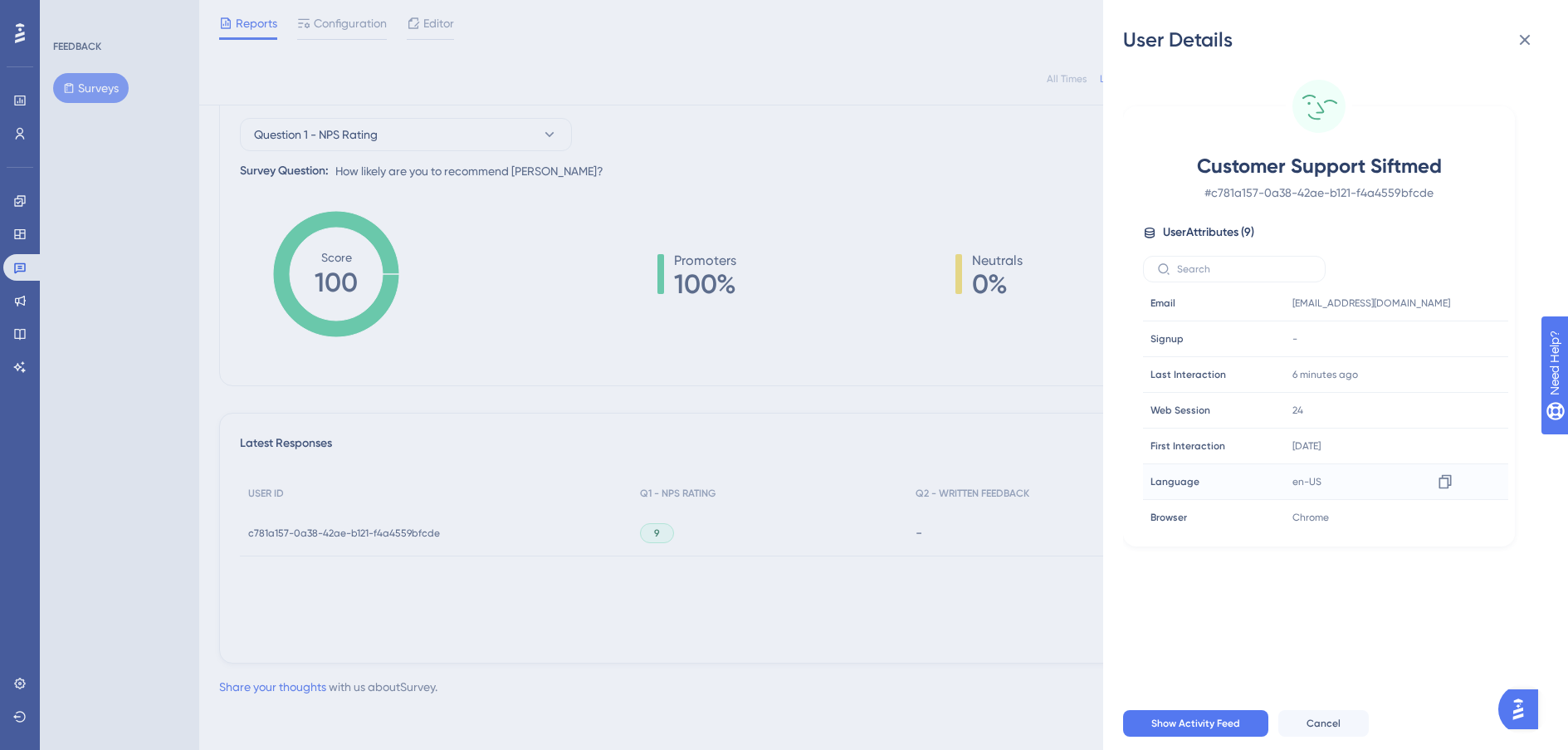
scroll to position [77, 0]
click at [928, 626] on div "User Details Customer Support Siftmed # c781a157-0a38-42ae-b121-f4a4559bfcde Us…" at bounding box center [784, 375] width 1568 height 750
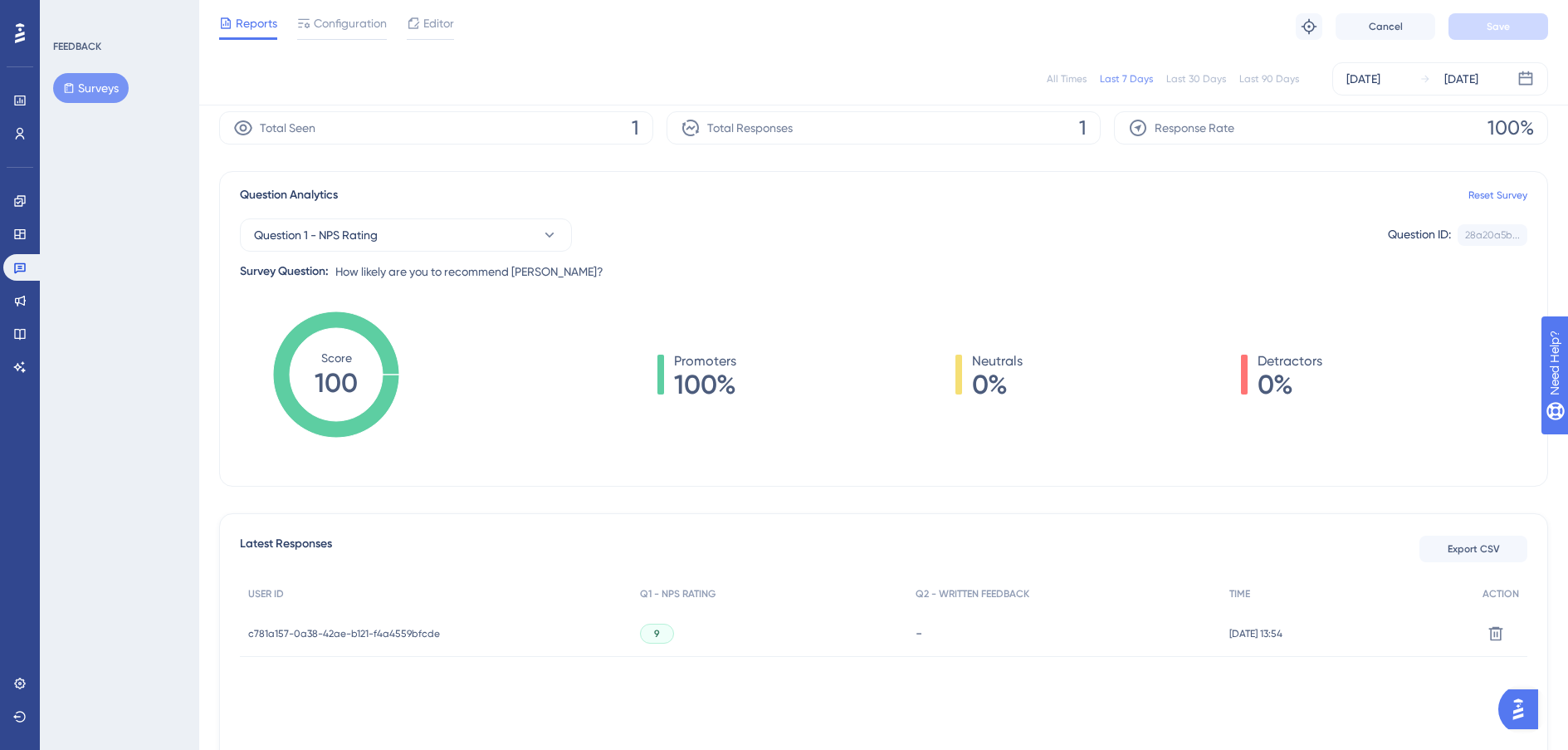
scroll to position [0, 0]
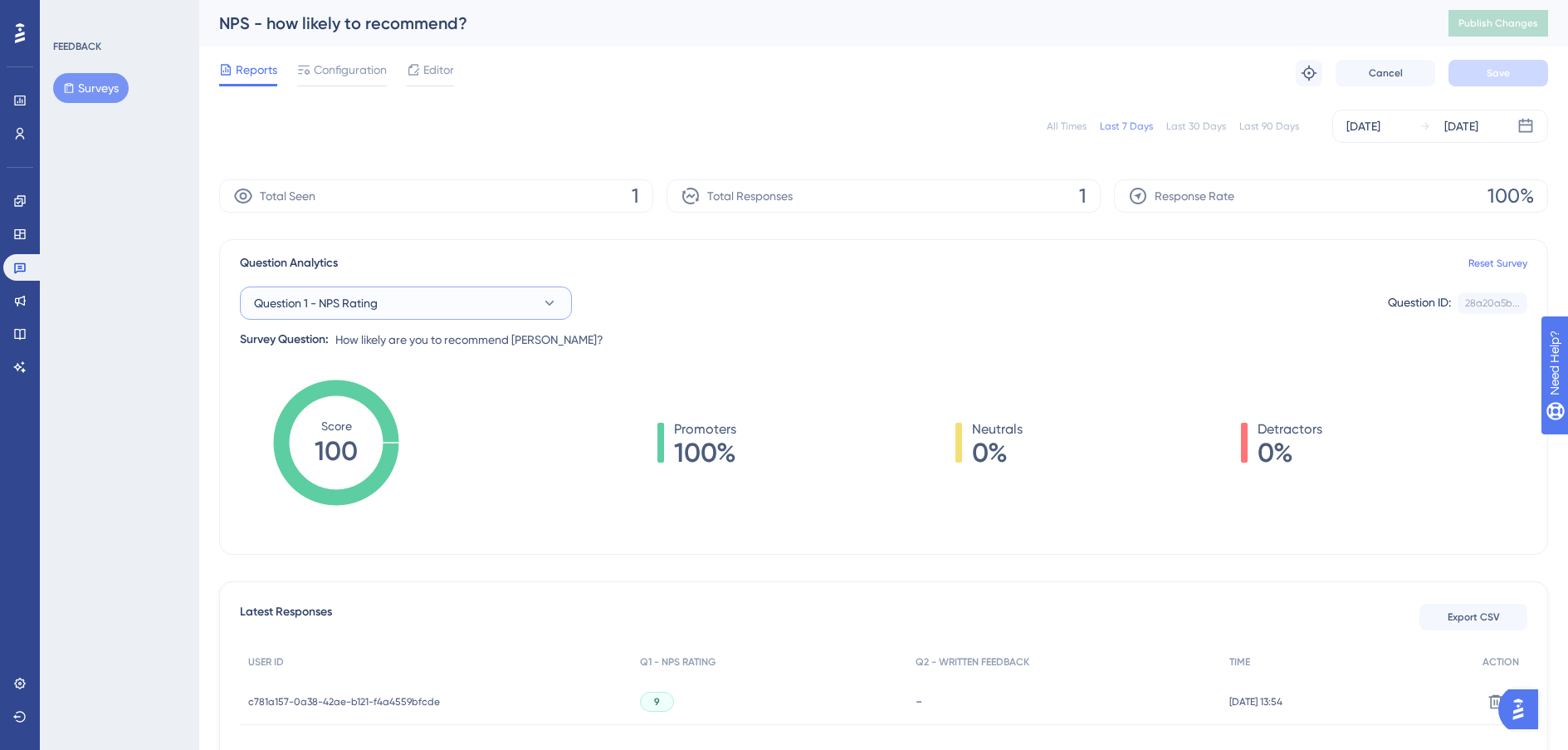
click at [432, 298] on button "Question 1 - NPS Rating" at bounding box center [405, 303] width 332 height 33
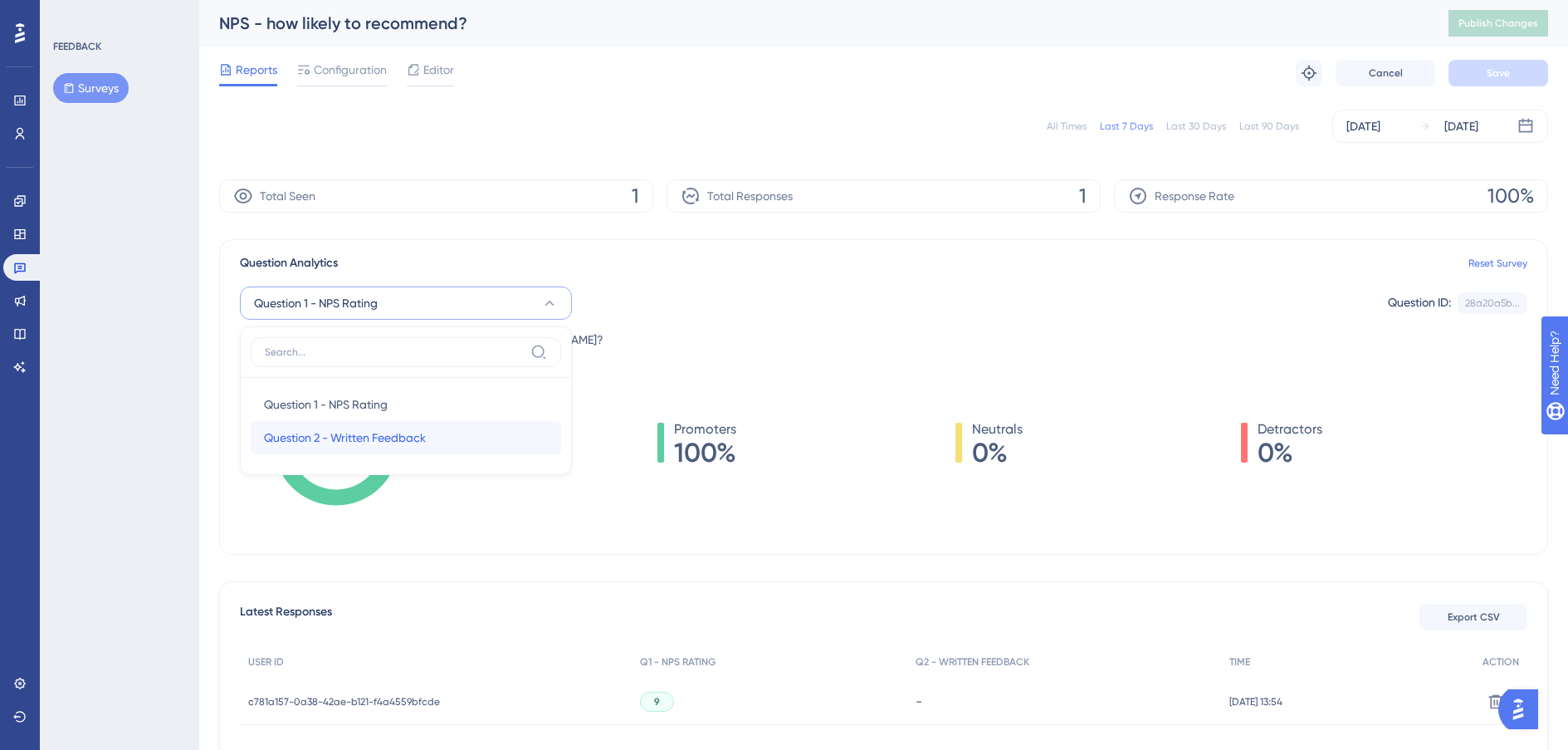
click at [410, 447] on div "Question 2 - Written Feedback Question 2 - Written Feedback" at bounding box center [405, 438] width 284 height 33
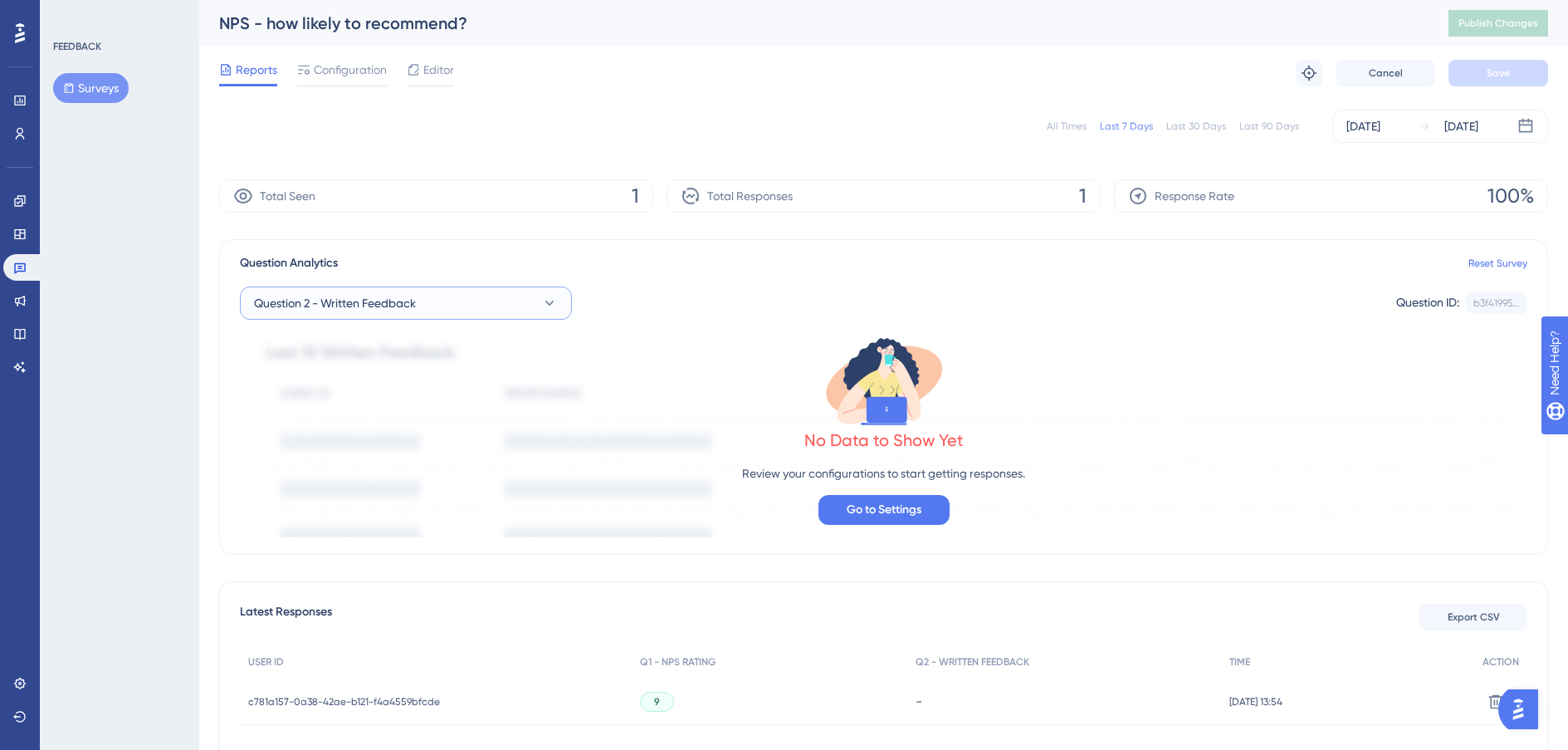
click at [428, 310] on button "Question 2 - Written Feedback" at bounding box center [405, 303] width 332 height 33
click at [378, 396] on span "Question 1 - NPS Rating" at bounding box center [326, 405] width 123 height 20
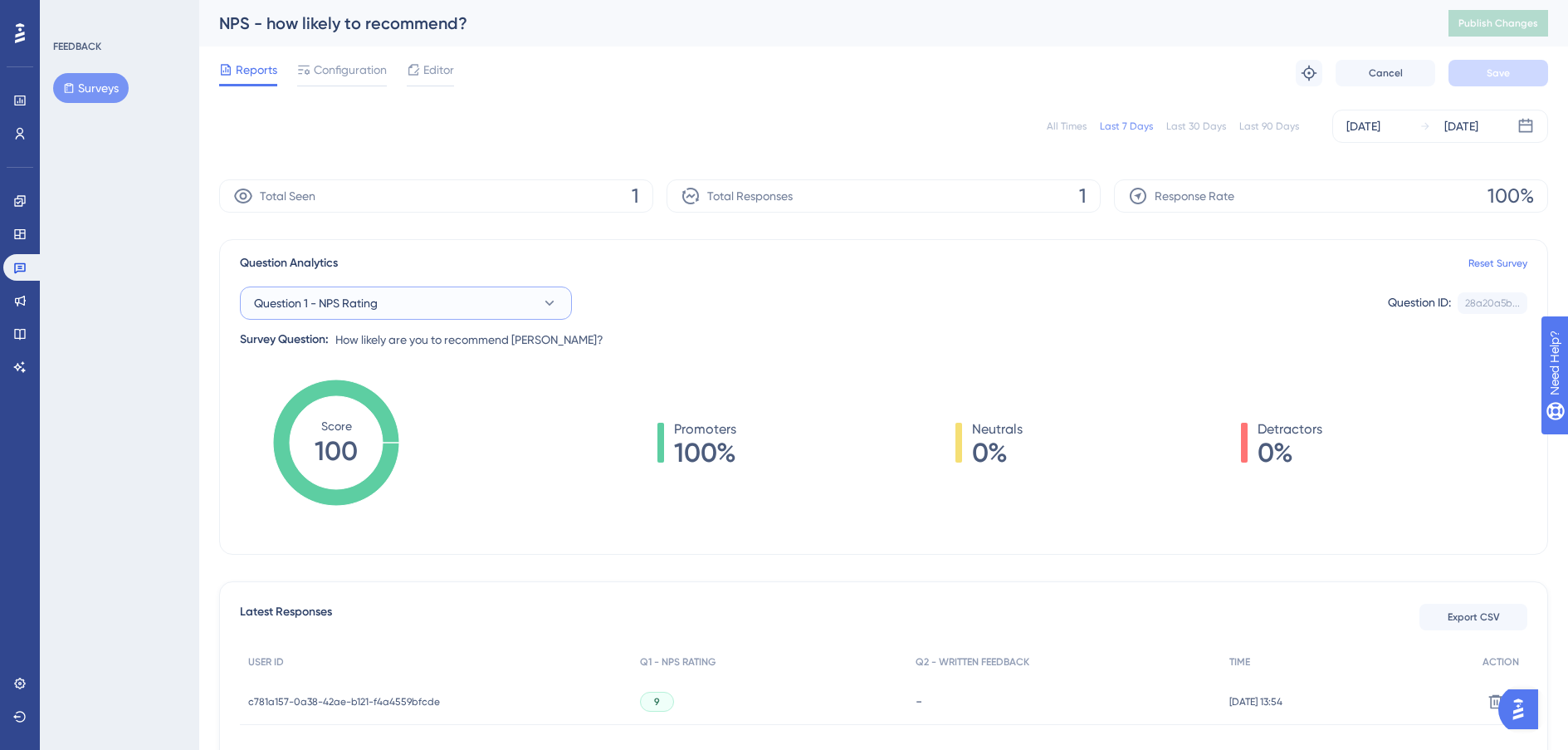
click at [453, 317] on button "Question 1 - NPS Rating" at bounding box center [405, 303] width 332 height 33
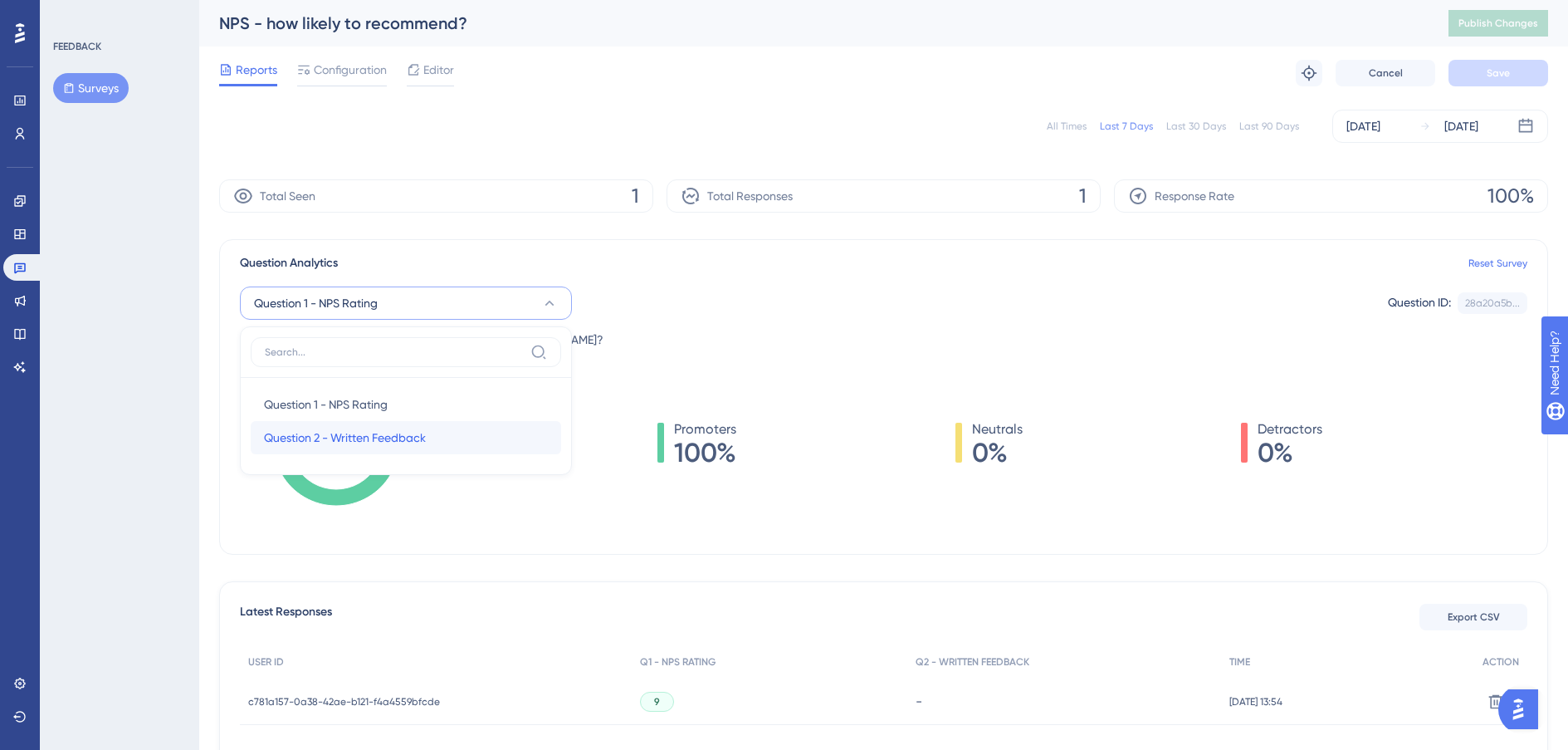
click at [403, 423] on div "Question 2 - Written Feedback Question 2 - Written Feedback" at bounding box center [405, 438] width 284 height 33
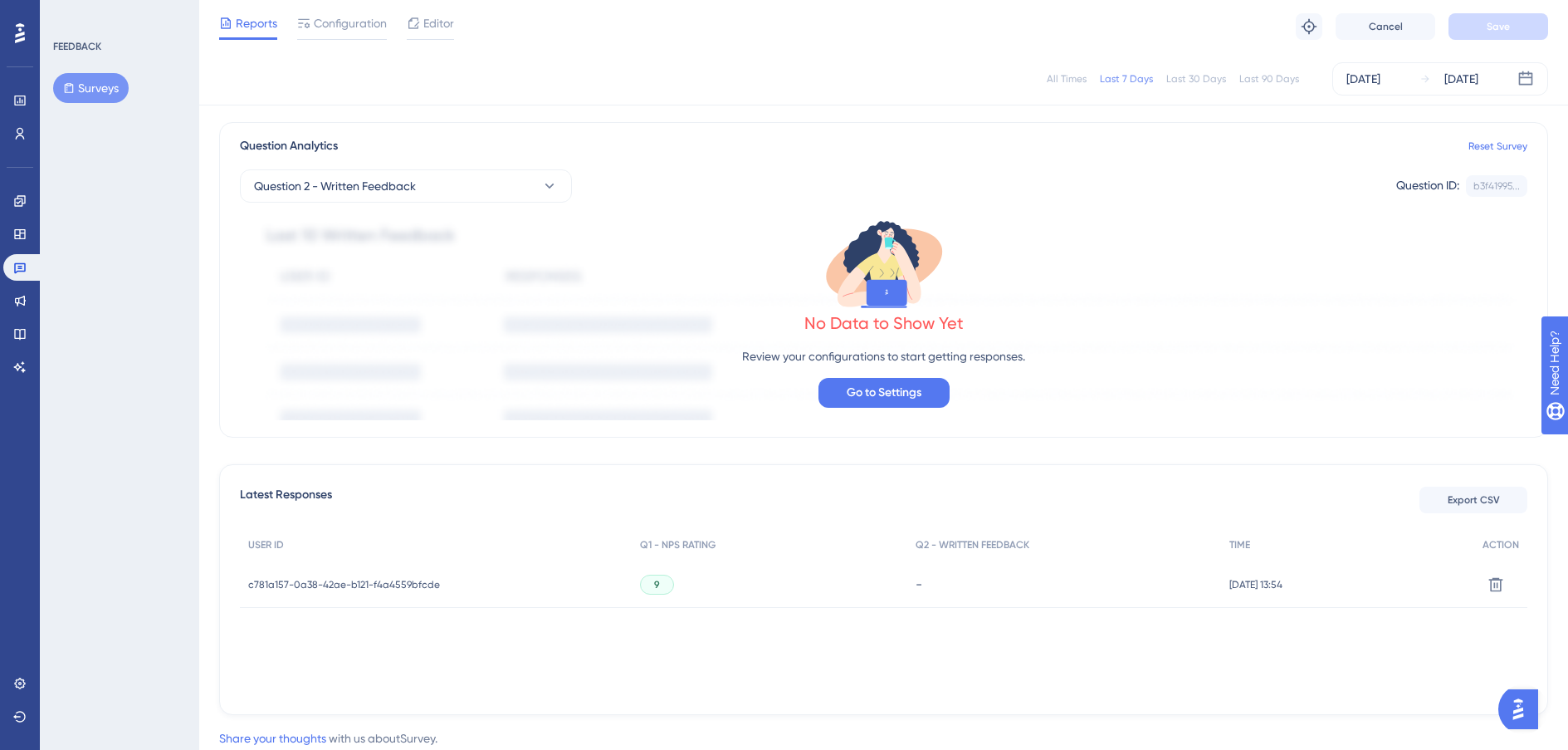
scroll to position [113, 0]
click at [488, 226] on div "No Data to Show Yet Review your configurations to start getting responses. Go t…" at bounding box center [883, 309] width 1287 height 217
drag, startPoint x: 536, startPoint y: 200, endPoint x: 539, endPoint y: 191, distance: 9.5
click at [536, 200] on button "Question 2 - Written Feedback" at bounding box center [405, 183] width 332 height 33
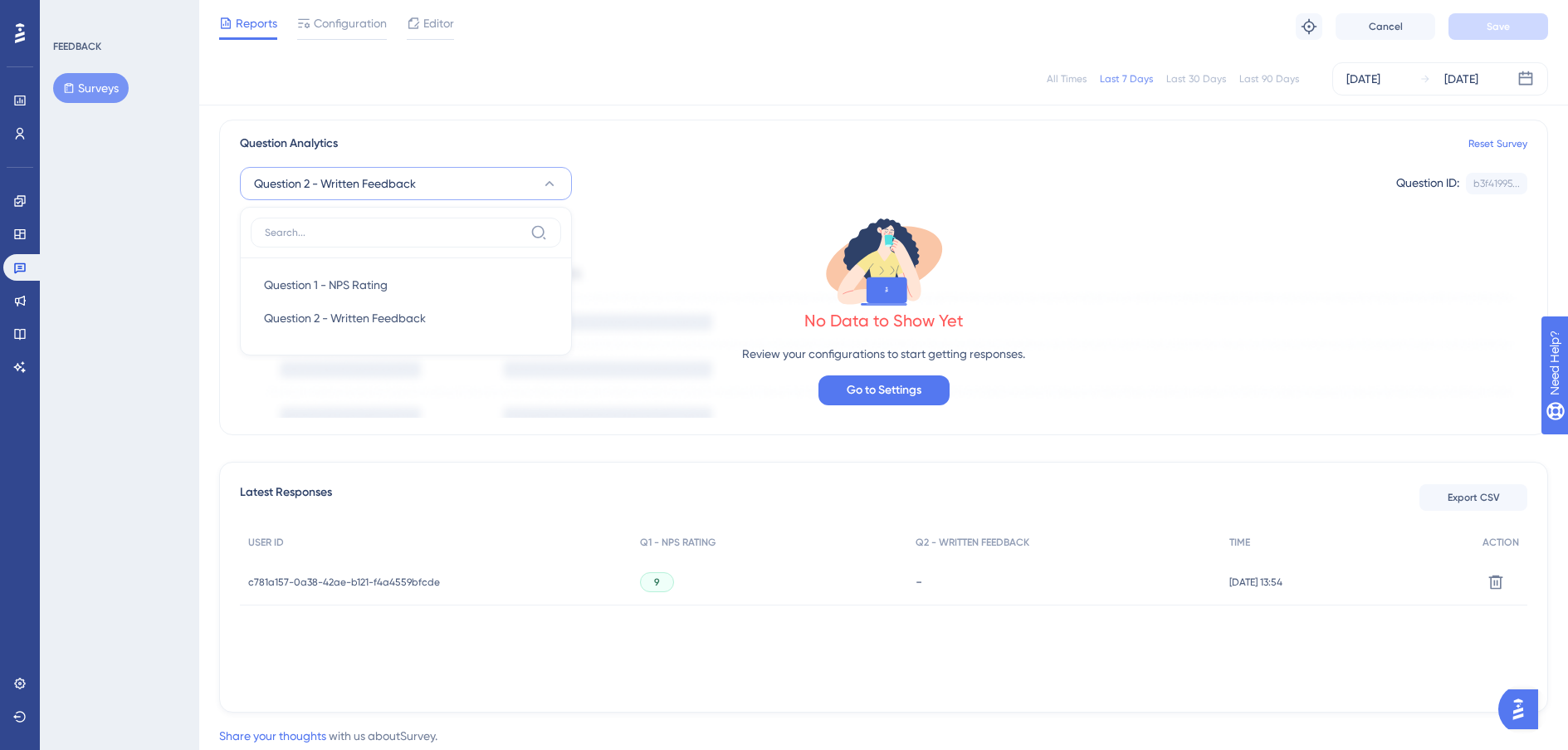
click at [449, 192] on button "Question 2 - Written Feedback" at bounding box center [405, 183] width 332 height 33
click at [428, 190] on button "Question 2 - Written Feedback" at bounding box center [405, 183] width 332 height 33
click at [367, 284] on span "Question 1 - NPS Rating" at bounding box center [326, 285] width 123 height 20
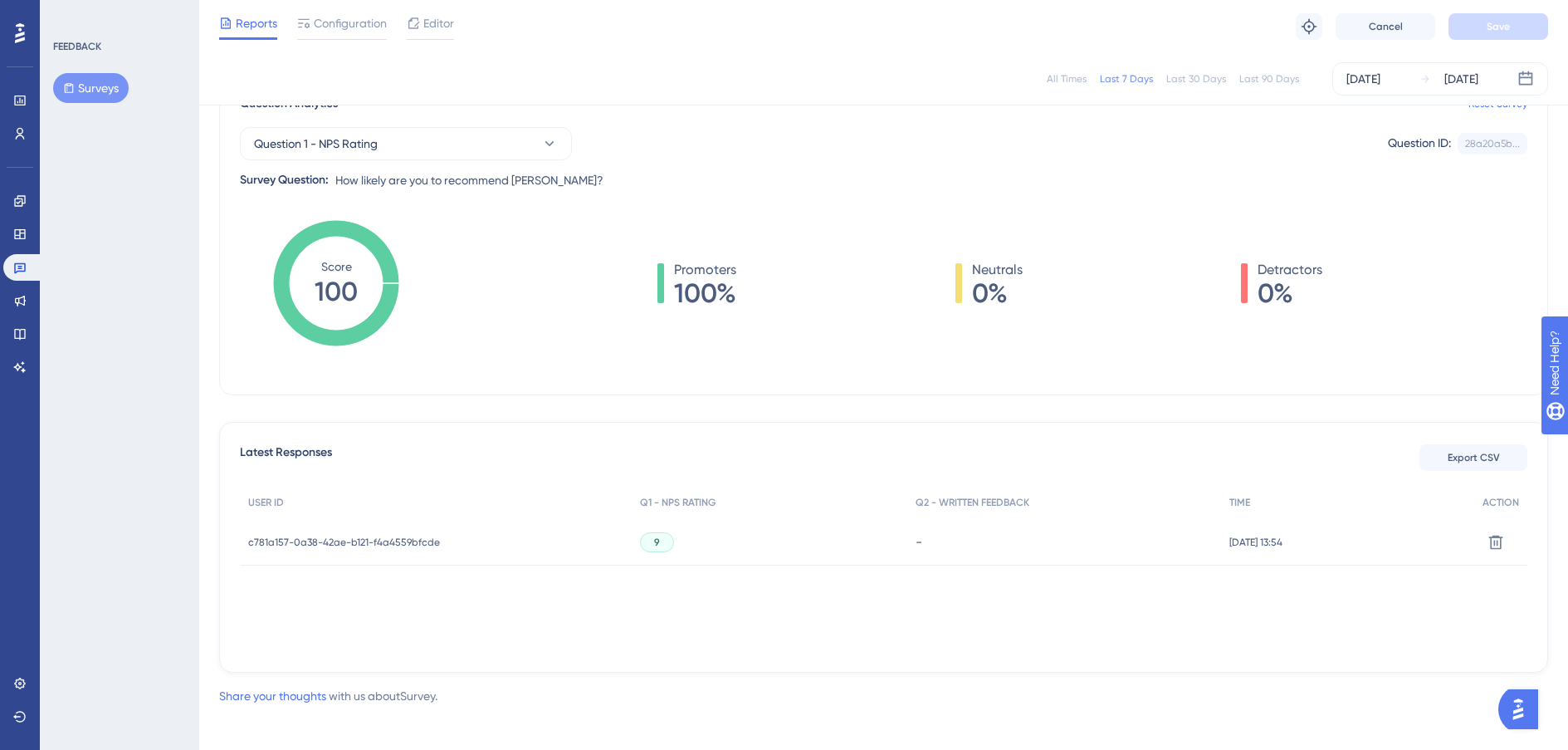
scroll to position [162, 0]
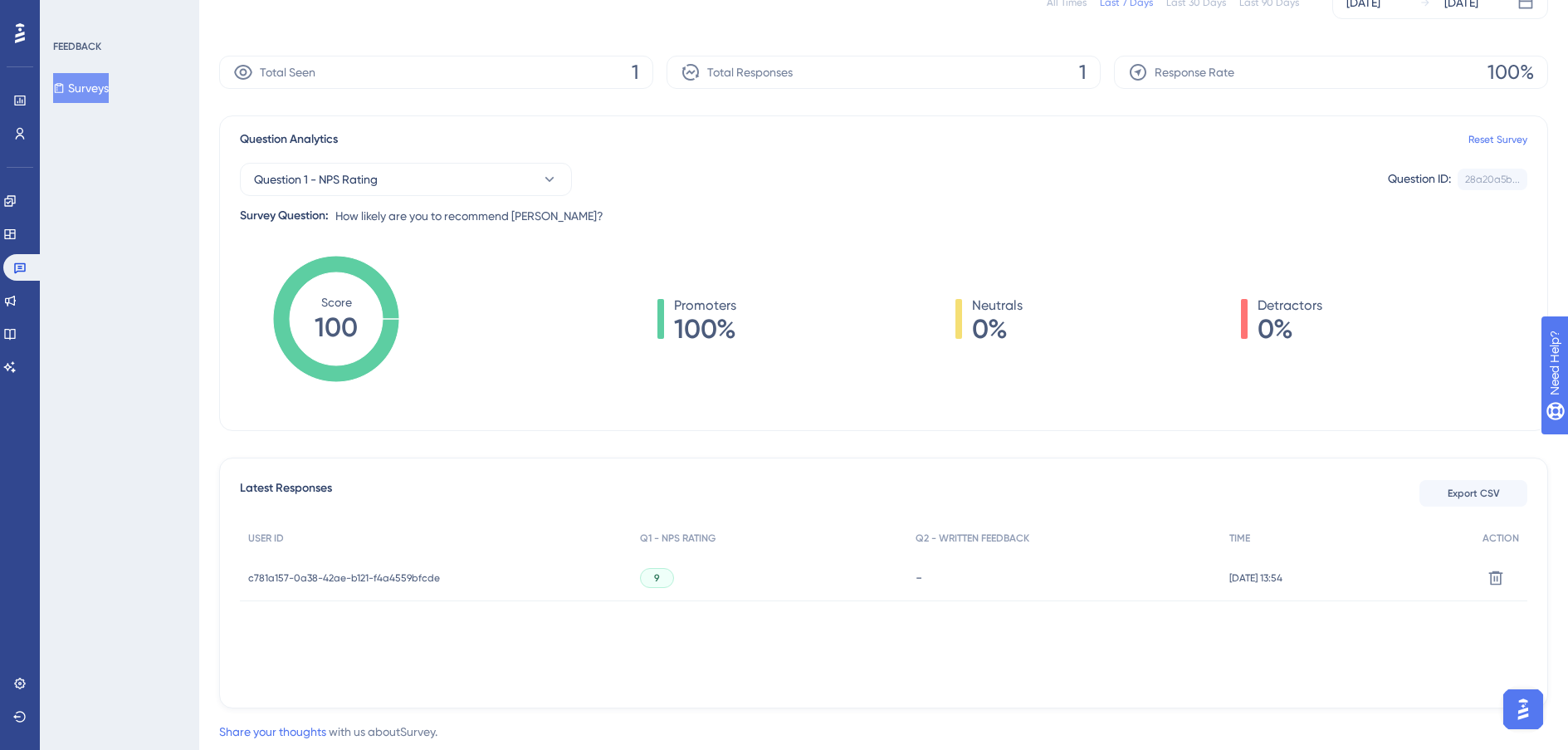
scroll to position [153, 0]
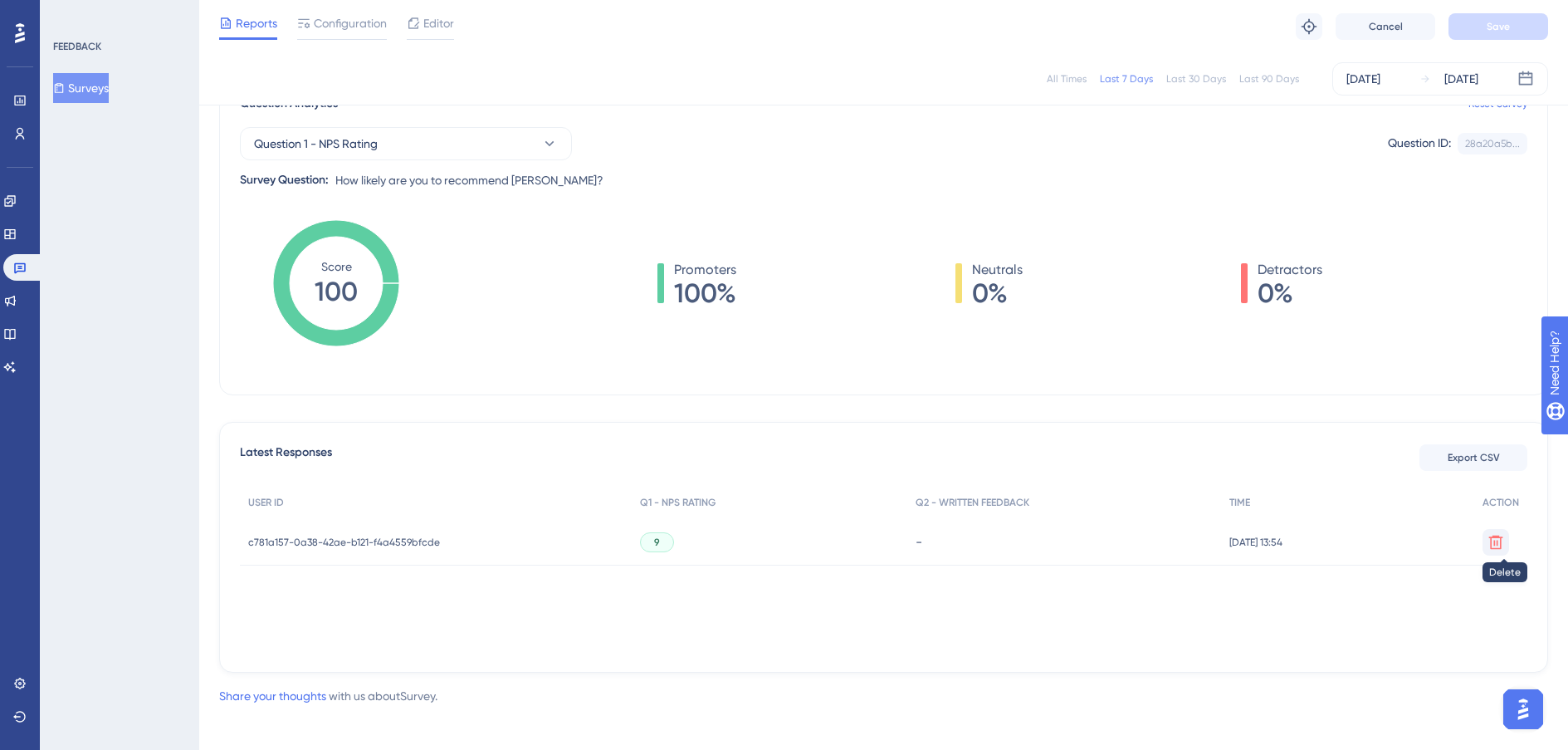
click at [1492, 541] on icon at bounding box center [1496, 542] width 14 height 14
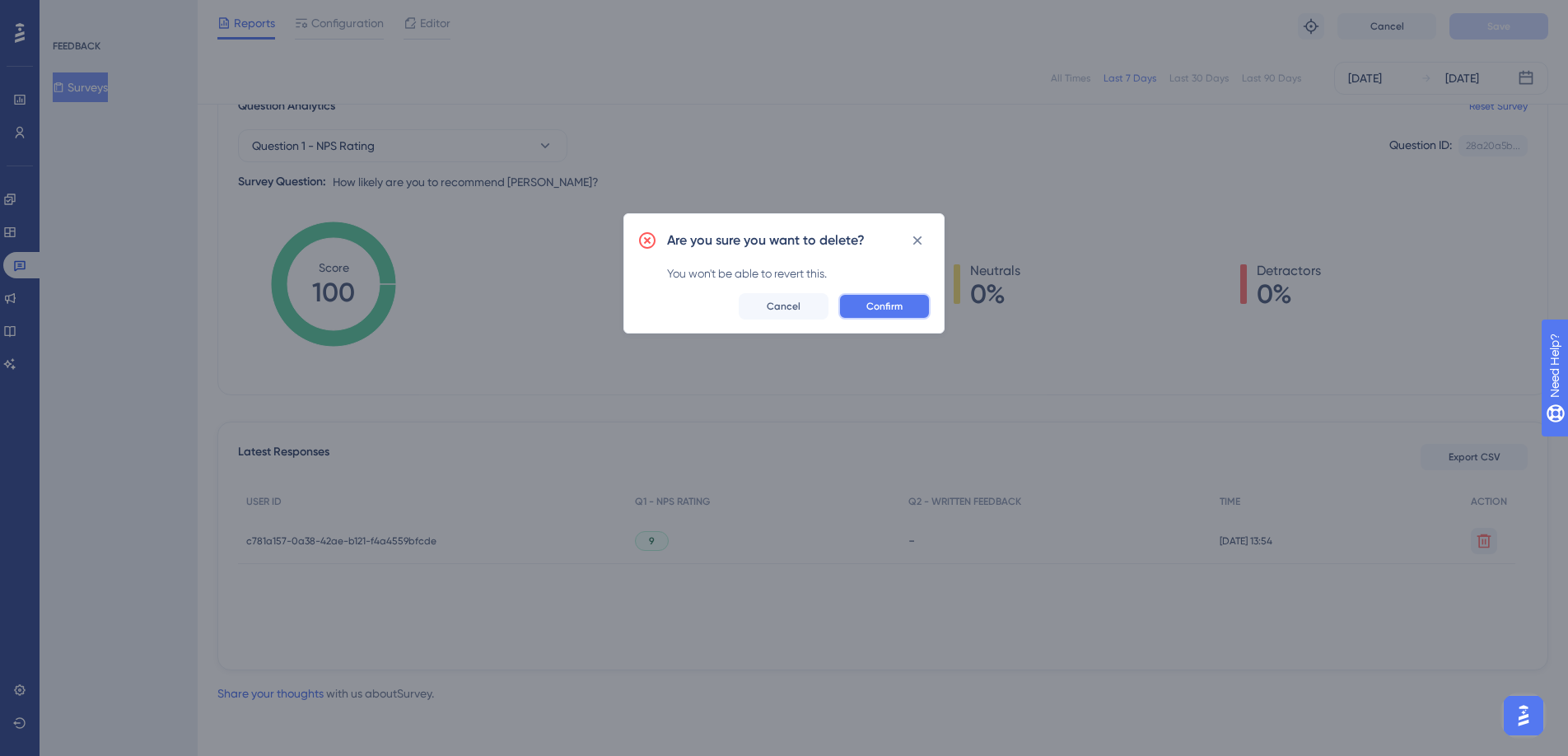
click at [863, 315] on button "Confirm" at bounding box center [885, 306] width 92 height 27
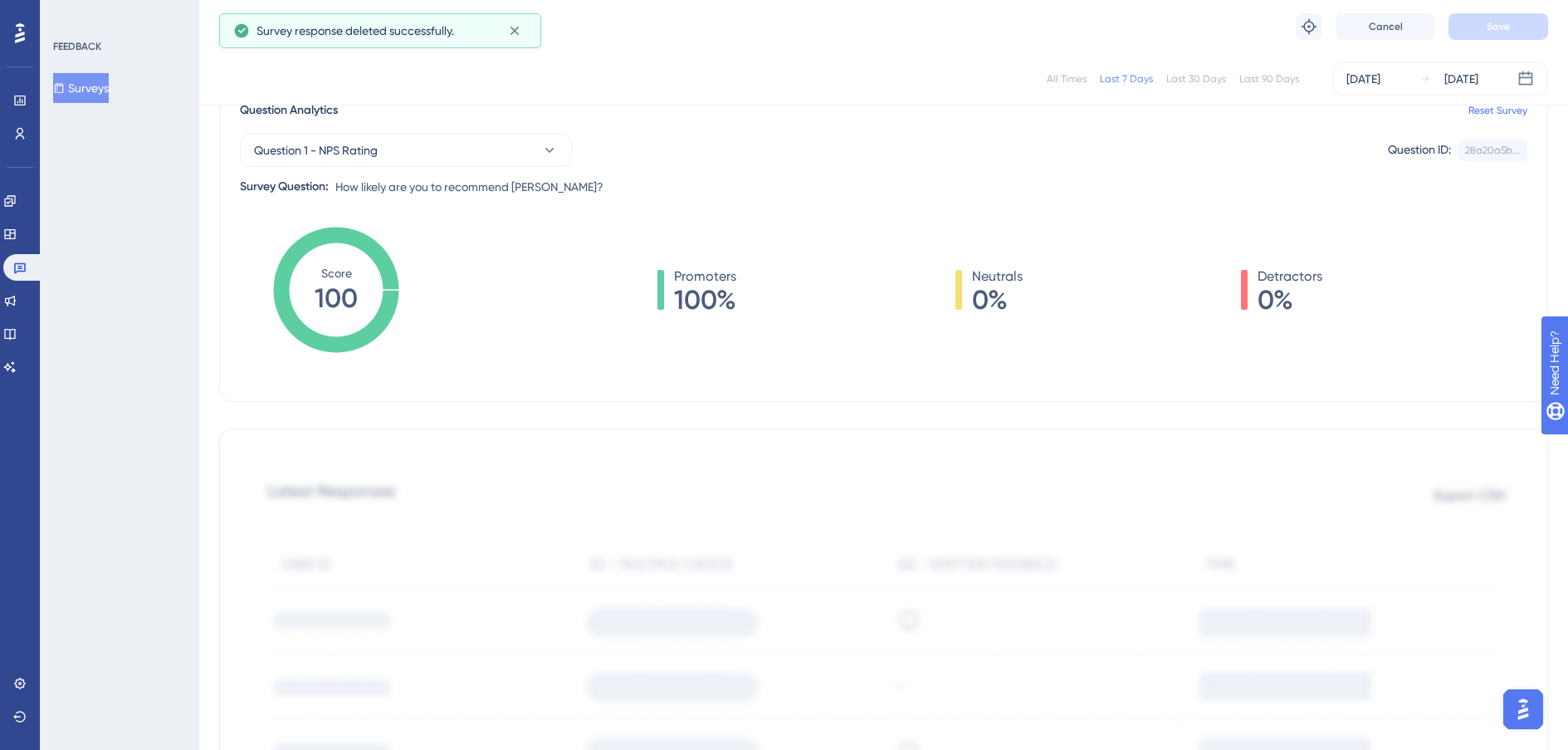
scroll to position [143, 0]
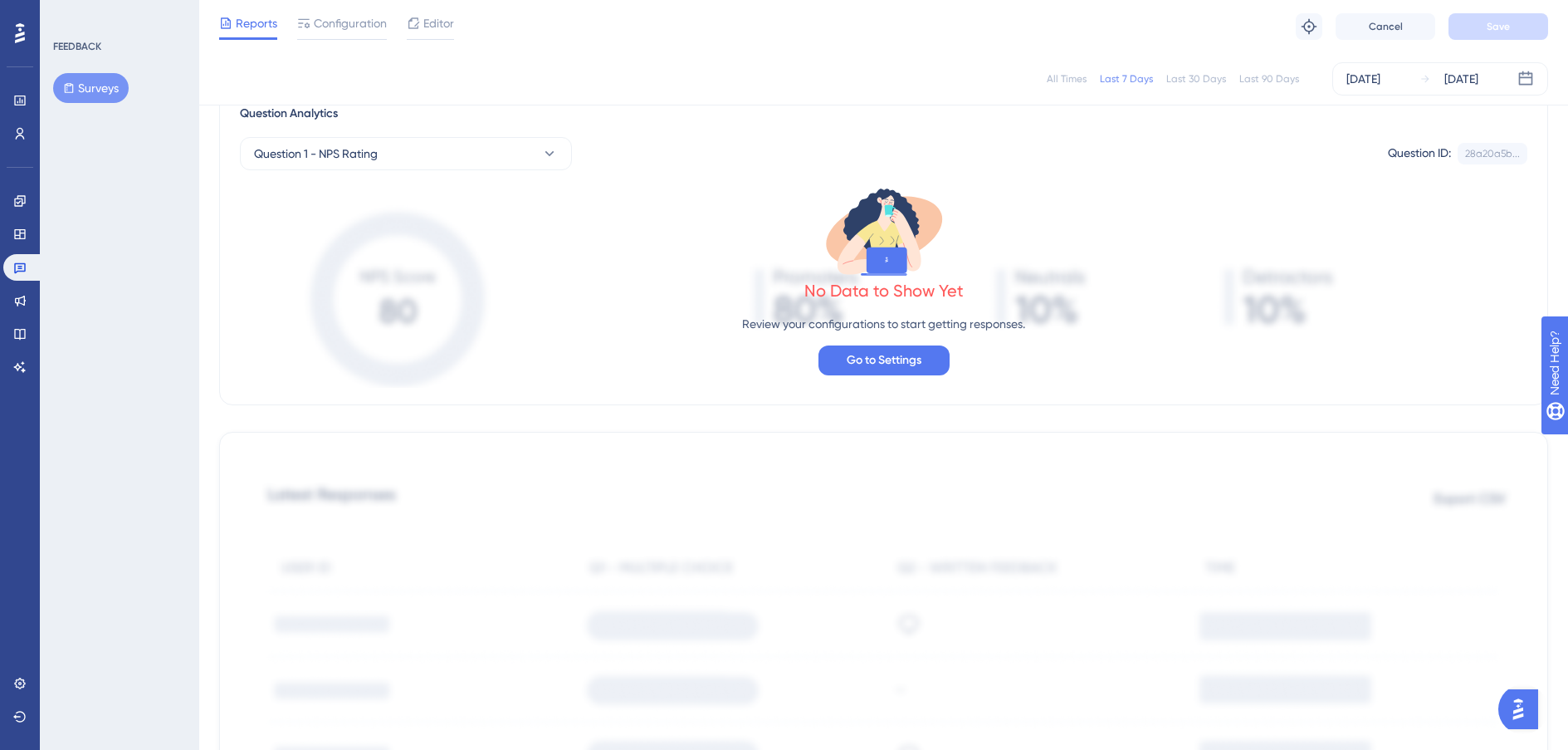
click at [596, 341] on div "No Data to Show Yet Review your configurations to start getting responses. Go t…" at bounding box center [883, 278] width 1287 height 217
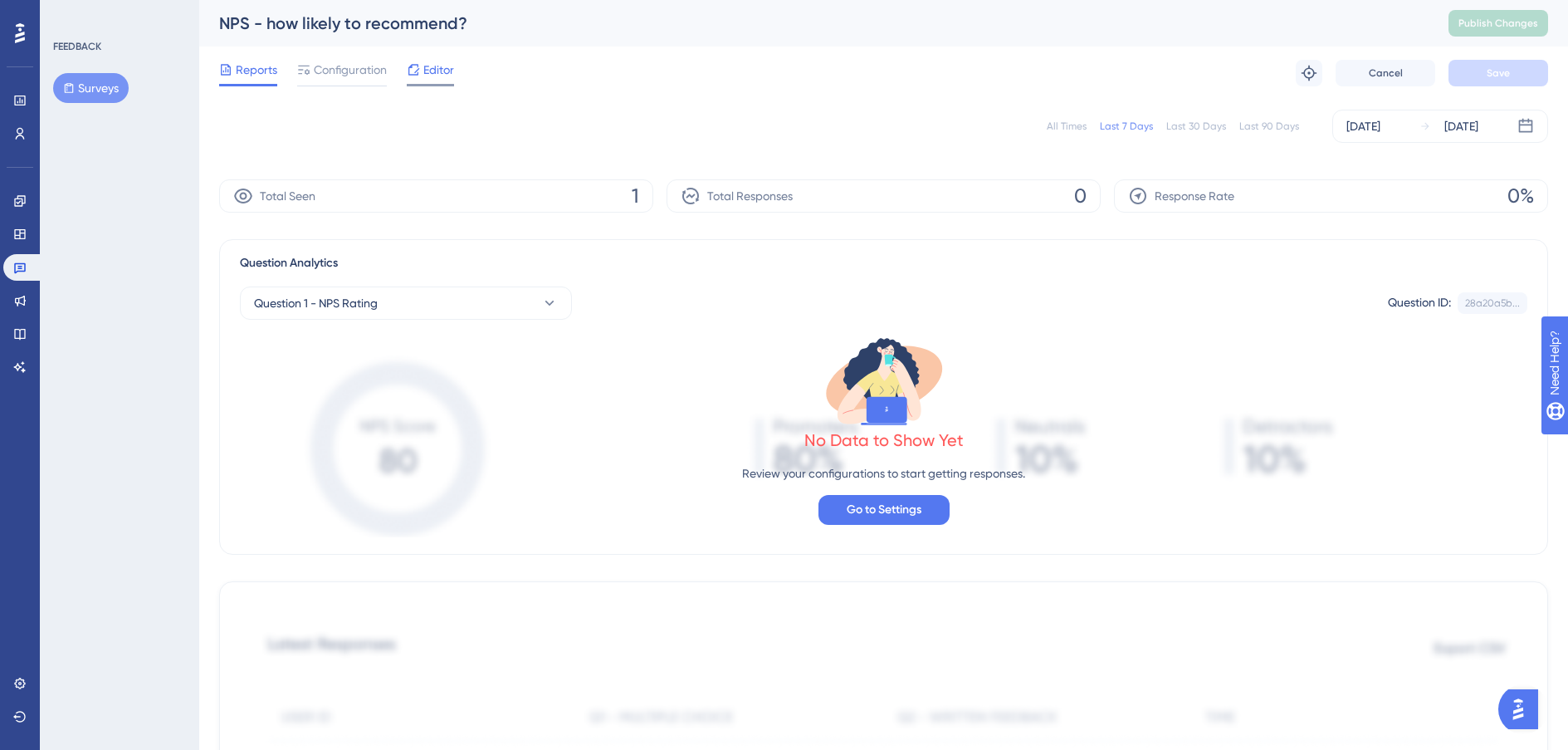
click at [436, 69] on span "Editor" at bounding box center [438, 70] width 30 height 20
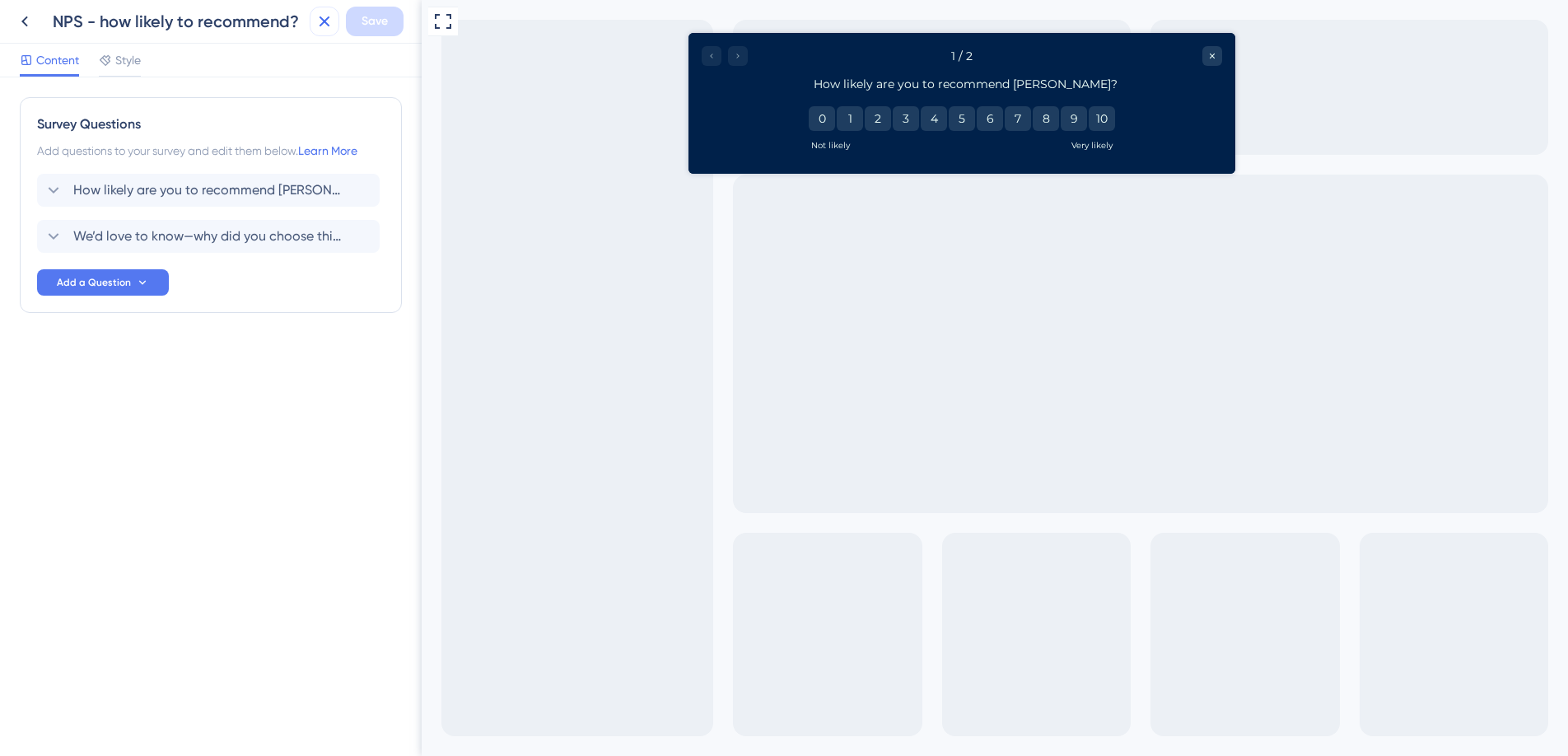
click at [330, 26] on icon at bounding box center [325, 21] width 20 height 20
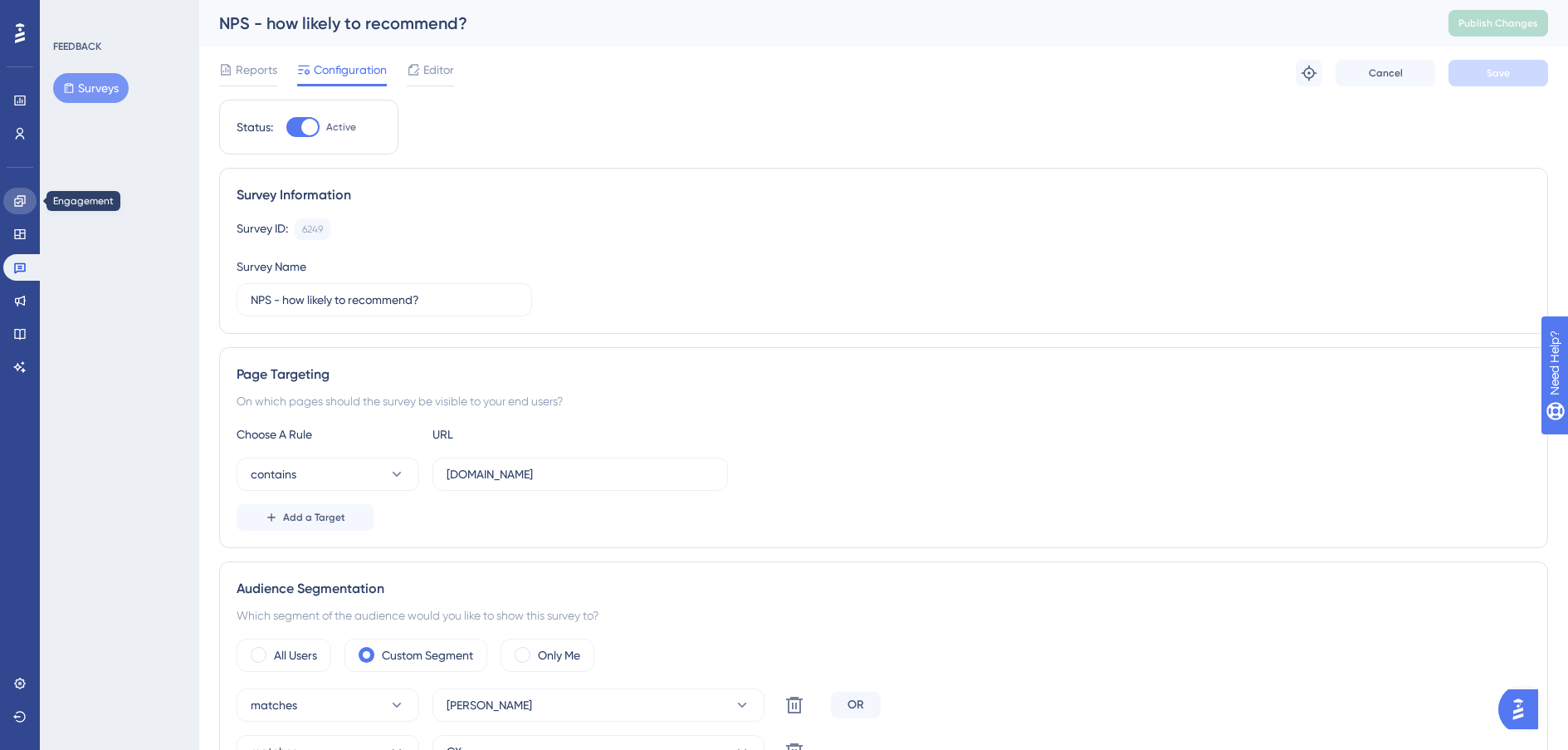
click at [28, 209] on link at bounding box center [20, 201] width 33 height 27
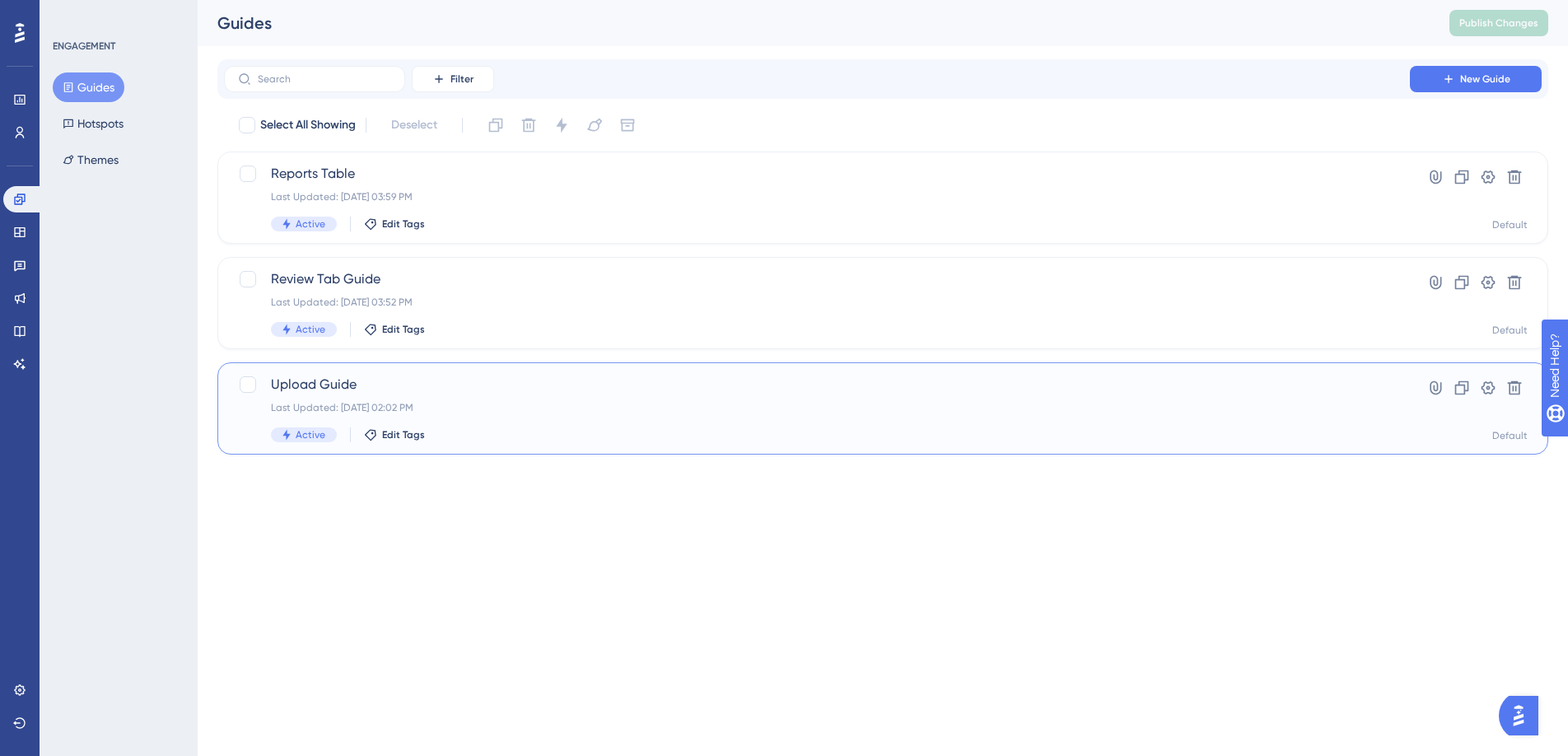
click at [563, 436] on div "Active Edit Tags" at bounding box center [816, 435] width 1092 height 15
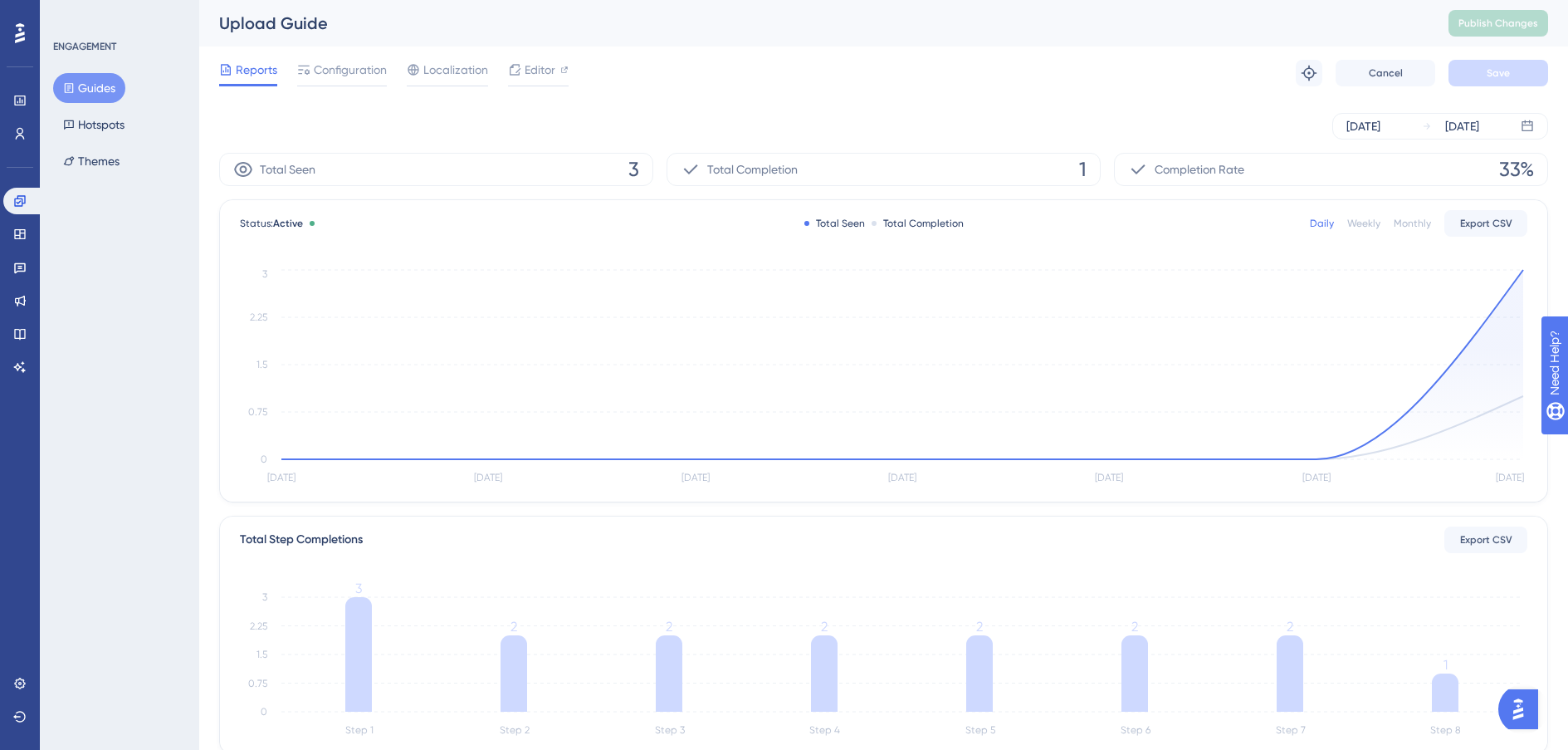
click at [1082, 172] on span "1" at bounding box center [1082, 169] width 7 height 27
click at [245, 167] on icon at bounding box center [243, 169] width 18 height 15
click at [325, 171] on div "Total Seen 3" at bounding box center [436, 169] width 434 height 33
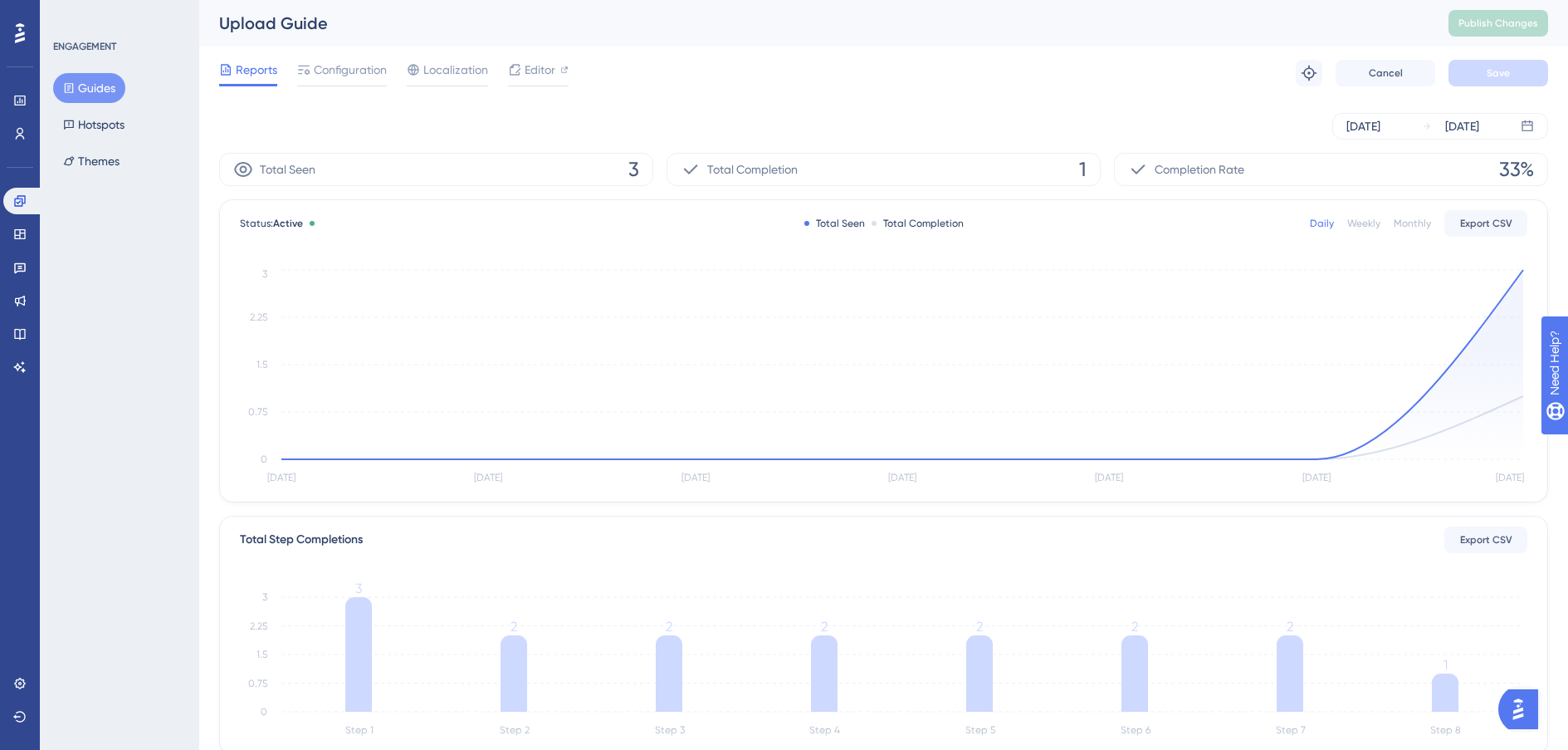
click at [842, 226] on div "Total Seen" at bounding box center [835, 223] width 61 height 13
click at [1521, 272] on circle at bounding box center [1523, 269] width 13 height 13
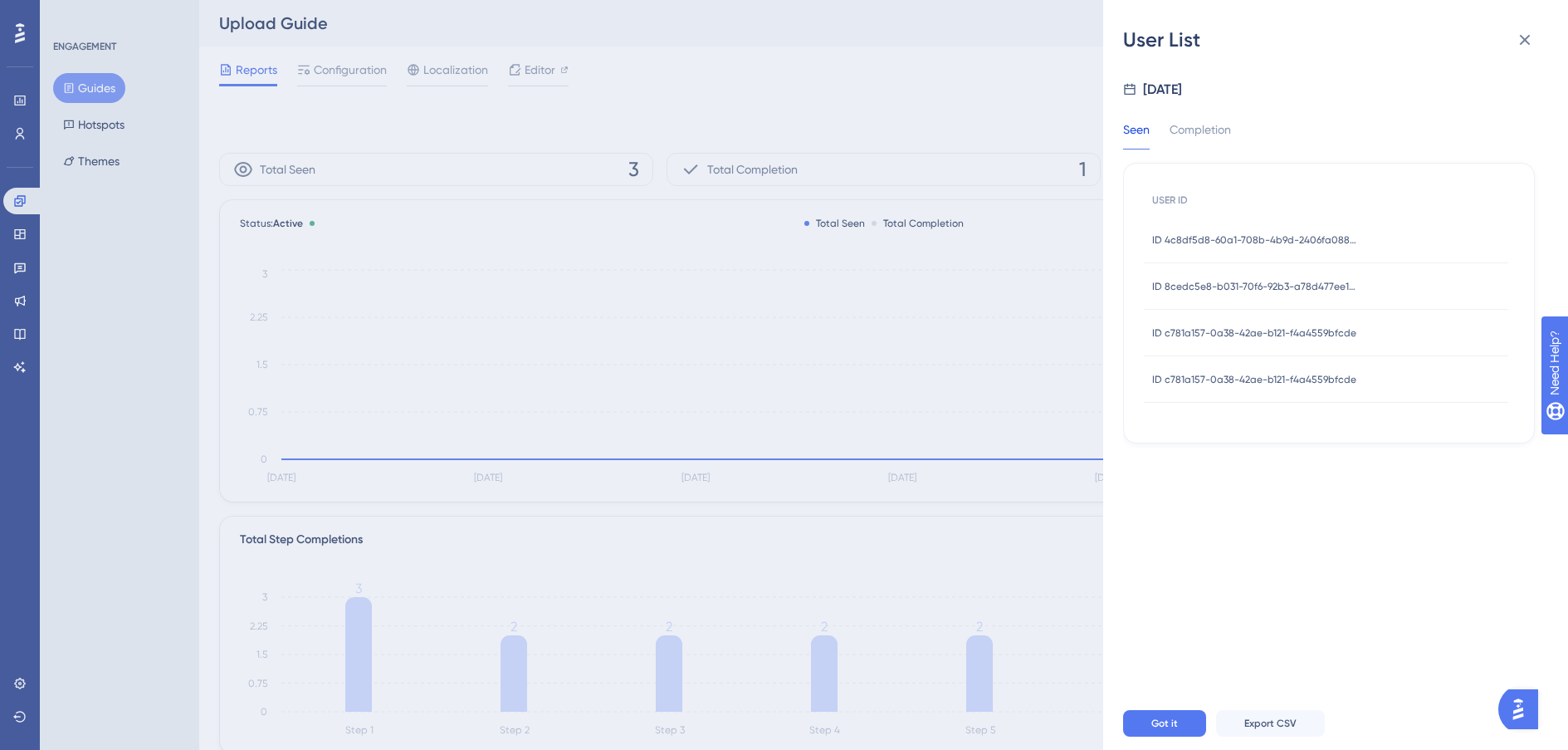
click at [1265, 241] on span "ID 4c8df5d8-60a1-708b-4b9d-2406fa088761" at bounding box center [1256, 240] width 208 height 13
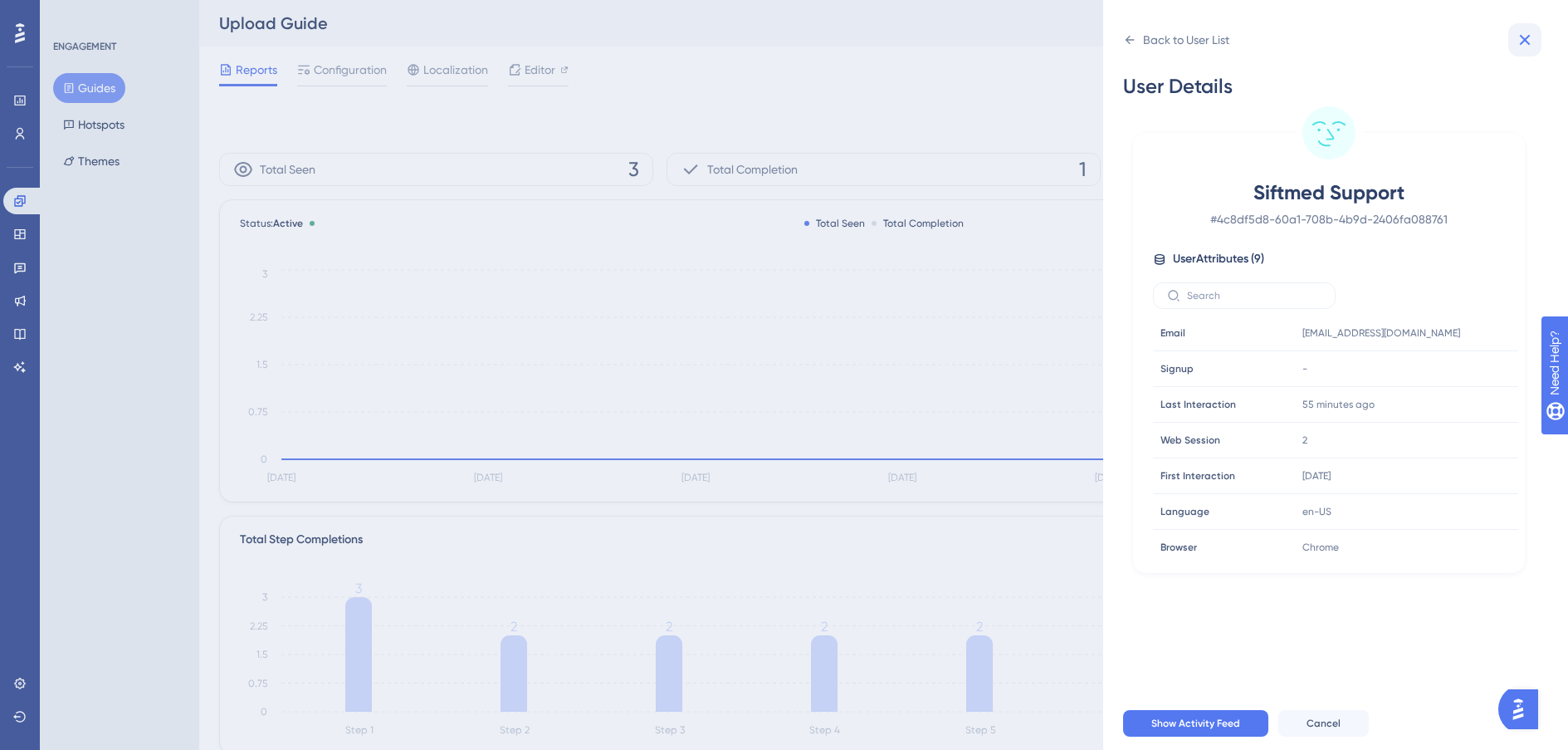
click at [1513, 48] on button at bounding box center [1524, 39] width 33 height 33
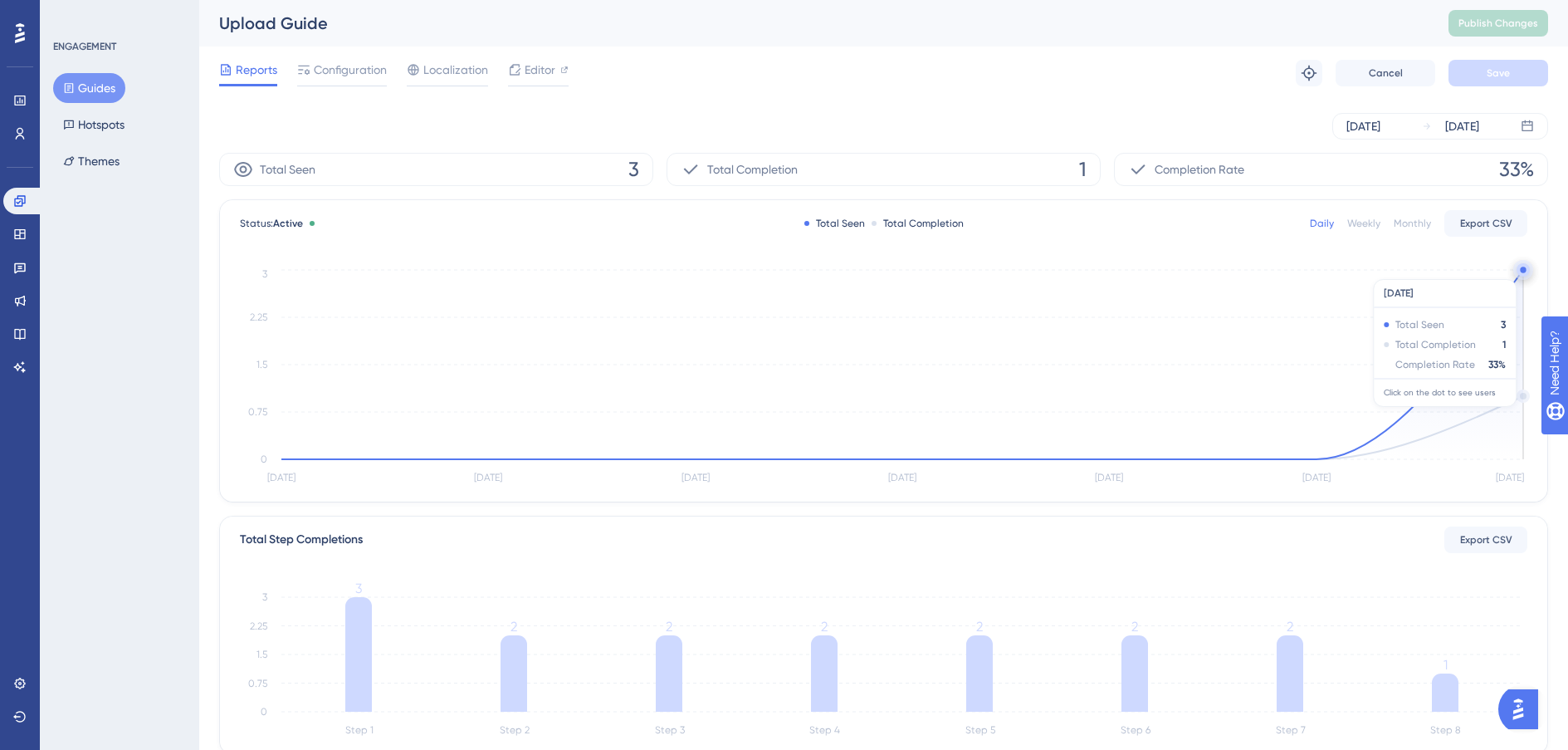
click at [1521, 271] on circle at bounding box center [1522, 269] width 5 height 5
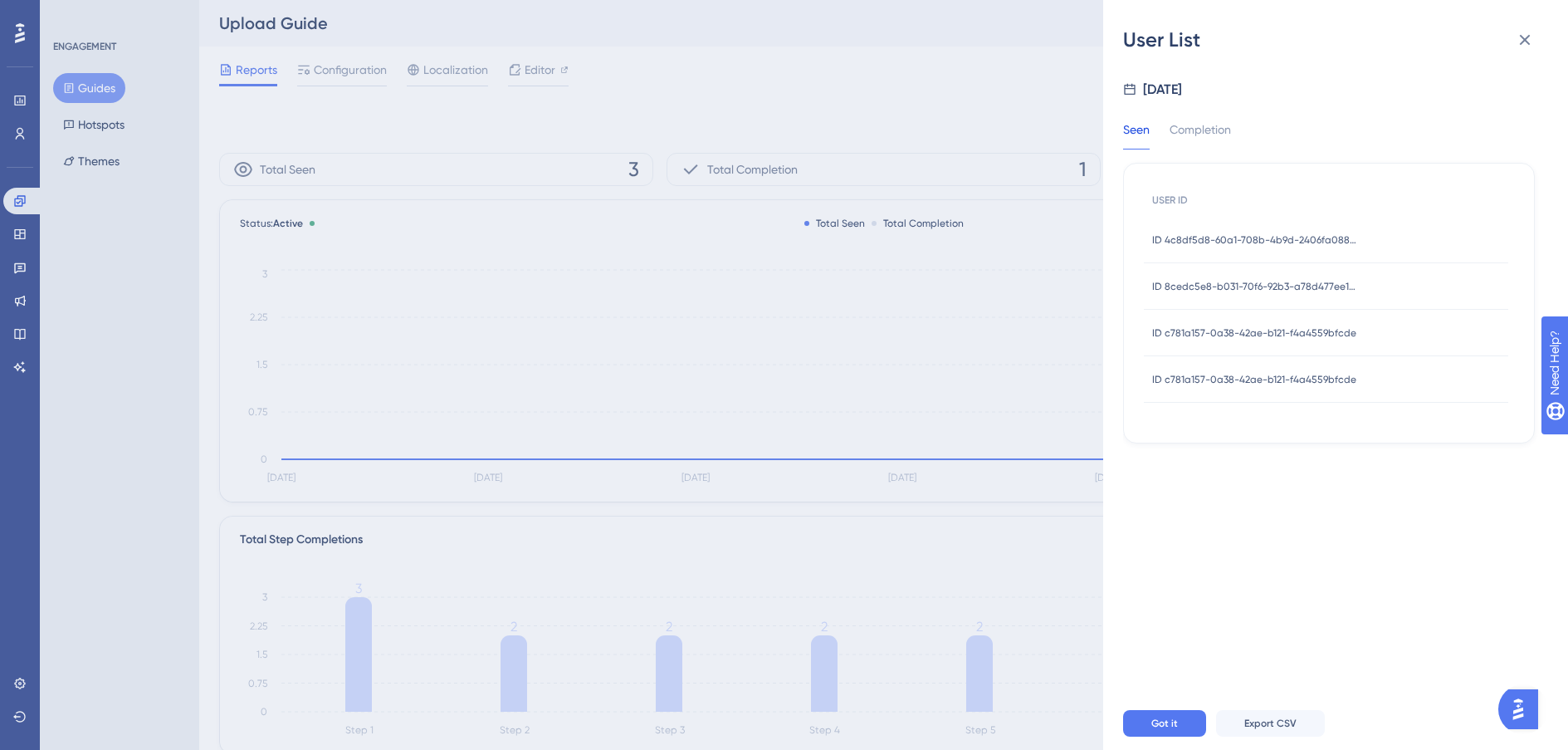
click at [1235, 286] on span "ID 8cedc5e8-b031-70f6-92b3-a78d477ee14c" at bounding box center [1256, 286] width 208 height 13
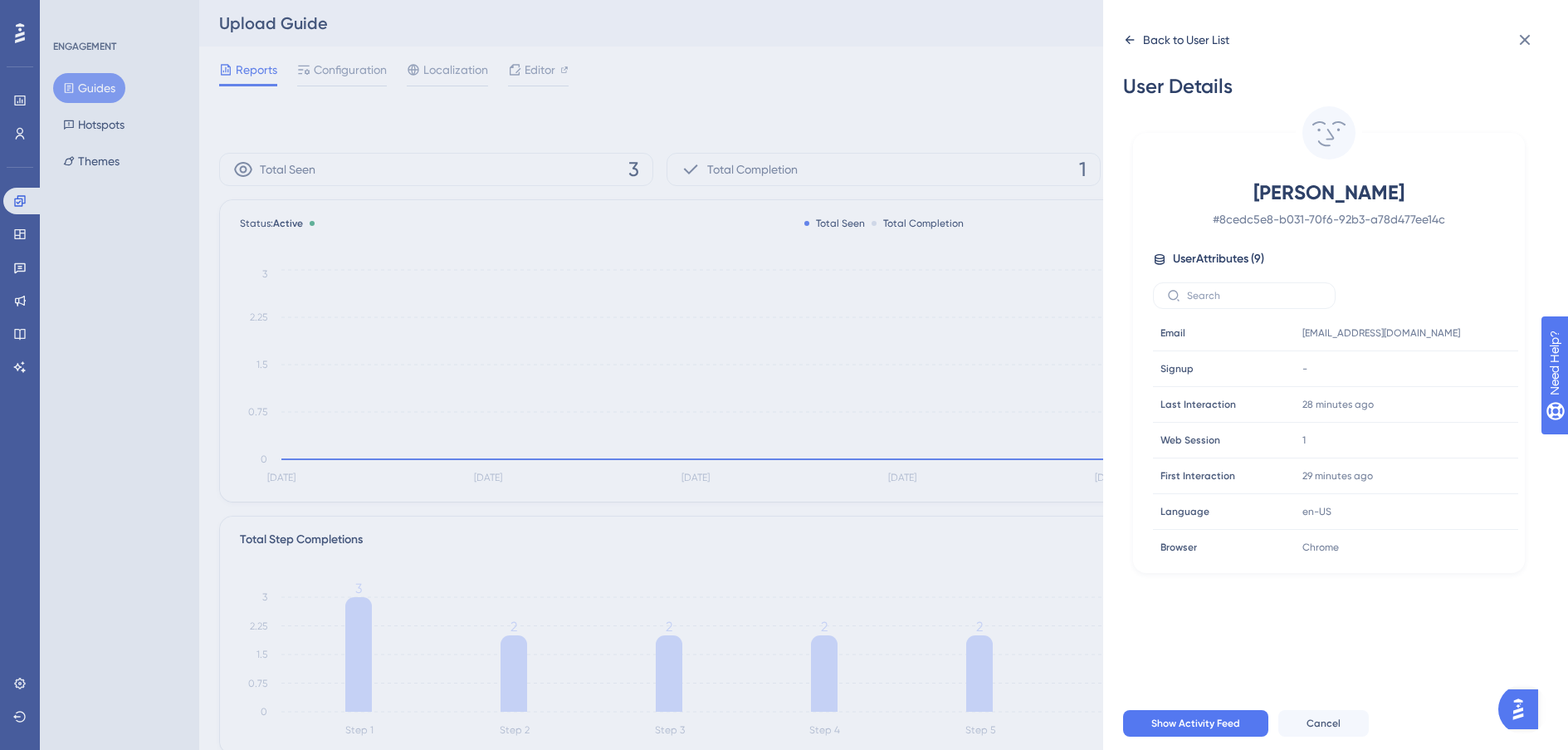
click at [1135, 40] on icon at bounding box center [1130, 39] width 13 height 13
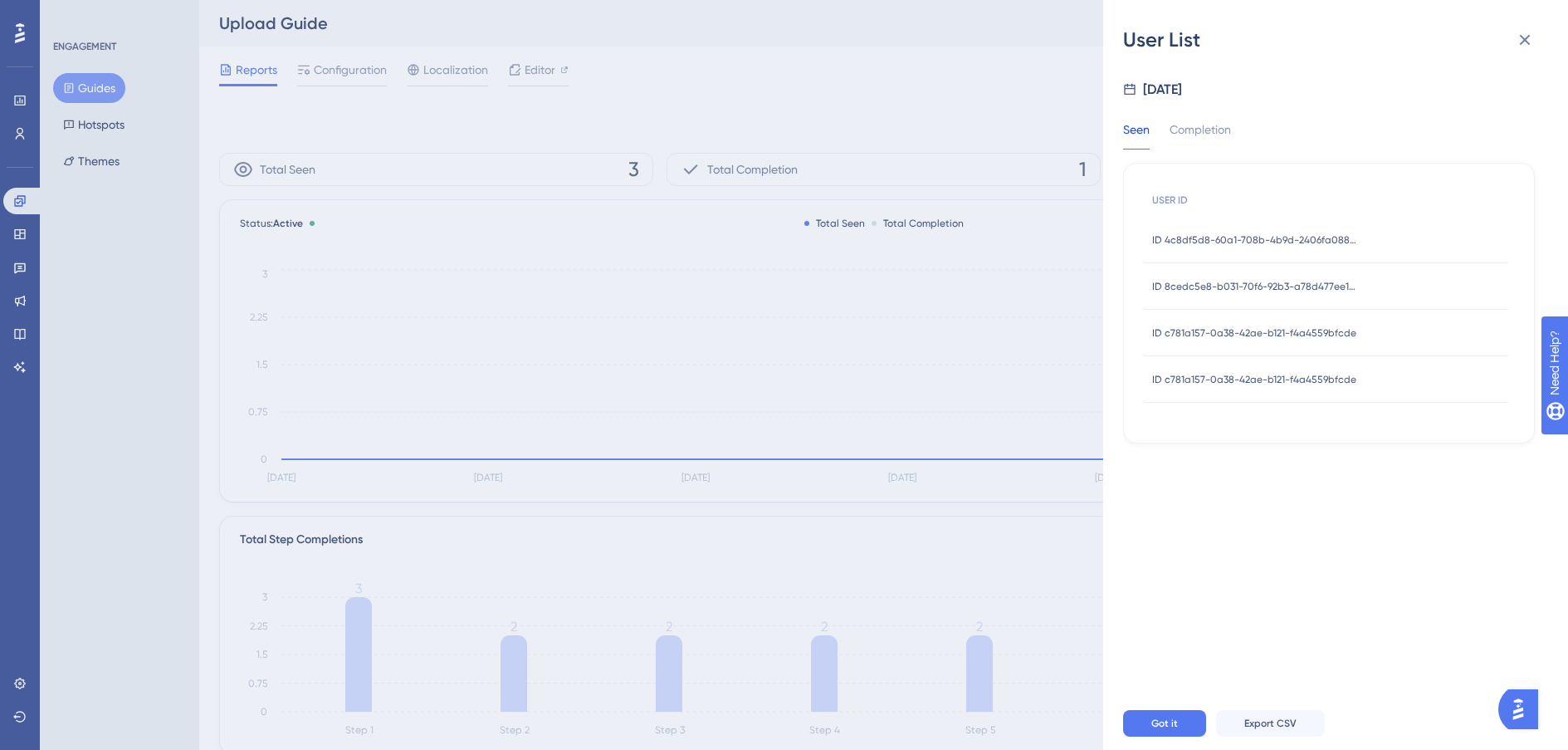
click at [1317, 321] on div "ID c781a157-0a38-42ae-b121-f4a4559bfcde ID c781a157-0a38-42ae-b121-f4a4559bfcde" at bounding box center [1254, 333] width 204 height 47
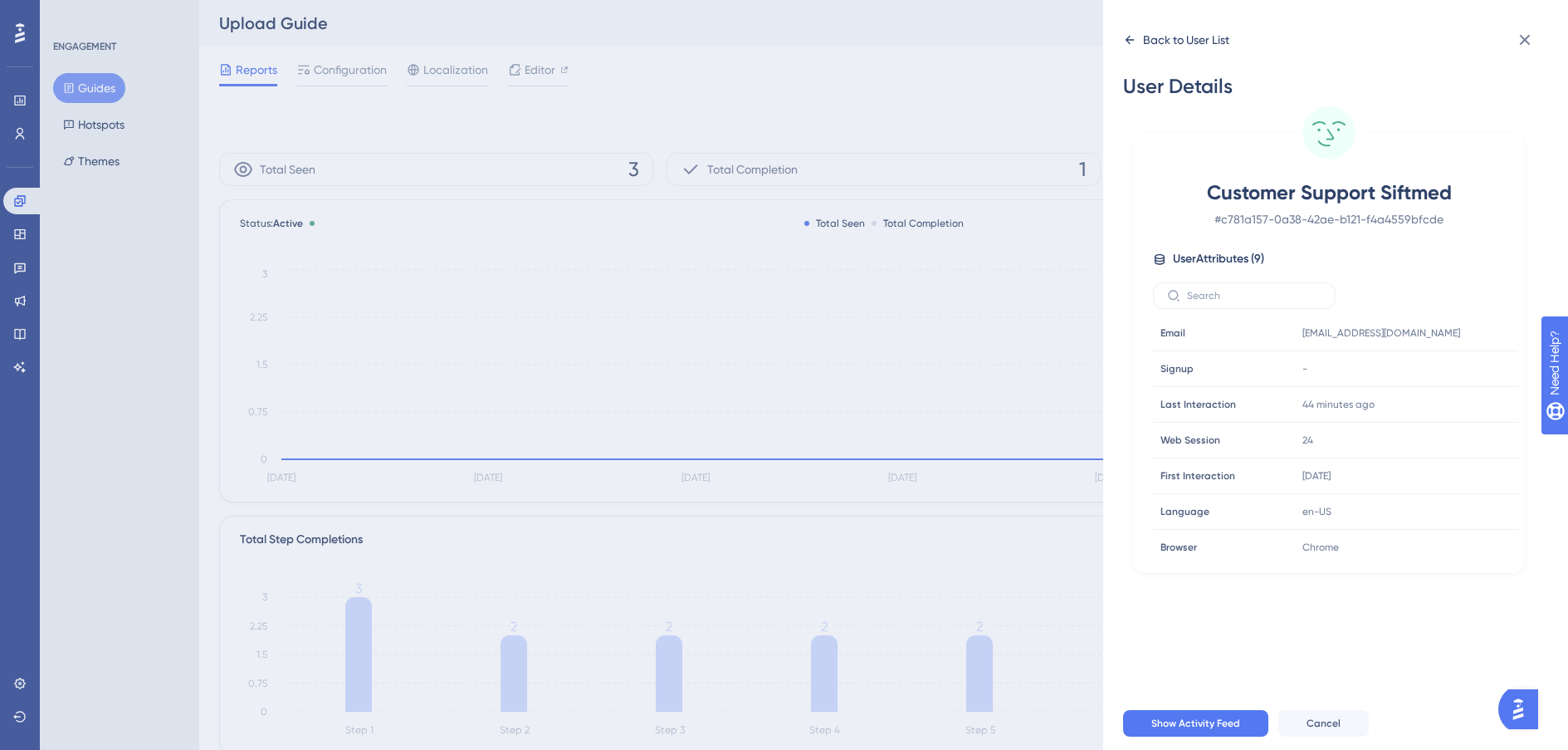
click at [1123, 38] on icon at bounding box center [1130, 39] width 13 height 13
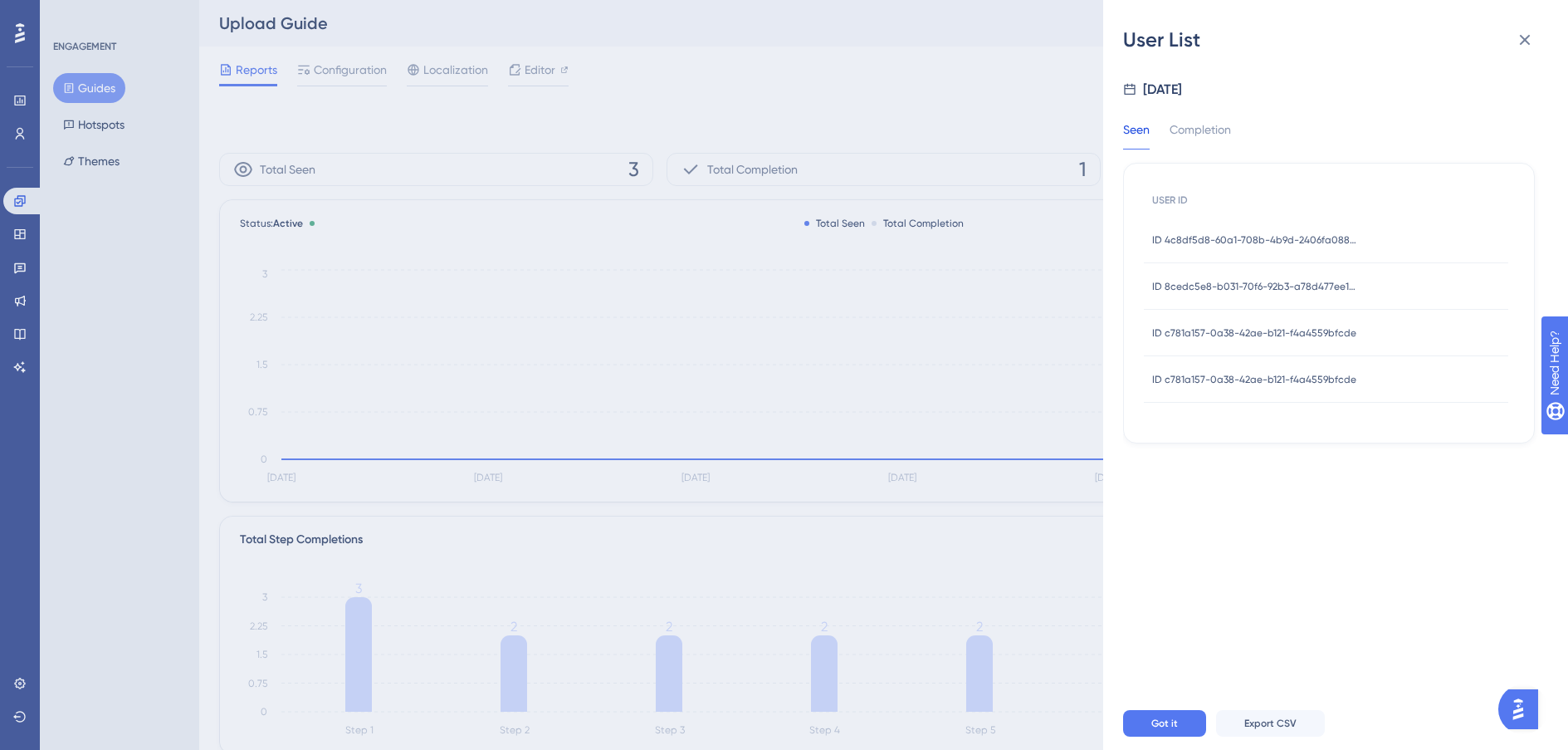
click at [1293, 380] on span "ID c781a157-0a38-42ae-b121-f4a4559bfcde" at bounding box center [1254, 379] width 204 height 13
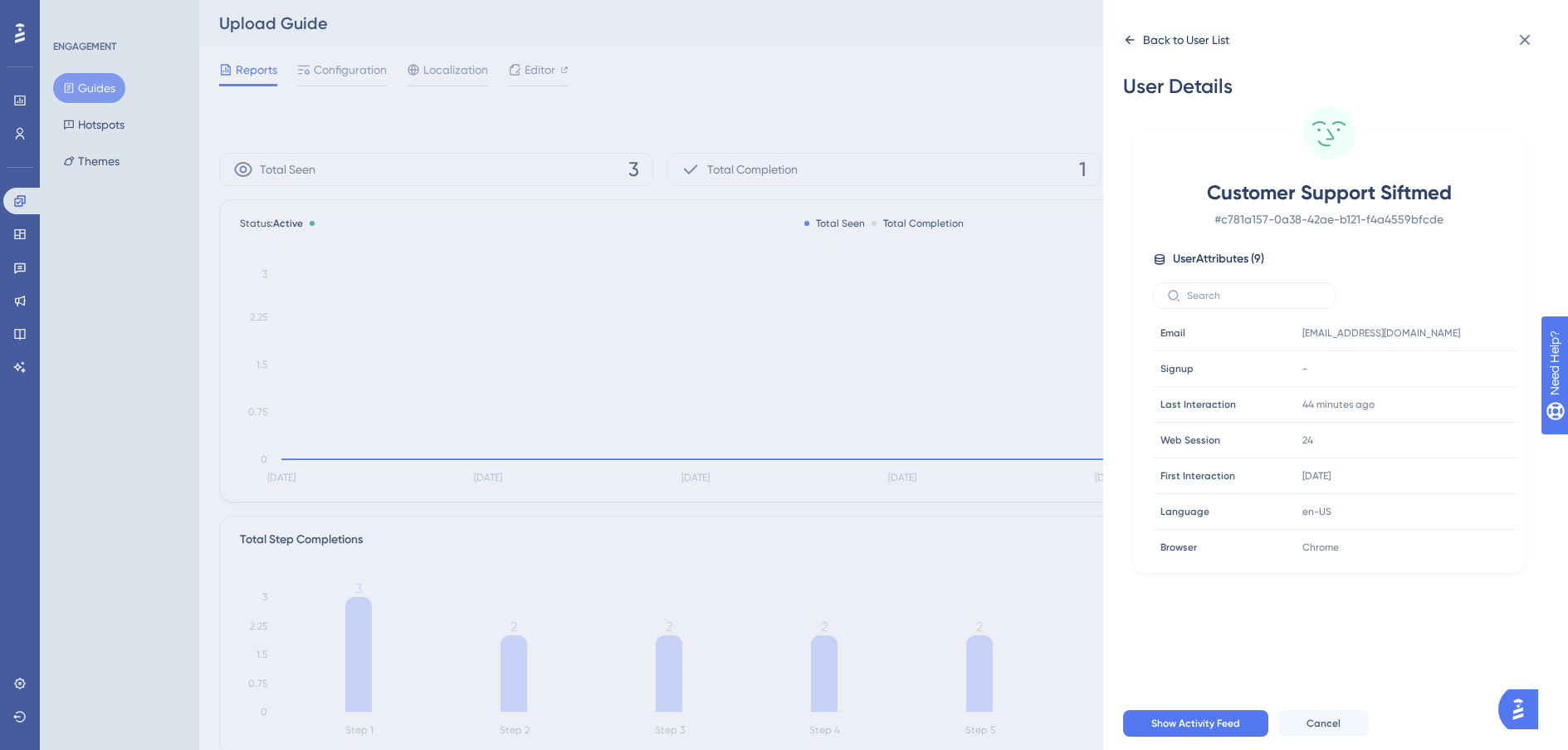
click at [1136, 51] on div "Back to User List" at bounding box center [1176, 40] width 106 height 27
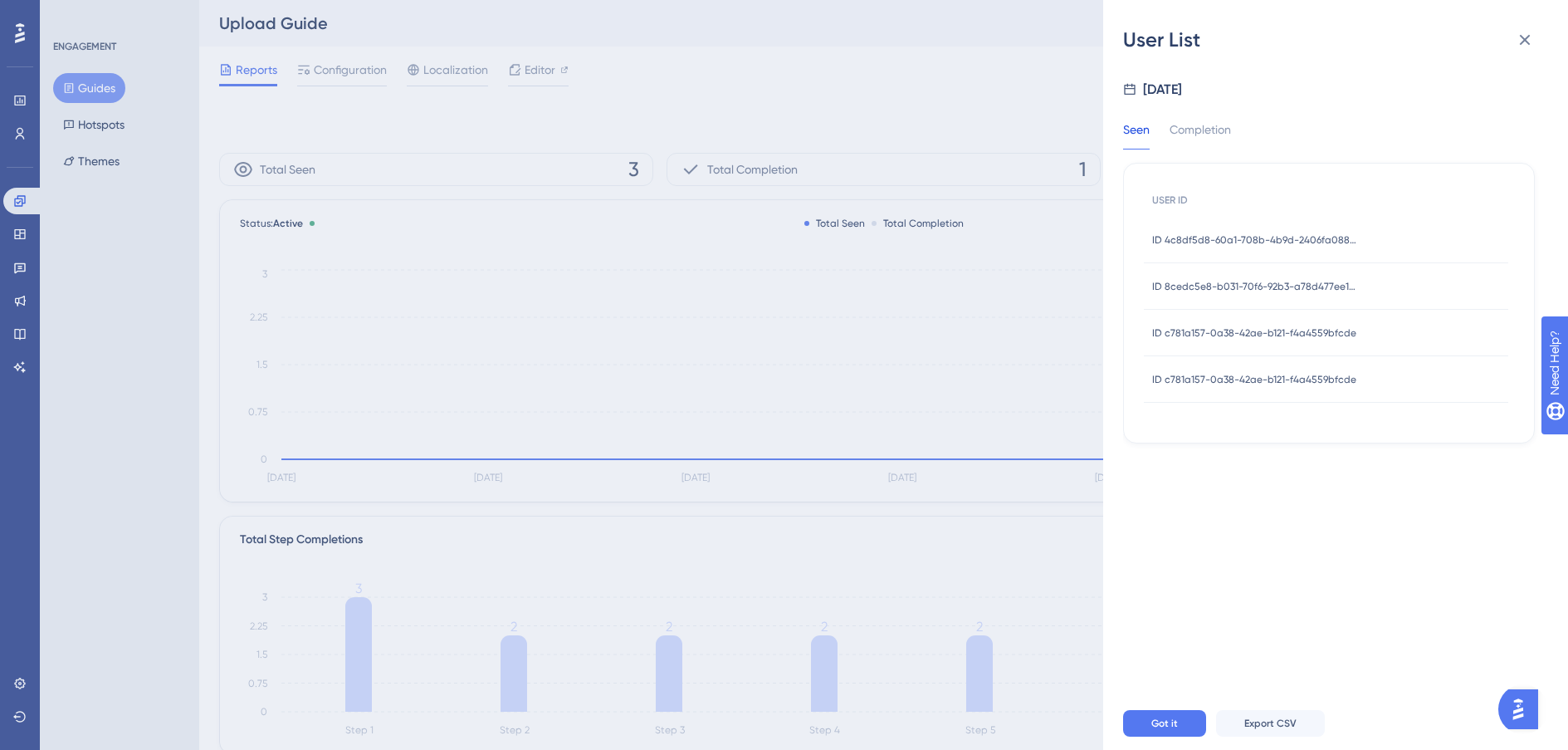
click at [1299, 287] on span "ID 8cedc5e8-b031-70f6-92b3-a78d477ee14c" at bounding box center [1256, 286] width 208 height 13
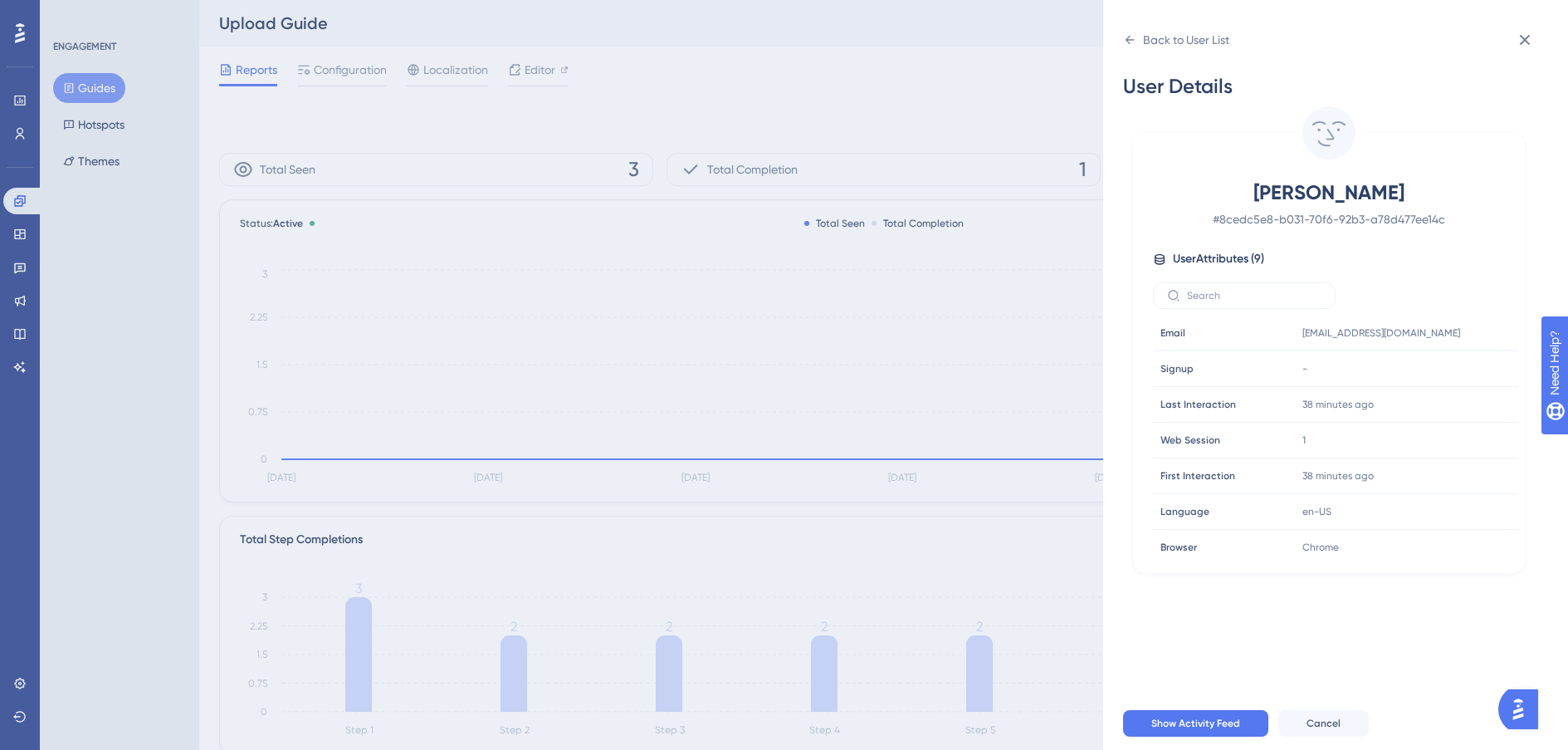
click at [23, 270] on div "Back to User List User Details Valerie Little # 8cedc5e8-b031-70f6-92b3-a78d477…" at bounding box center [784, 375] width 1568 height 750
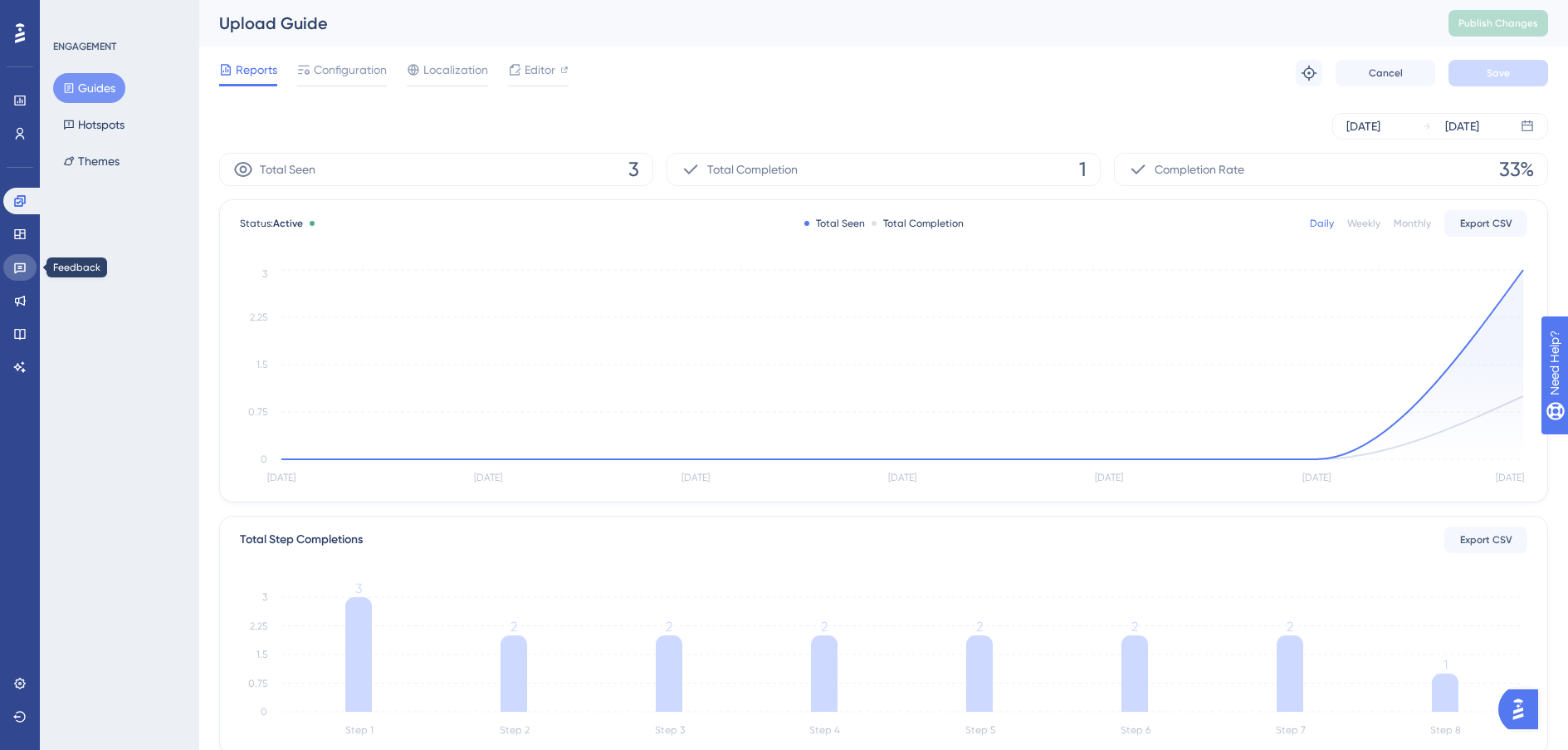
click at [23, 270] on icon at bounding box center [20, 267] width 13 height 13
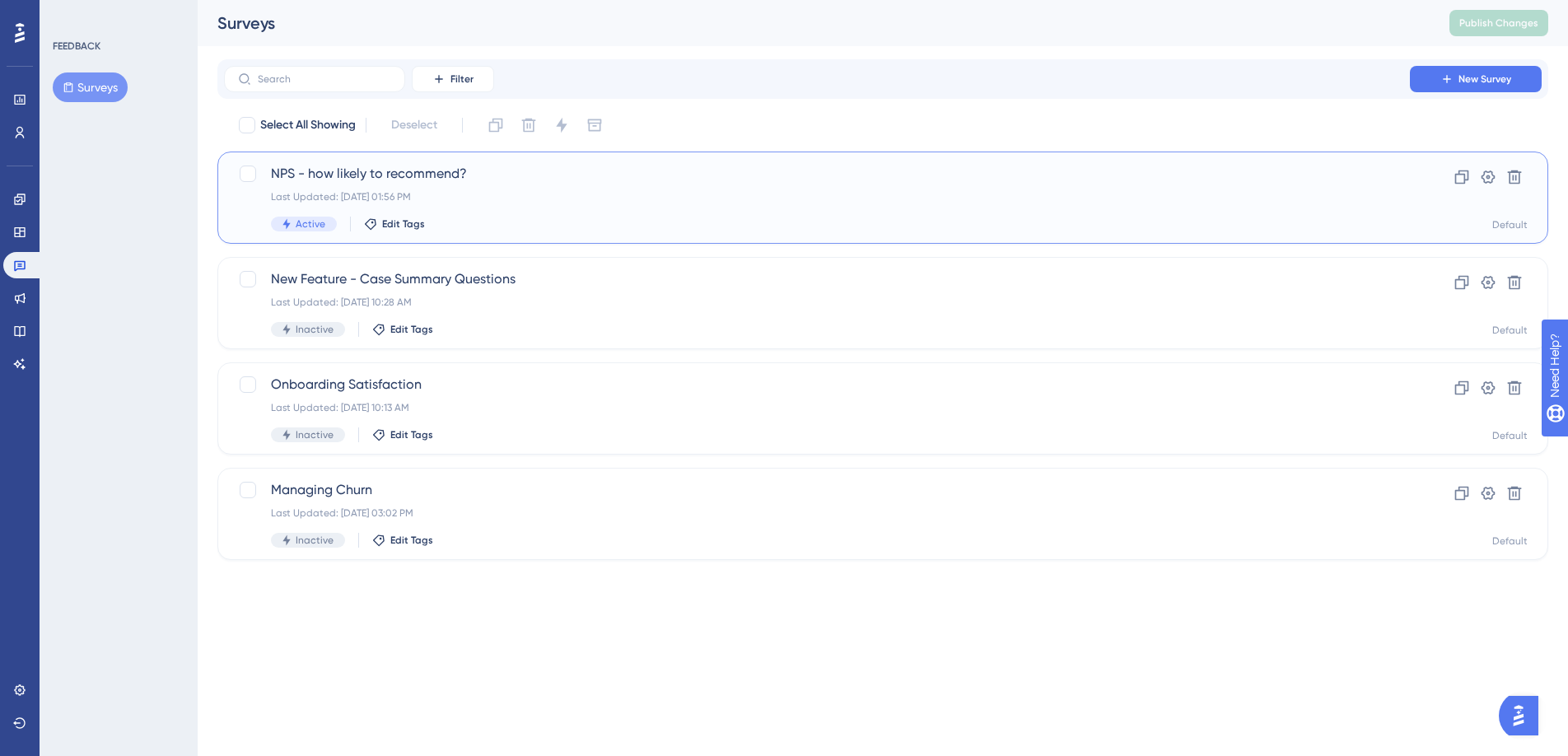
click at [457, 169] on span "NPS - how likely to recommend?" at bounding box center [816, 174] width 1092 height 20
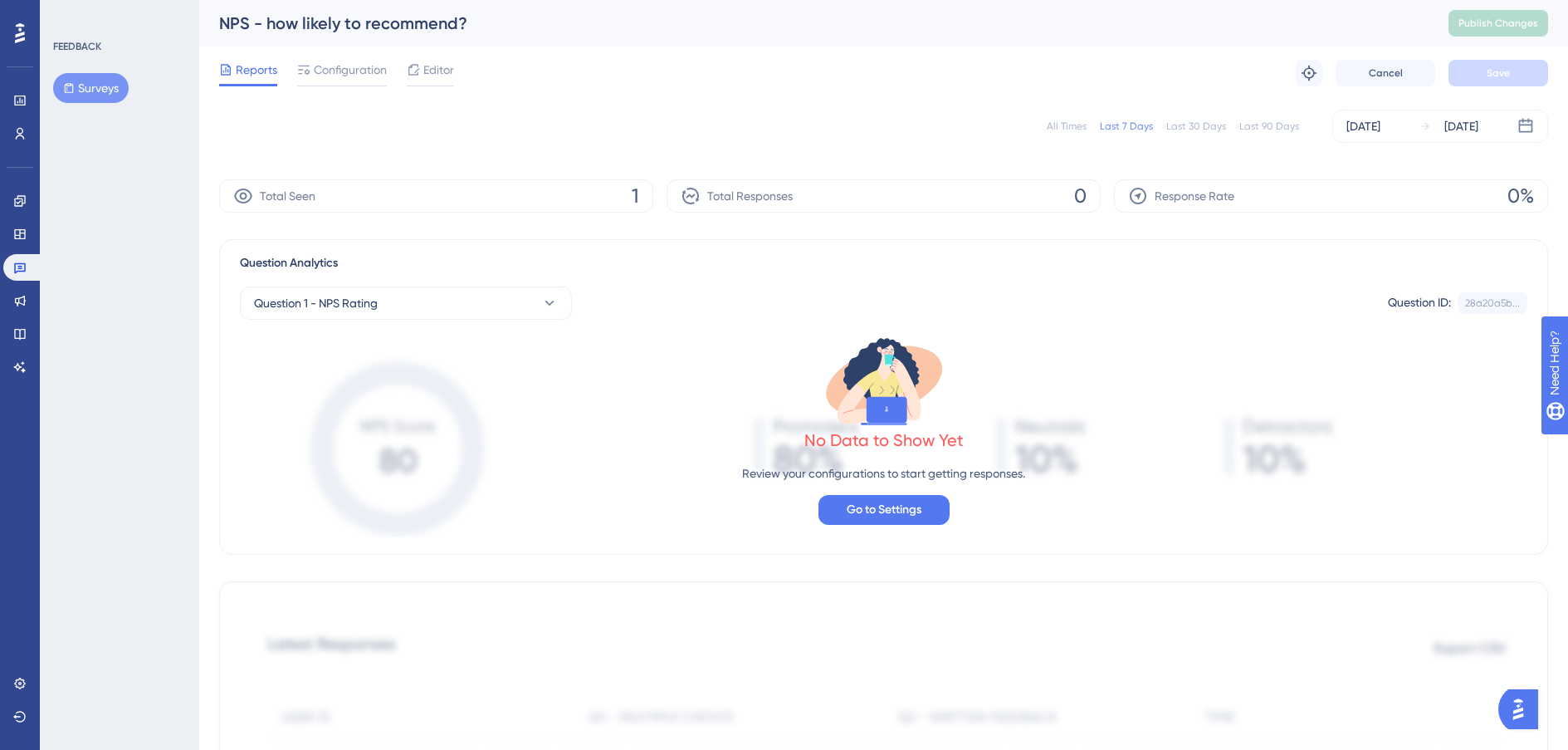
click at [635, 195] on span "1" at bounding box center [635, 196] width 7 height 27
